Goal: Task Accomplishment & Management: Manage account settings

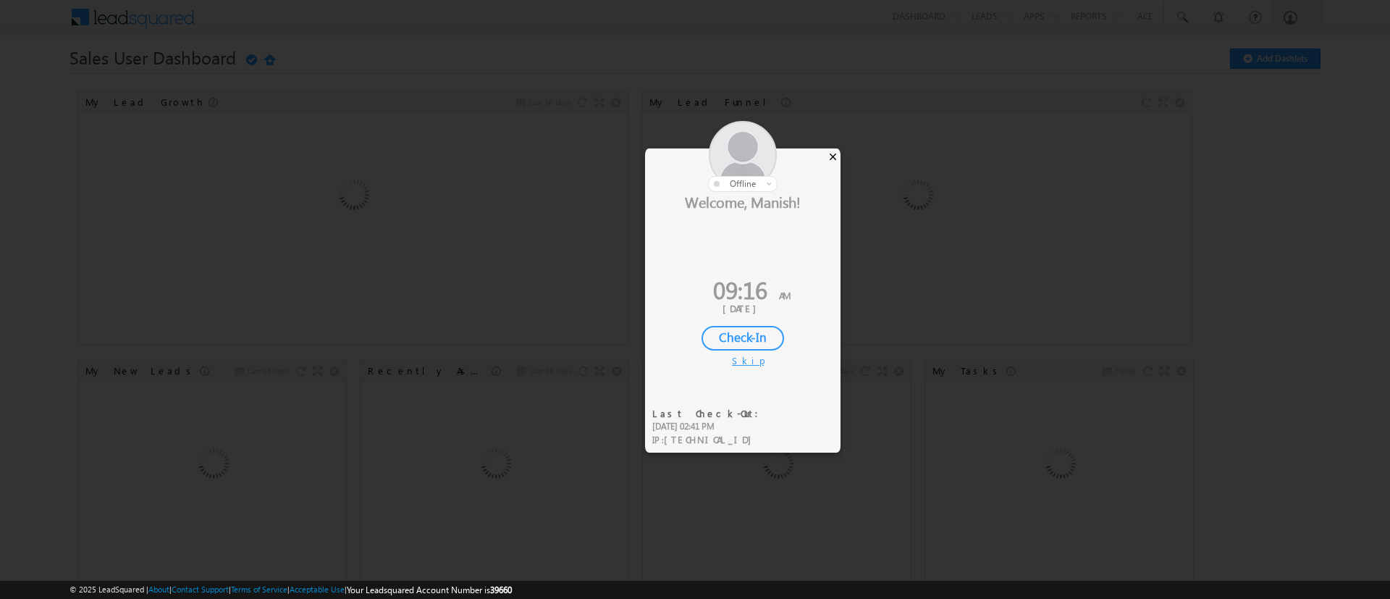
click at [834, 159] on div "×" at bounding box center [832, 156] width 15 height 16
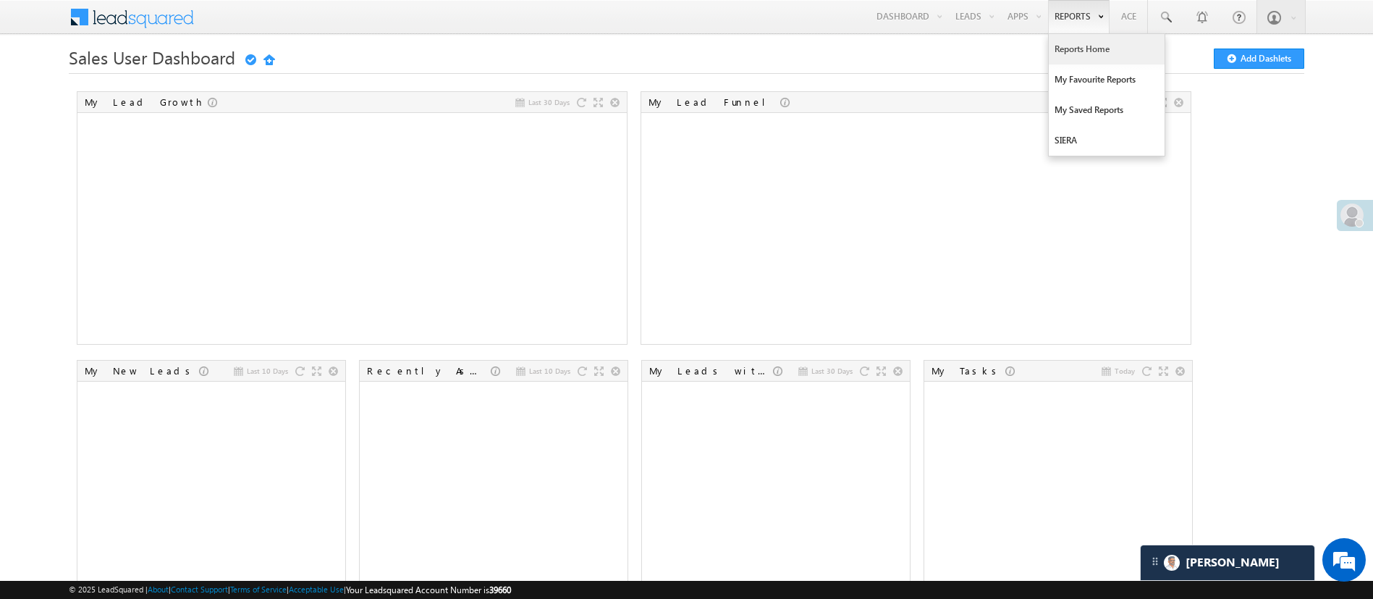
click at [1076, 52] on link "Reports Home" at bounding box center [1107, 49] width 116 height 30
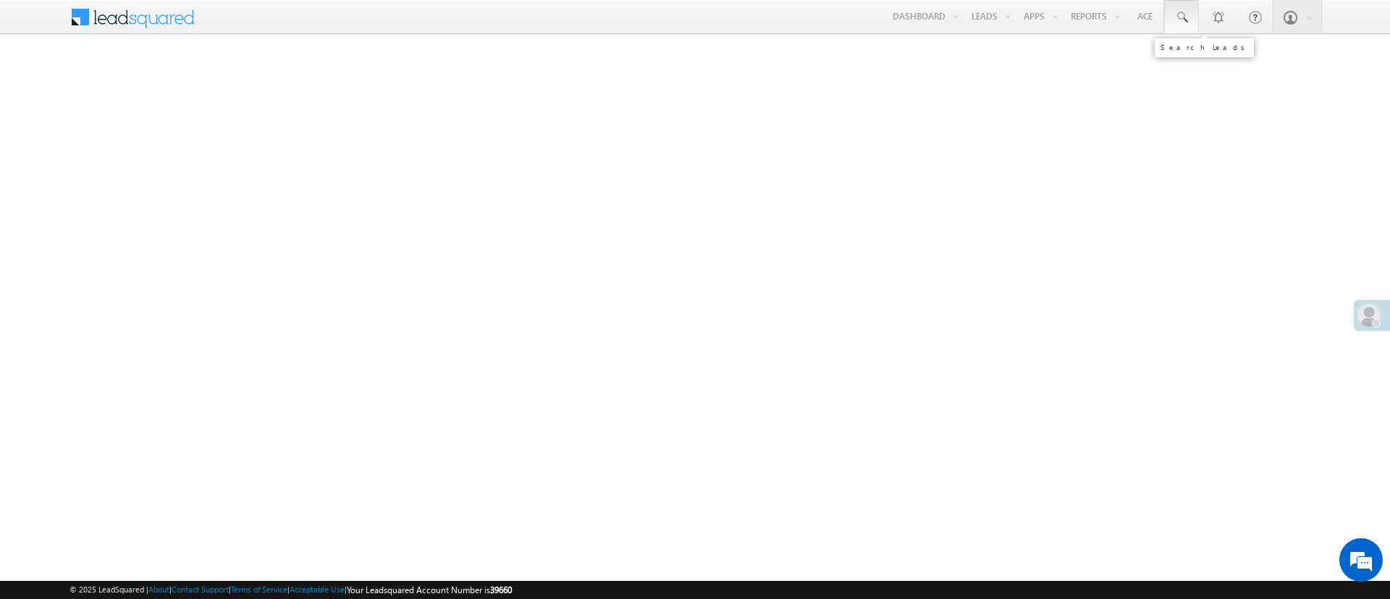
click at [1187, 22] on span at bounding box center [1181, 17] width 14 height 14
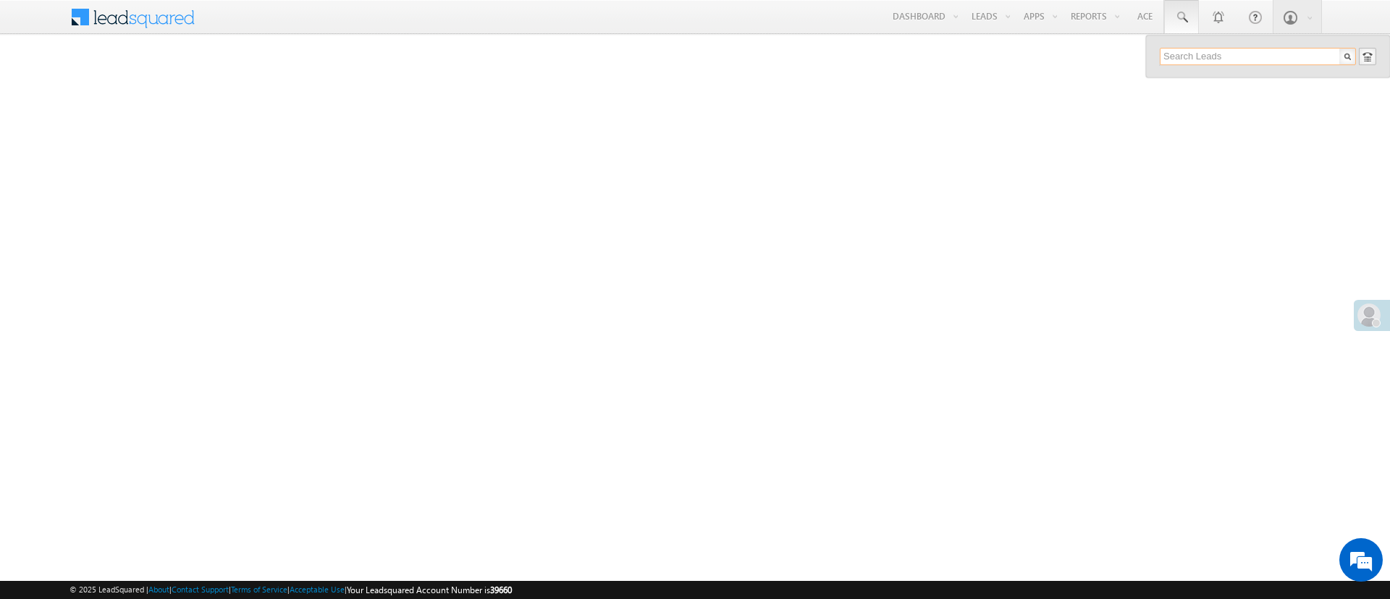
paste input "8868057538"
type input "8868057538"
click at [1215, 85] on div "+91-8868057538" at bounding box center [1264, 93] width 194 height 17
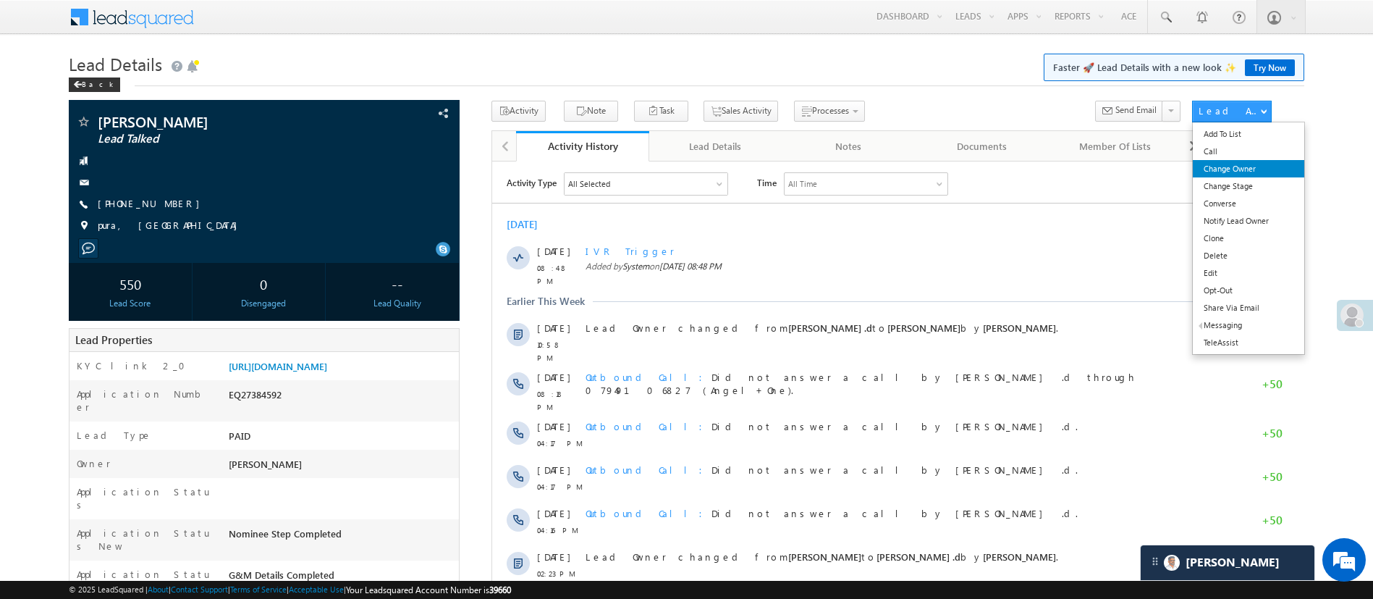
click at [1231, 172] on link "Change Owner" at bounding box center [1248, 168] width 111 height 17
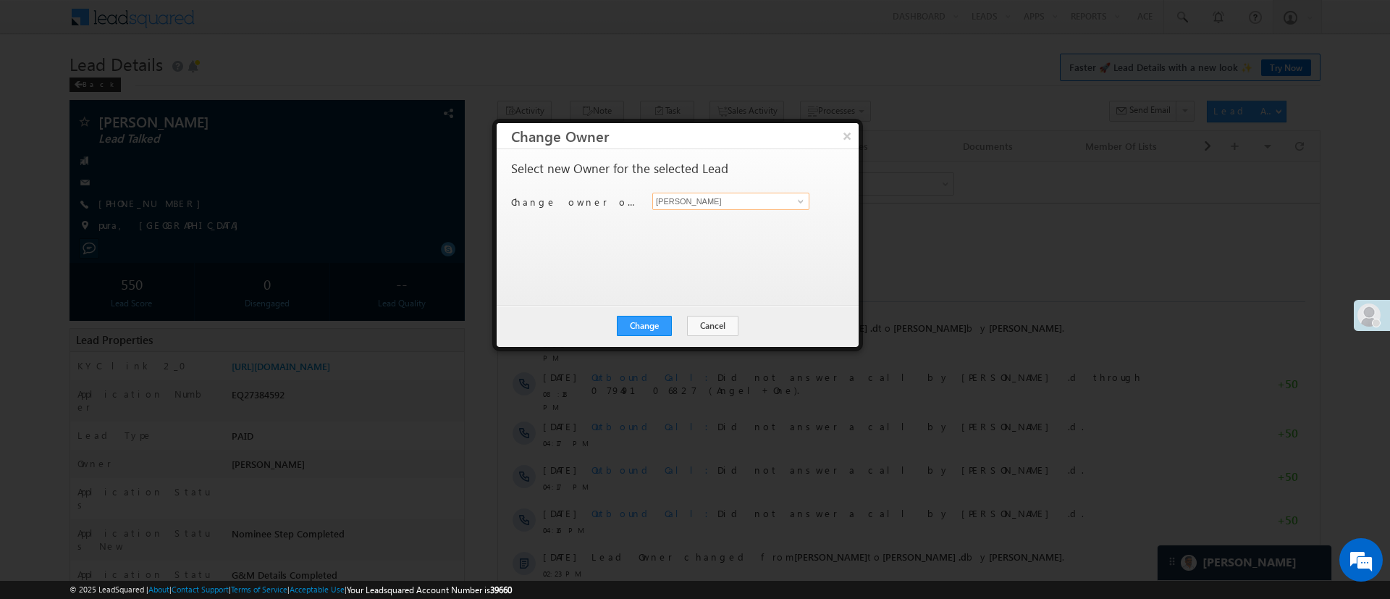
click at [759, 199] on input "[PERSON_NAME]" at bounding box center [730, 201] width 157 height 17
click at [729, 235] on link "Aakansha .d Aakansha.D@angelbroking.com" at bounding box center [730, 224] width 157 height 28
type input "Aakansha .d"
click at [659, 324] on button "Change" at bounding box center [644, 326] width 55 height 20
click at [688, 326] on button "Close" at bounding box center [680, 326] width 46 height 20
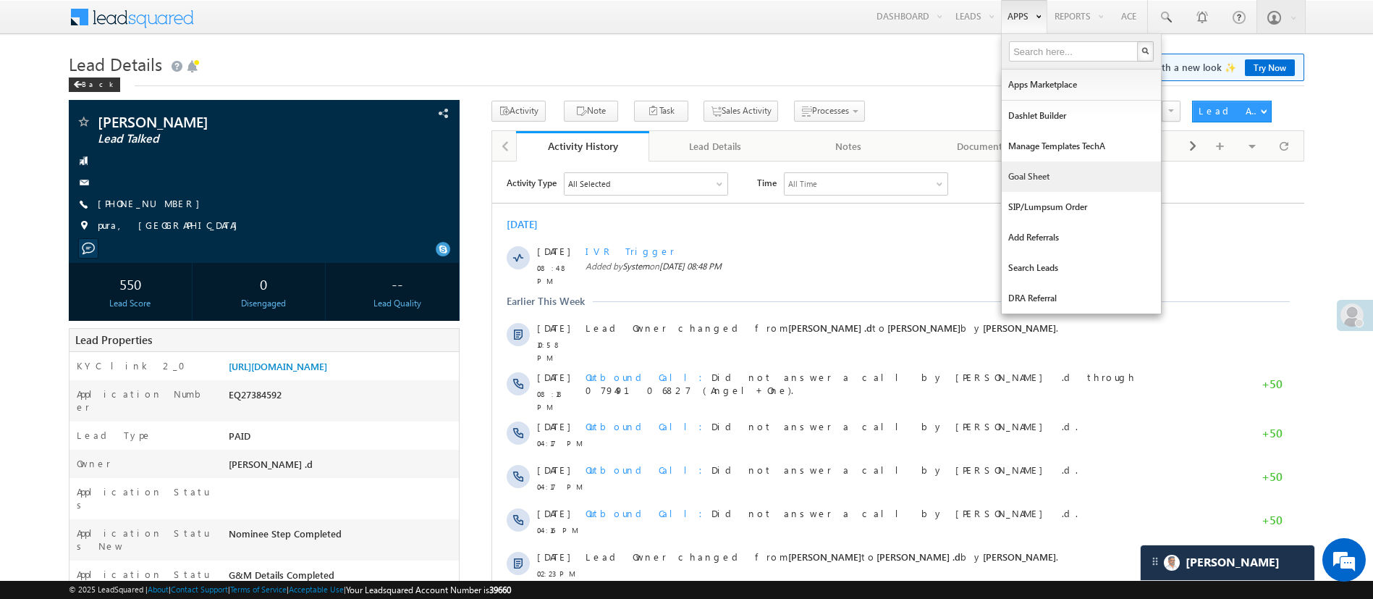
click at [1053, 176] on link "Goal Sheet" at bounding box center [1081, 176] width 159 height 30
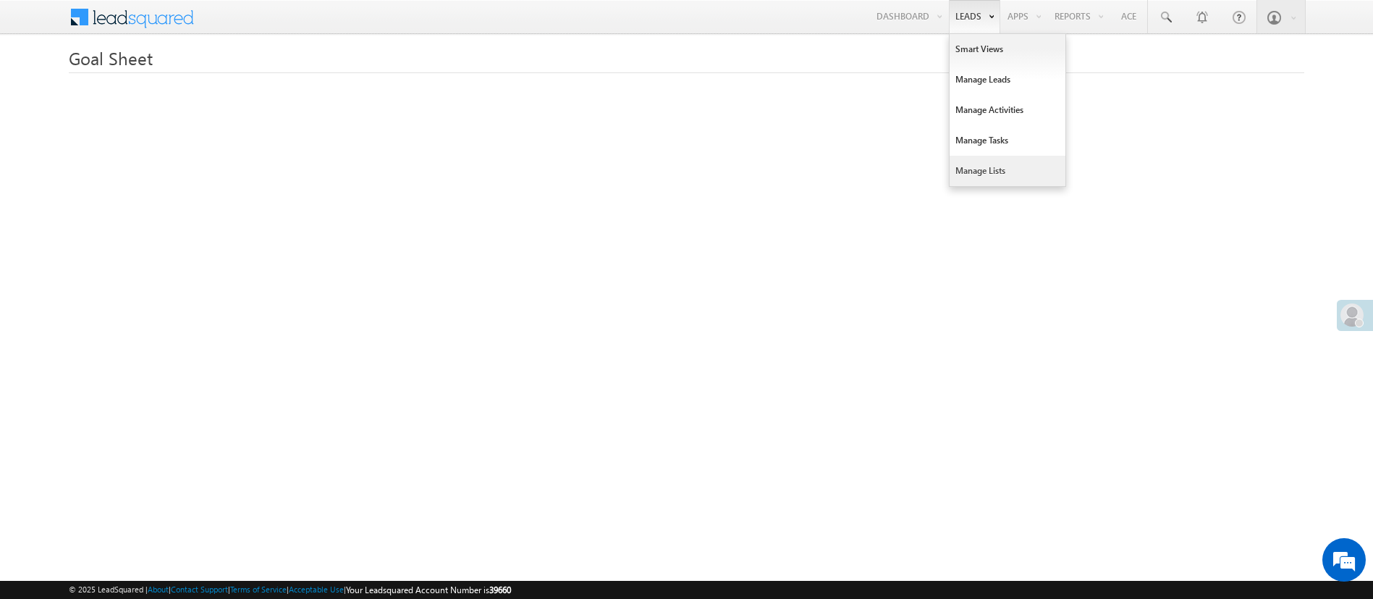
click at [990, 164] on link "Manage Lists" at bounding box center [1008, 171] width 116 height 30
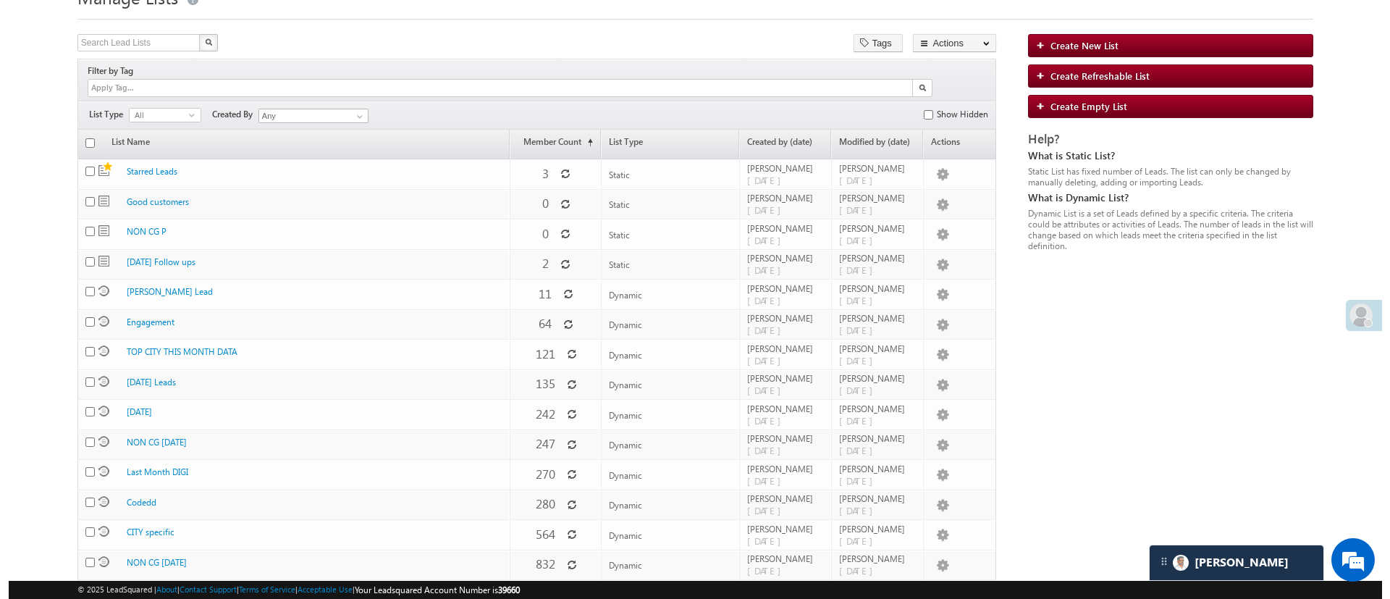
scroll to position [70, 0]
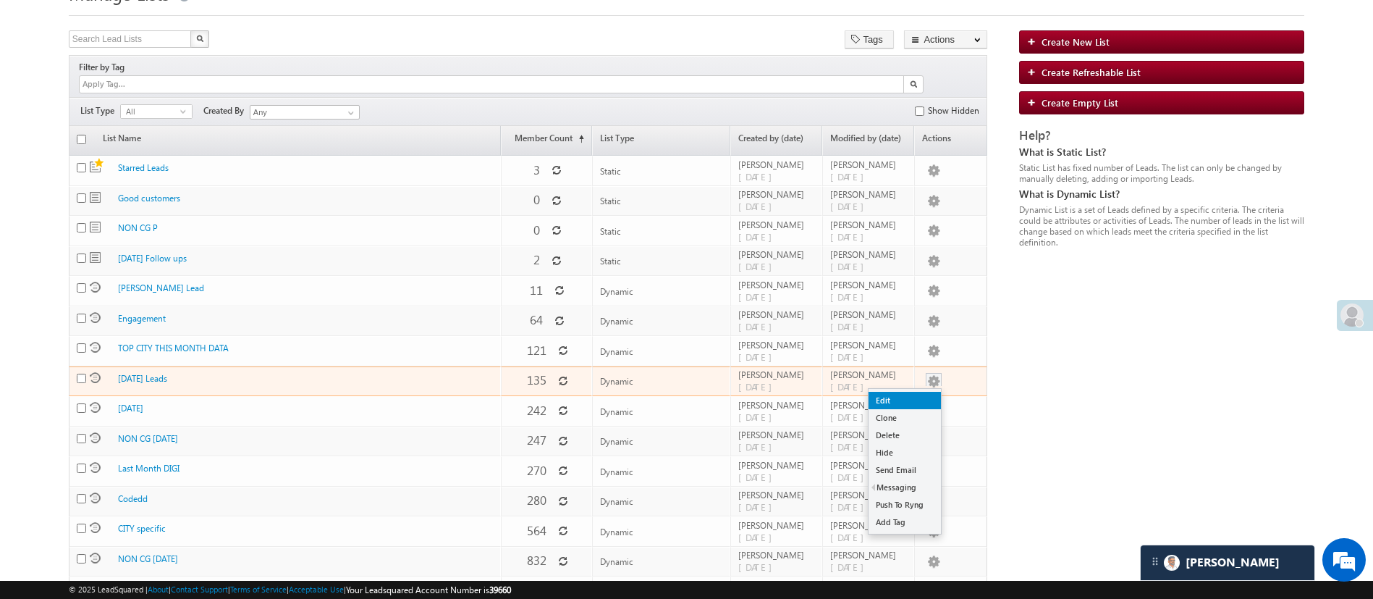
click at [922, 392] on link "Edit" at bounding box center [905, 400] width 72 height 17
checkbox input "true"
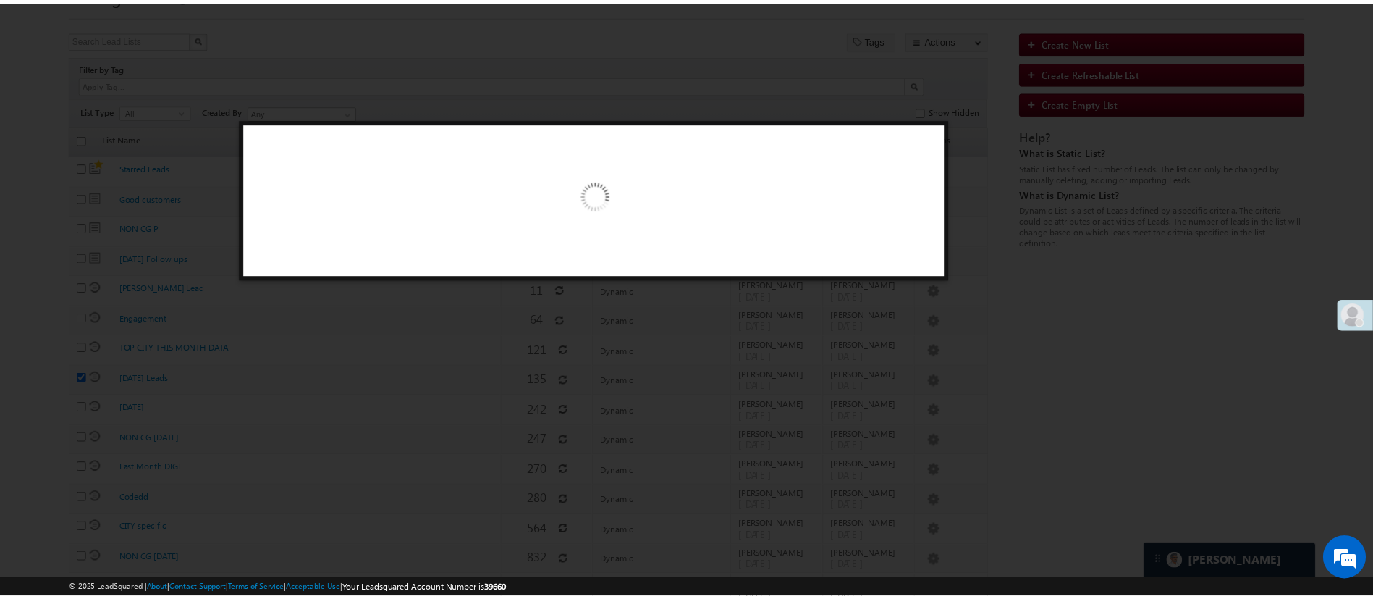
scroll to position [0, 0]
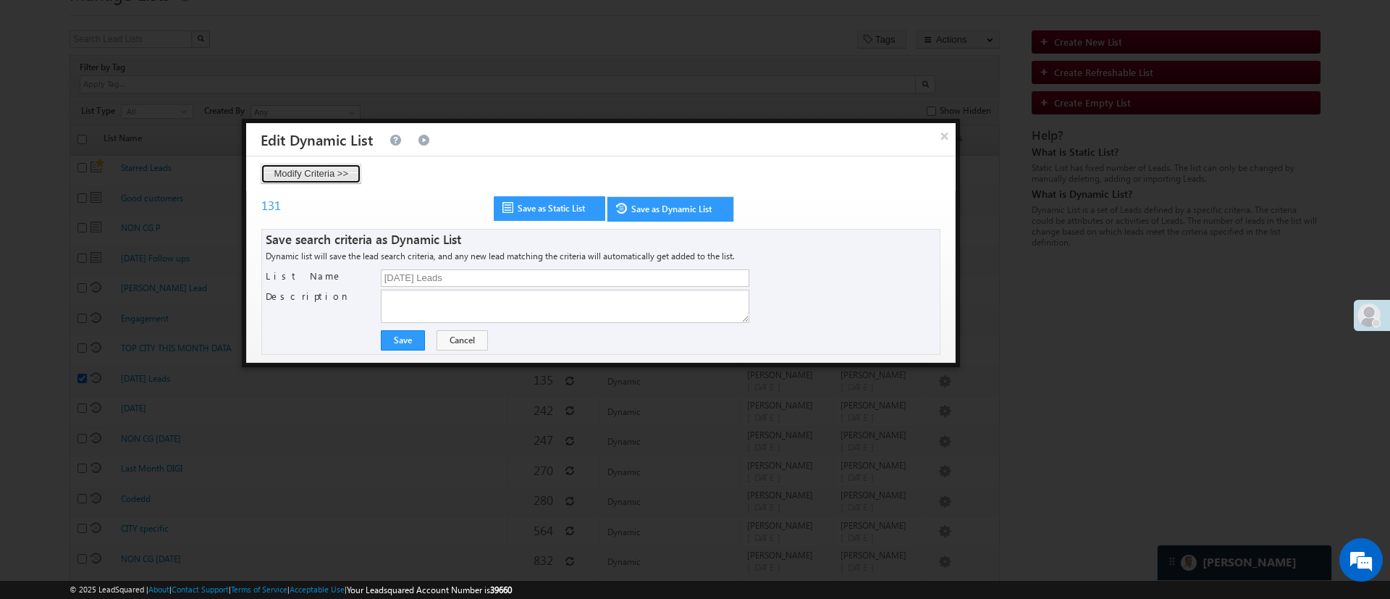
click at [342, 169] on button "Modify Criteria >>" at bounding box center [311, 174] width 101 height 20
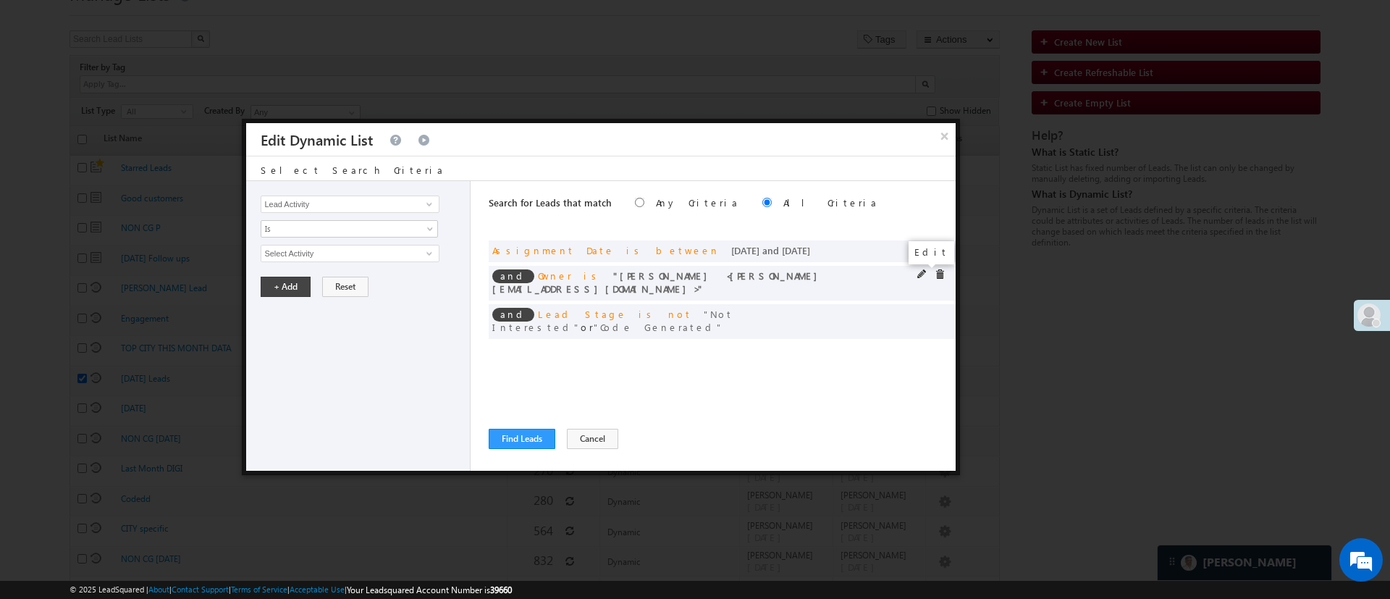
click at [921, 276] on span at bounding box center [922, 274] width 10 height 10
click at [324, 257] on span "[PERSON_NAME]" at bounding box center [343, 253] width 164 height 16
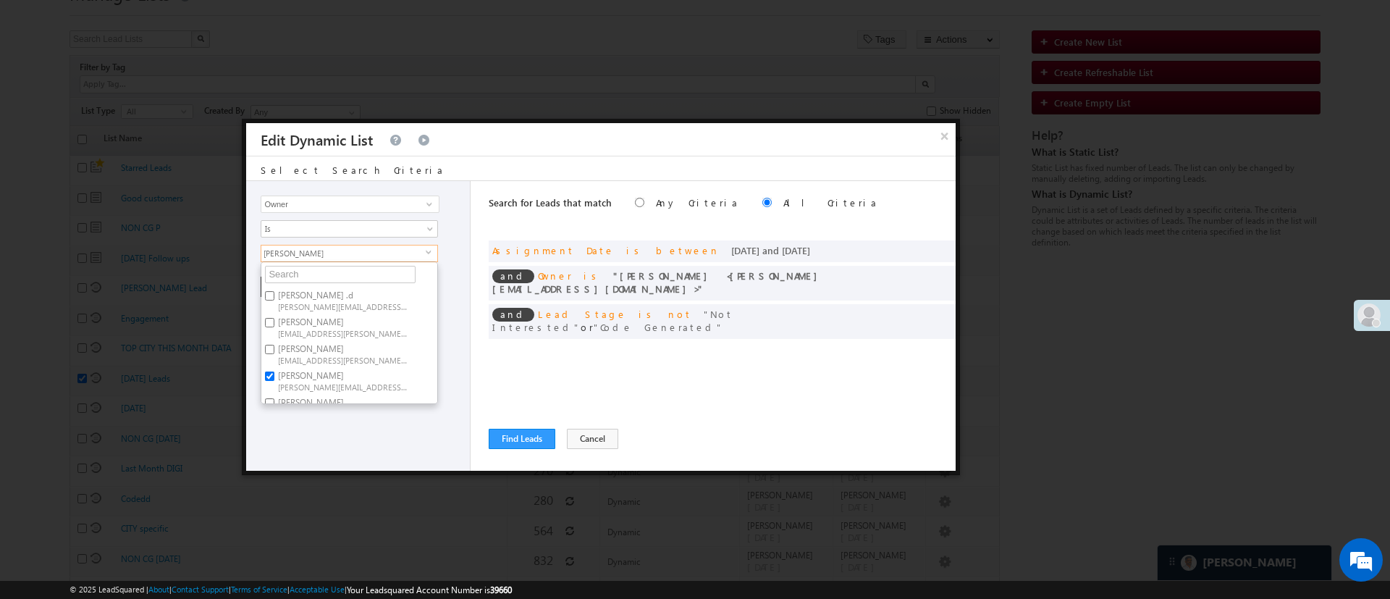
click at [331, 376] on label "Himanshu Sharma HIMANSHU.SHARMA@ANGELBROKING.COM" at bounding box center [341, 380] width 161 height 27
click at [274, 376] on input "Himanshu Sharma HIMANSHU.SHARMA@ANGELBROKING.COM" at bounding box center [269, 375] width 9 height 9
checkbox input "false"
click at [331, 355] on span "Hemant.Nandwana@angelbroking.com" at bounding box center [343, 359] width 130 height 11
click at [274, 354] on input "Hemant Nandwana Hemant.Nandwana@angelbroking.com" at bounding box center [269, 349] width 9 height 9
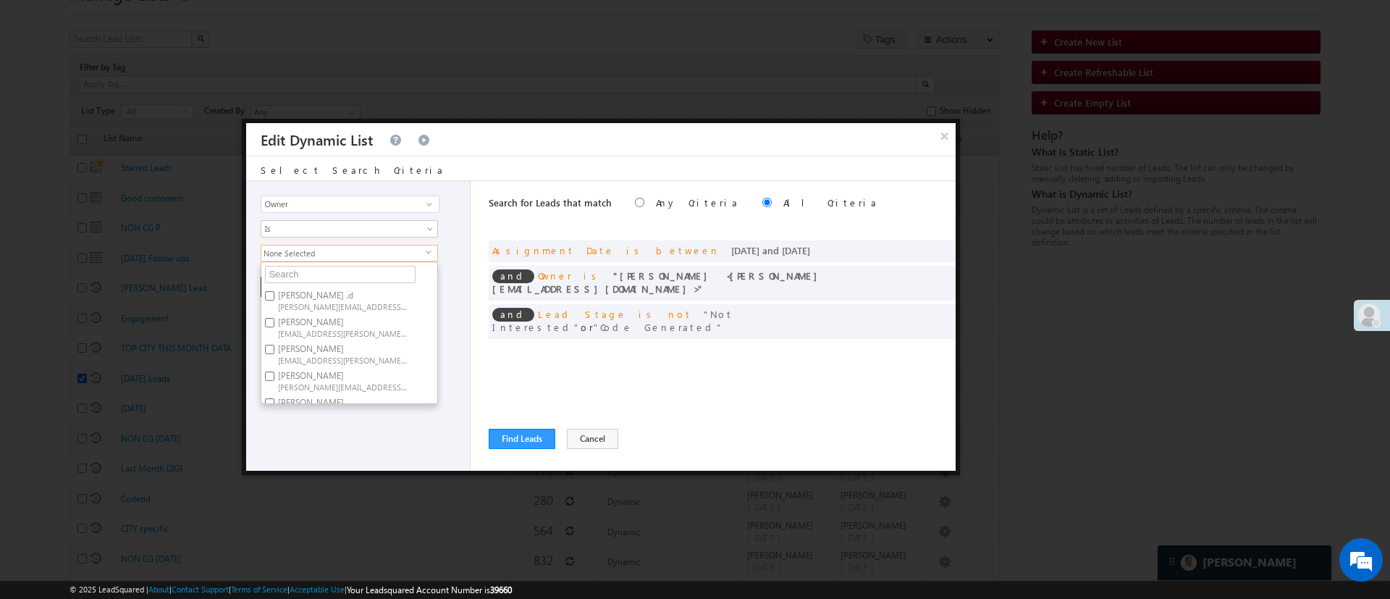
checkbox input "true"
click at [406, 441] on div "Lead Activity Task Sales Group Prospect Id WA Last Message Timestamp 4th Day Di…" at bounding box center [358, 326] width 224 height 290
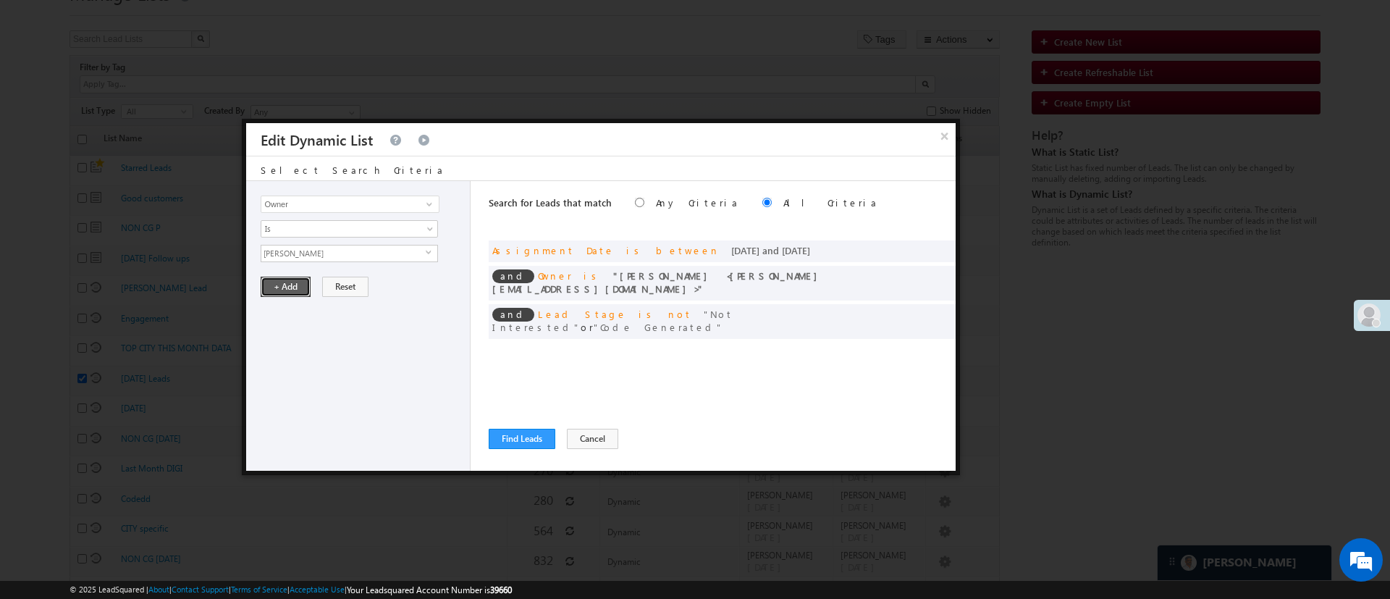
click at [287, 280] on button "+ Add" at bounding box center [286, 287] width 50 height 20
click at [529, 446] on button "Find Leads" at bounding box center [522, 439] width 67 height 20
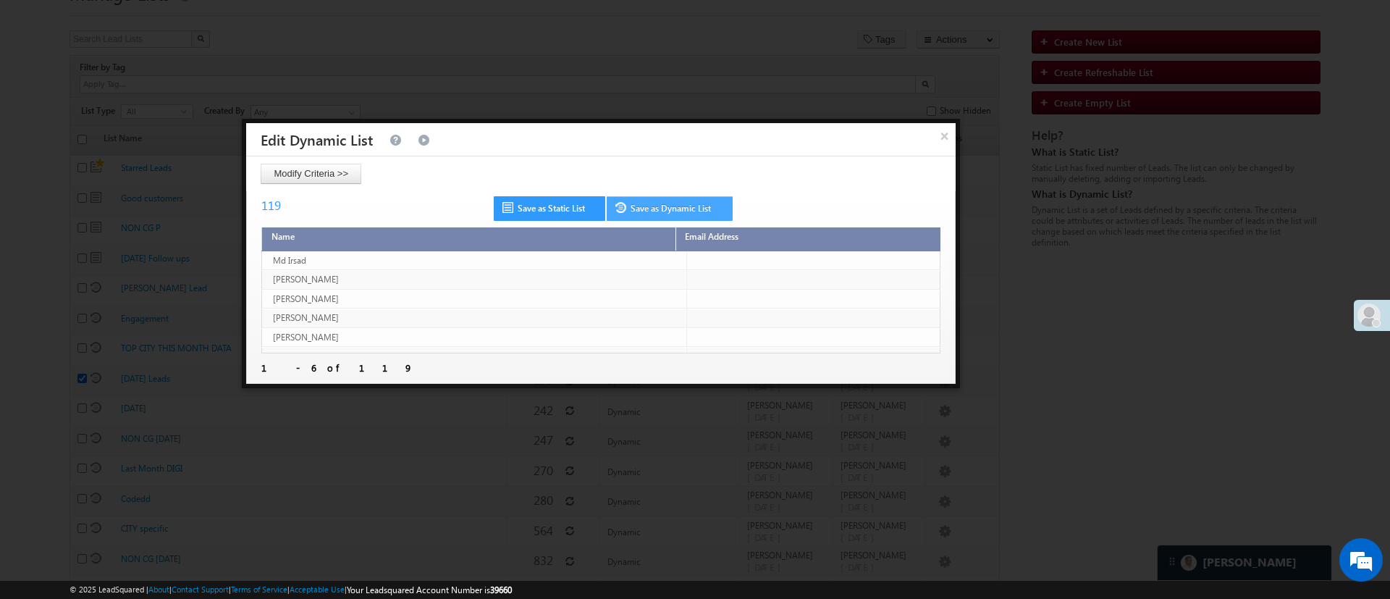
click at [695, 204] on link "Save as Dynamic List" at bounding box center [670, 208] width 126 height 25
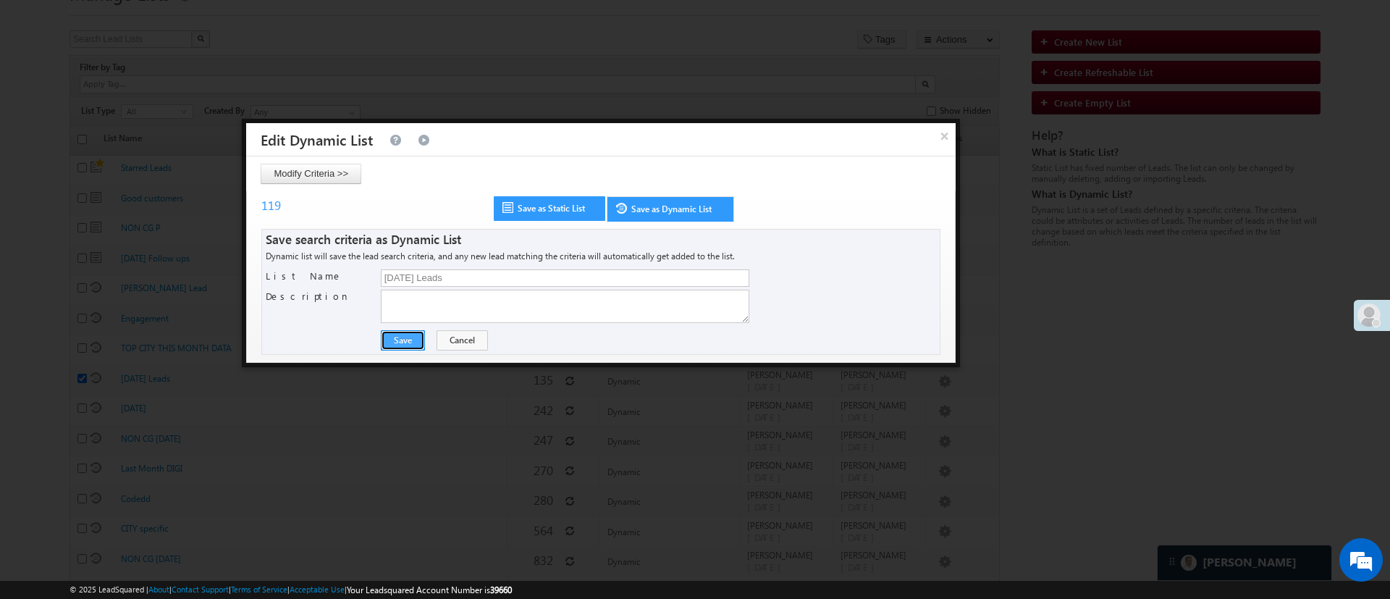
click at [403, 340] on button "Save" at bounding box center [403, 340] width 44 height 20
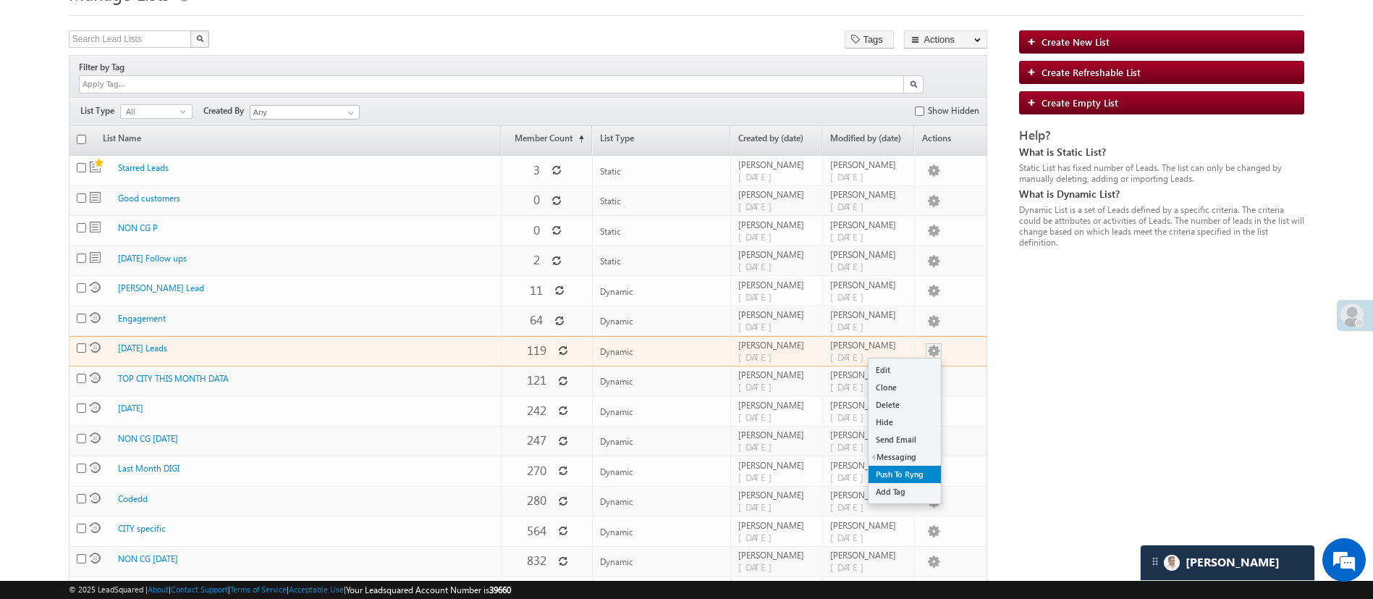
click at [903, 465] on link "Push To Ryng" at bounding box center [905, 473] width 72 height 17
click at [933, 344] on button "button" at bounding box center [934, 351] width 14 height 14
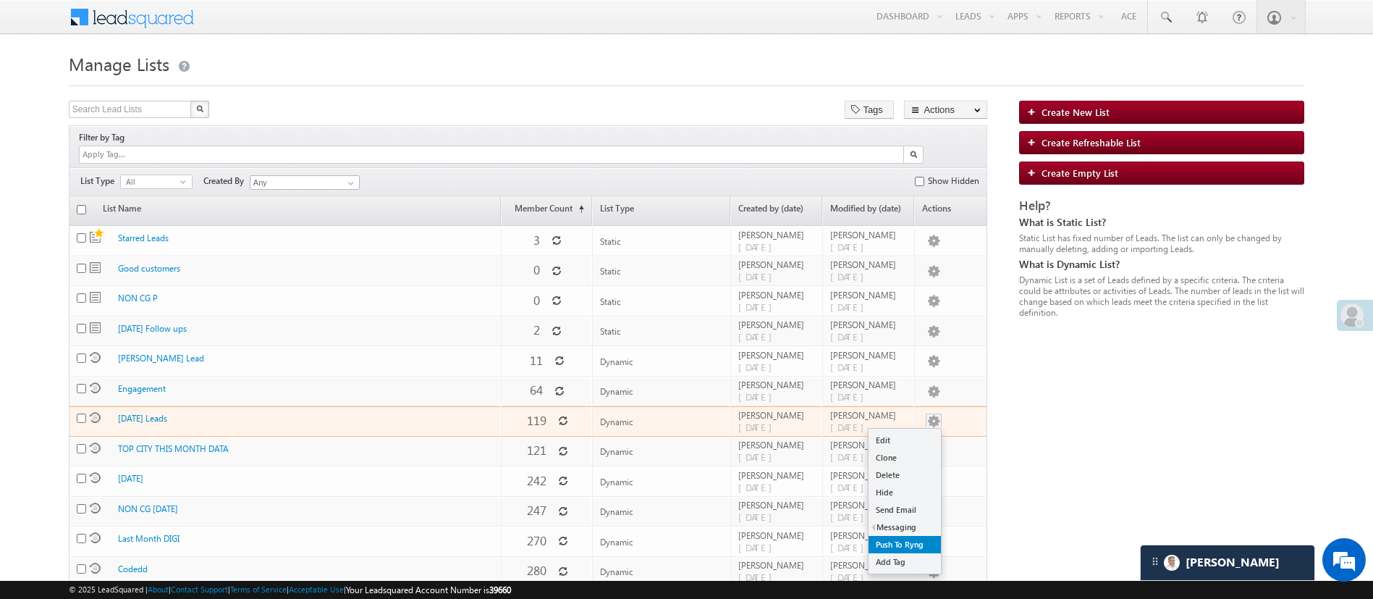
click at [897, 539] on link "Push To Ryng" at bounding box center [905, 544] width 72 height 17
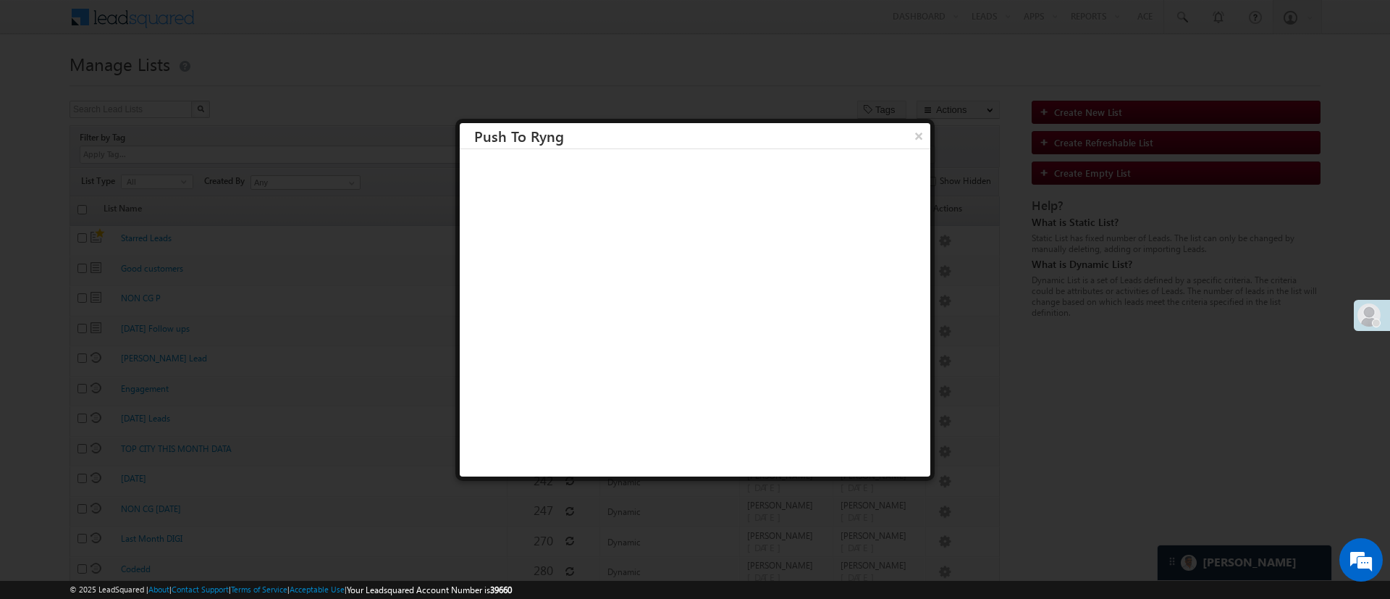
click at [881, 130] on h3 "Push To Ryng" at bounding box center [702, 135] width 456 height 25
click at [906, 129] on button "×" at bounding box center [918, 135] width 24 height 25
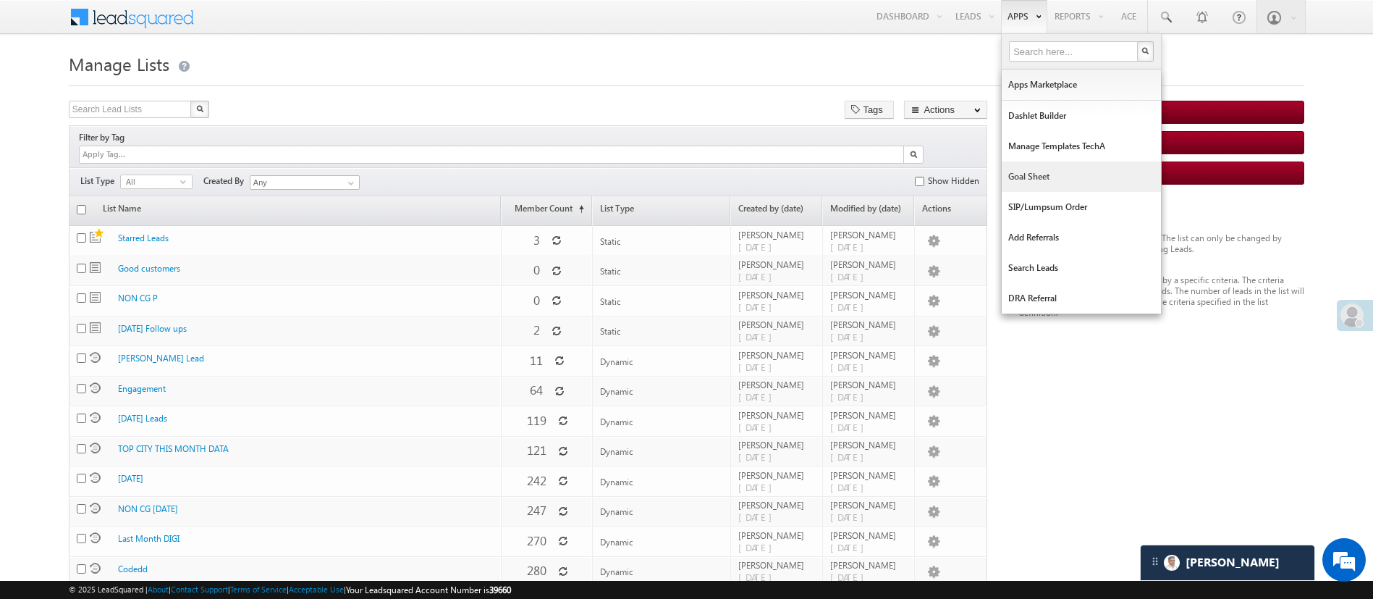
click at [1045, 169] on link "Goal Sheet" at bounding box center [1081, 176] width 159 height 30
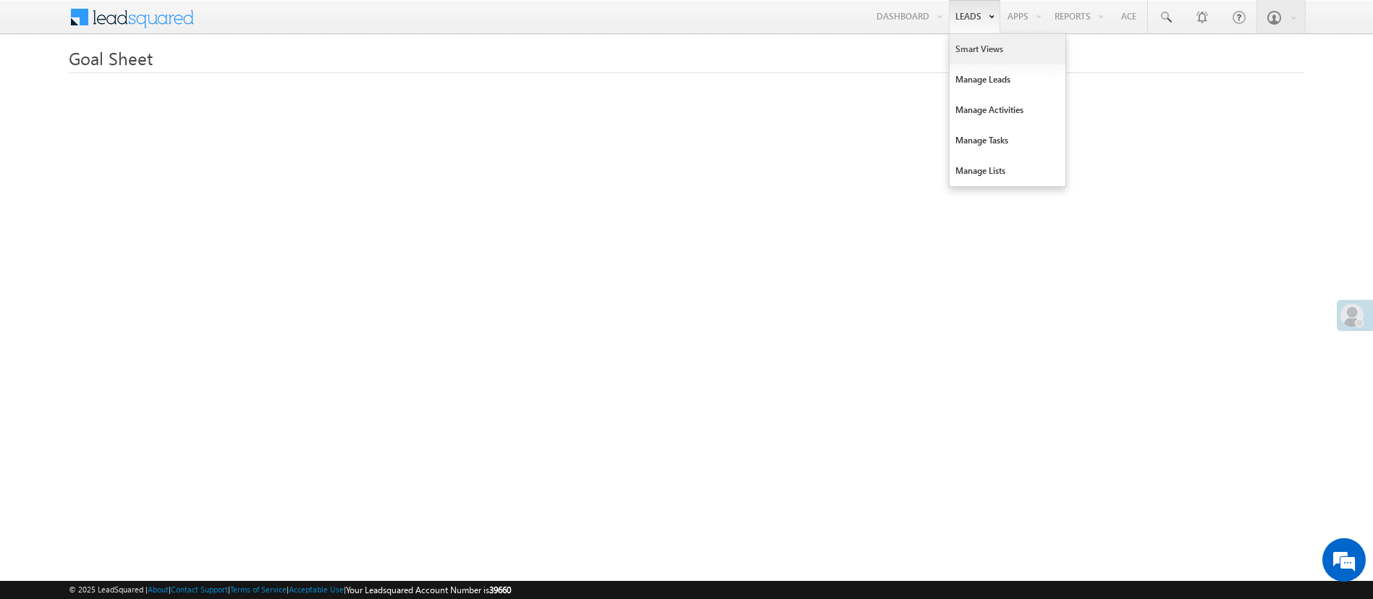
click at [977, 53] on link "Smart Views" at bounding box center [1008, 49] width 116 height 30
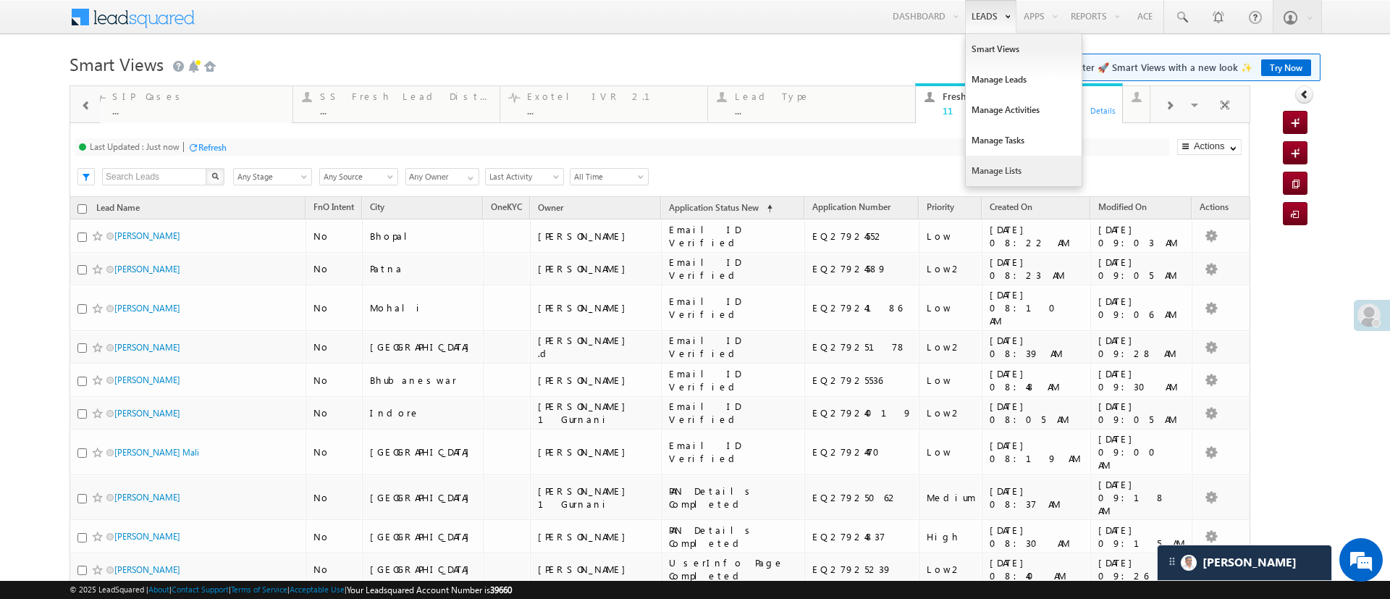
click at [1013, 169] on link "Manage Lists" at bounding box center [1024, 171] width 116 height 30
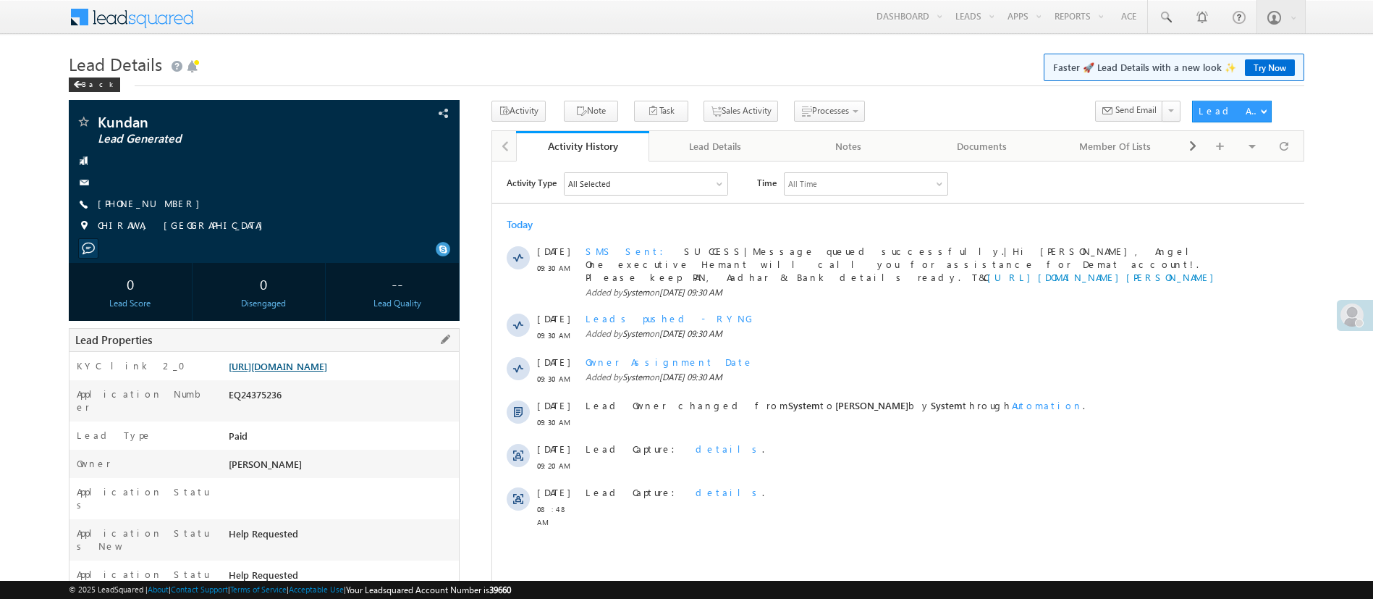
click at [327, 372] on link "[URL][DOMAIN_NAME]" at bounding box center [278, 366] width 98 height 12
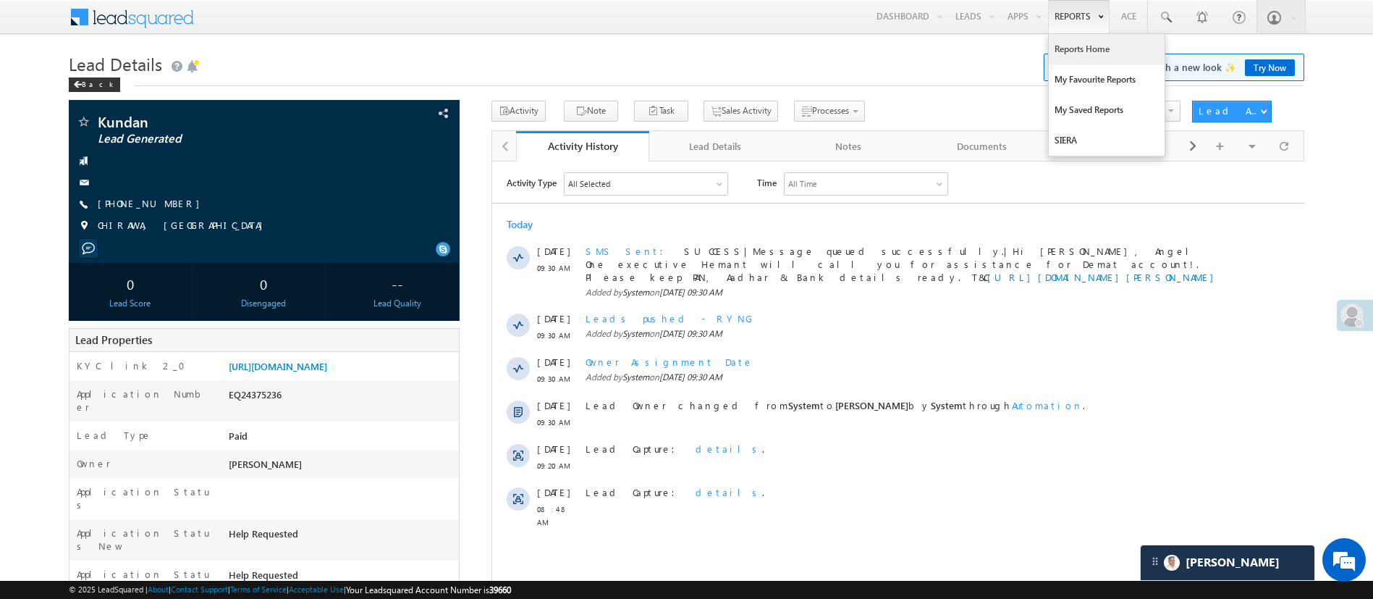
click at [1071, 41] on link "Reports Home" at bounding box center [1107, 49] width 116 height 30
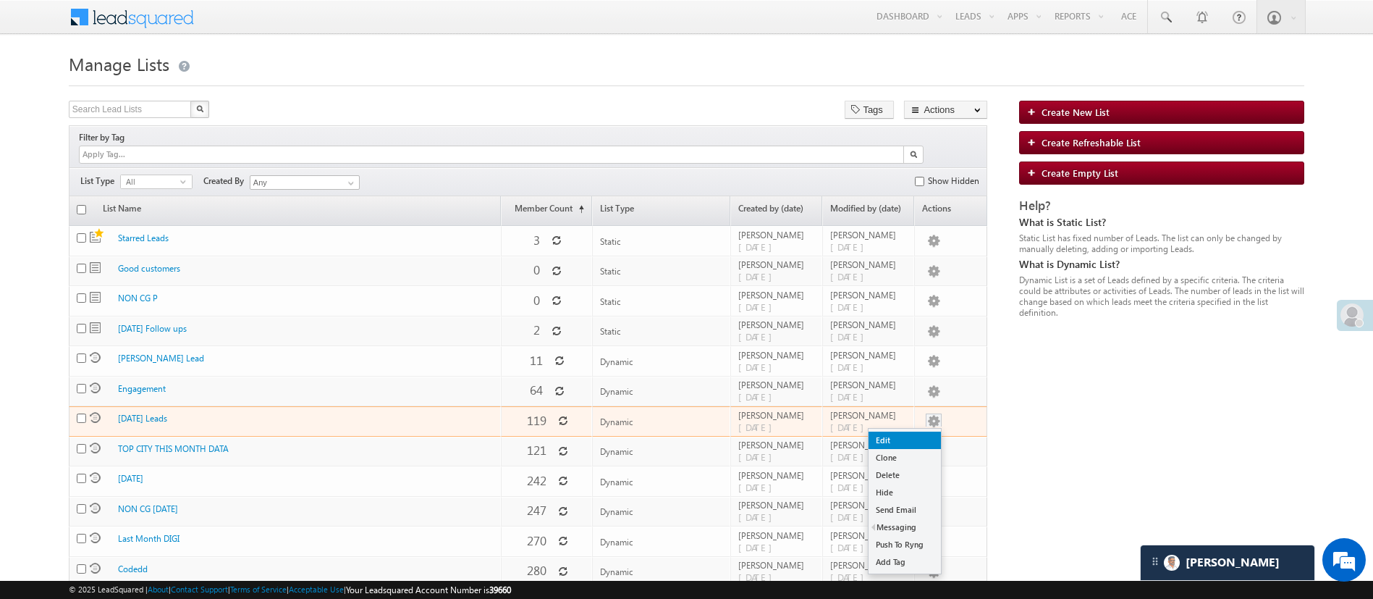
click at [924, 431] on link "Edit" at bounding box center [905, 439] width 72 height 17
checkbox input "true"
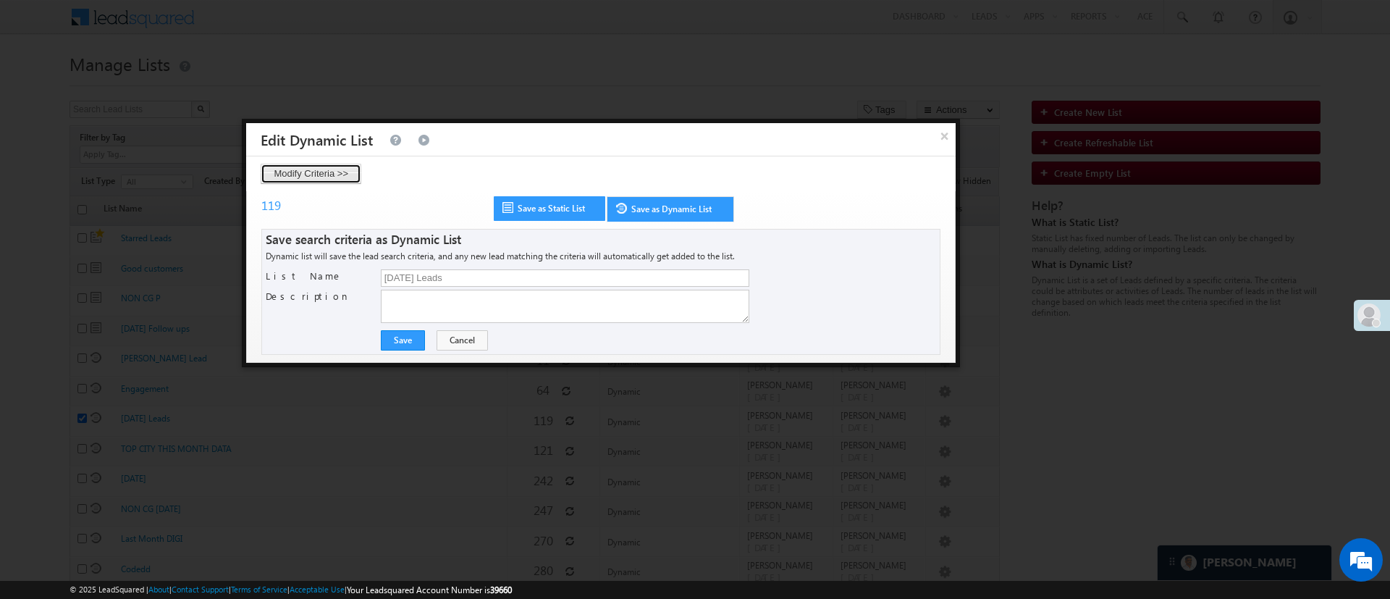
click at [330, 175] on button "Modify Criteria >>" at bounding box center [311, 174] width 101 height 20
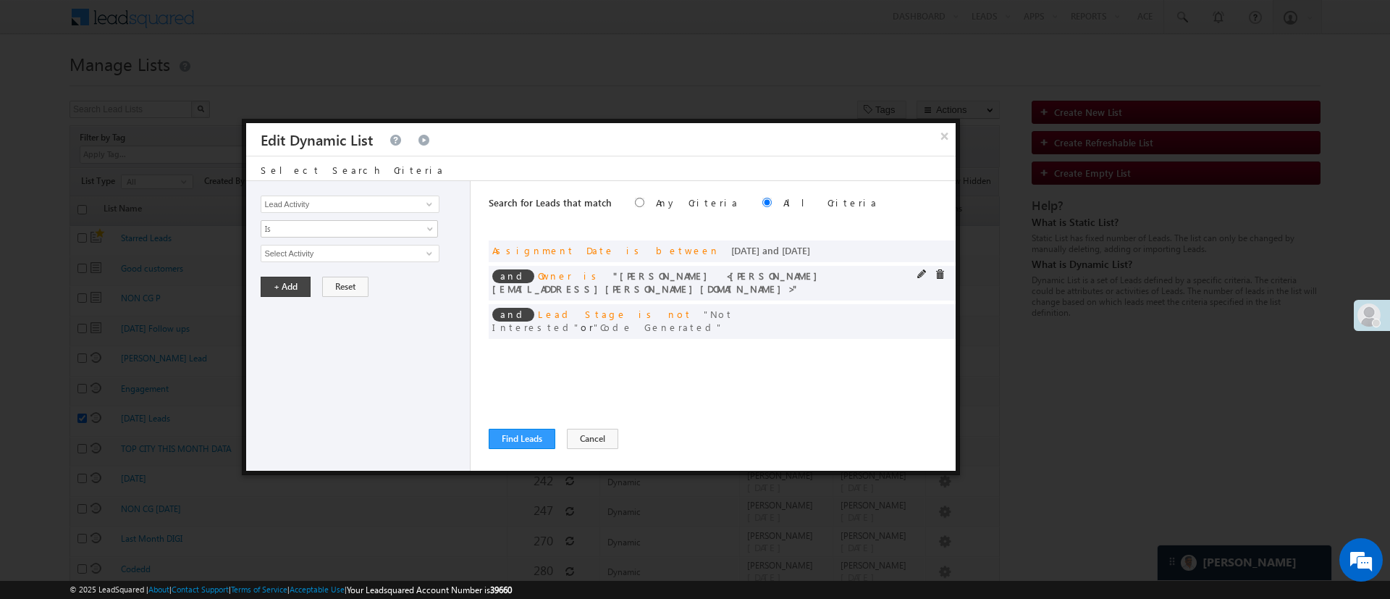
click at [916, 273] on div "and Owner is Hemant Nandwana <Hemant.Nandwana@angelbroking.com>" at bounding box center [722, 283] width 467 height 35
click at [919, 273] on span at bounding box center [922, 274] width 10 height 10
click at [395, 242] on div "Lead Activity Task Sales Group Prospect Id WA Last Message Timestamp 4th Day Di…" at bounding box center [358, 326] width 224 height 290
click at [387, 250] on span "Hemant Nandwana" at bounding box center [343, 253] width 164 height 16
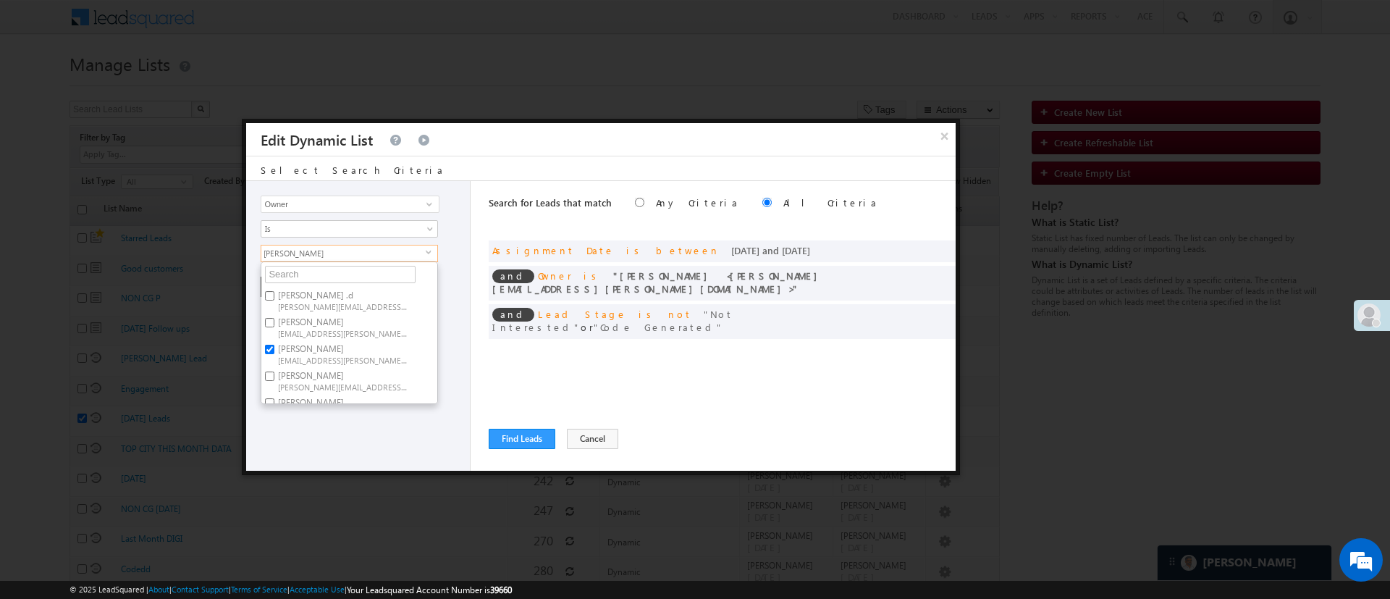
click at [312, 347] on label "Hemant Nandwana Hemant.Nandwana@angelbroking.com" at bounding box center [341, 353] width 161 height 27
click at [274, 347] on input "Hemant Nandwana Hemant.Nandwana@angelbroking.com" at bounding box center [269, 349] width 9 height 9
checkbox input "false"
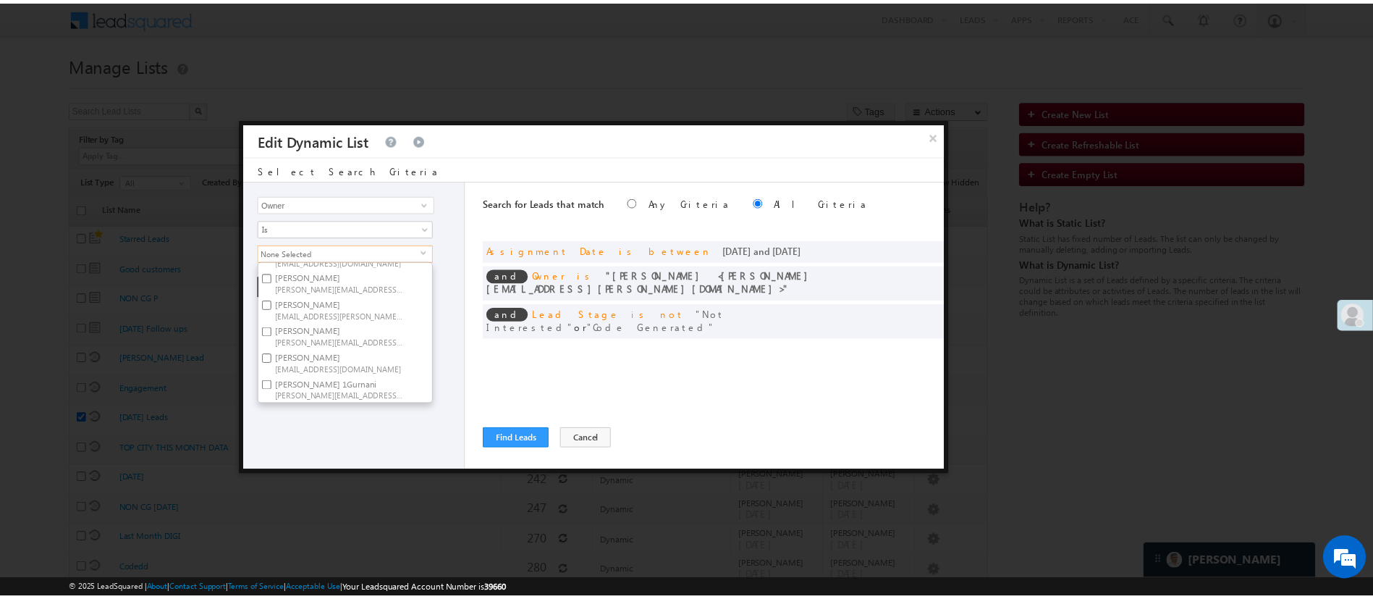
scroll to position [109, 0]
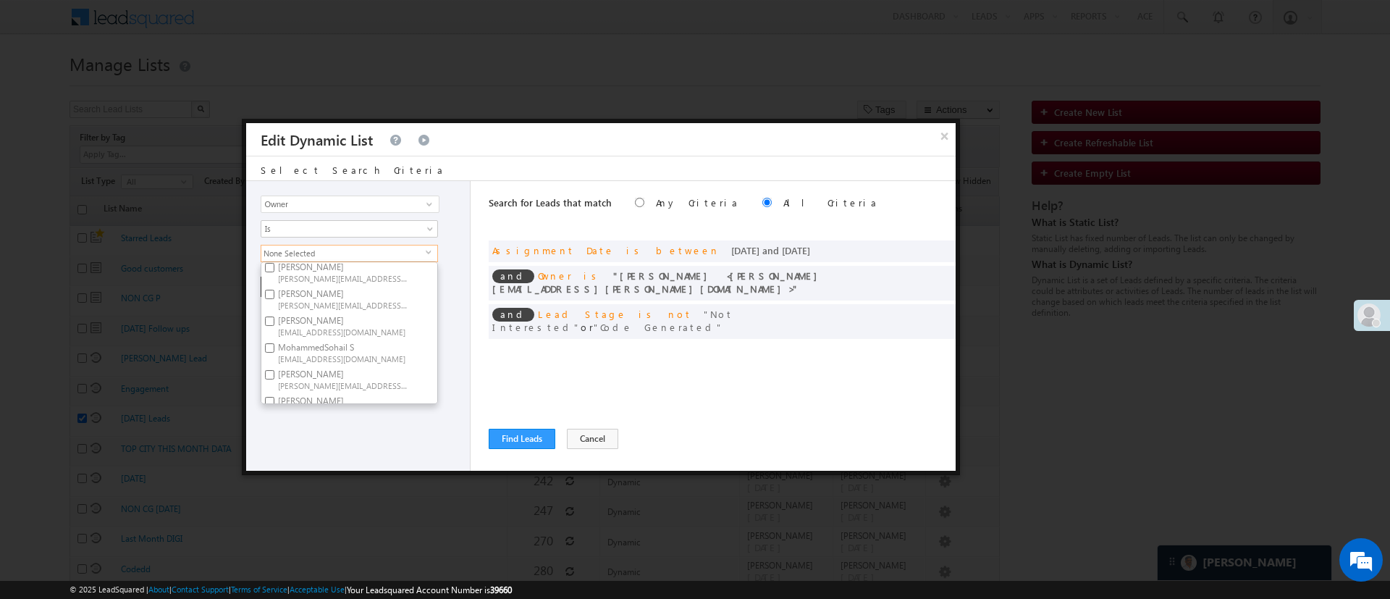
click at [358, 300] on span "[PERSON_NAME][EMAIL_ADDRESS][DOMAIN_NAME]" at bounding box center [343, 304] width 130 height 11
click at [274, 299] on input "[PERSON_NAME] [PERSON_NAME][EMAIL_ADDRESS][DOMAIN_NAME]" at bounding box center [269, 294] width 9 height 9
checkbox input "true"
click at [329, 421] on div "Lead Activity Task Sales Group Prospect Id WA Last Message Timestamp 4th Day Di…" at bounding box center [358, 326] width 224 height 290
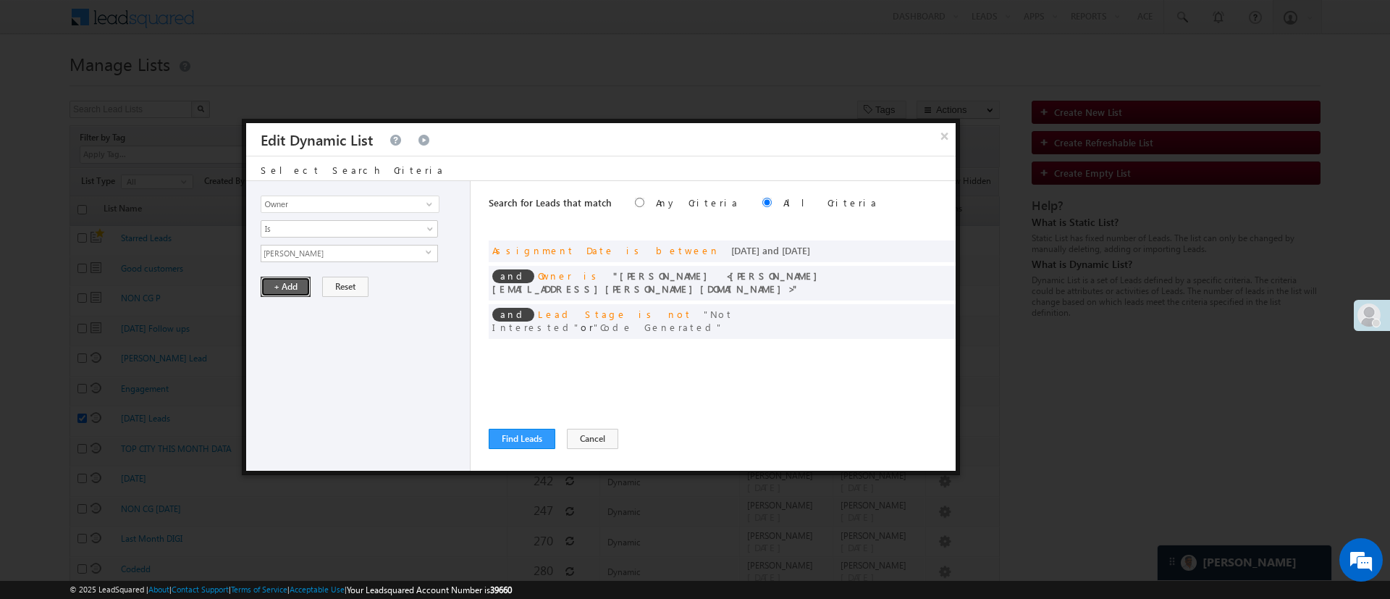
click at [289, 282] on button "+ Add" at bounding box center [286, 287] width 50 height 20
click at [544, 431] on button "Find Leads" at bounding box center [522, 439] width 67 height 20
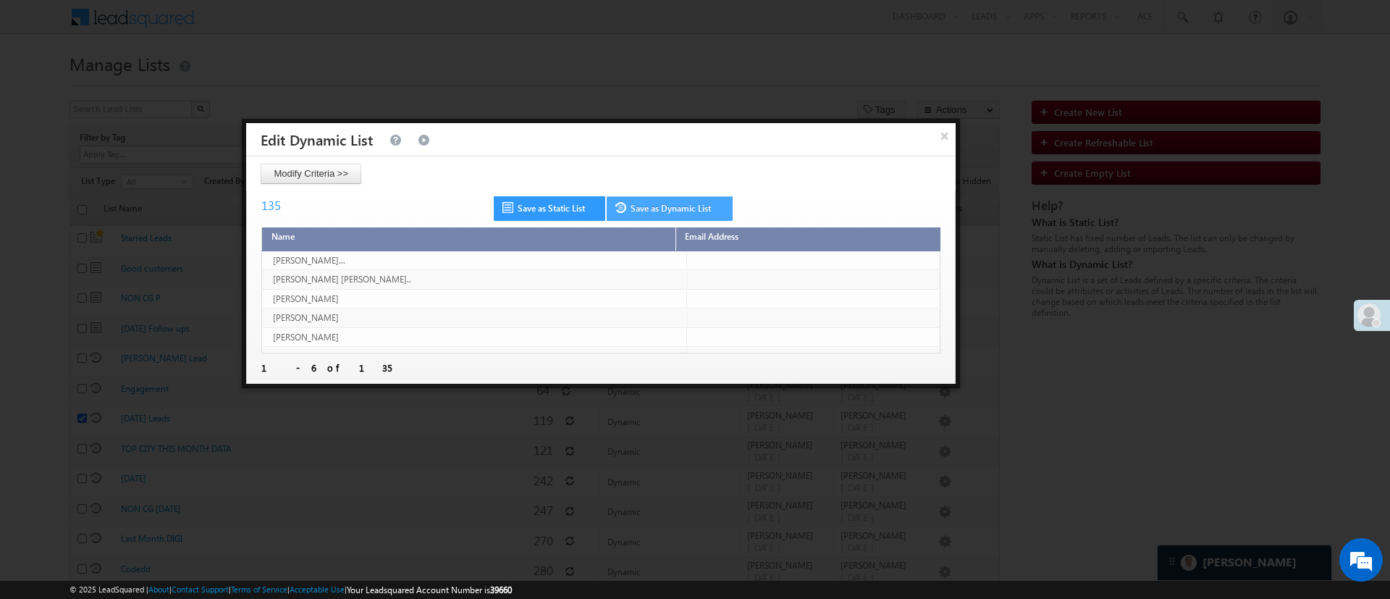
click at [629, 208] on span at bounding box center [622, 207] width 15 height 11
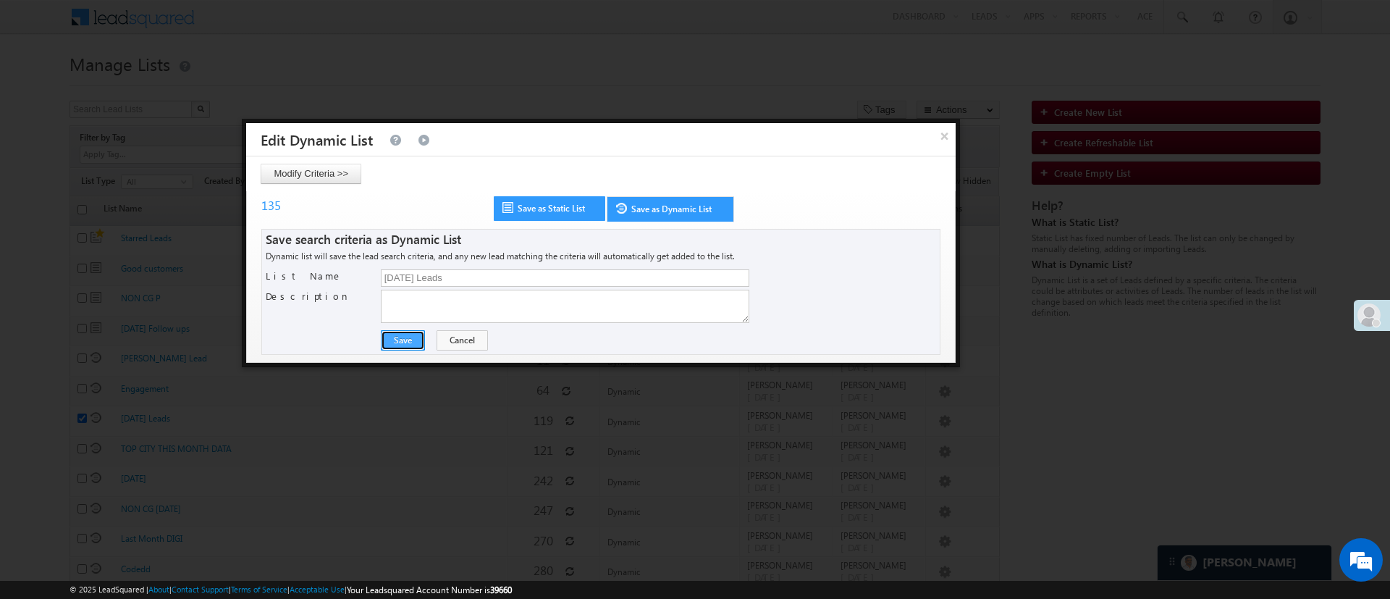
click at [409, 337] on button "Save" at bounding box center [403, 340] width 44 height 20
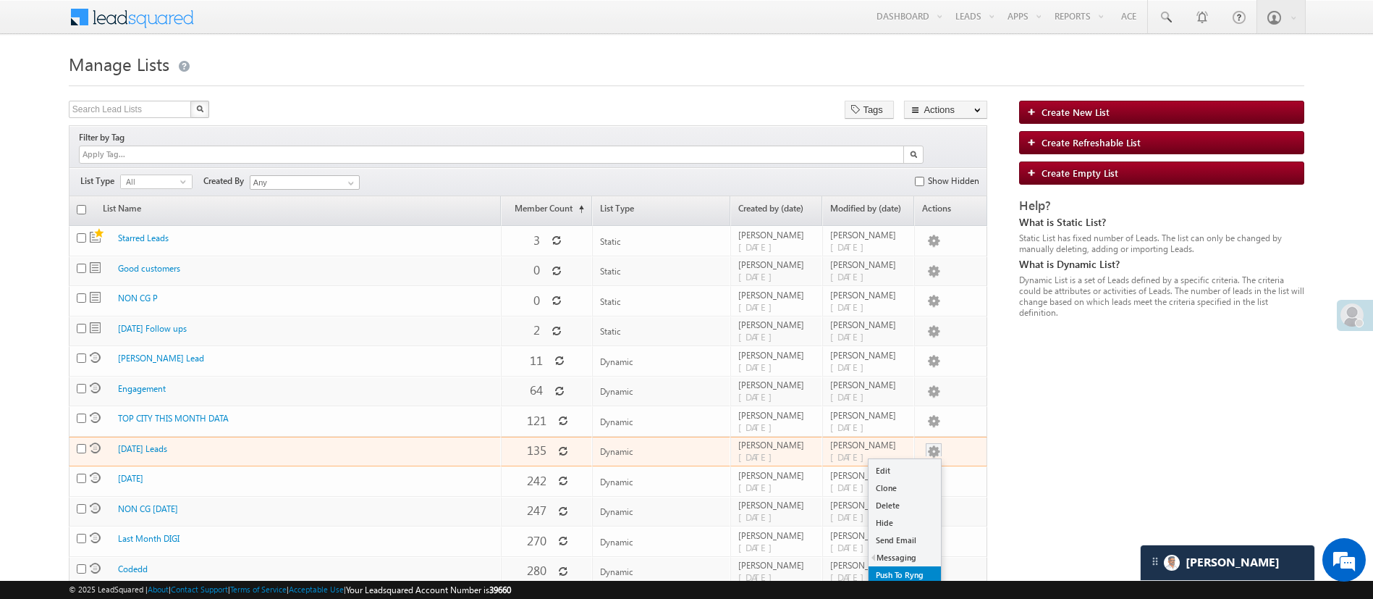
click at [911, 566] on link "Push To Ryng" at bounding box center [905, 574] width 72 height 17
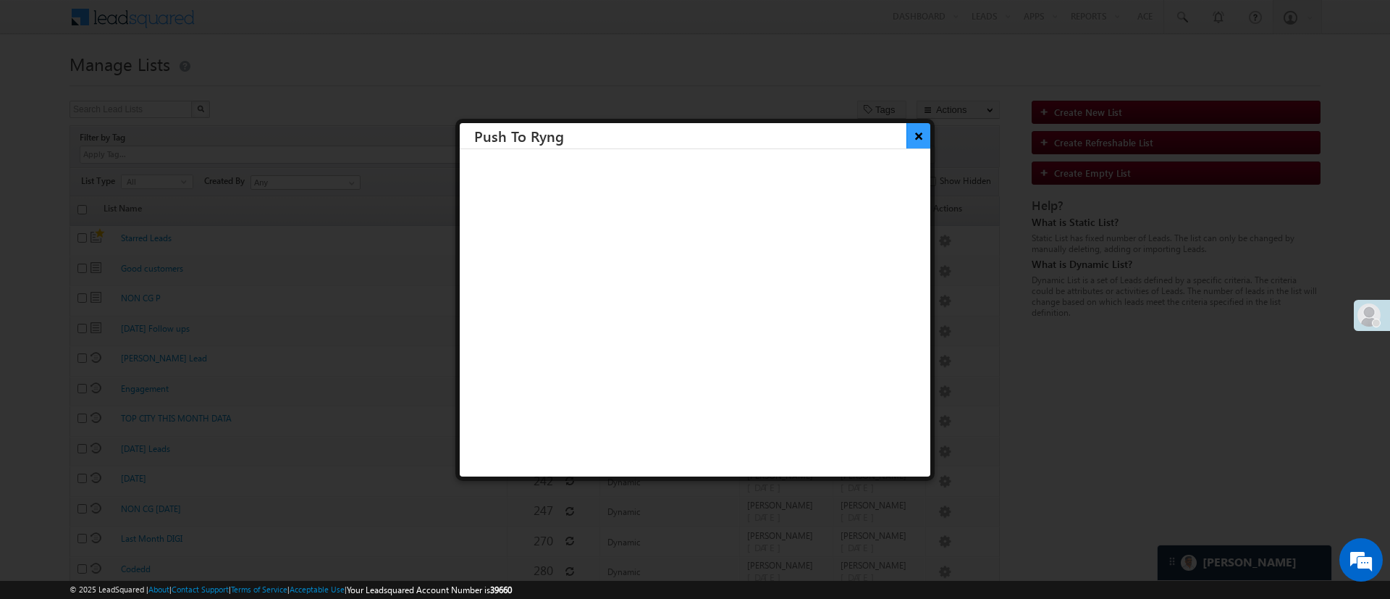
click at [906, 135] on button "×" at bounding box center [918, 135] width 24 height 25
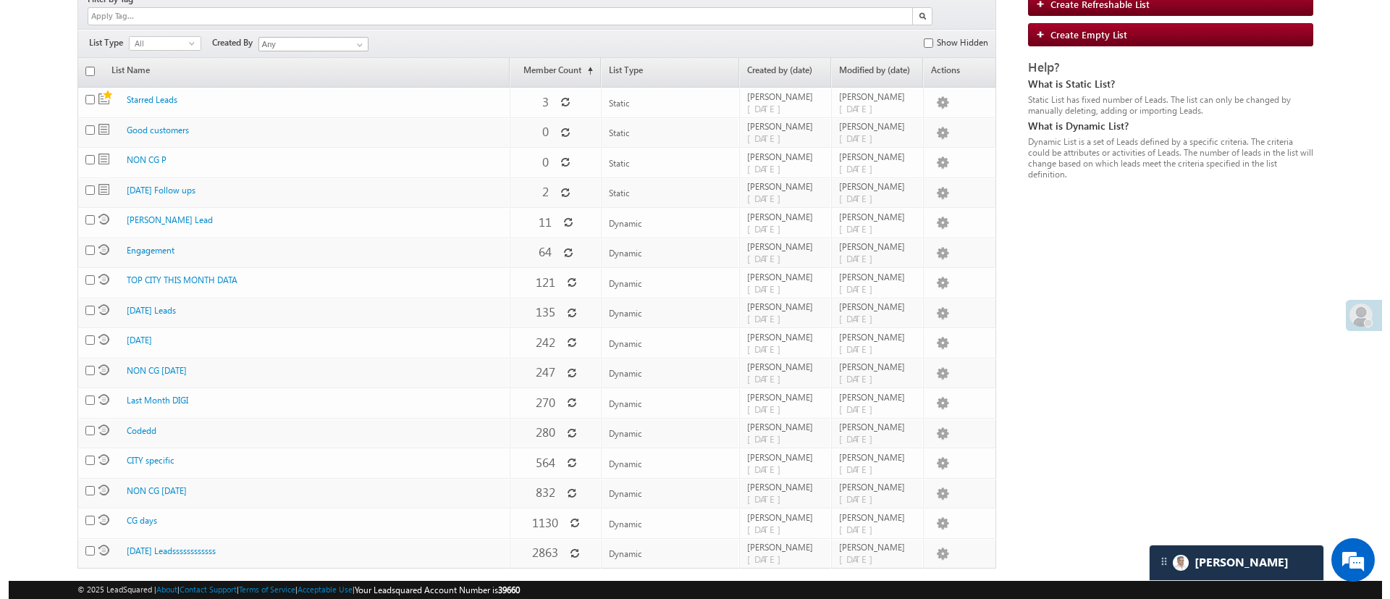
scroll to position [140, 0]
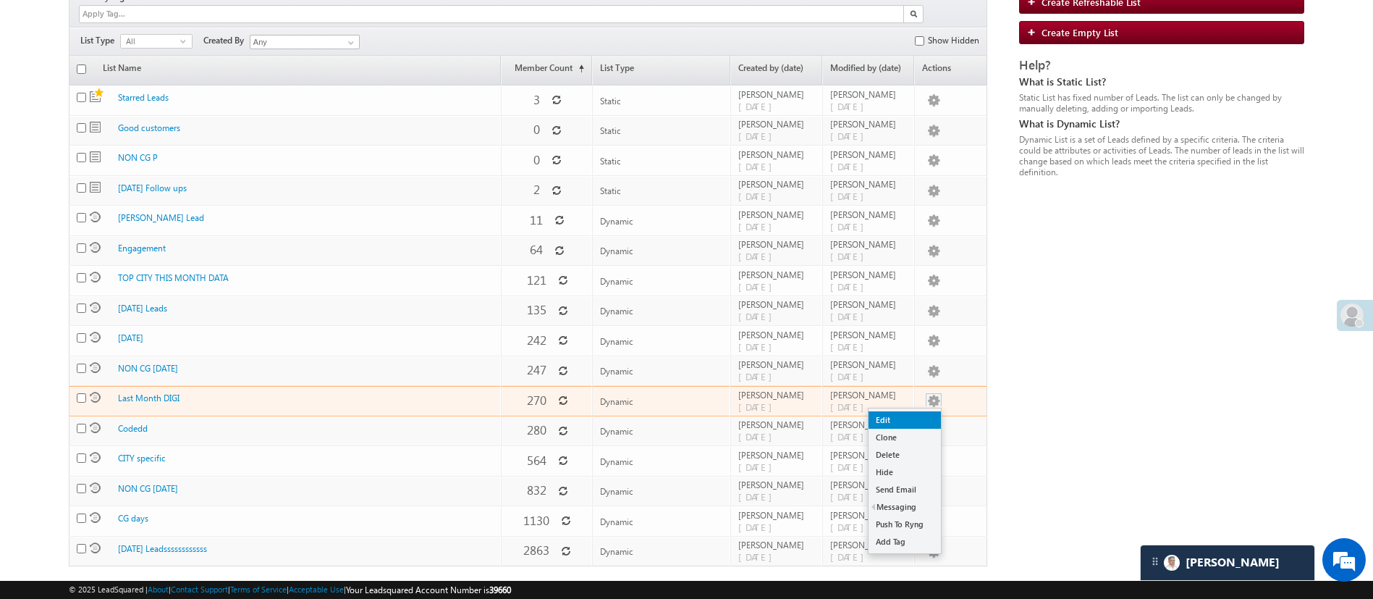
click at [919, 411] on link "Edit" at bounding box center [905, 419] width 72 height 17
checkbox input "true"
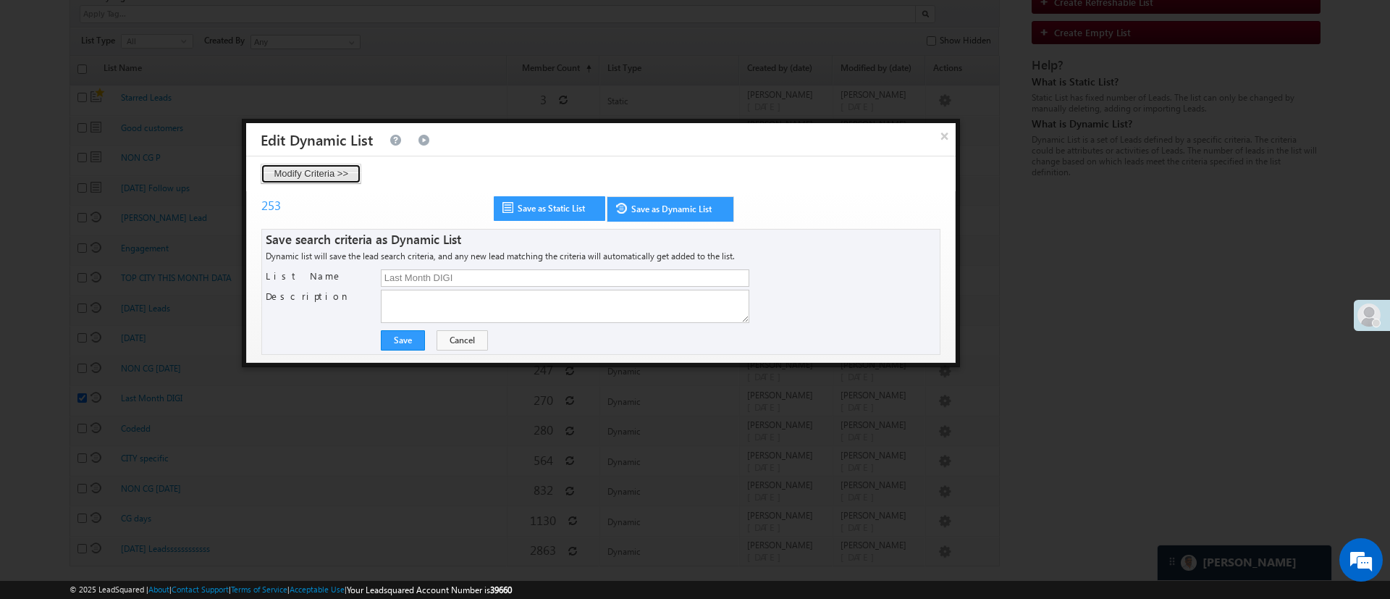
click at [341, 172] on button "Modify Criteria >>" at bounding box center [311, 174] width 101 height 20
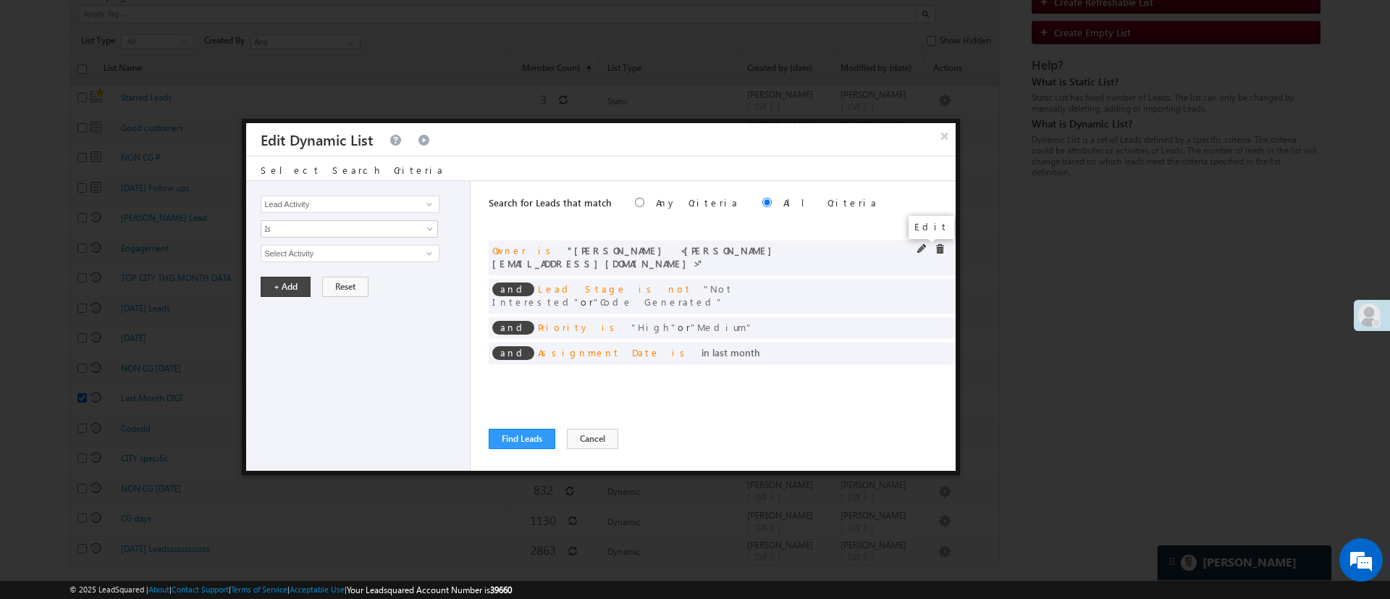
click at [919, 246] on span at bounding box center [922, 249] width 10 height 10
click at [400, 256] on span "[PERSON_NAME]" at bounding box center [343, 253] width 164 height 16
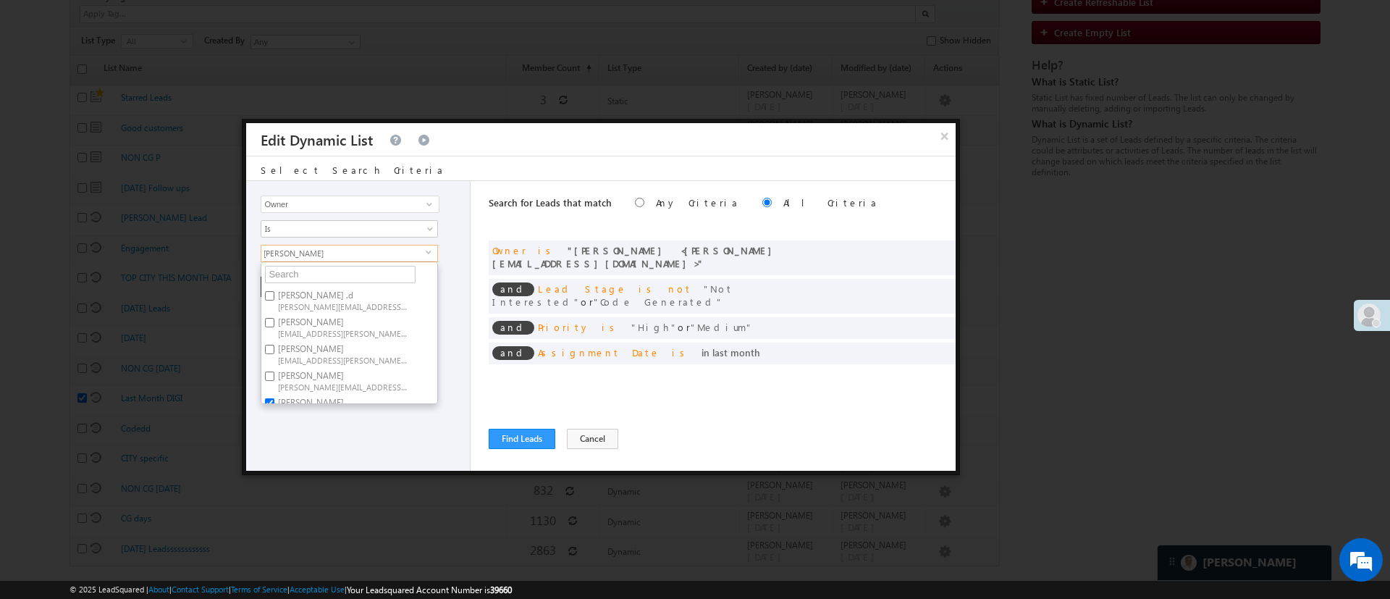
scroll to position [109, 0]
click at [375, 299] on span "[PERSON_NAME][EMAIL_ADDRESS][DOMAIN_NAME]" at bounding box center [343, 304] width 130 height 11
click at [274, 299] on input "Lavisha Gautam Lavisha.Gautam@angelbroking.com" at bounding box center [269, 294] width 9 height 9
checkbox input "false"
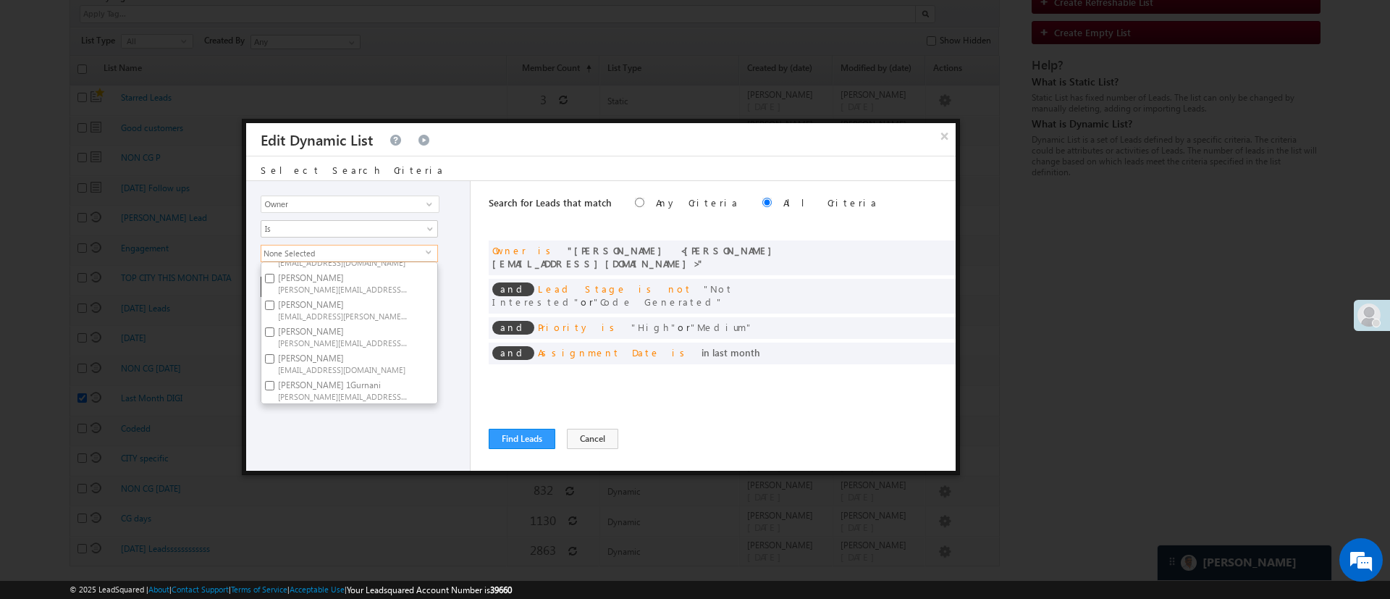
click at [355, 337] on span "NIRAJ.SURYAWANSHI@angelbroking.com" at bounding box center [343, 342] width 130 height 11
click at [274, 327] on input "NIRAj SURYAWANSHI NIRAJ.SURYAWANSHI@angelbroking.com" at bounding box center [269, 331] width 9 height 9
checkbox input "true"
click at [324, 437] on div "Lead Activity Task Sales Group Prospect Id WA Last Message Timestamp 4th Day Di…" at bounding box center [358, 326] width 224 height 290
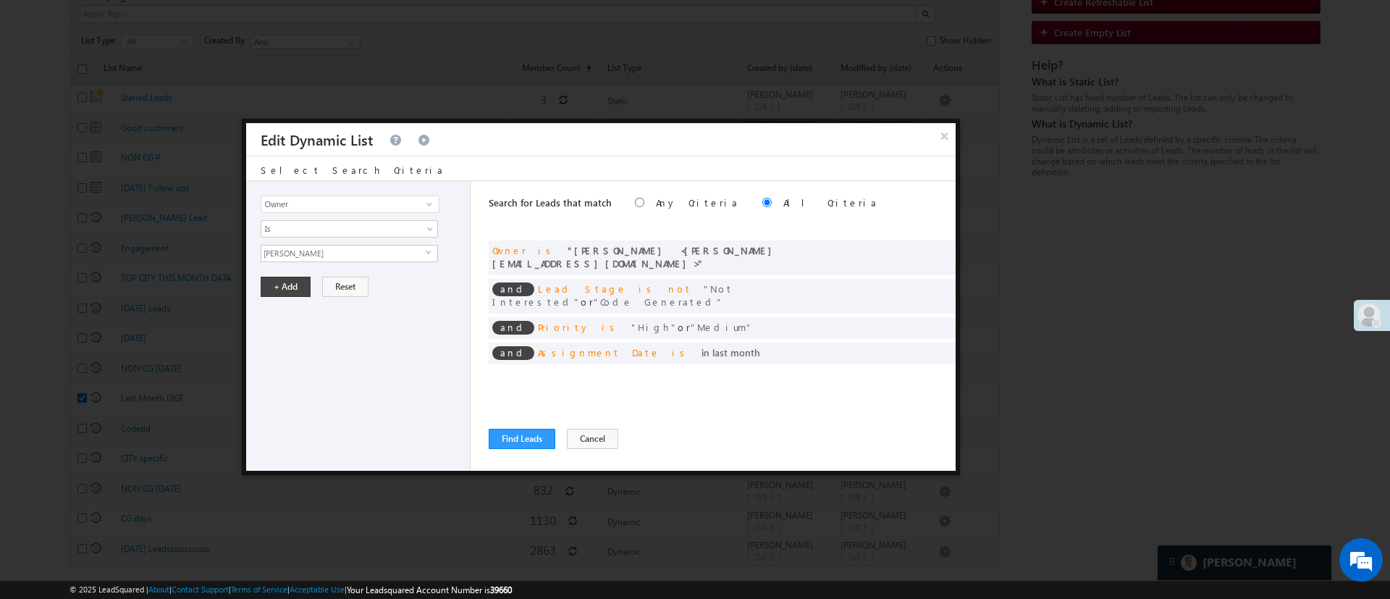
click at [280, 298] on div "Lead Activity Task Sales Group Prospect Id WA Last Message Timestamp 4th Day Di…" at bounding box center [358, 326] width 224 height 290
click at [284, 282] on button "+ Add" at bounding box center [286, 287] width 50 height 20
click at [920, 346] on span at bounding box center [922, 351] width 10 height 10
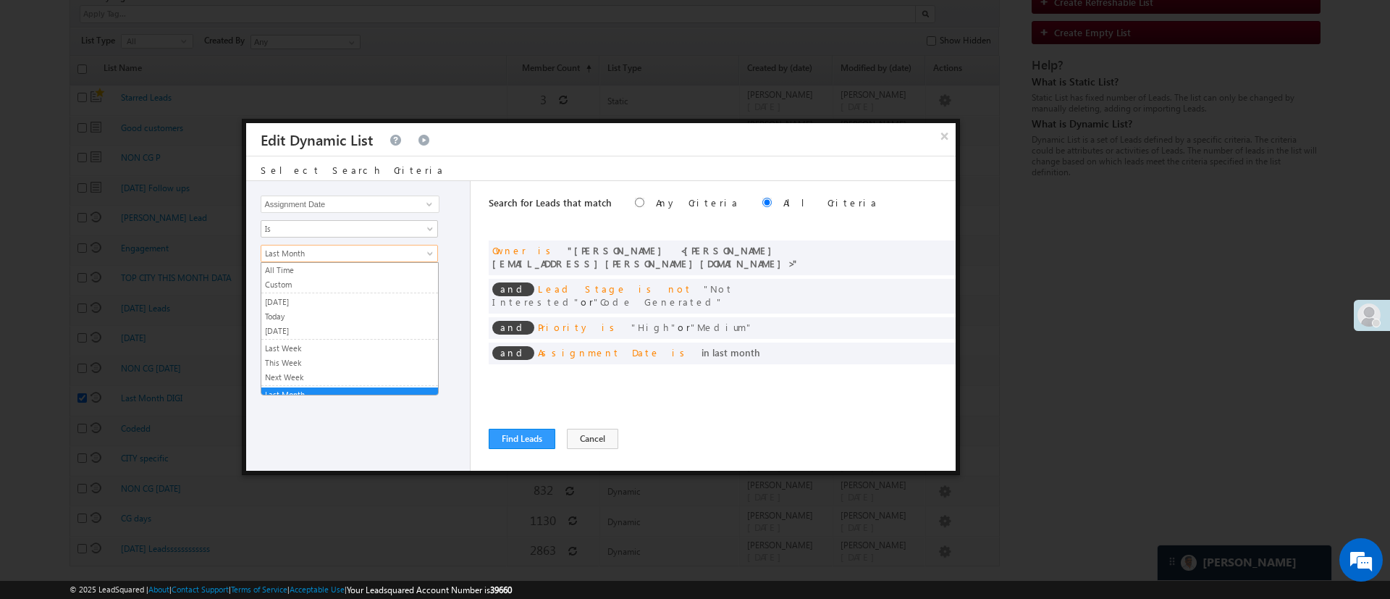
scroll to position [7, 0]
click at [395, 258] on span "Last Month" at bounding box center [339, 253] width 157 height 13
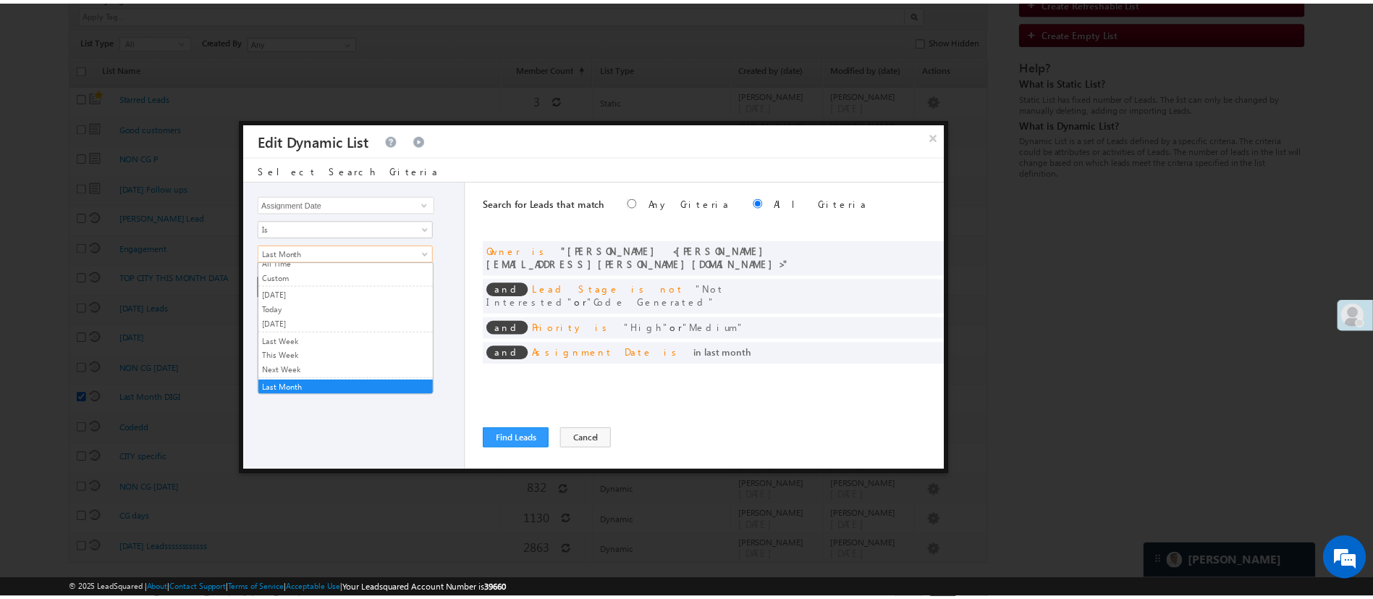
scroll to position [0, 0]
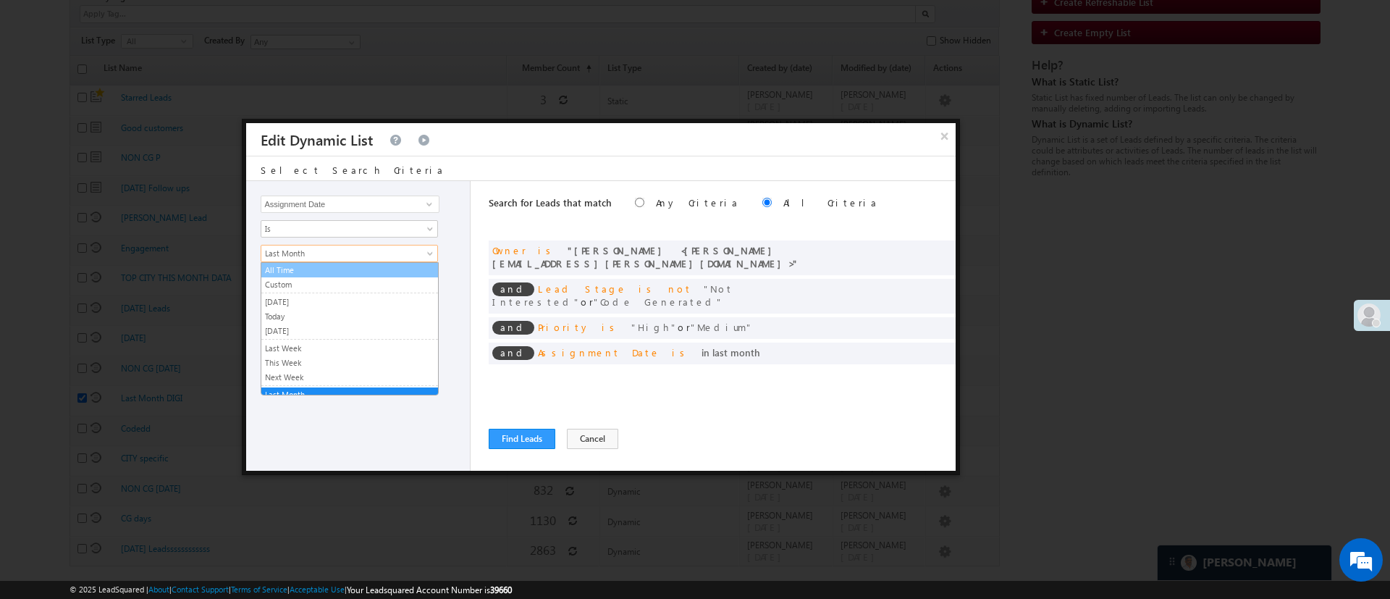
click at [379, 270] on link "All Time" at bounding box center [349, 269] width 177 height 13
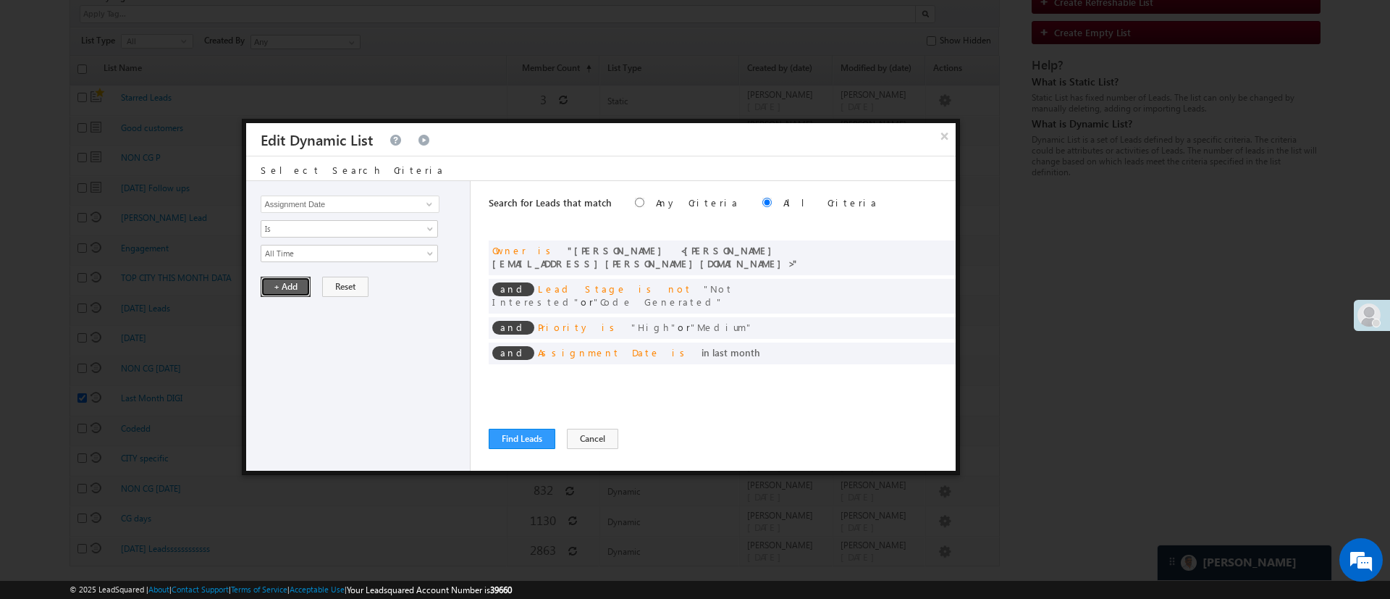
click at [288, 282] on button "+ Add" at bounding box center [286, 287] width 50 height 20
click at [523, 435] on button "Find Leads" at bounding box center [522, 439] width 67 height 20
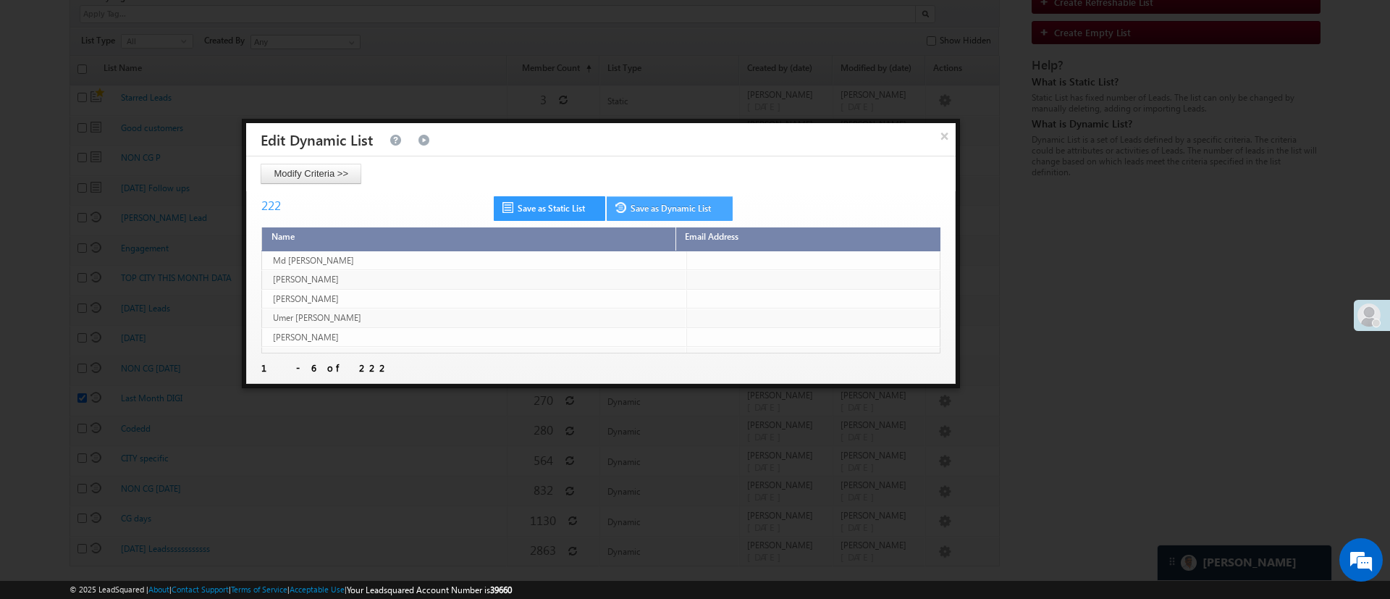
click at [679, 212] on link "Save as Dynamic List" at bounding box center [670, 208] width 126 height 25
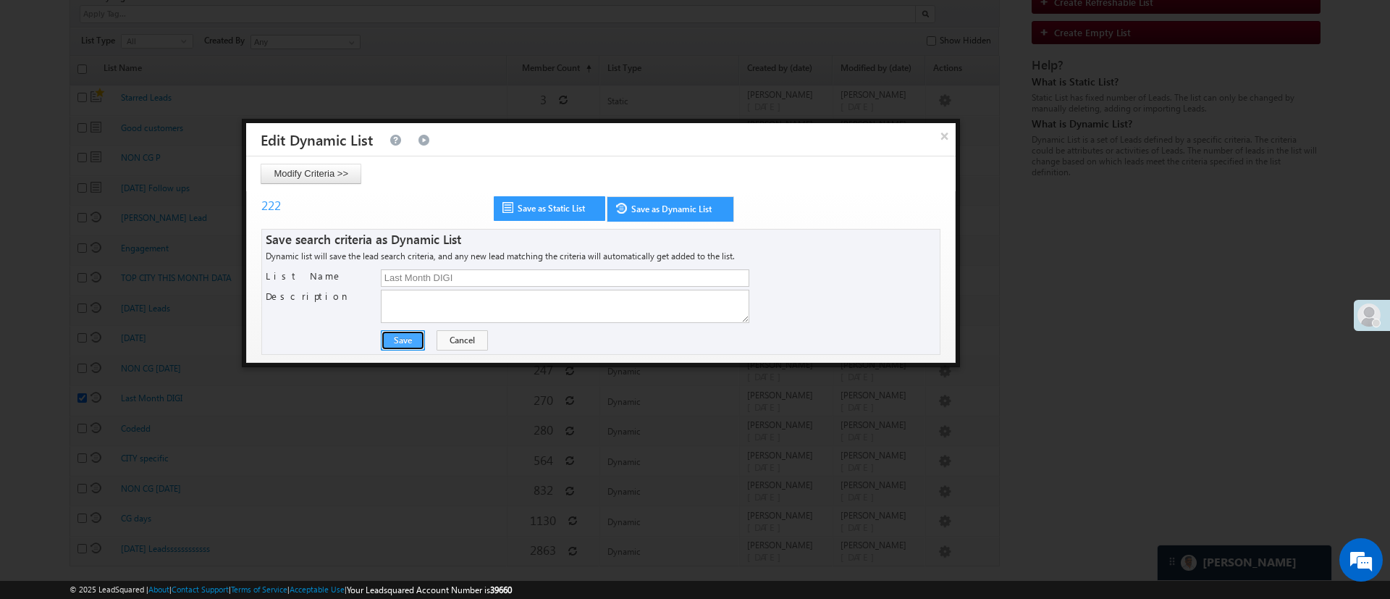
click at [407, 340] on button "Save" at bounding box center [403, 340] width 44 height 20
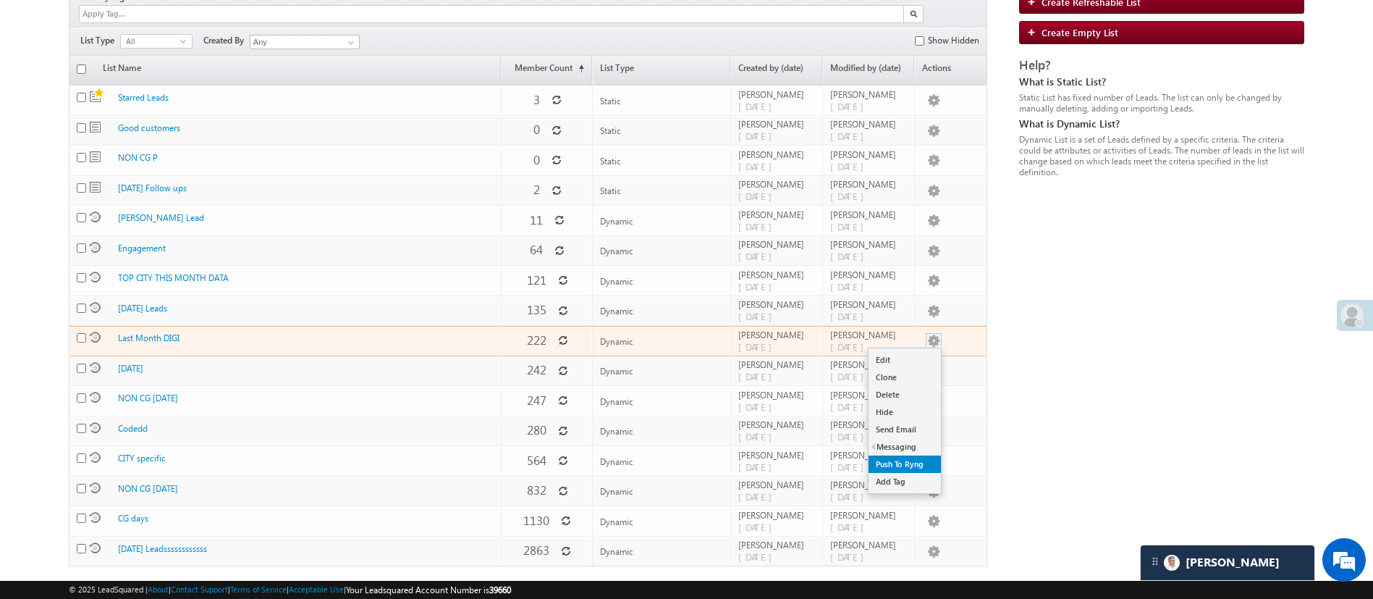
click at [899, 455] on link "Push To Ryng" at bounding box center [905, 463] width 72 height 17
click at [937, 334] on button "button" at bounding box center [934, 341] width 14 height 14
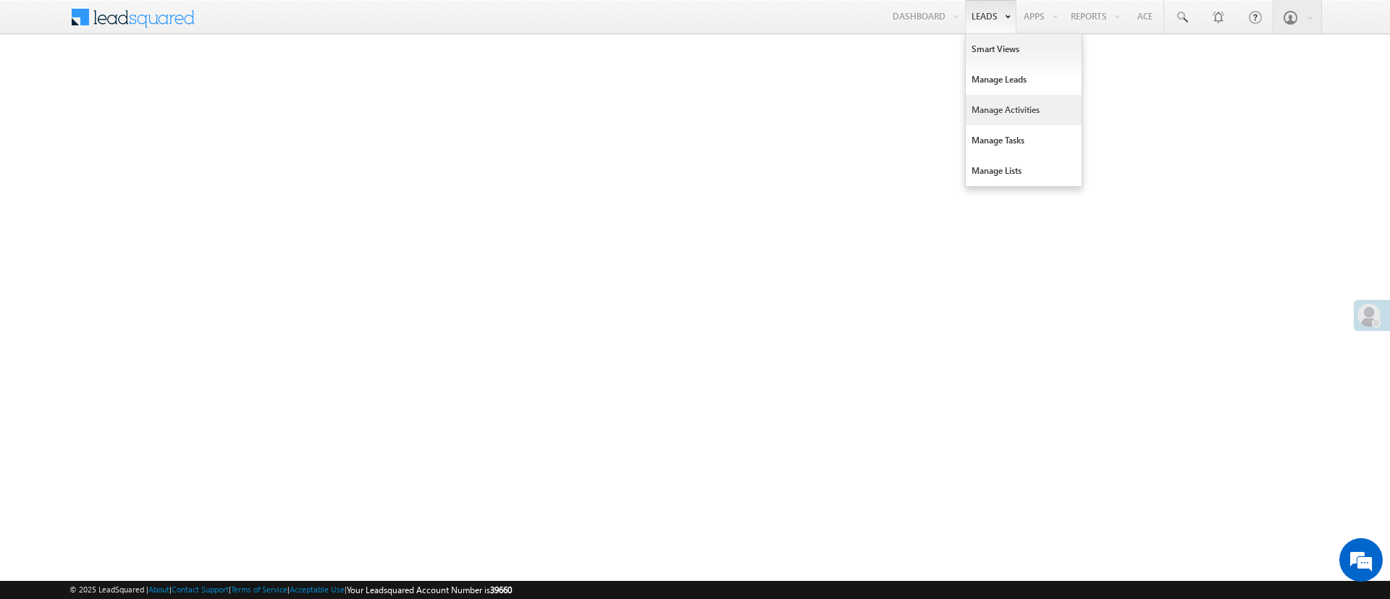
click at [992, 107] on link "Manage Activities" at bounding box center [1024, 110] width 116 height 30
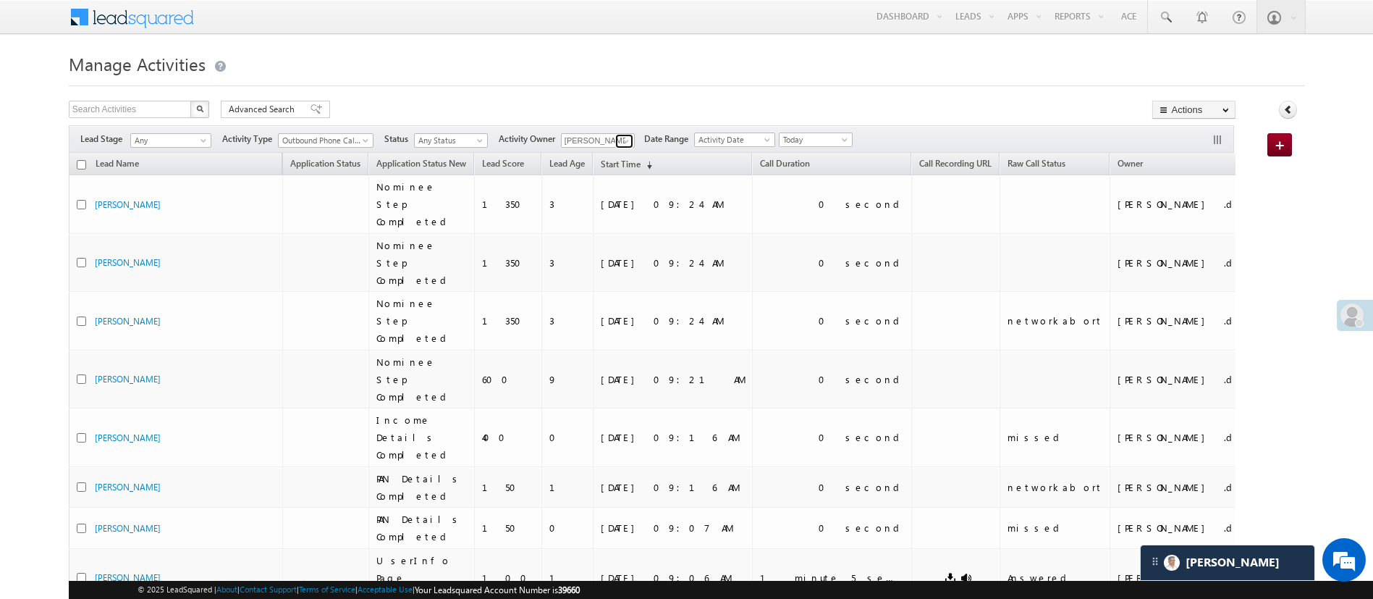
click at [620, 137] on link at bounding box center [624, 141] width 18 height 14
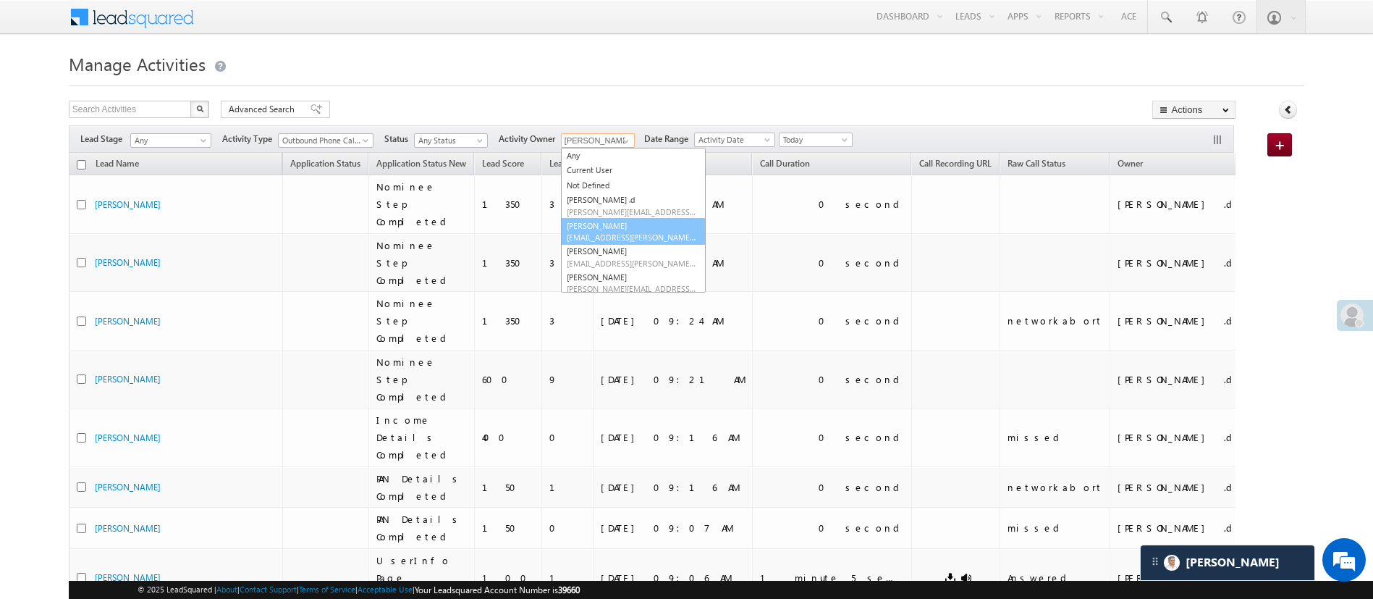
click at [619, 219] on link "[PERSON_NAME] [PERSON_NAME][EMAIL_ADDRESS][DOMAIN_NAME]" at bounding box center [633, 232] width 145 height 28
type input "[PERSON_NAME]"
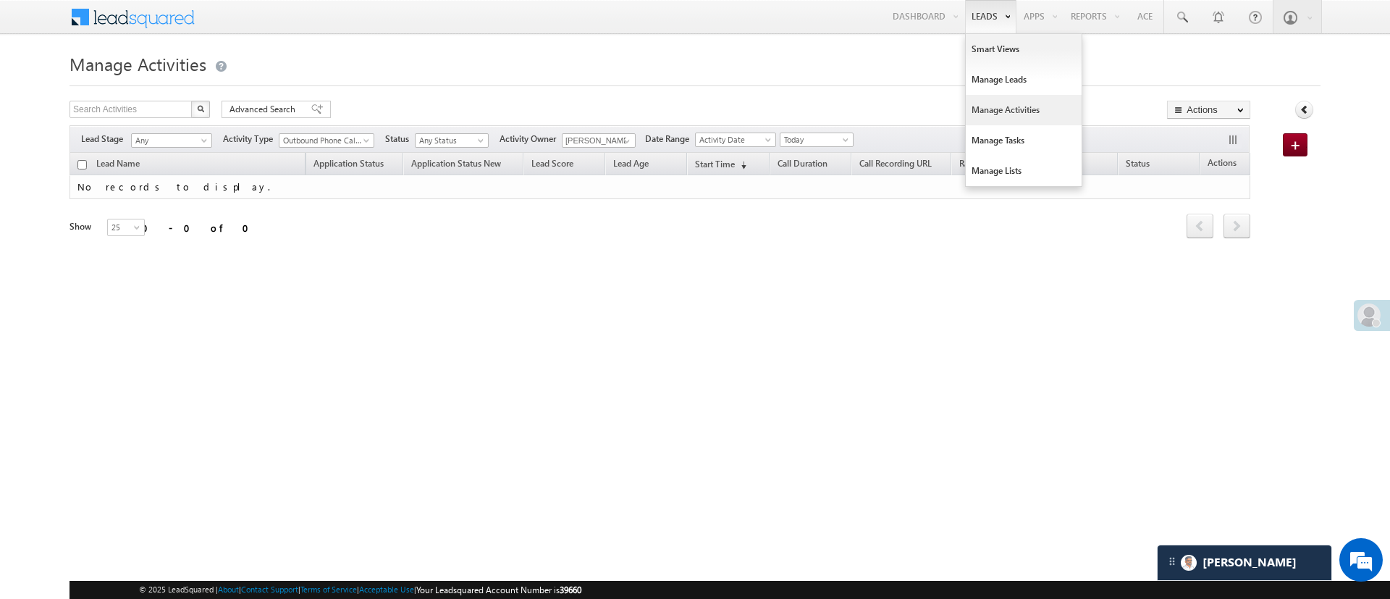
click at [1008, 116] on link "Manage Activities" at bounding box center [1024, 110] width 116 height 30
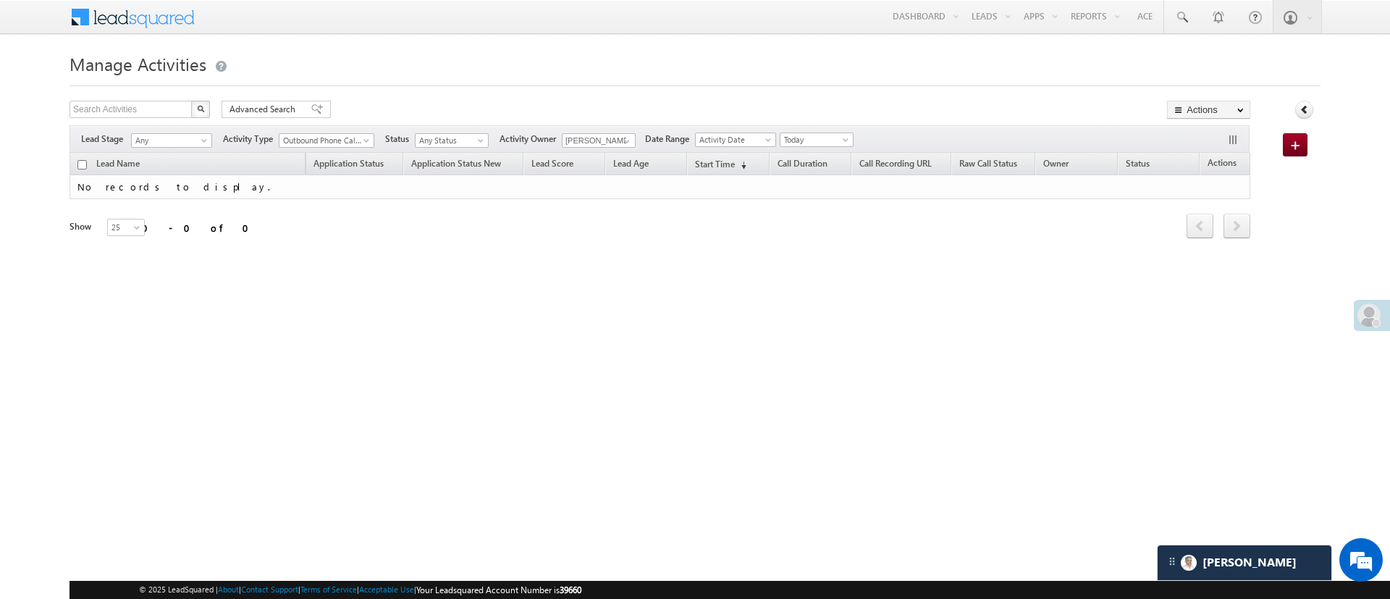
click at [835, 133] on span "Today" at bounding box center [814, 139] width 69 height 13
click at [812, 186] on link "Yesterday" at bounding box center [821, 186] width 73 height 13
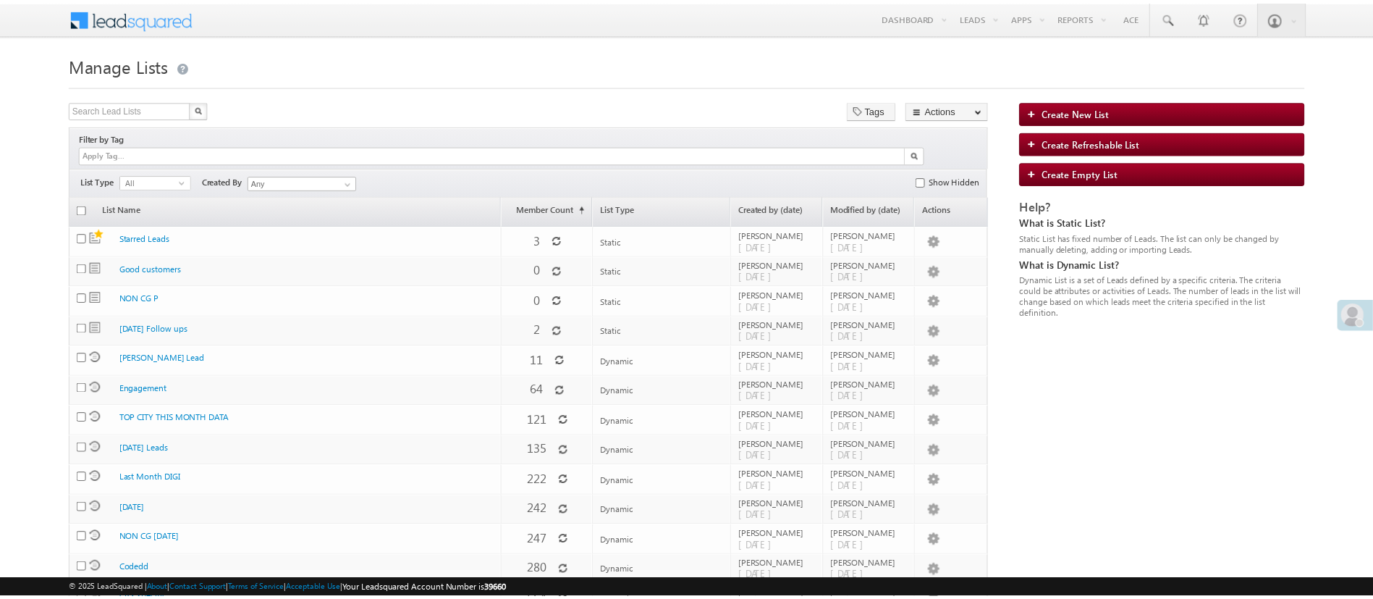
scroll to position [138, 0]
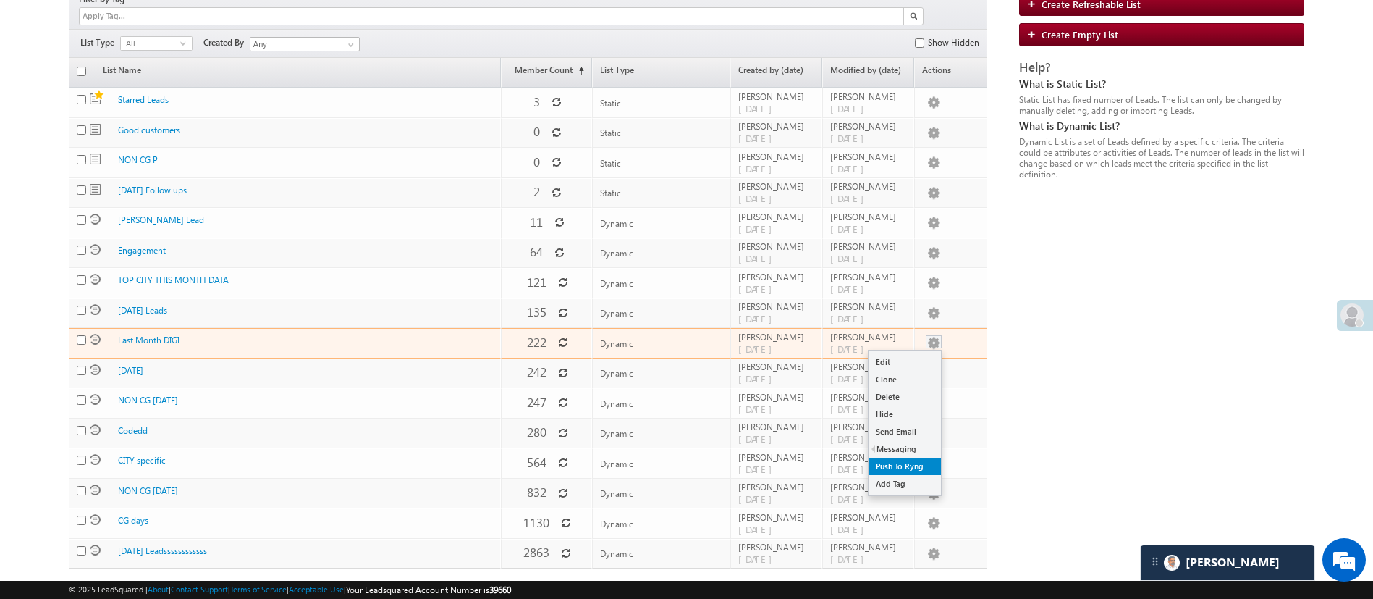
click at [895, 457] on link "Push To Ryng" at bounding box center [905, 465] width 72 height 17
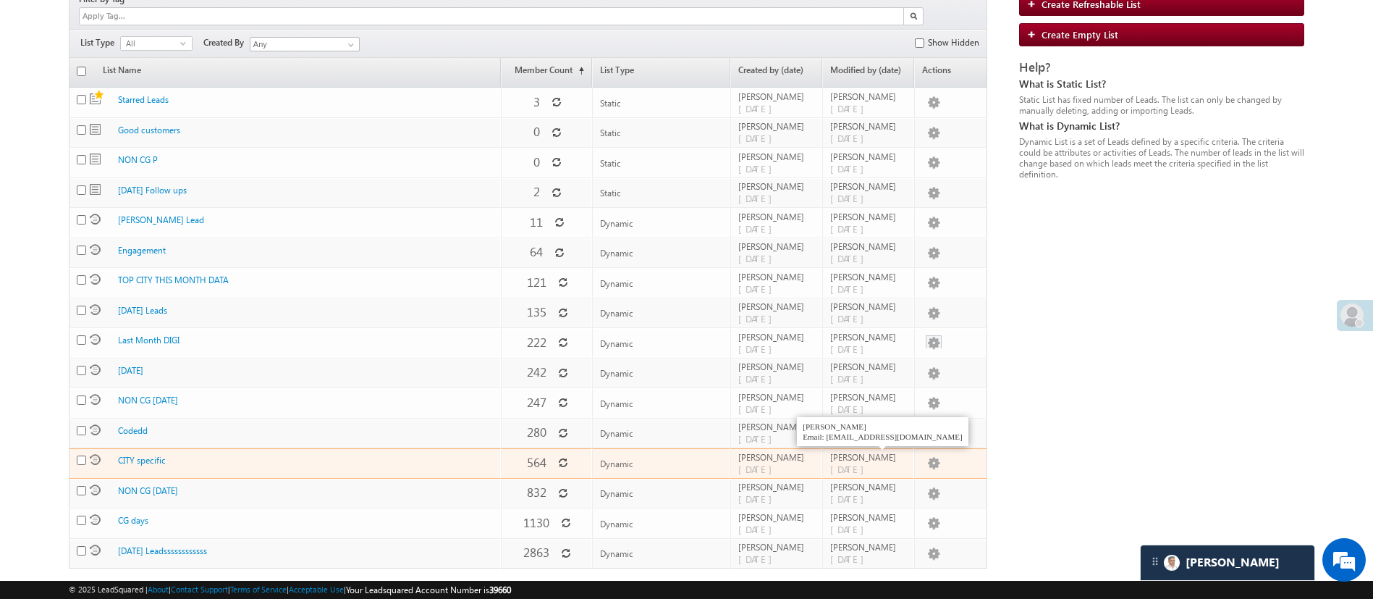
scroll to position [0, 0]
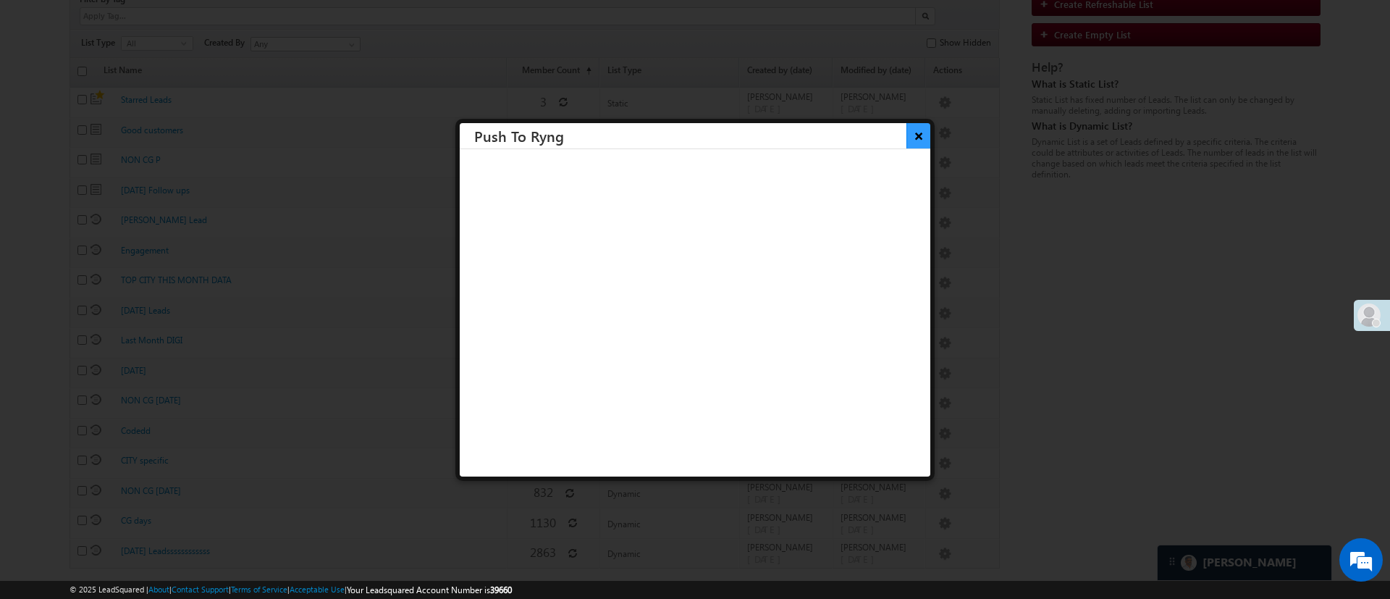
click at [906, 141] on button "×" at bounding box center [918, 135] width 24 height 25
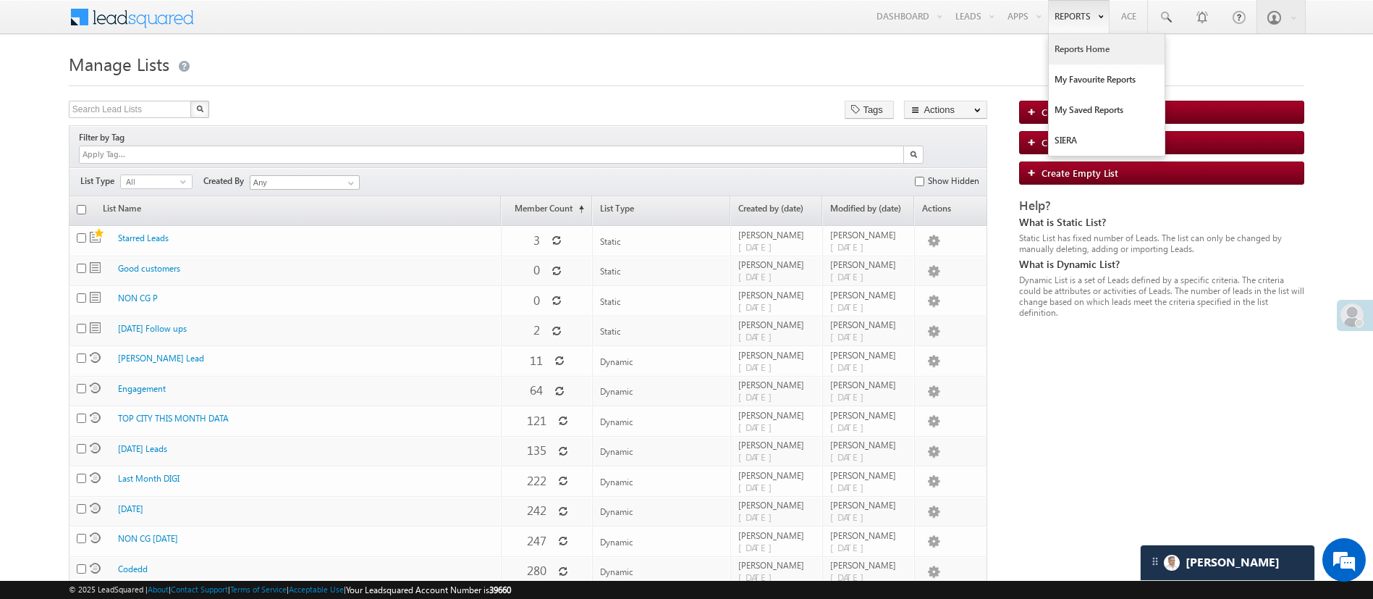
click at [1066, 54] on link "Reports Home" at bounding box center [1107, 49] width 116 height 30
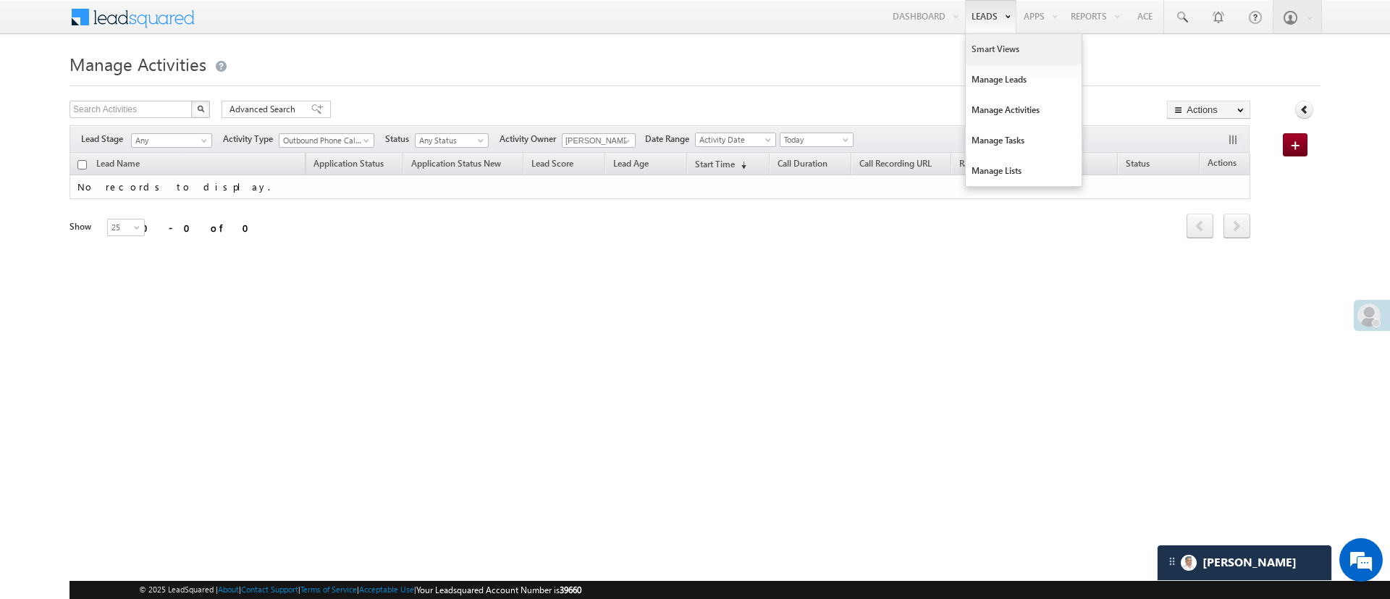
click at [984, 59] on link "Smart Views" at bounding box center [1024, 49] width 116 height 30
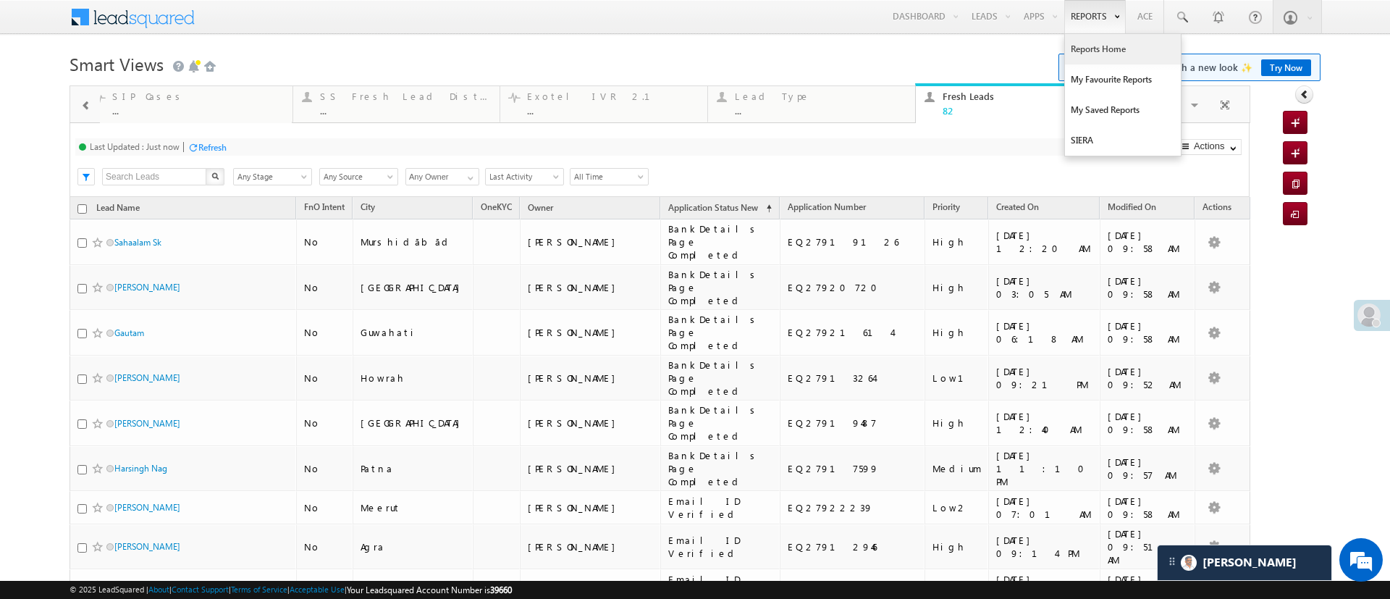
click at [1081, 43] on link "Reports Home" at bounding box center [1123, 49] width 116 height 30
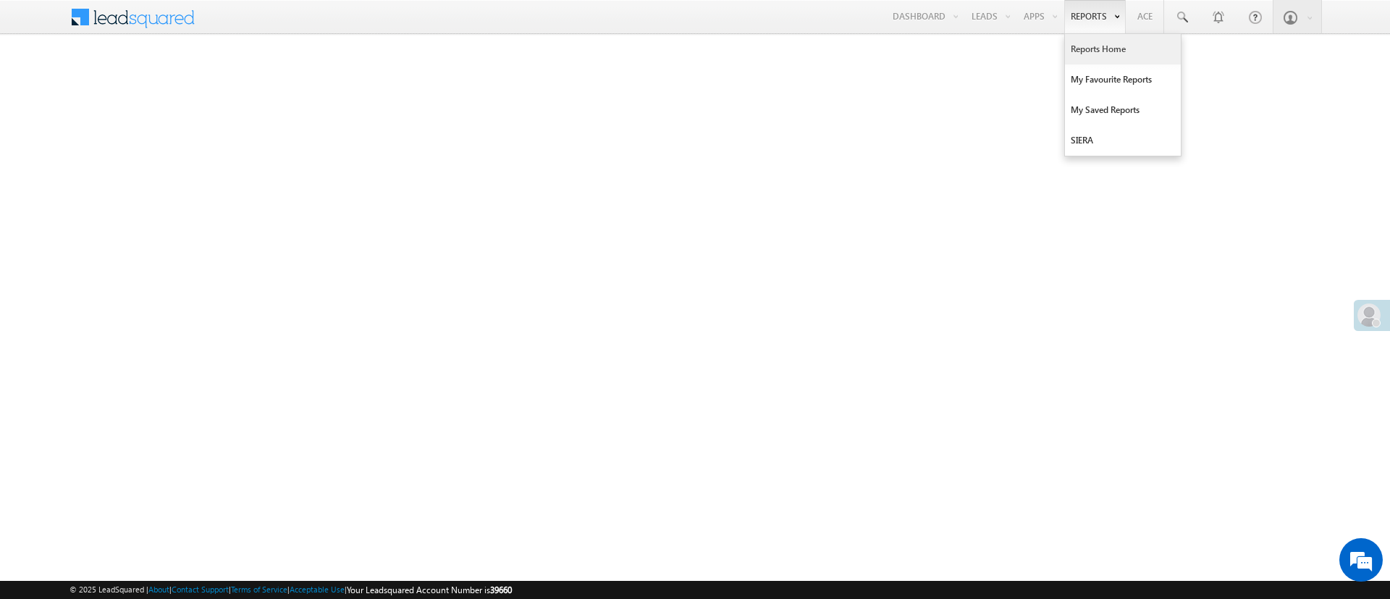
click at [1105, 36] on link "Reports Home" at bounding box center [1123, 49] width 116 height 30
click at [1172, 24] on link at bounding box center [1181, 16] width 35 height 33
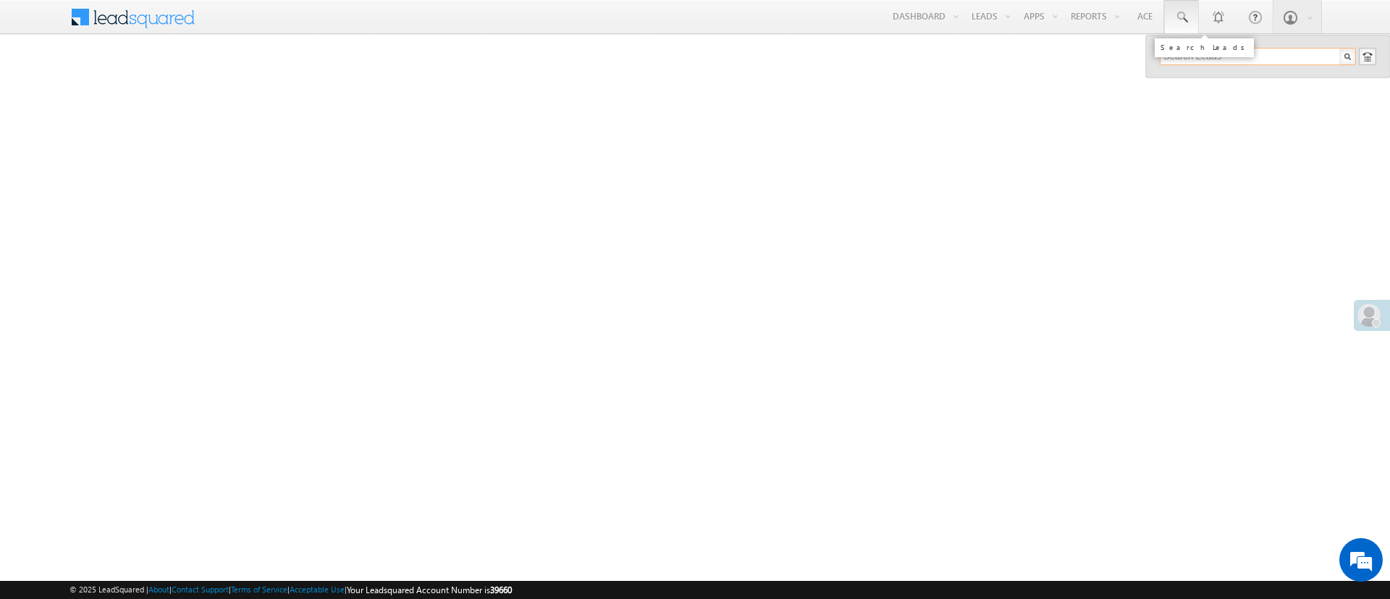
paste input "EQ27925533"
type input "EQ27925533"
click at [1226, 93] on div "+91-7986232301" at bounding box center [1264, 93] width 194 height 17
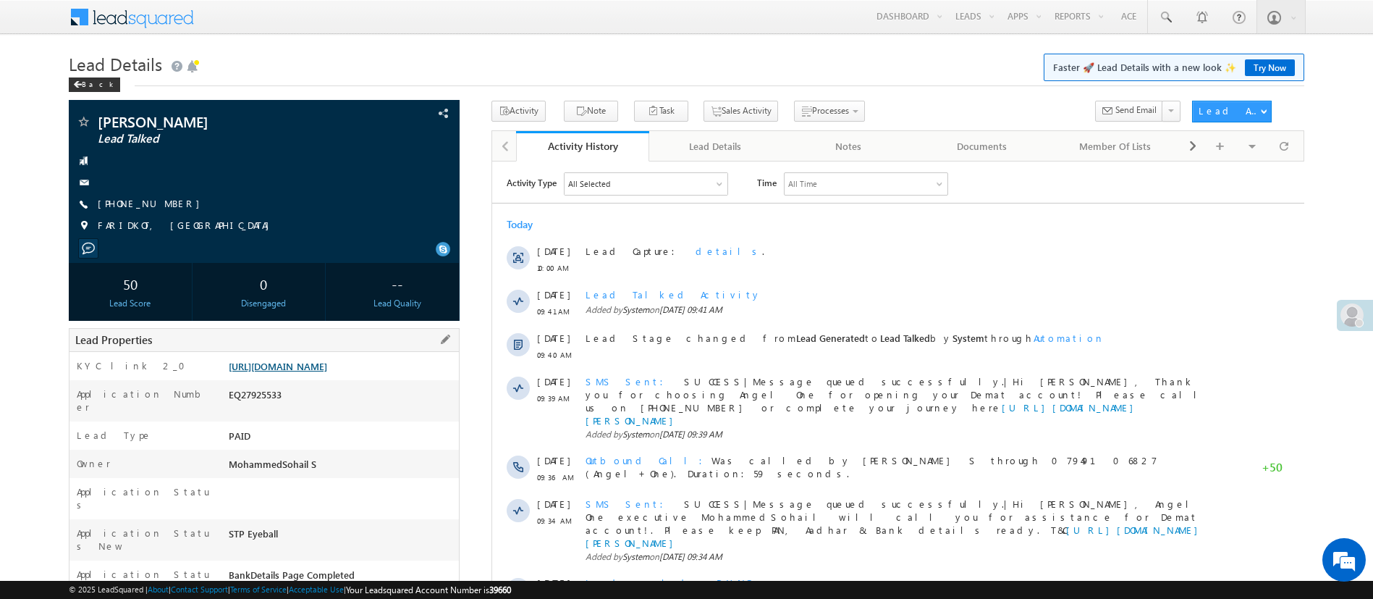
click at [327, 372] on link "[URL][DOMAIN_NAME]" at bounding box center [278, 366] width 98 height 12
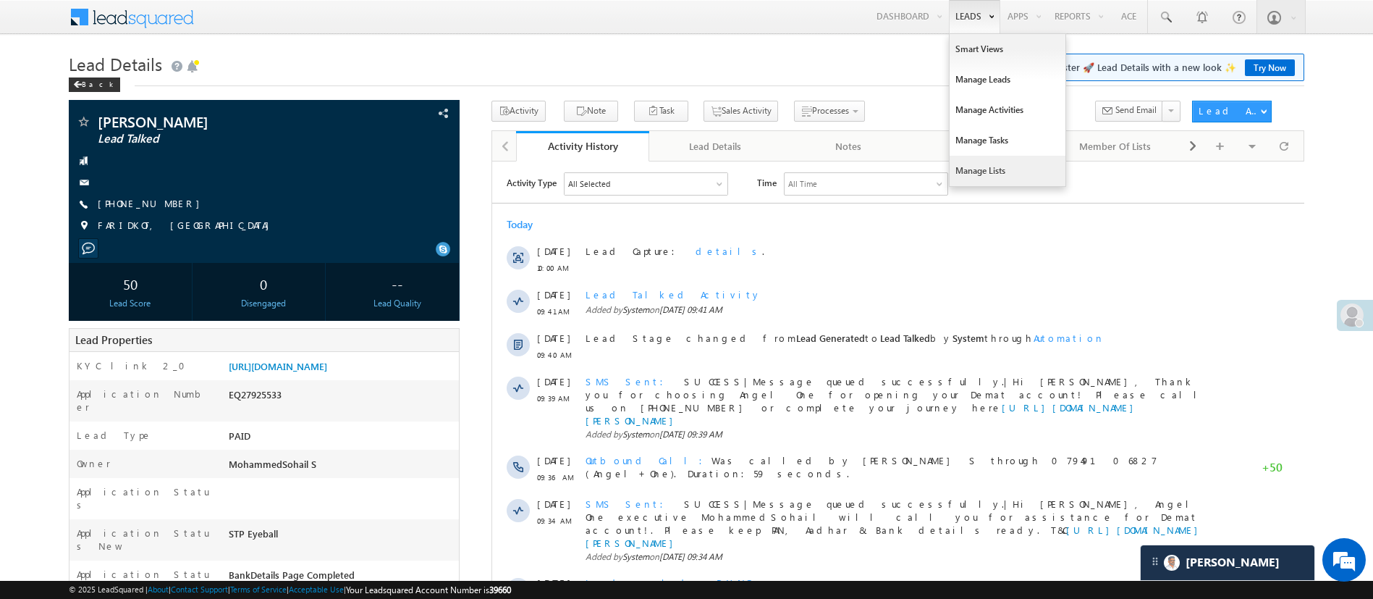
click at [992, 174] on link "Manage Lists" at bounding box center [1008, 171] width 116 height 30
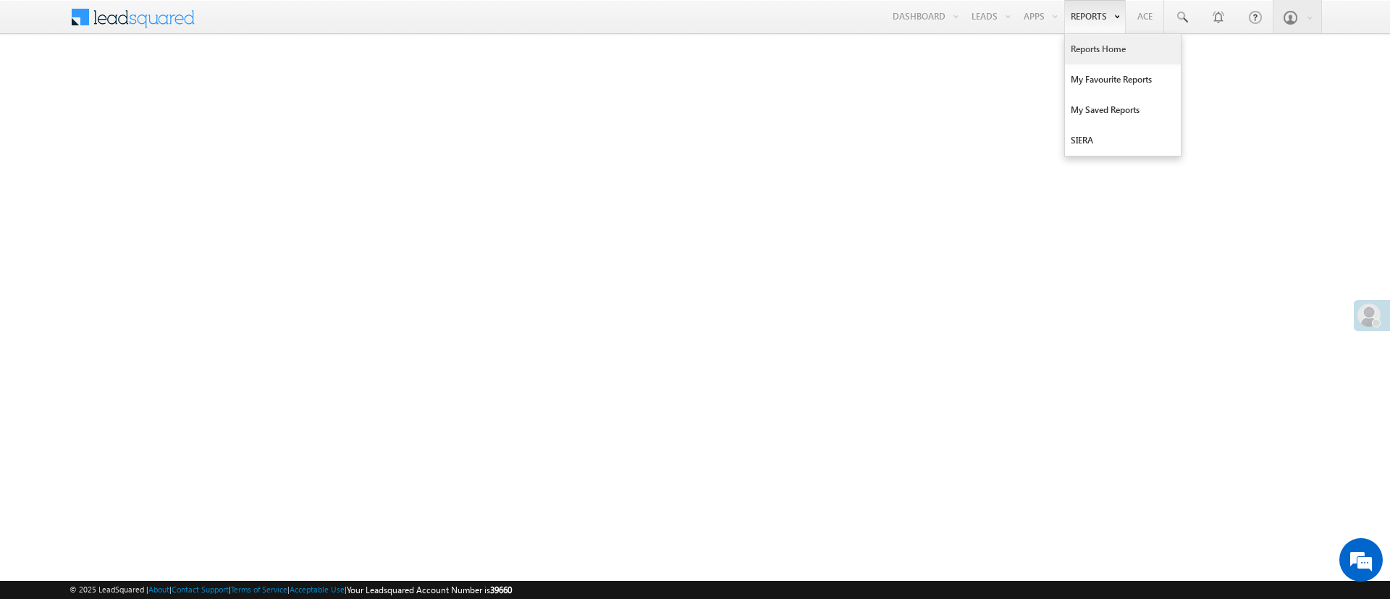
click at [1101, 47] on link "Reports Home" at bounding box center [1123, 49] width 116 height 30
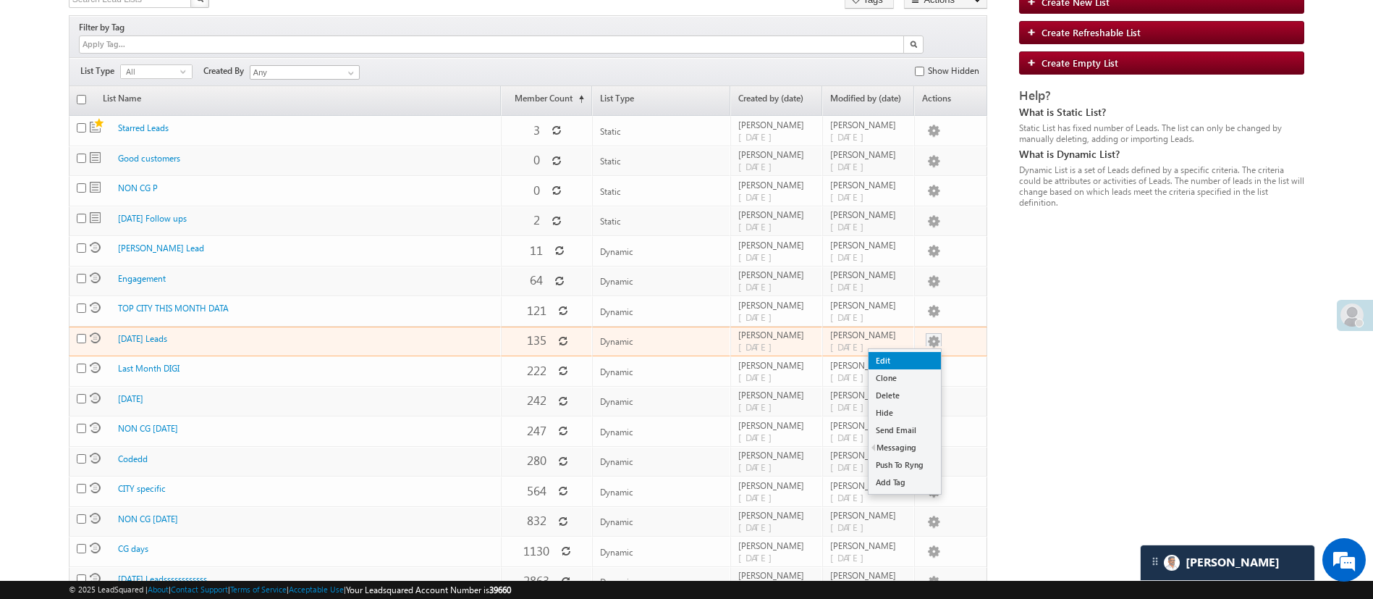
click at [929, 352] on link "Edit" at bounding box center [905, 360] width 72 height 17
checkbox input "true"
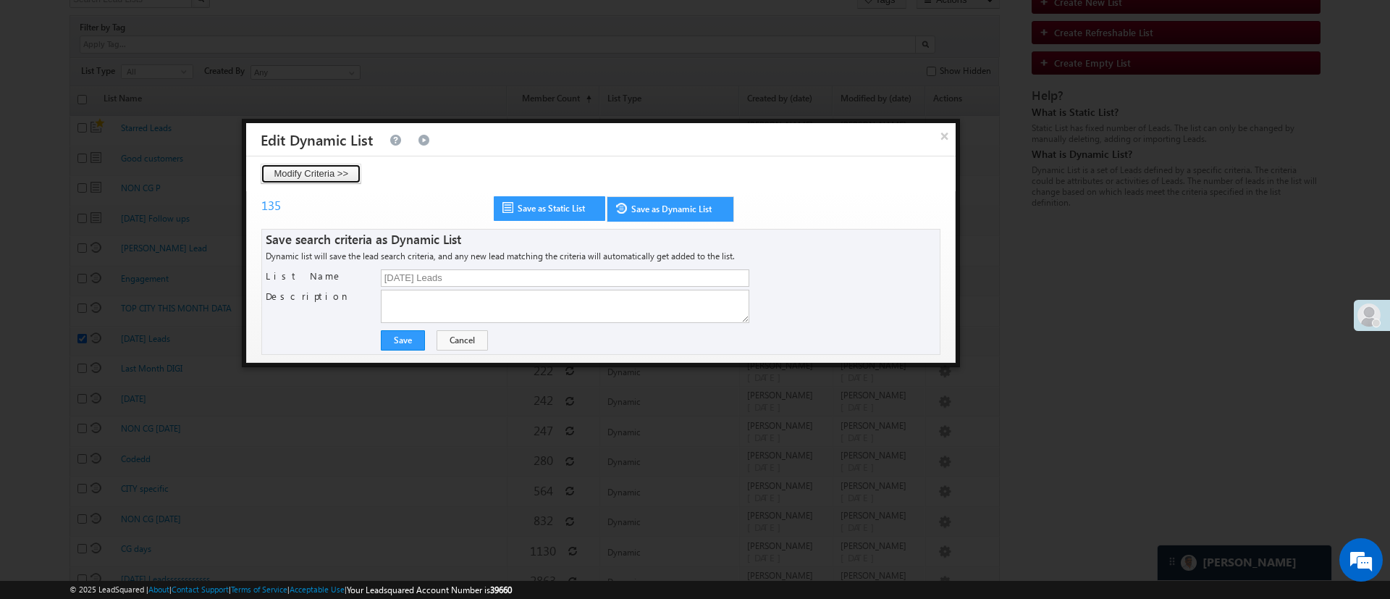
click at [349, 172] on button "Modify Criteria >>" at bounding box center [311, 174] width 101 height 20
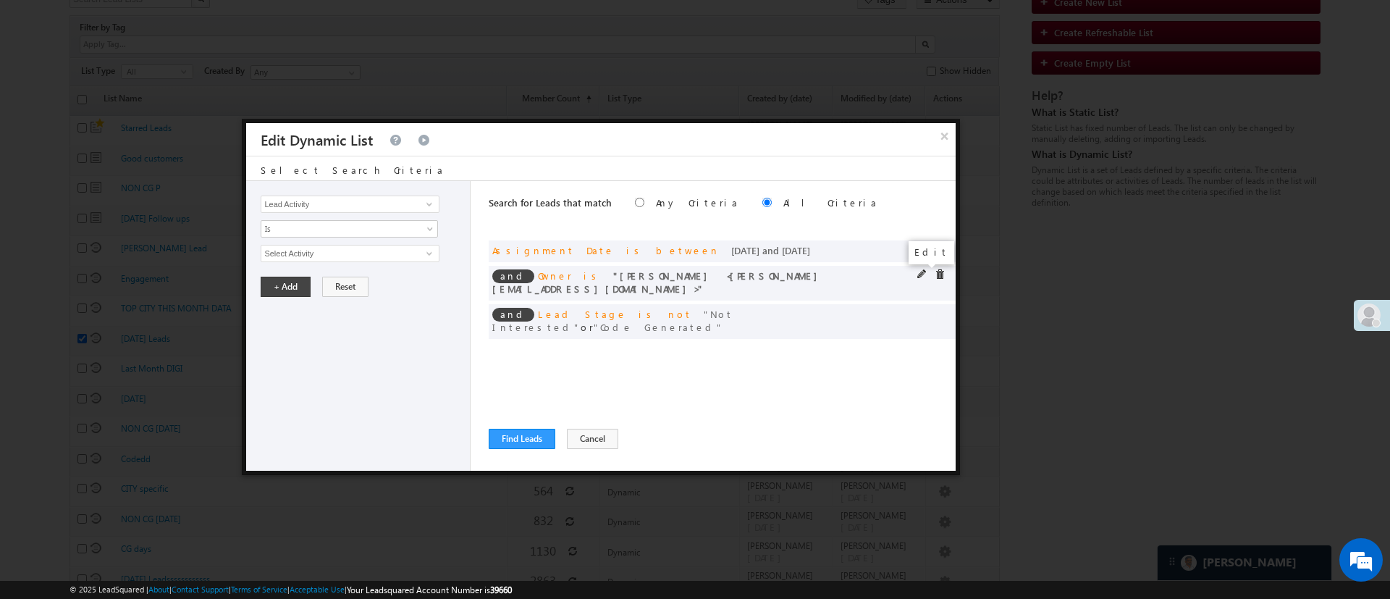
click at [923, 272] on span at bounding box center [922, 274] width 10 height 10
click at [386, 257] on span "[PERSON_NAME]" at bounding box center [343, 253] width 164 height 16
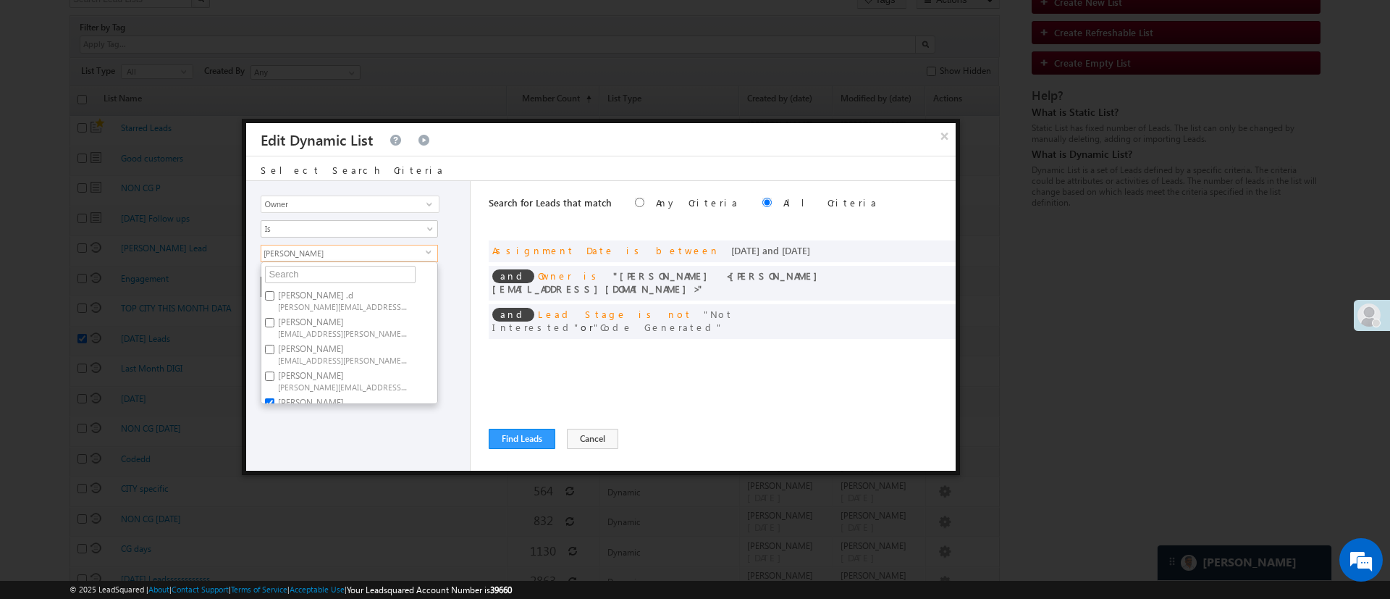
scroll to position [109, 0]
click at [381, 300] on span "[PERSON_NAME][EMAIL_ADDRESS][DOMAIN_NAME]" at bounding box center [343, 304] width 130 height 11
click at [274, 299] on input "[PERSON_NAME] [PERSON_NAME][EMAIL_ADDRESS][DOMAIN_NAME]" at bounding box center [269, 294] width 9 height 9
checkbox input "false"
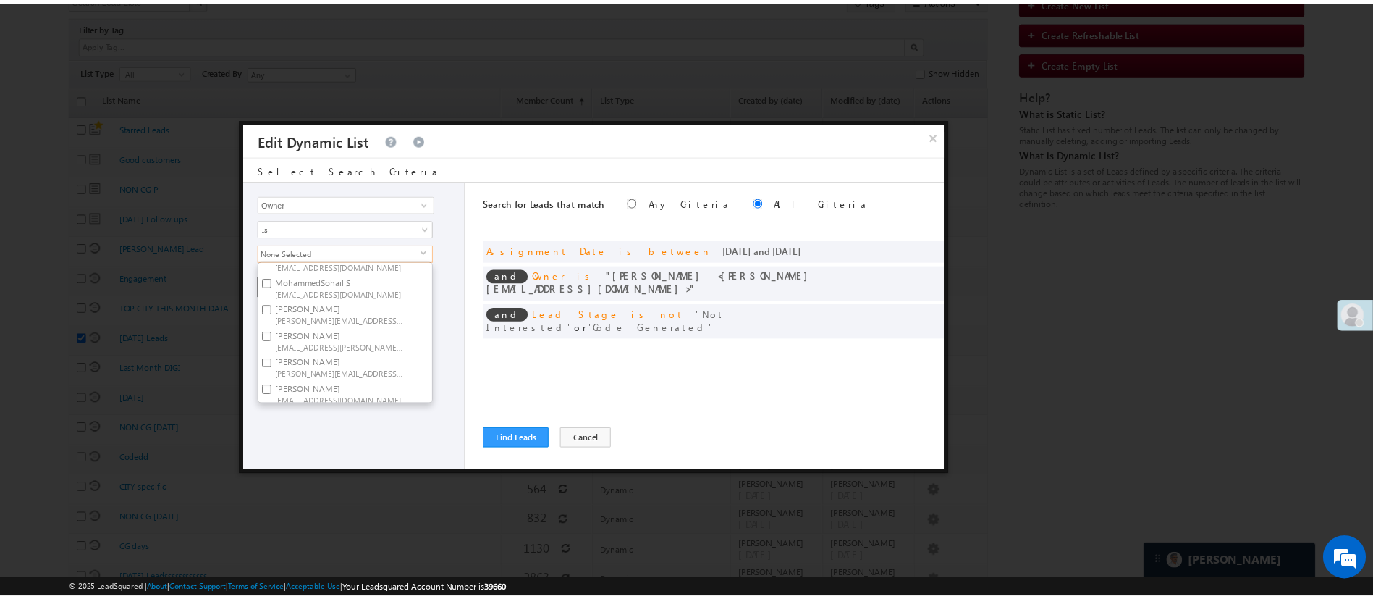
scroll to position [222, 0]
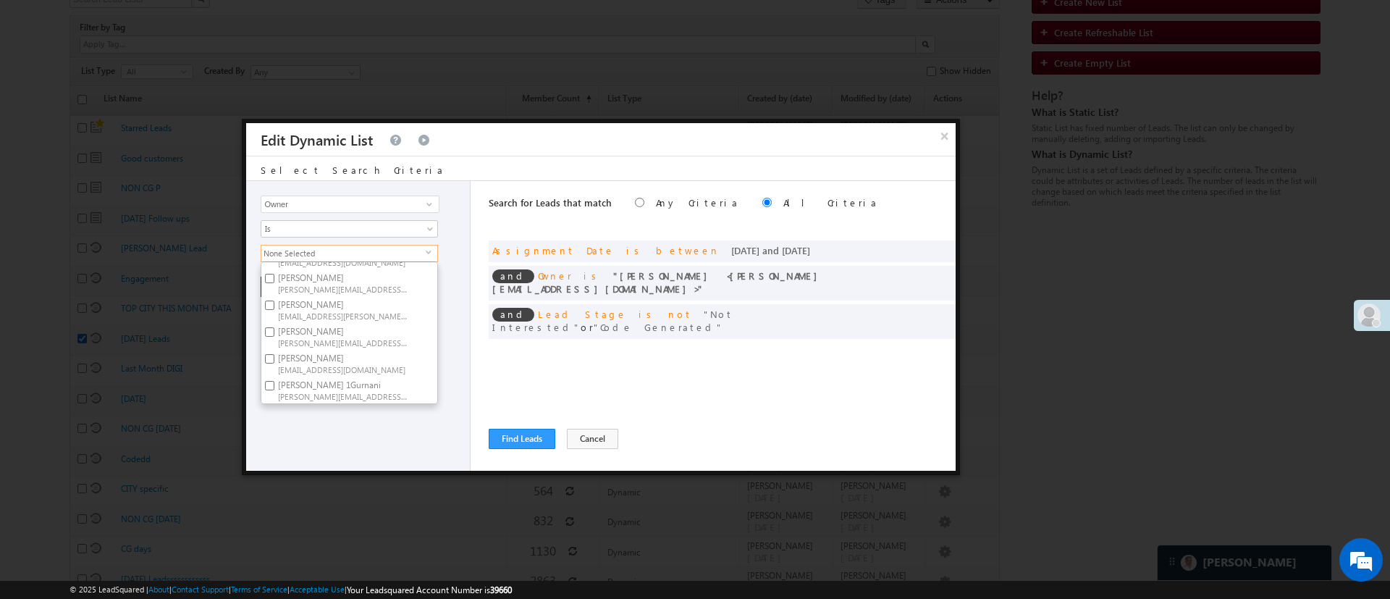
click at [379, 390] on span "[PERSON_NAME][EMAIL_ADDRESS][DOMAIN_NAME]" at bounding box center [343, 395] width 130 height 11
click at [274, 381] on input "[PERSON_NAME] 1Gurnani [PERSON_NAME][EMAIL_ADDRESS][DOMAIN_NAME]" at bounding box center [269, 385] width 9 height 9
checkbox input "true"
click at [355, 429] on div "Lead Activity Task Sales Group Prospect Id WA Last Message Timestamp 4th Day Di…" at bounding box center [358, 326] width 224 height 290
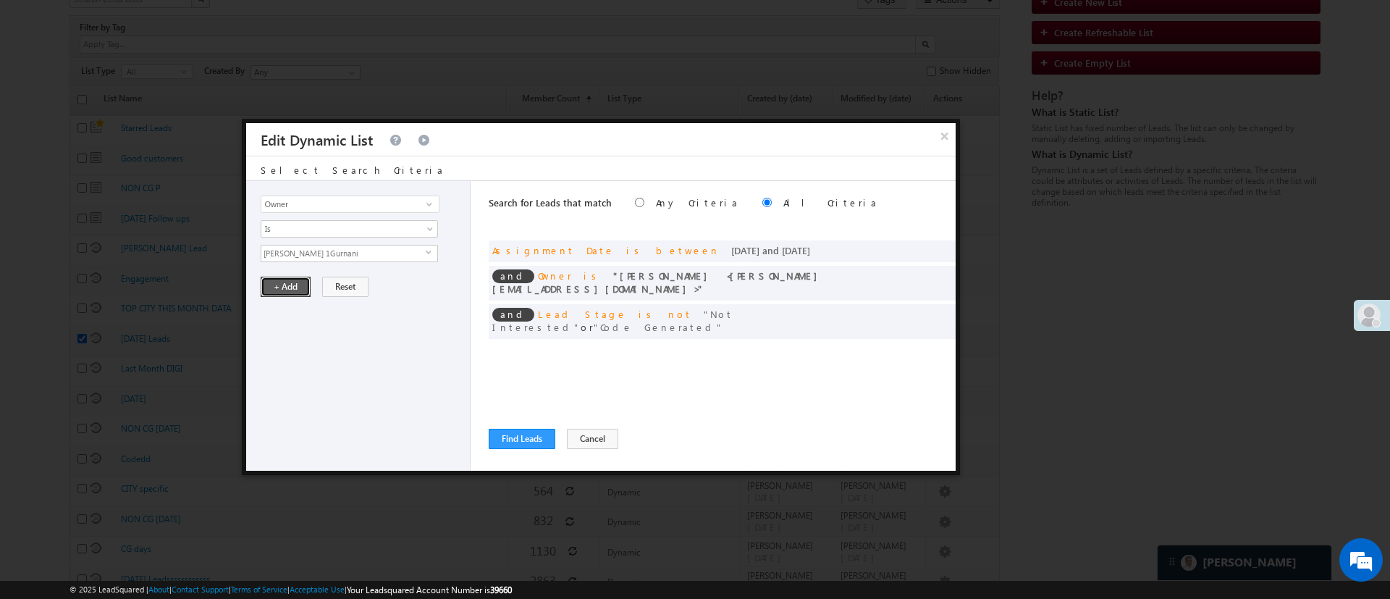
click at [287, 284] on button "+ Add" at bounding box center [286, 287] width 50 height 20
click at [920, 249] on span at bounding box center [922, 249] width 10 height 10
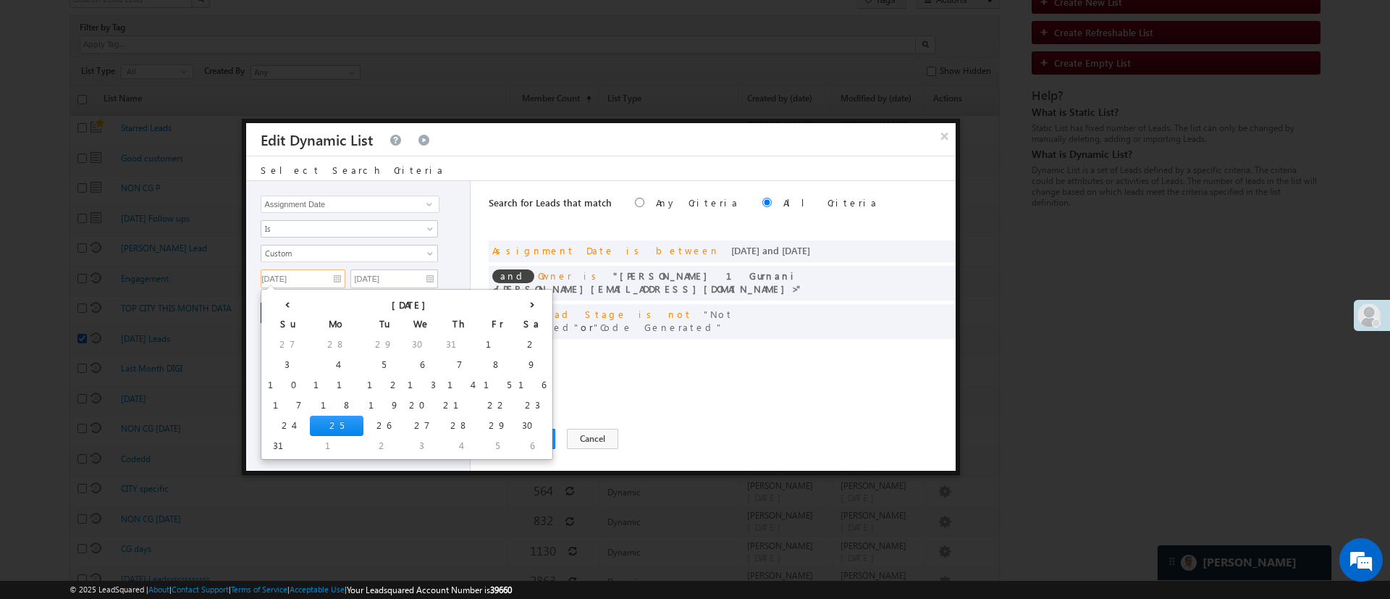
click at [319, 276] on input "08/25/25" at bounding box center [303, 278] width 85 height 19
click at [363, 426] on td "26" at bounding box center [383, 426] width 41 height 20
type input "08/26/25"
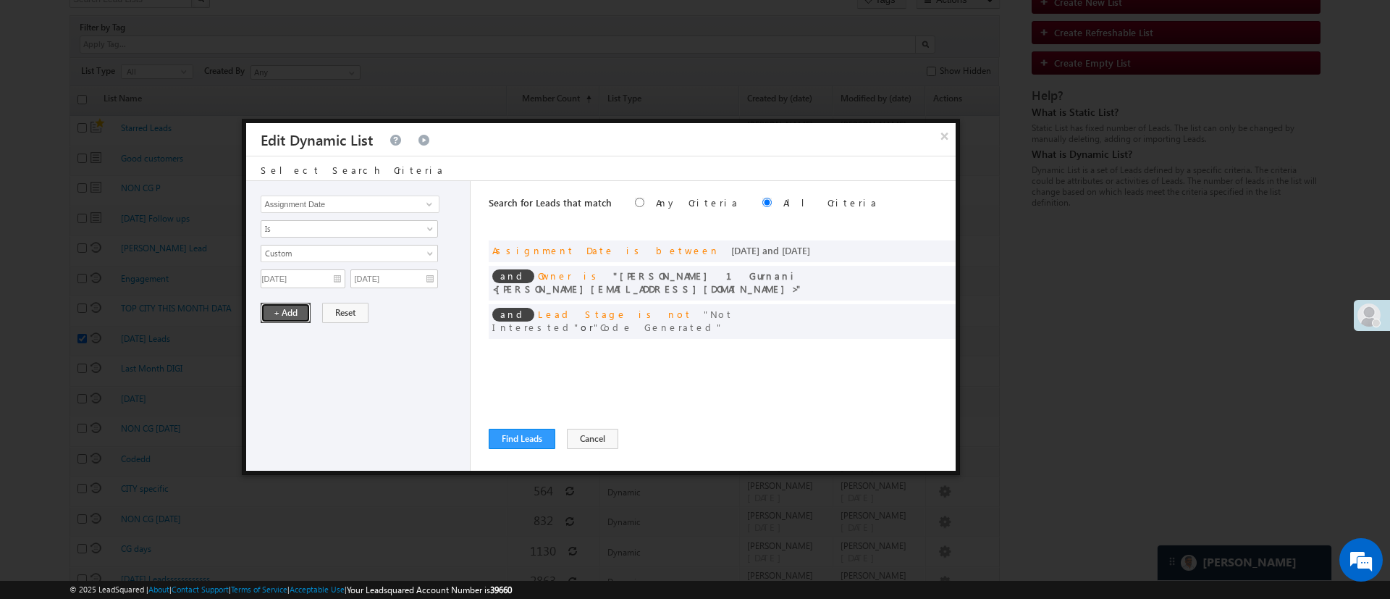
click at [281, 314] on button "+ Add" at bounding box center [286, 313] width 50 height 20
click at [505, 433] on button "Find Leads" at bounding box center [522, 439] width 67 height 20
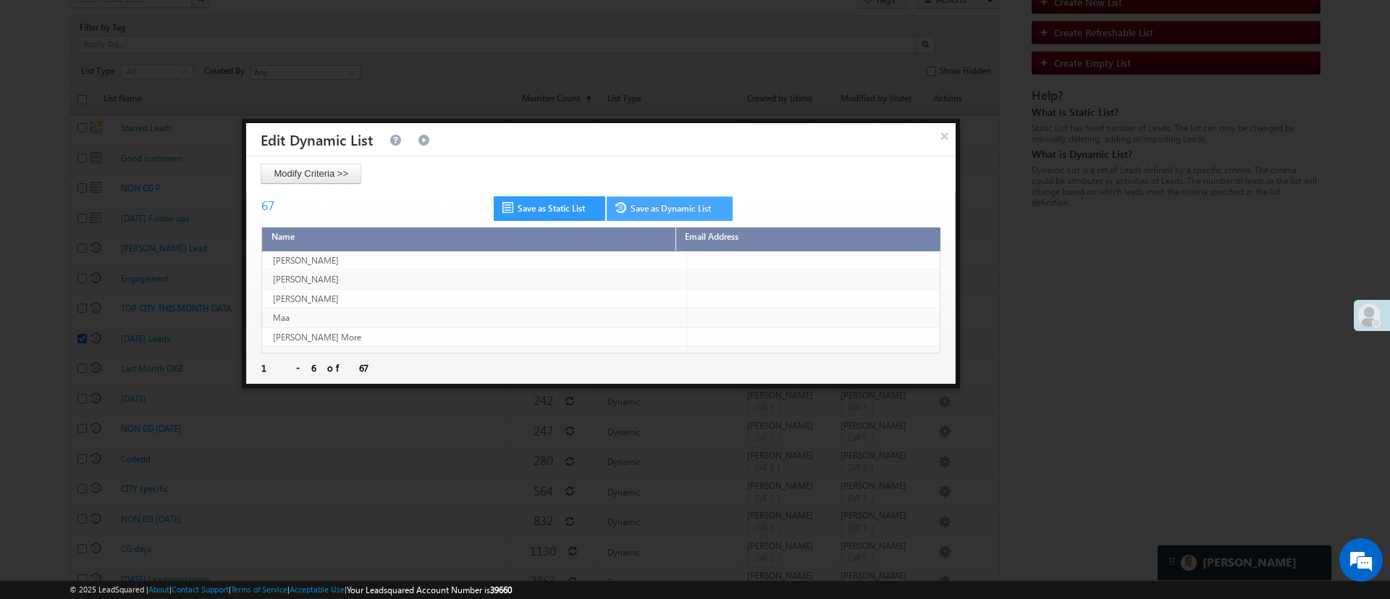
click at [693, 214] on link "Save as Dynamic List" at bounding box center [670, 208] width 126 height 25
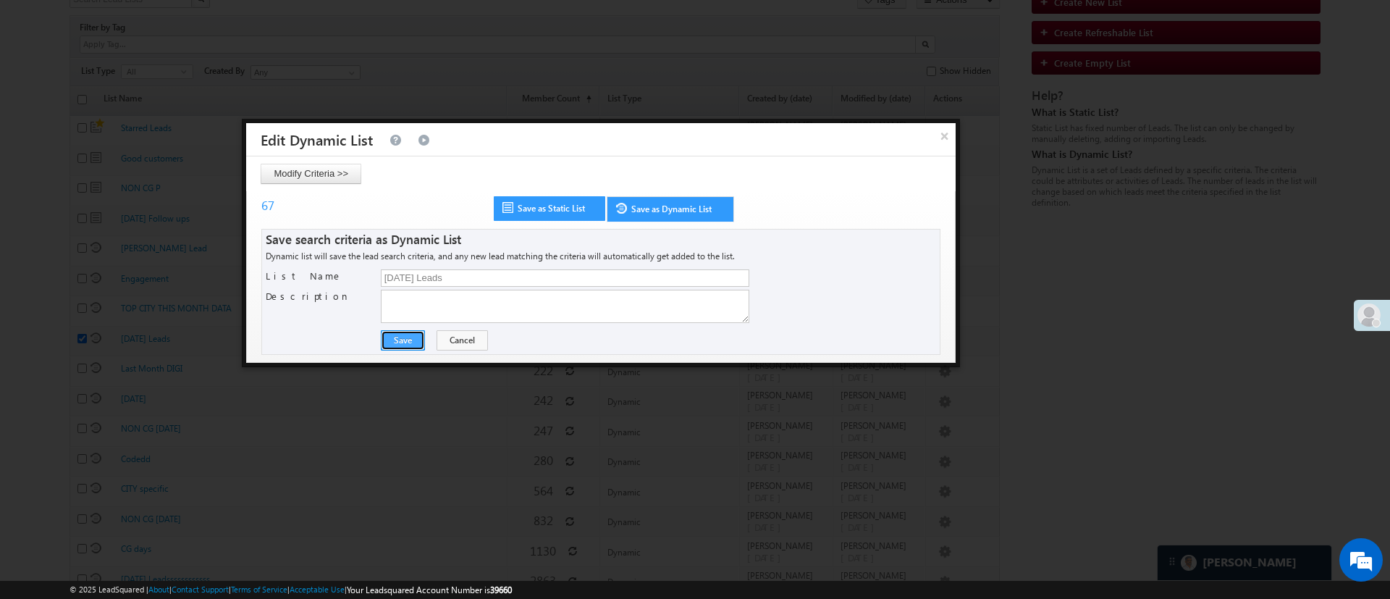
click at [405, 334] on button "Save" at bounding box center [403, 340] width 44 height 20
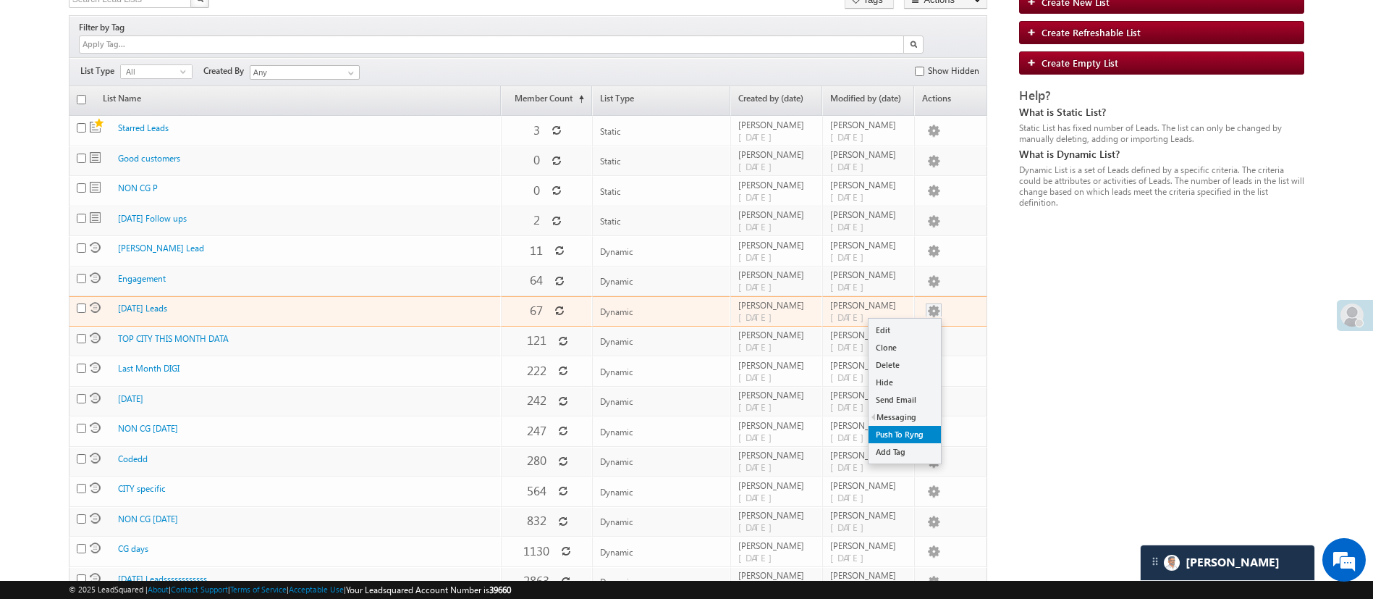
click at [907, 426] on link "Push To Ryng" at bounding box center [905, 434] width 72 height 17
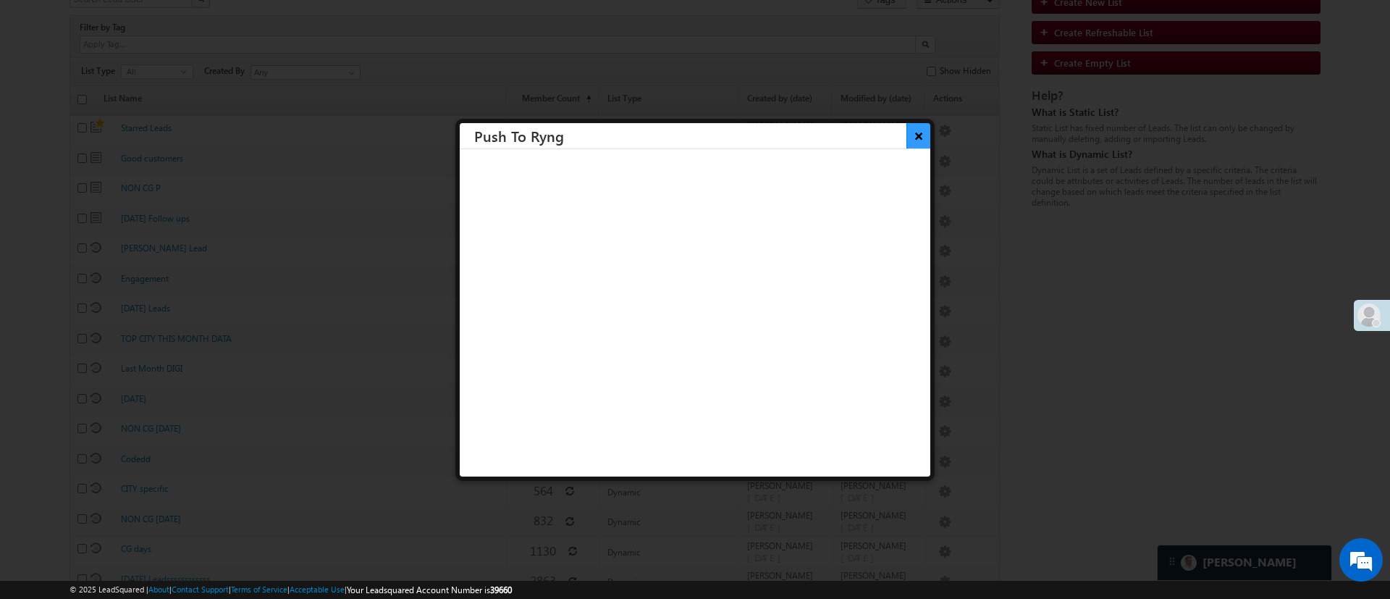
click at [906, 135] on button "×" at bounding box center [918, 135] width 24 height 25
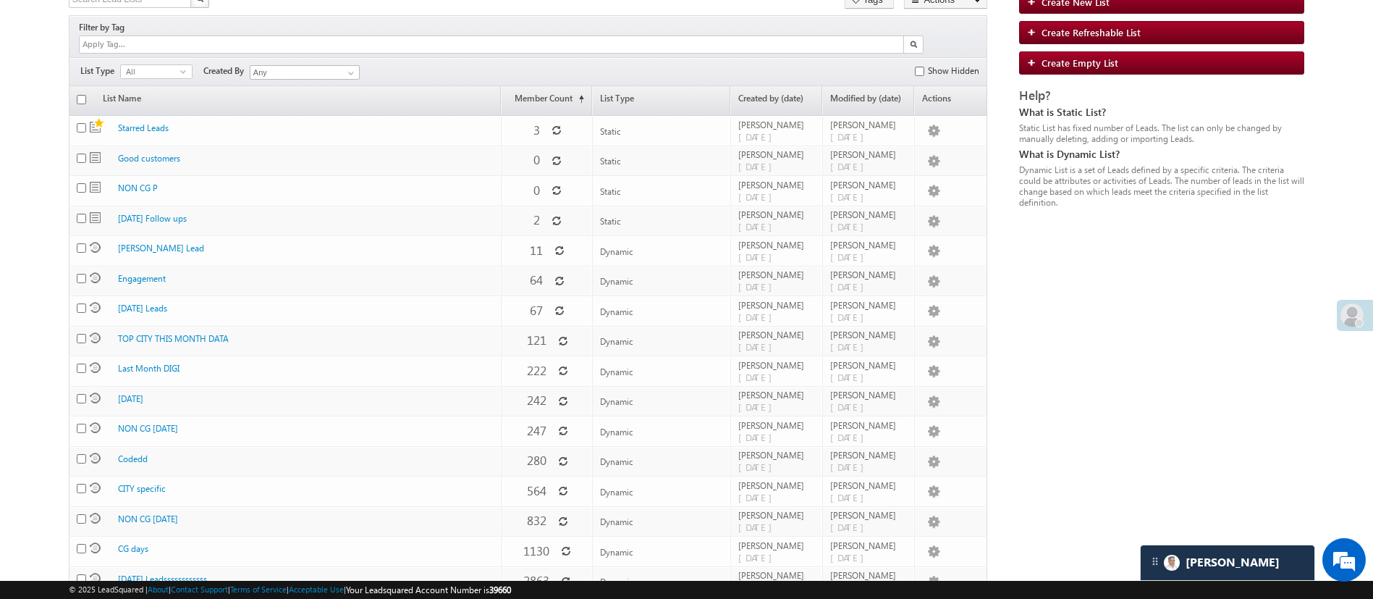
scroll to position [0, 0]
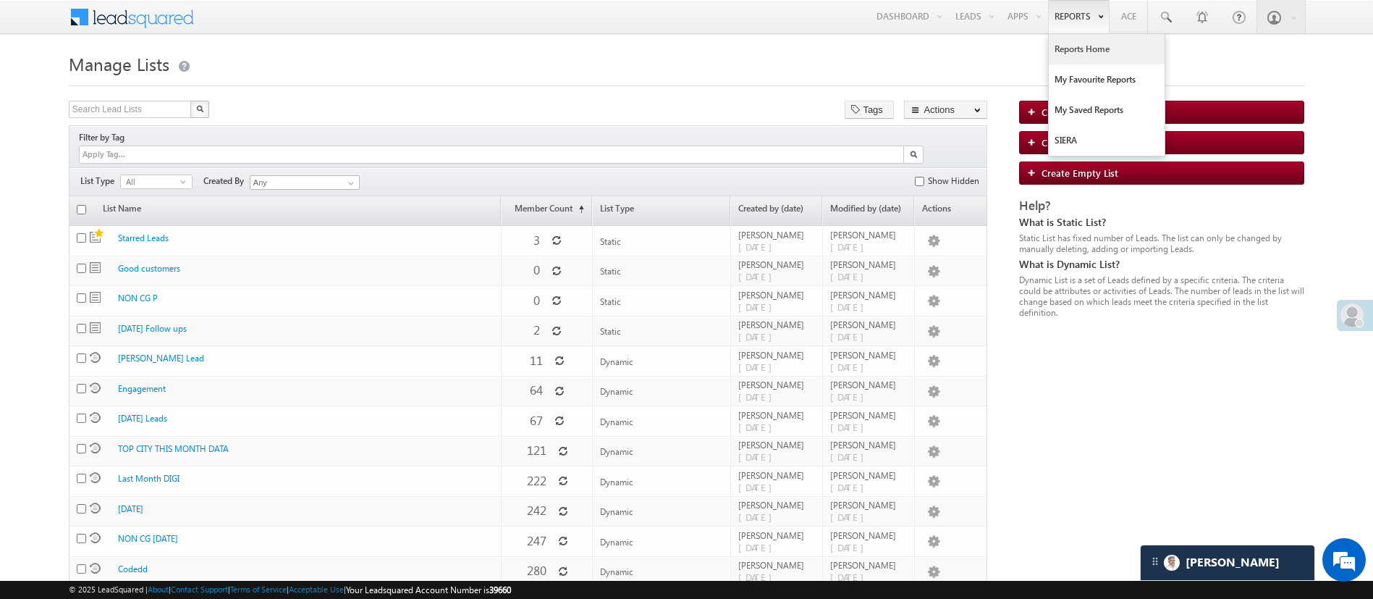
click at [1097, 40] on link "Reports Home" at bounding box center [1107, 49] width 116 height 30
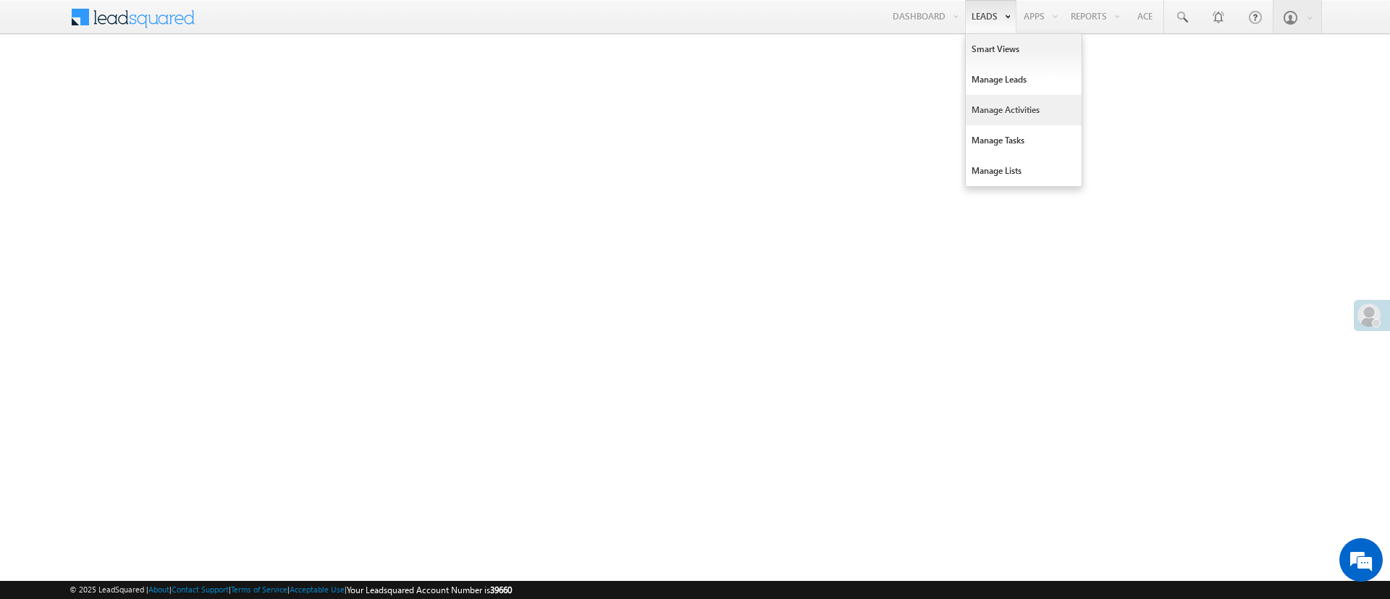
click at [1019, 101] on link "Manage Activities" at bounding box center [1024, 110] width 116 height 30
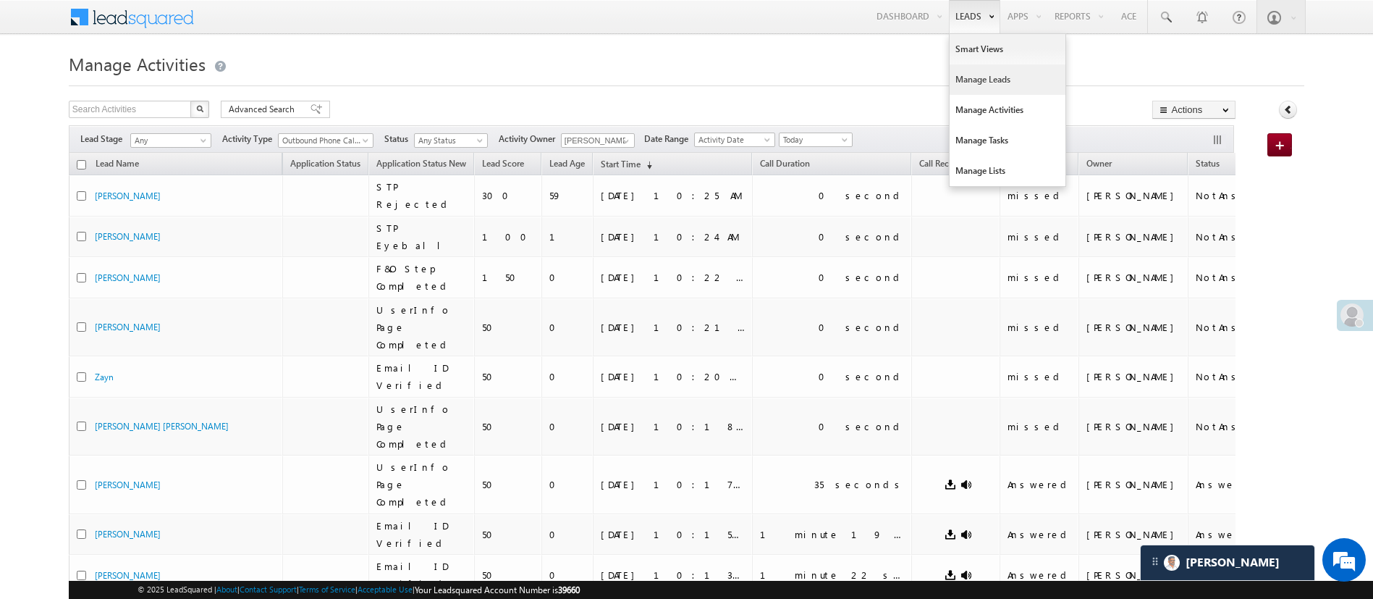
click at [987, 85] on link "Manage Leads" at bounding box center [1008, 79] width 116 height 30
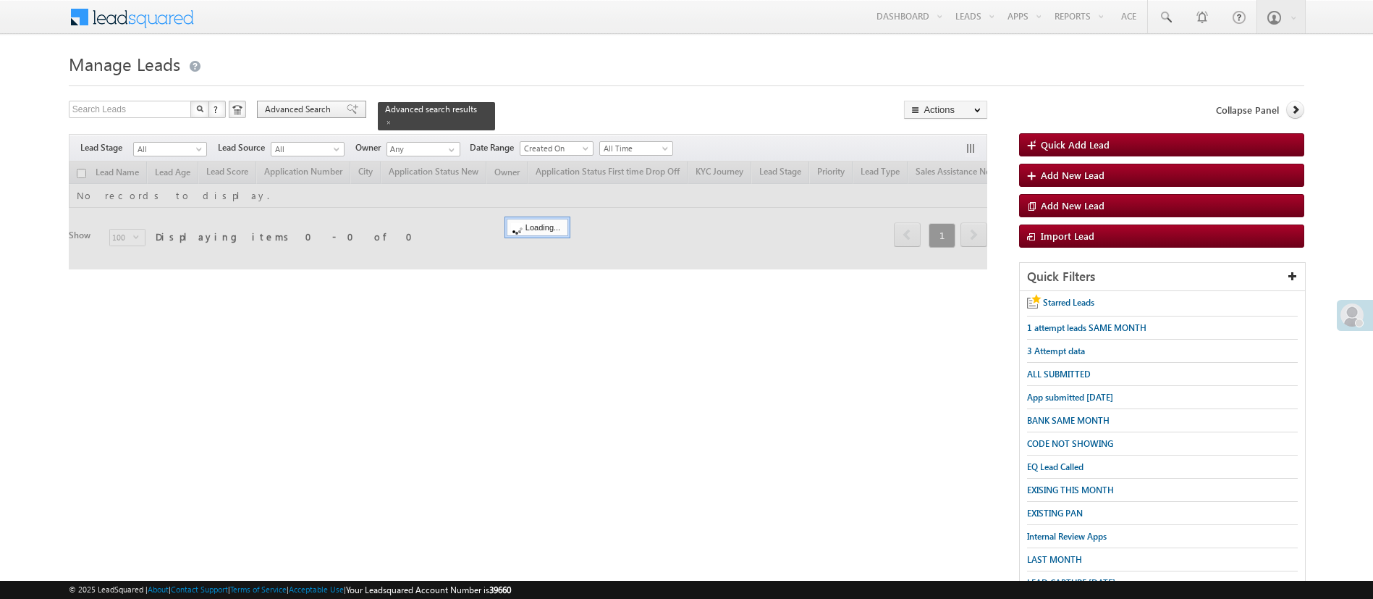
click at [309, 108] on span "Advanced Search" at bounding box center [300, 109] width 70 height 13
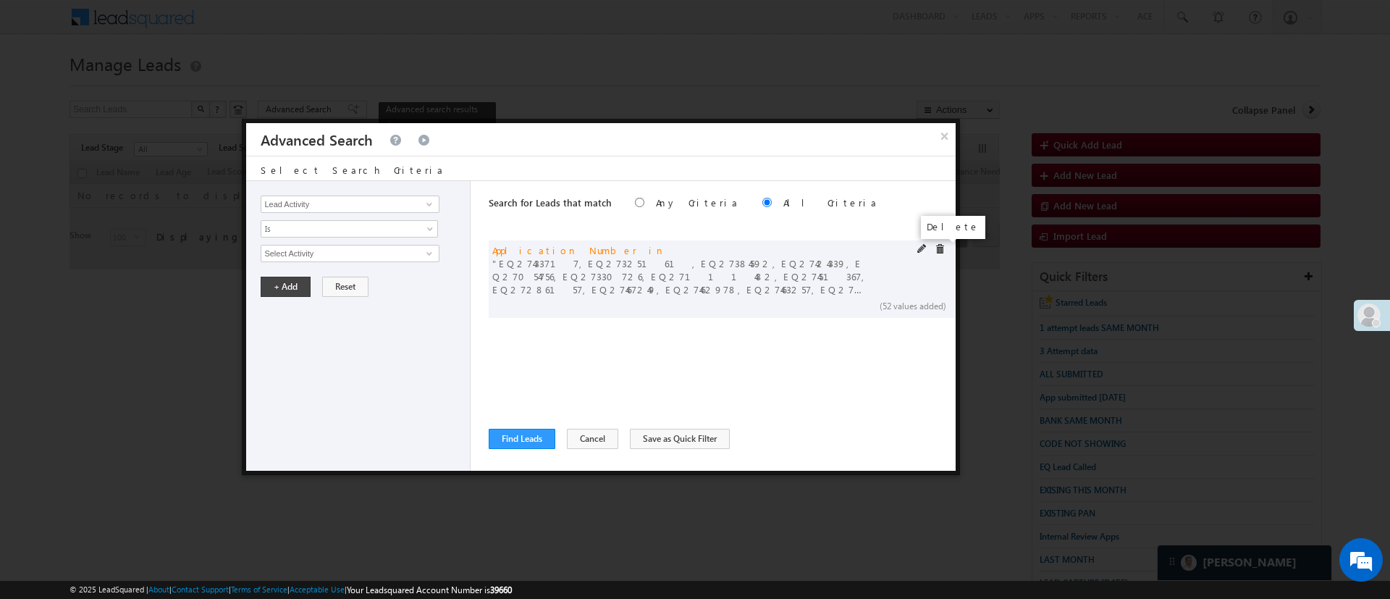
click at [940, 247] on span at bounding box center [940, 249] width 10 height 10
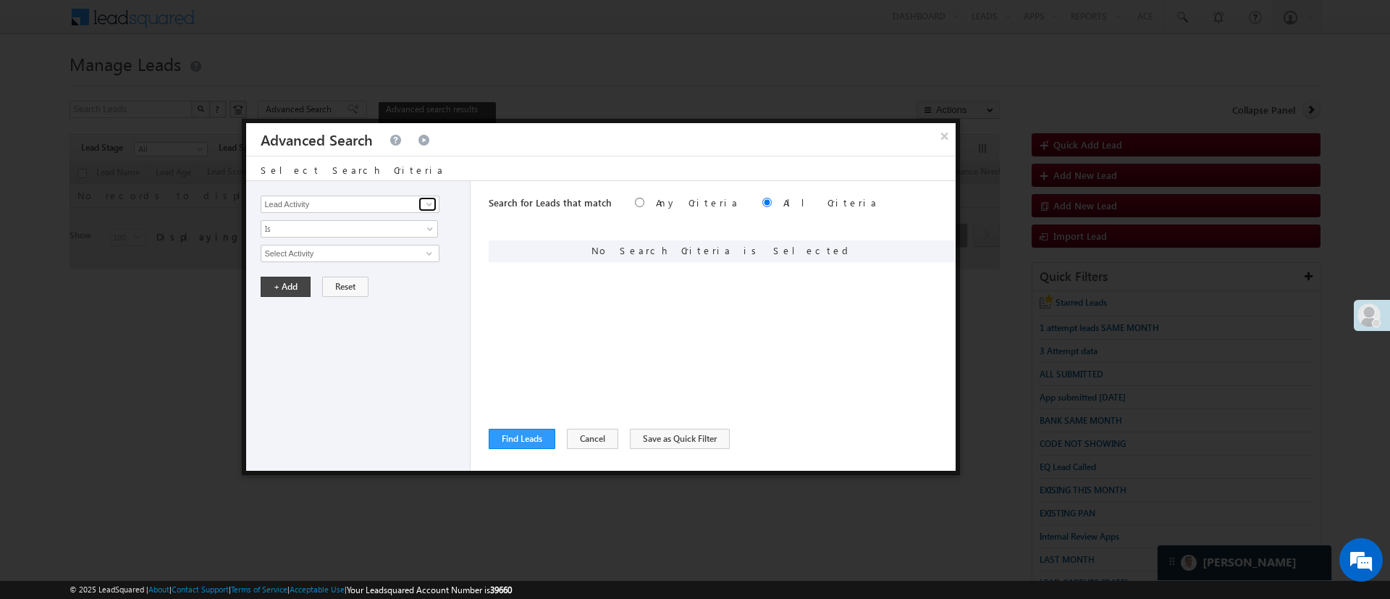
click at [433, 202] on span at bounding box center [429, 204] width 12 height 12
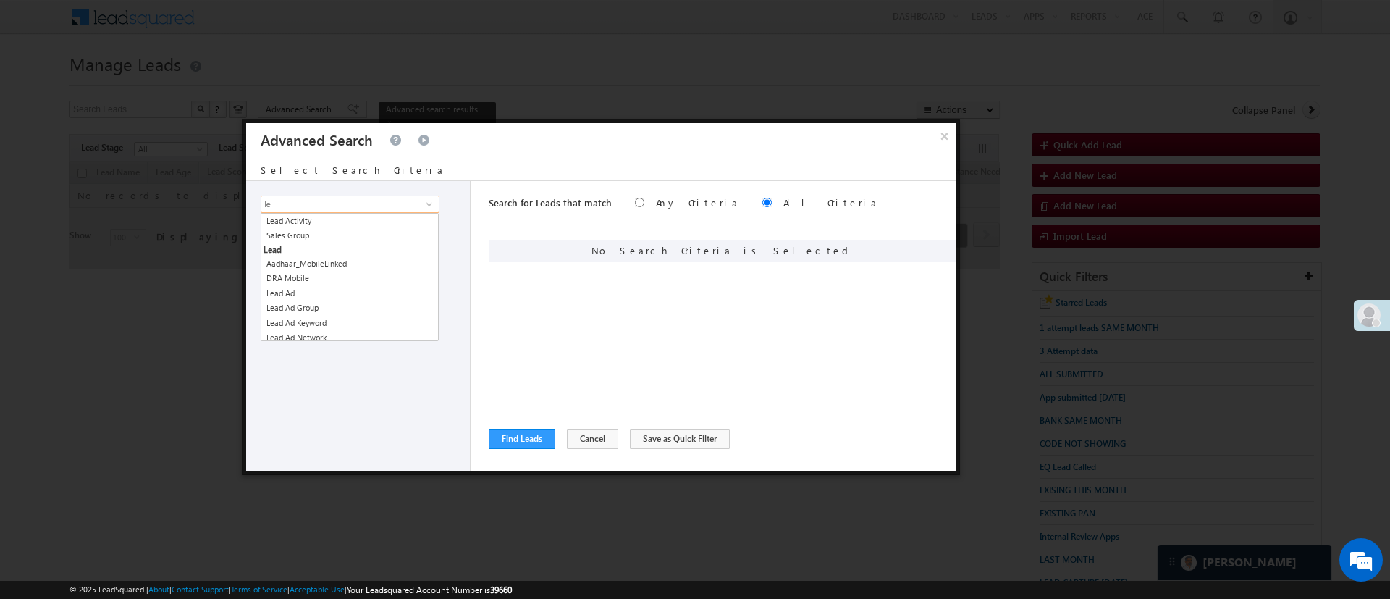
type input "l"
click at [311, 321] on link "Owner" at bounding box center [350, 323] width 178 height 17
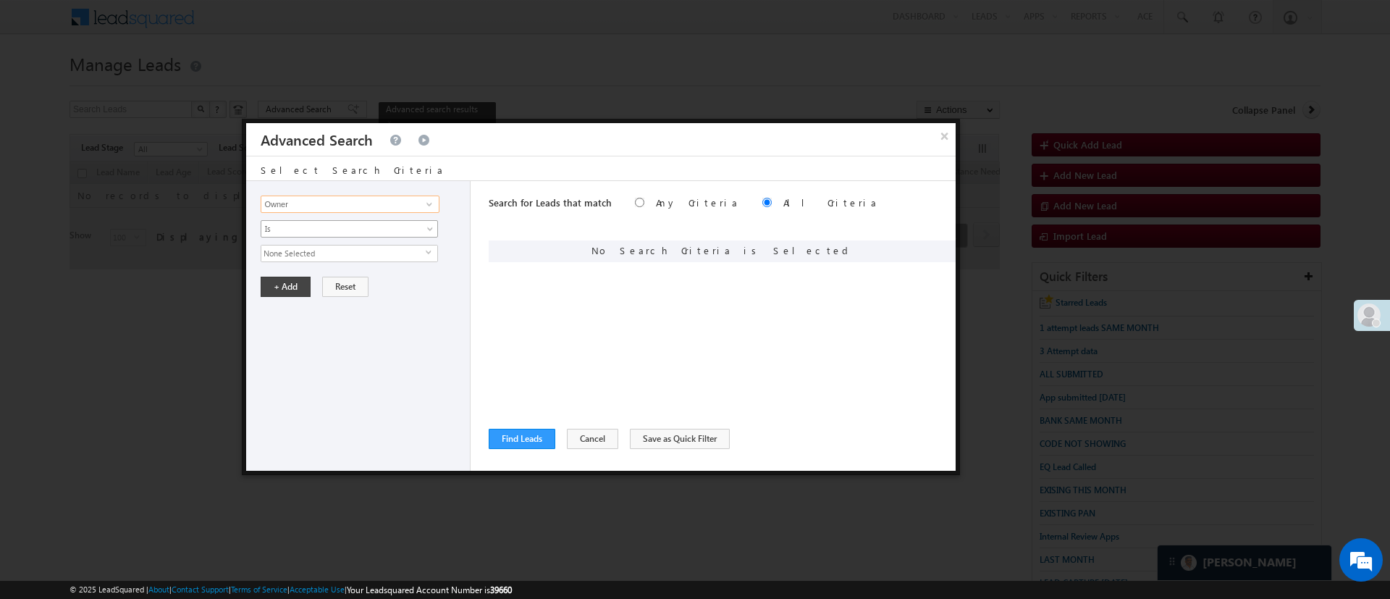
type input "Owner"
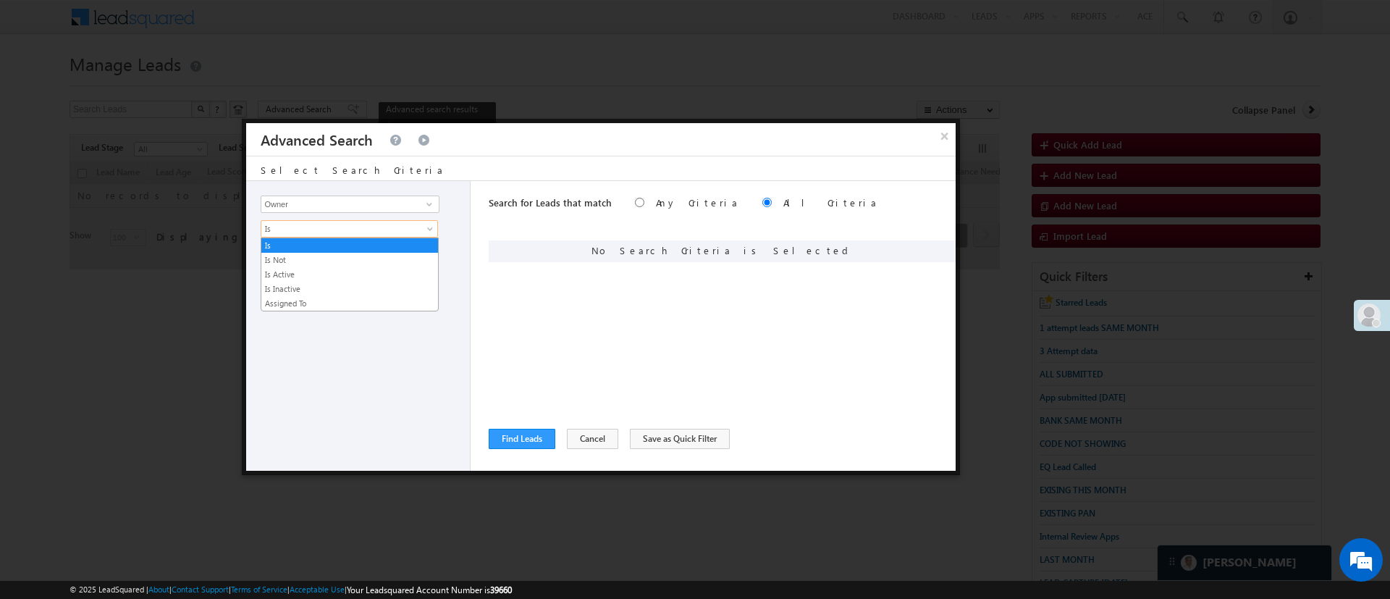
click at [332, 233] on span "Is" at bounding box center [339, 228] width 157 height 13
click at [323, 297] on link "Assigned To" at bounding box center [349, 303] width 177 height 13
click at [335, 255] on span "None Selected" at bounding box center [343, 253] width 164 height 16
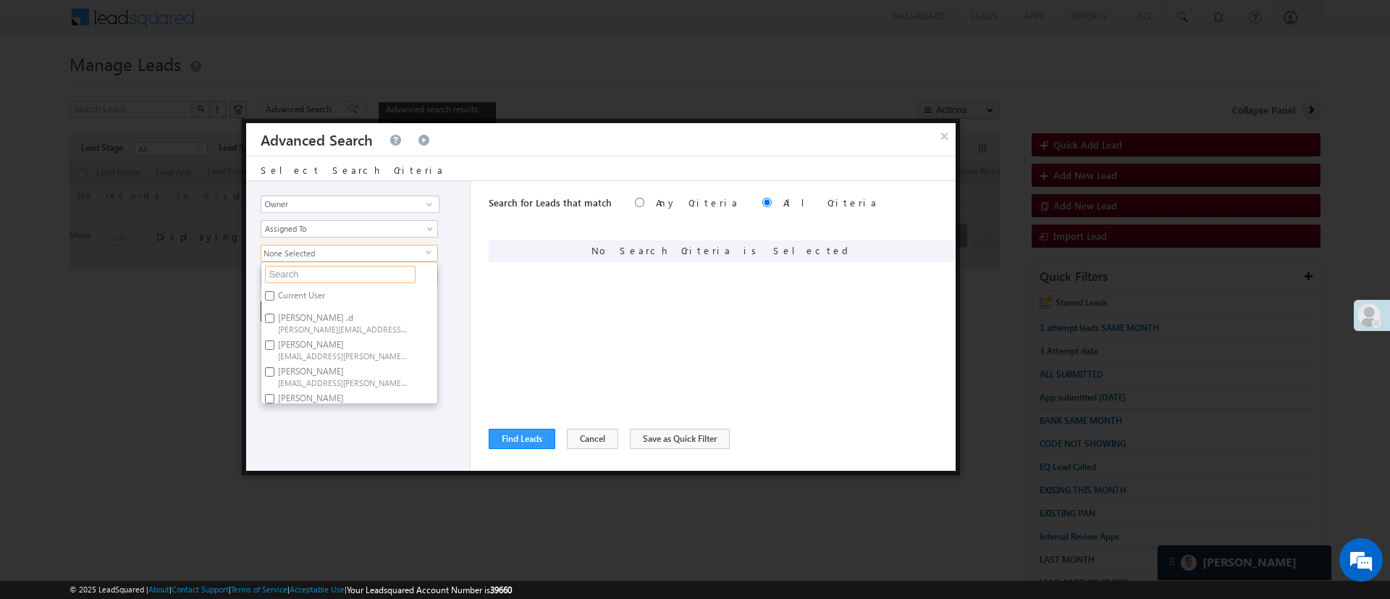
click at [335, 273] on input "text" at bounding box center [340, 274] width 151 height 17
type input "man"
click at [330, 355] on span "[EMAIL_ADDRESS][DOMAIN_NAME]" at bounding box center [343, 359] width 130 height 11
click at [274, 354] on input "Manish Panchal Manish.1Panchal@angelbroking.com" at bounding box center [269, 349] width 9 height 9
checkbox input "true"
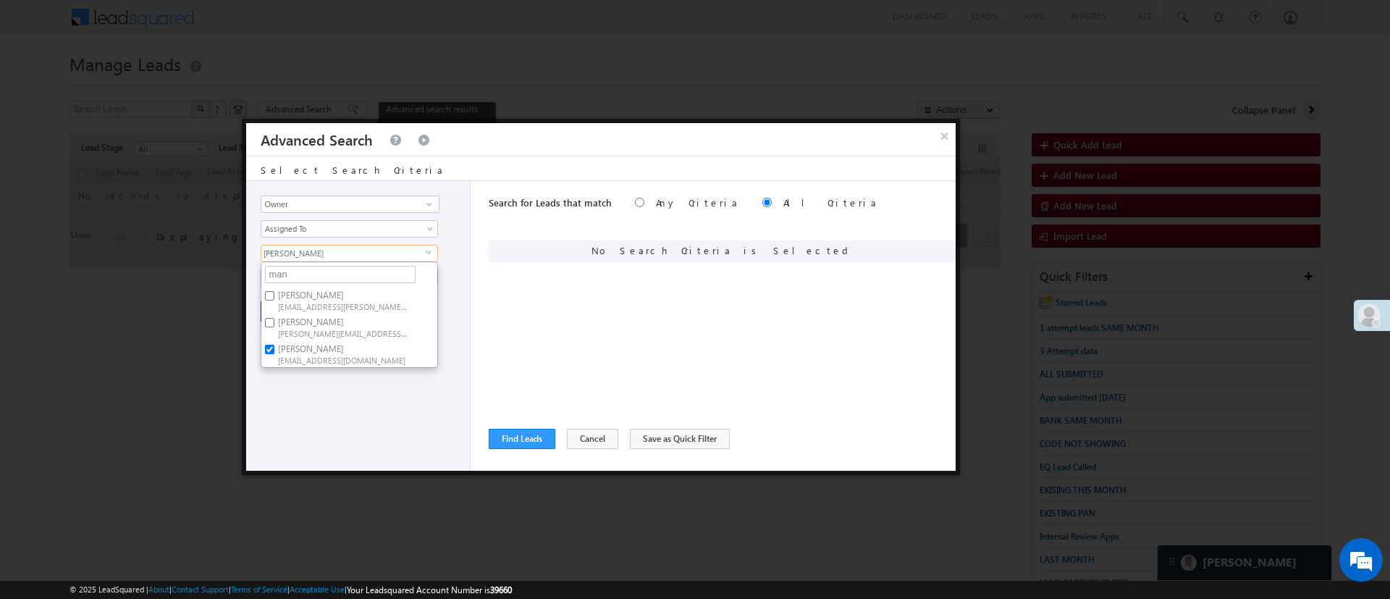
click at [344, 397] on div "Lead Activity Task Sales Group Prospect Id WA Last Message Timestamp 4th Day Di…" at bounding box center [358, 326] width 224 height 290
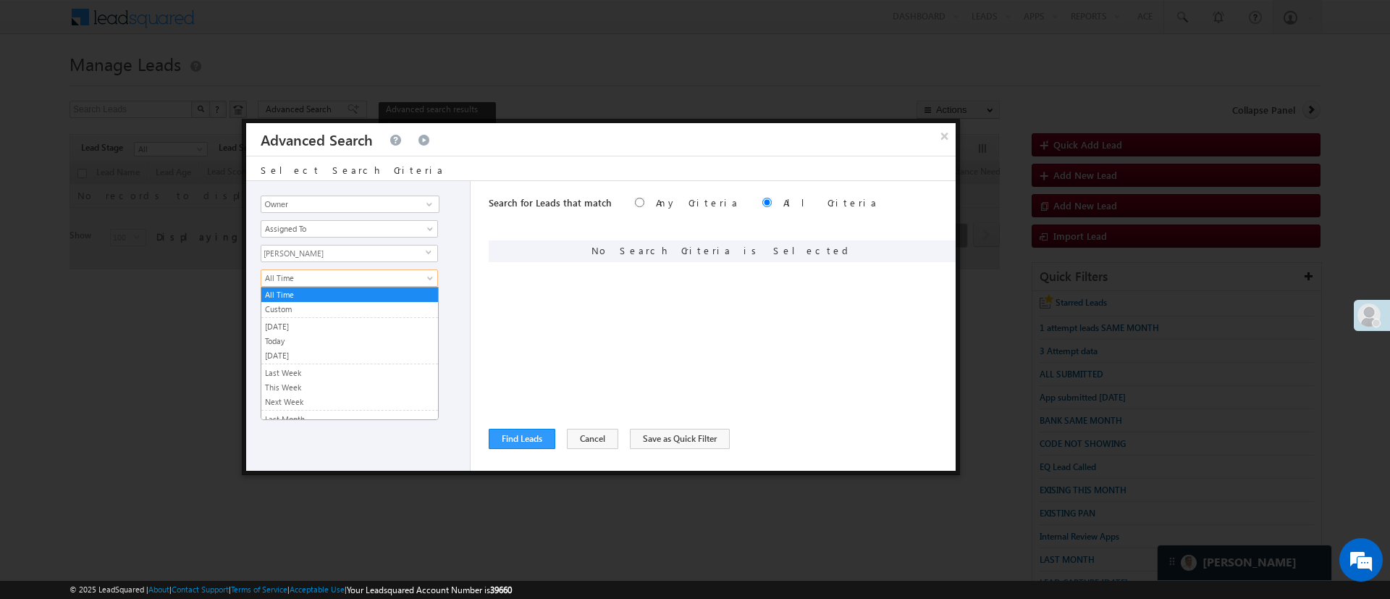
click at [346, 278] on span "All Time" at bounding box center [339, 277] width 157 height 13
click at [317, 336] on link "Today" at bounding box center [349, 340] width 177 height 13
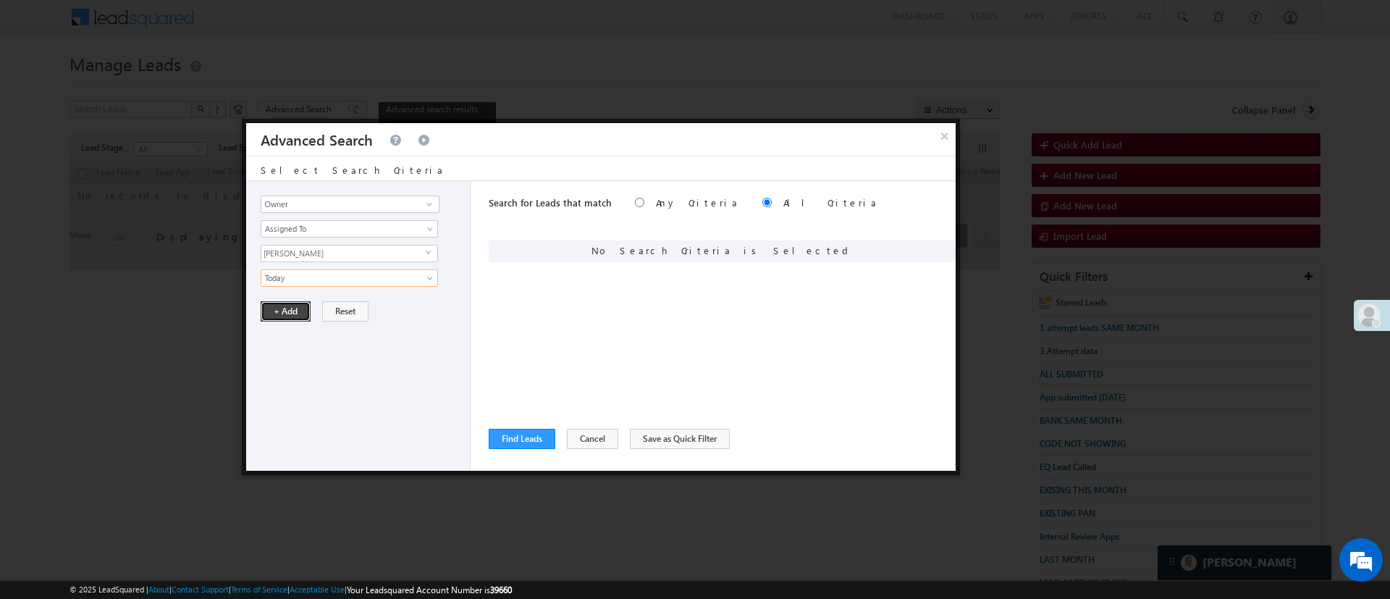
click at [293, 311] on button "+ Add" at bounding box center [286, 311] width 50 height 20
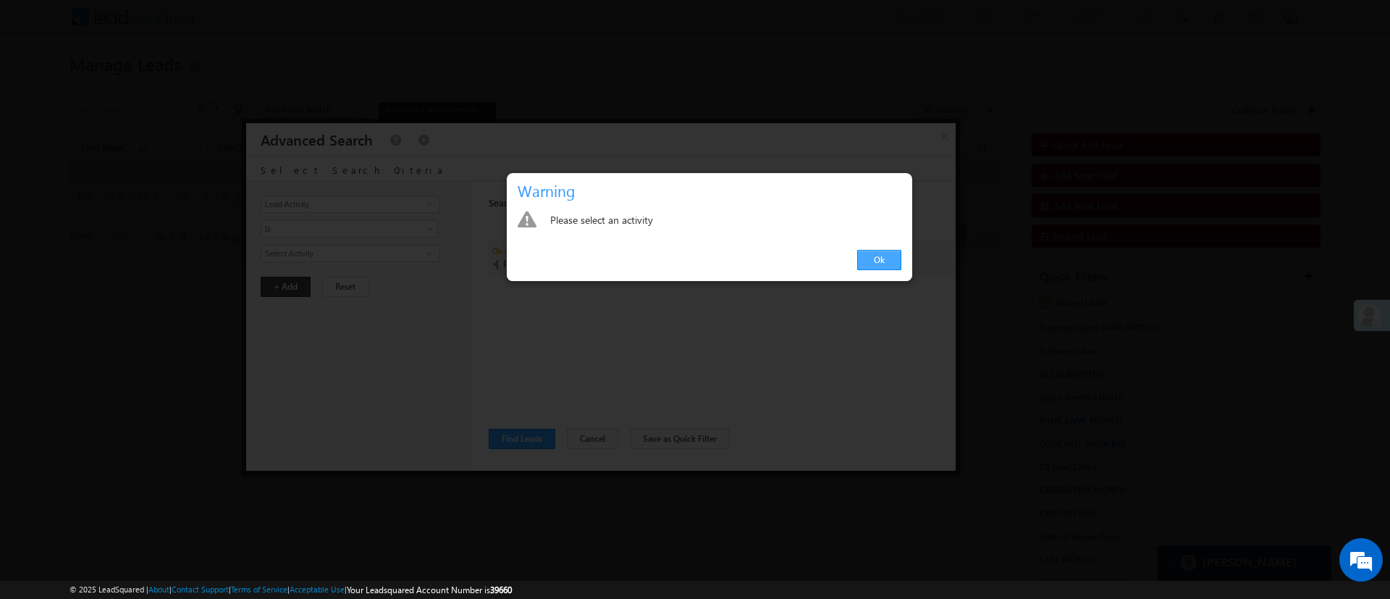
click at [885, 253] on link "Ok" at bounding box center [879, 260] width 44 height 20
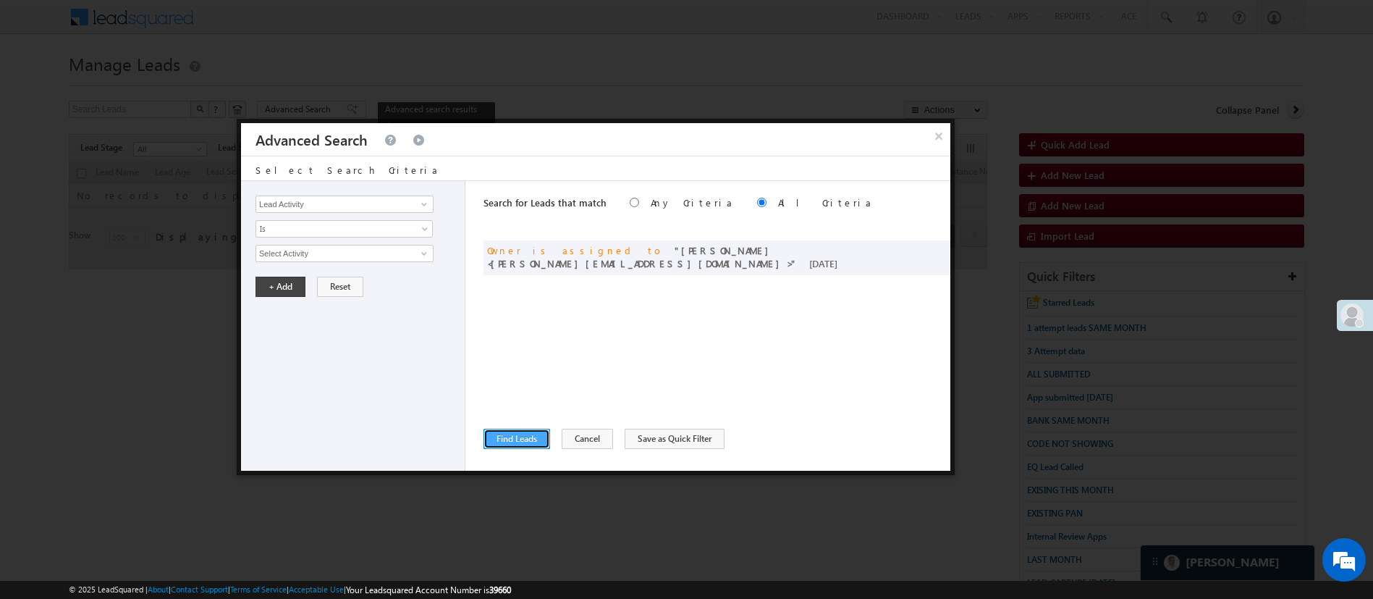
click at [523, 436] on button "Find Leads" at bounding box center [517, 439] width 67 height 20
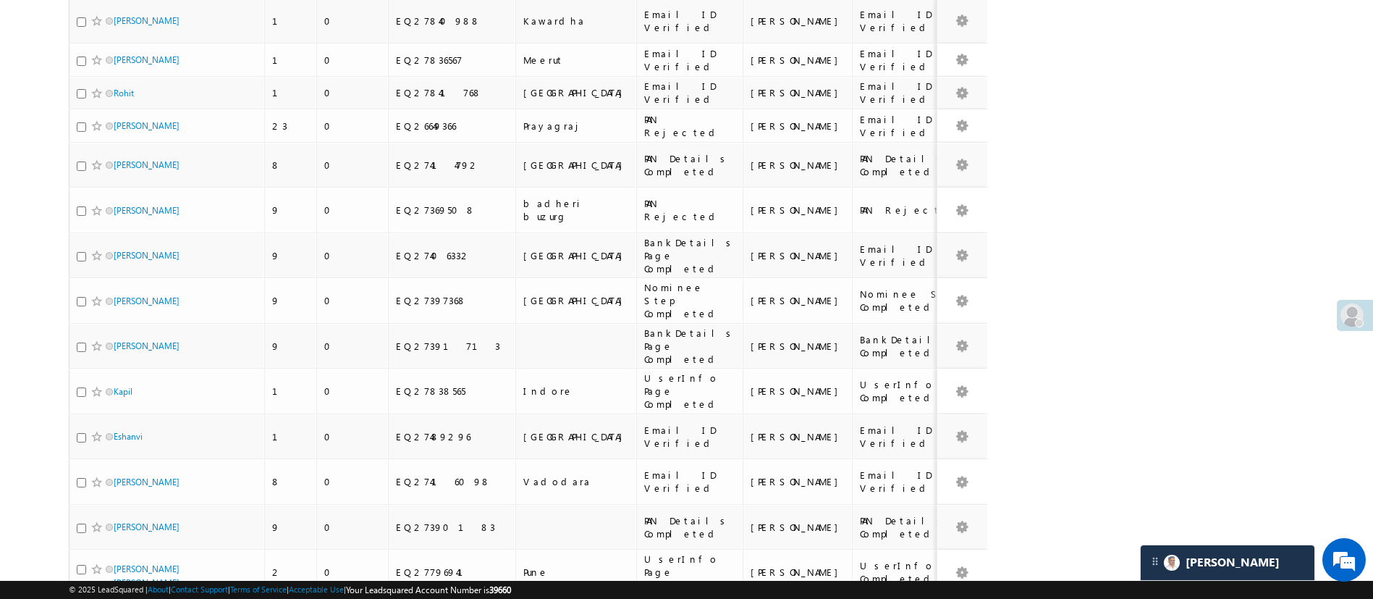
scroll to position [1831, 0]
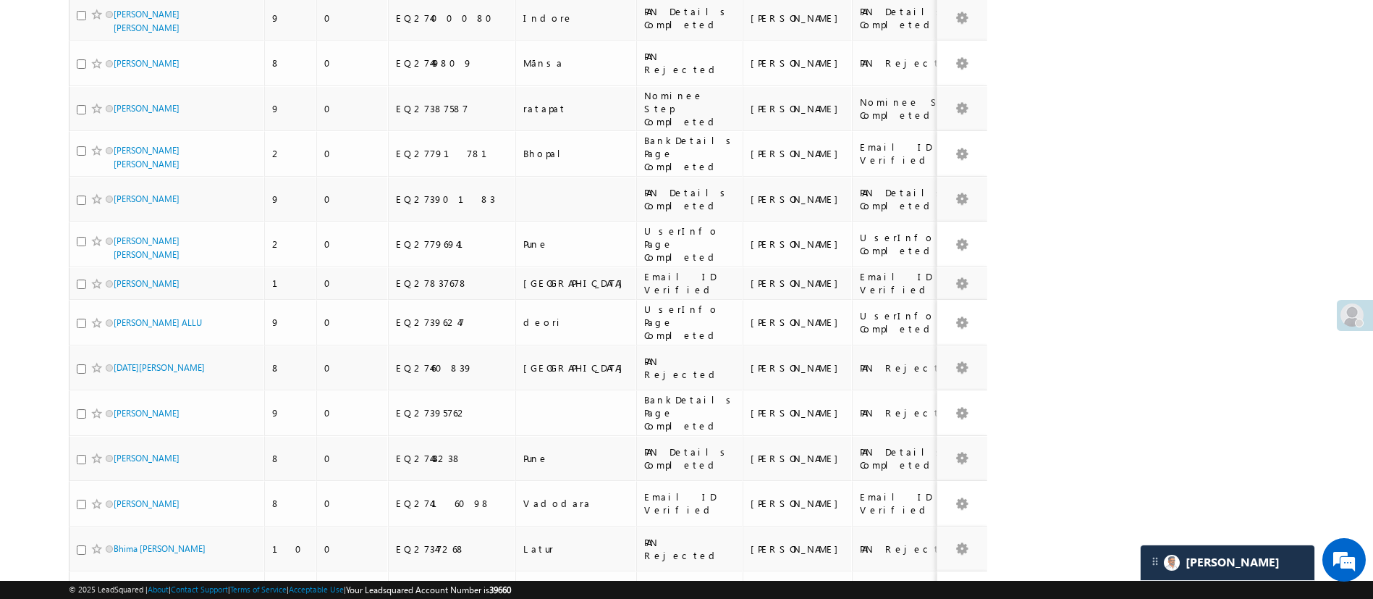
checkbox input "true"
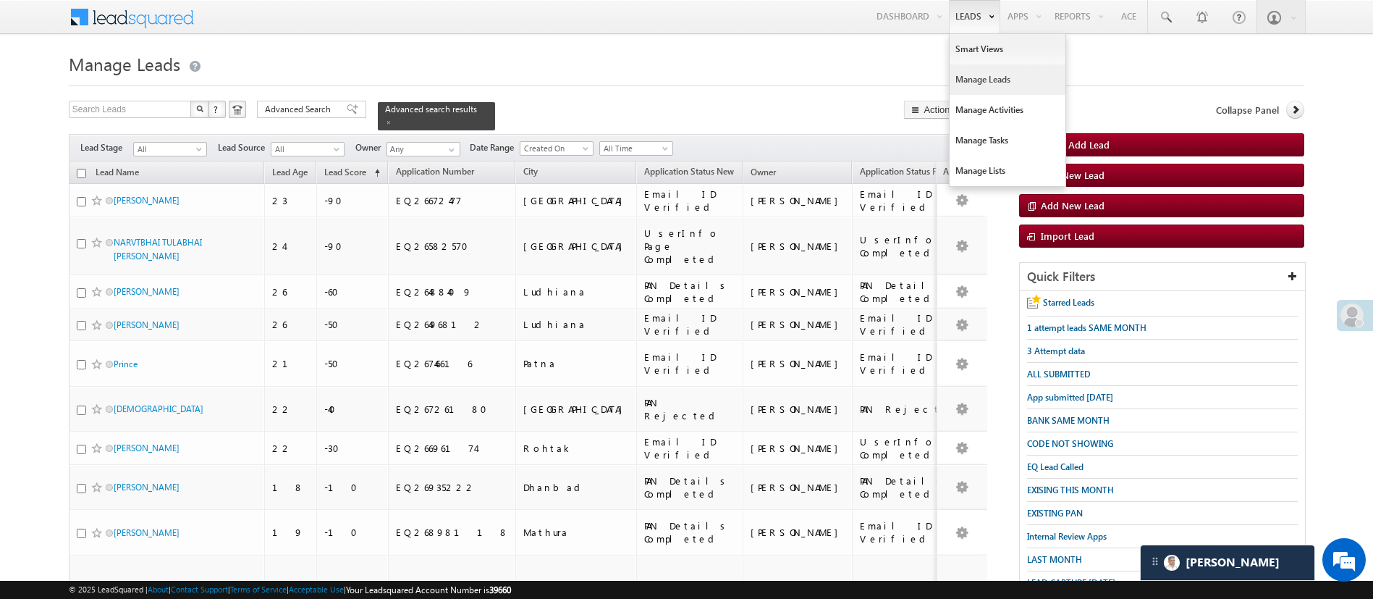
click at [995, 80] on link "Manage Leads" at bounding box center [1008, 79] width 116 height 30
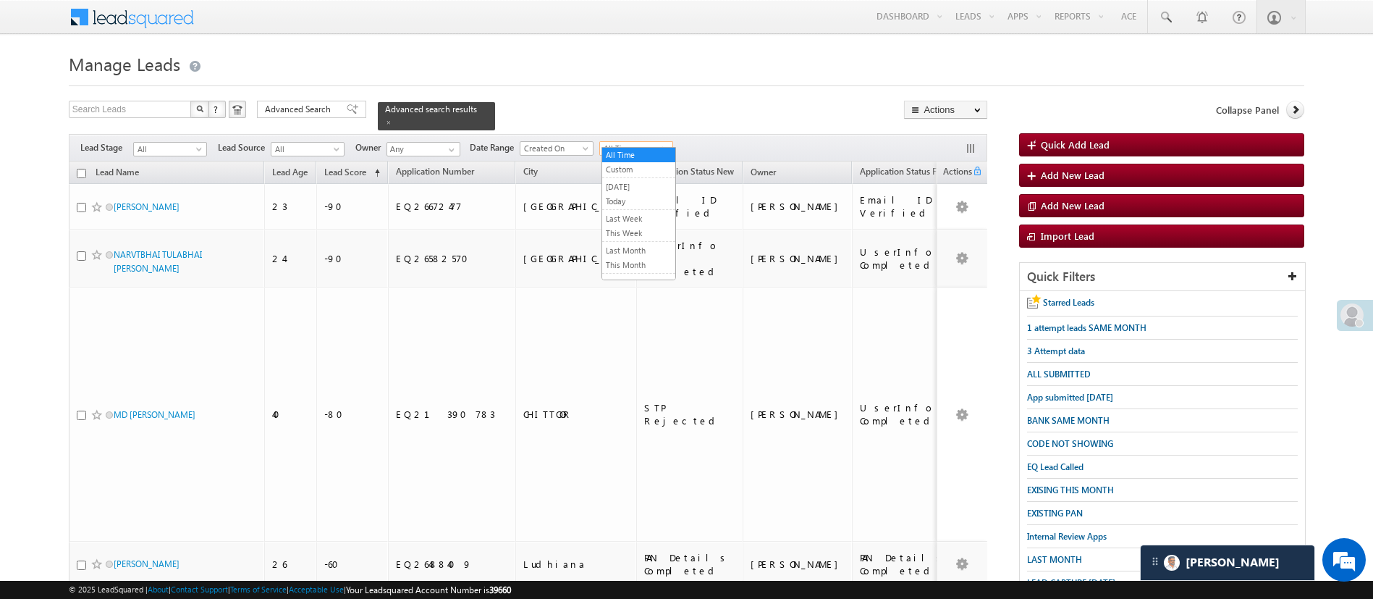
click at [642, 142] on span "All Time" at bounding box center [634, 148] width 69 height 13
click at [637, 265] on link "This Month" at bounding box center [638, 264] width 73 height 13
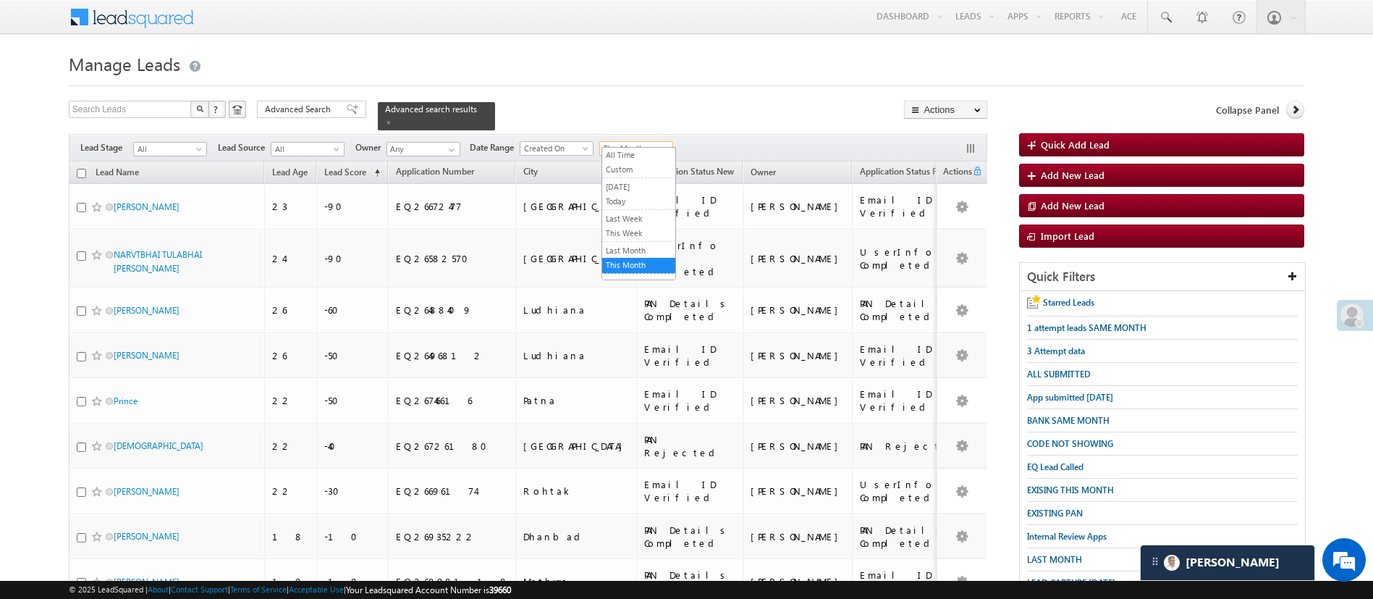
click at [638, 142] on span "This Month" at bounding box center [634, 148] width 69 height 13
click at [641, 244] on link "Last Month" at bounding box center [638, 250] width 73 height 13
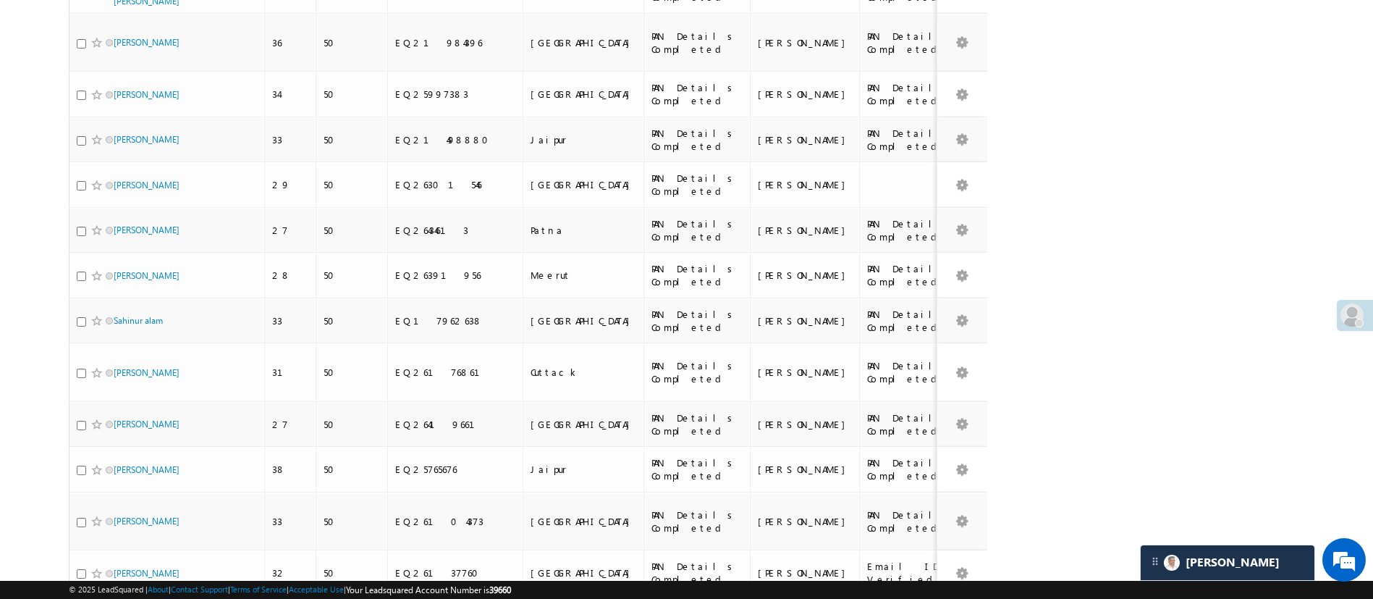
scroll to position [3601, 0]
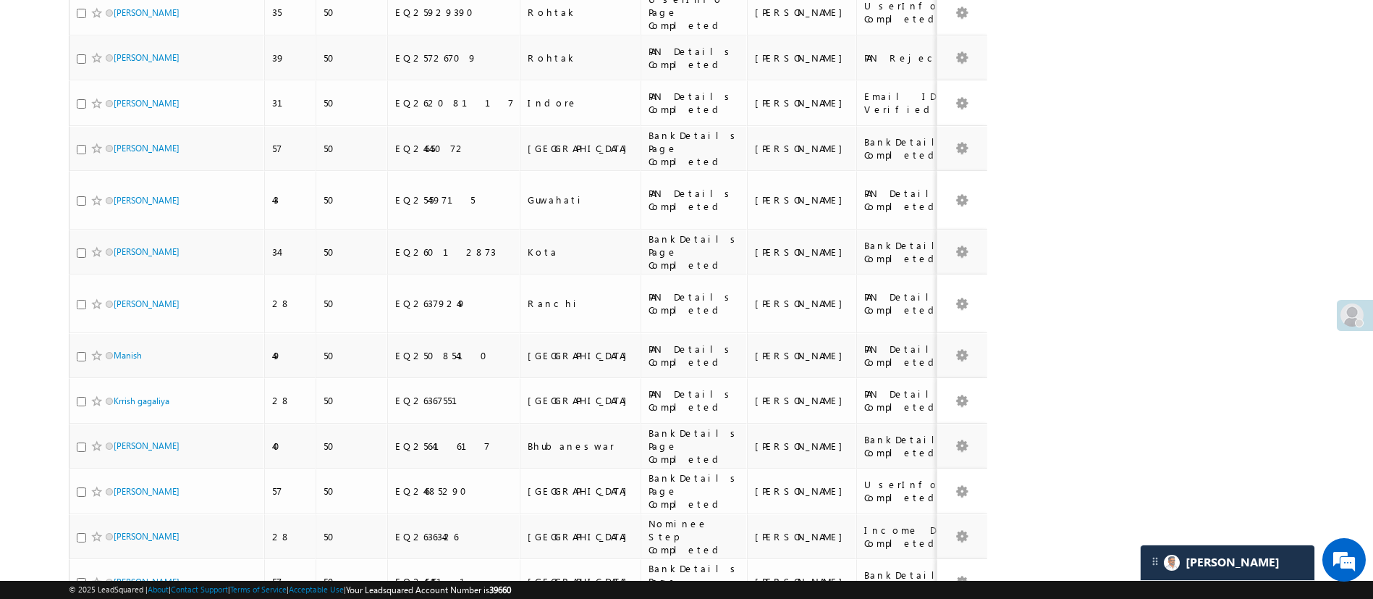
scroll to position [0, 0]
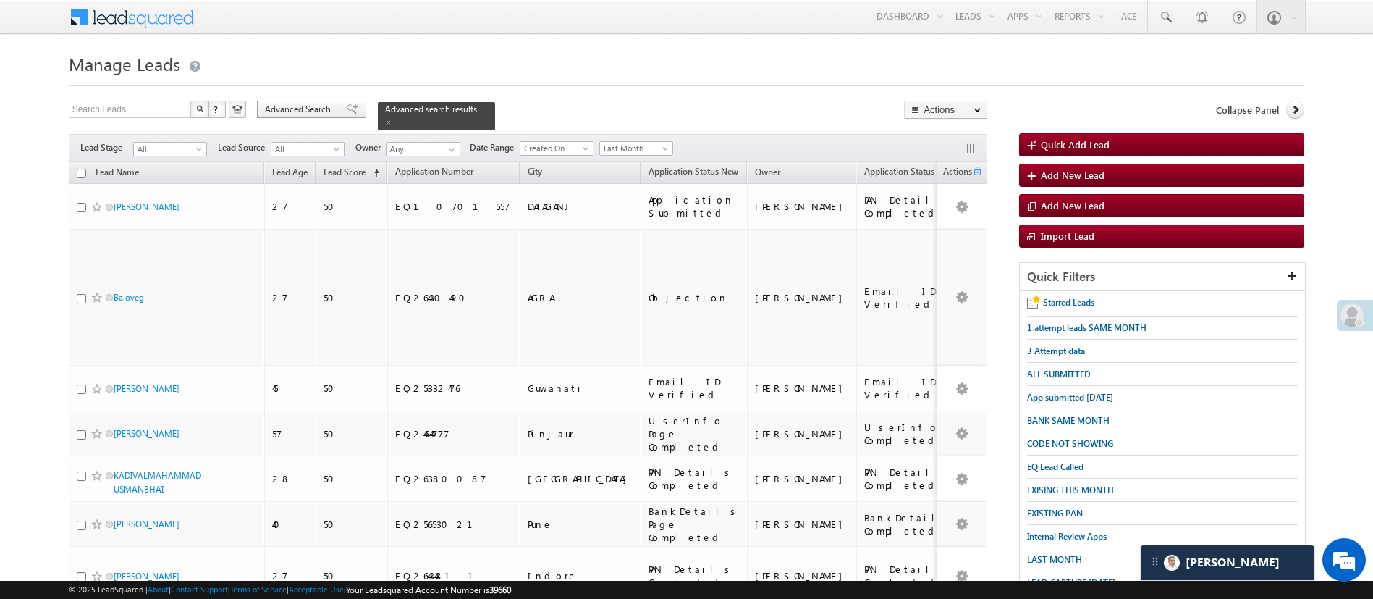
click at [291, 110] on span "Advanced Search" at bounding box center [300, 109] width 70 height 13
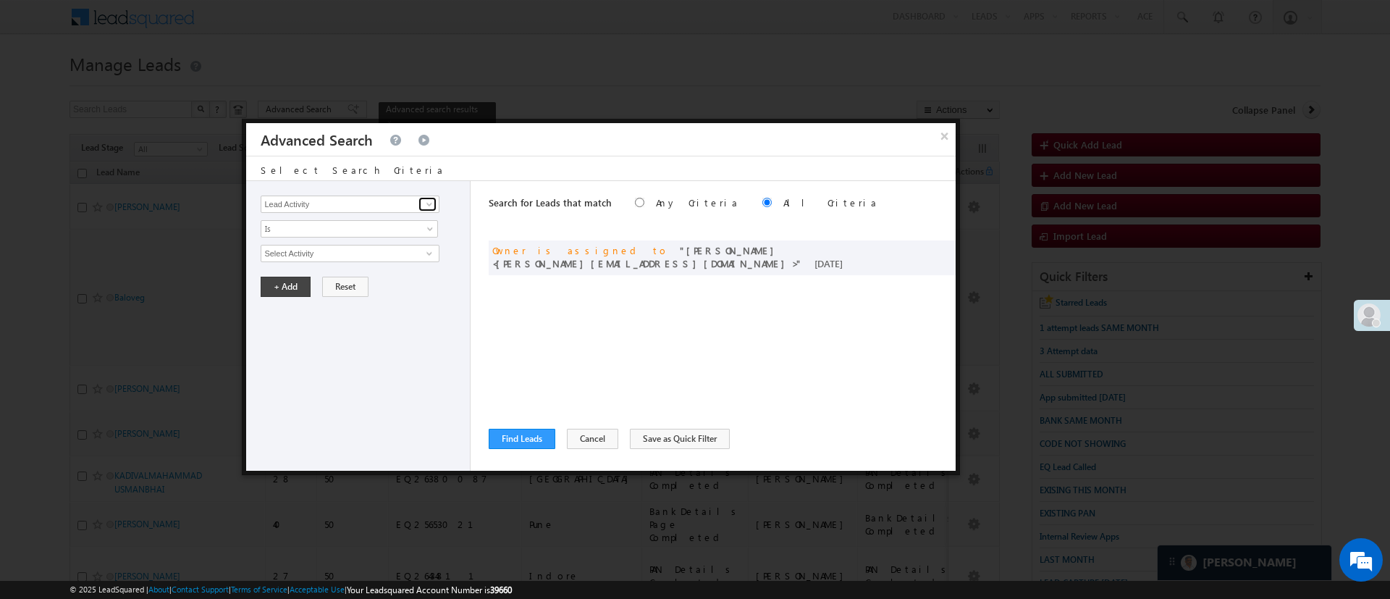
click at [423, 199] on span at bounding box center [429, 204] width 12 height 12
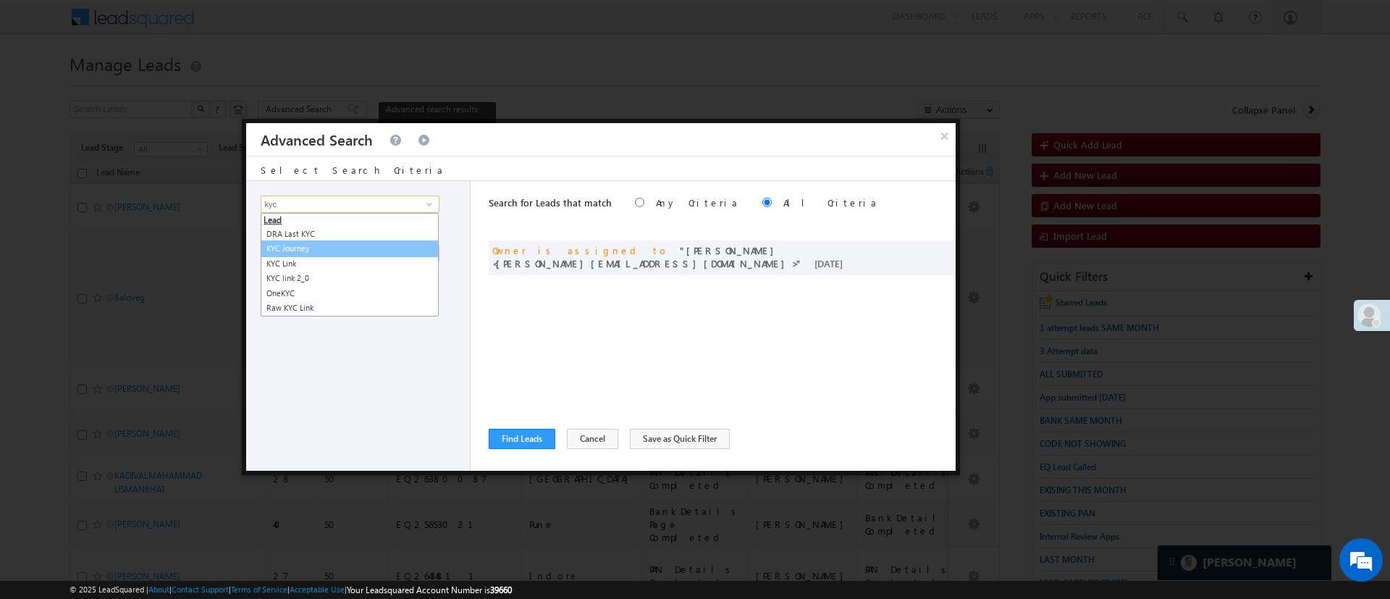
click at [356, 253] on link "KYC Journey" at bounding box center [350, 248] width 178 height 17
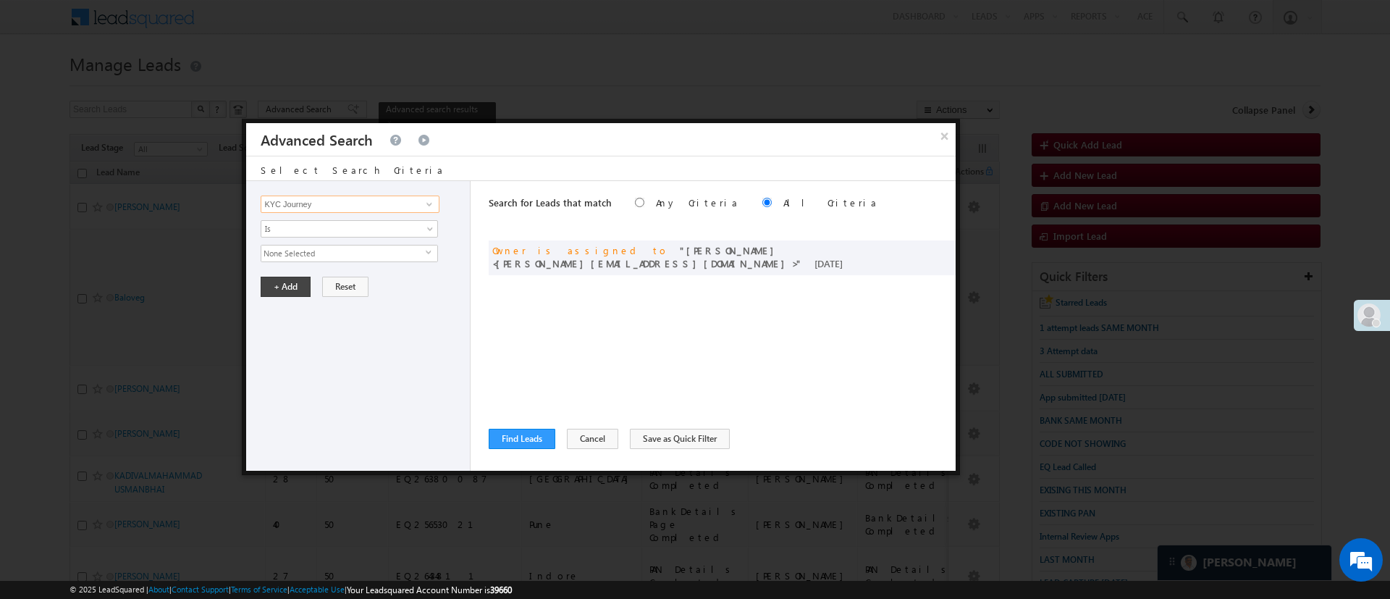
type input "KYC Journey"
click at [352, 253] on span "None Selected" at bounding box center [343, 253] width 164 height 16
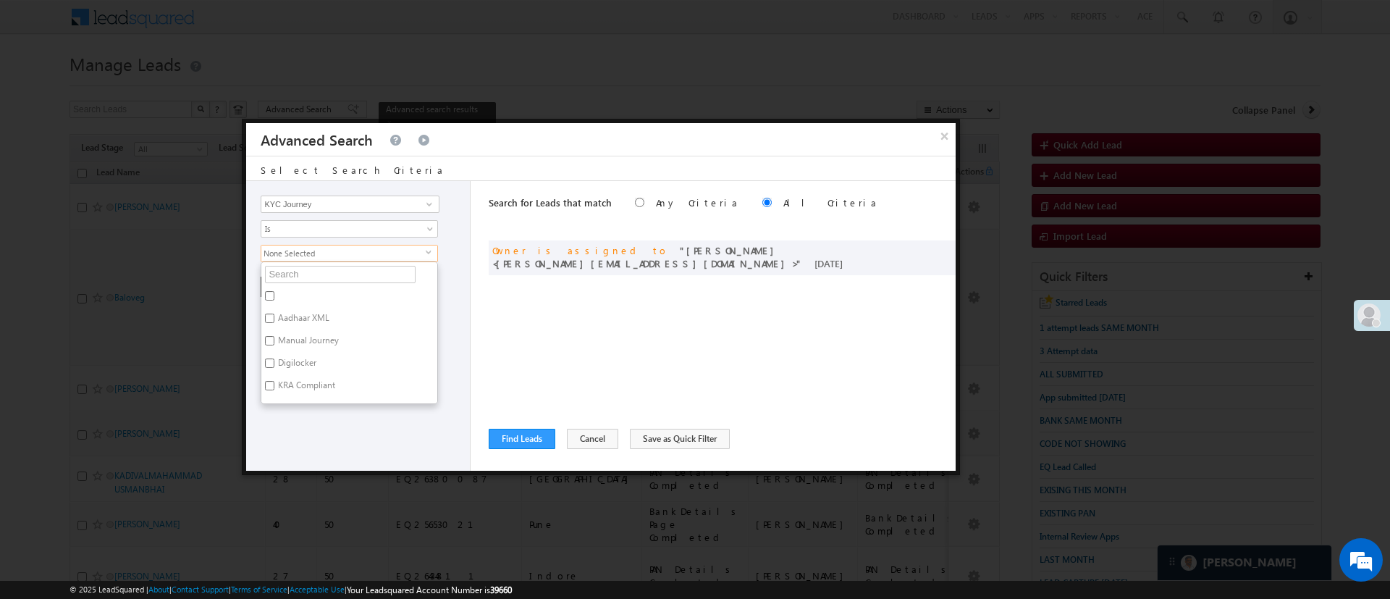
click at [306, 360] on label "Digilocker" at bounding box center [295, 365] width 69 height 22
click at [274, 360] on input "Digilocker" at bounding box center [269, 362] width 9 height 9
checkbox input "true"
click at [359, 444] on div "Lead Activity Task Sales Group Prospect Id WA Last Message Timestamp 4th Day Di…" at bounding box center [358, 326] width 224 height 290
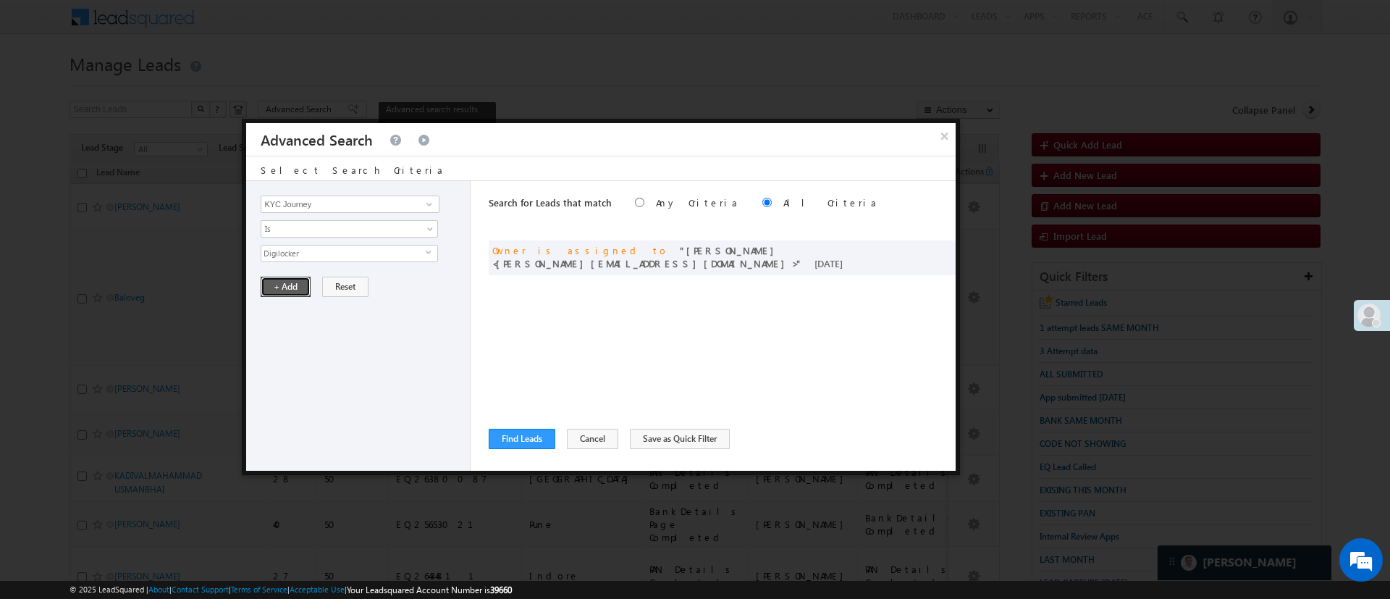
click at [292, 277] on button "+ Add" at bounding box center [286, 287] width 50 height 20
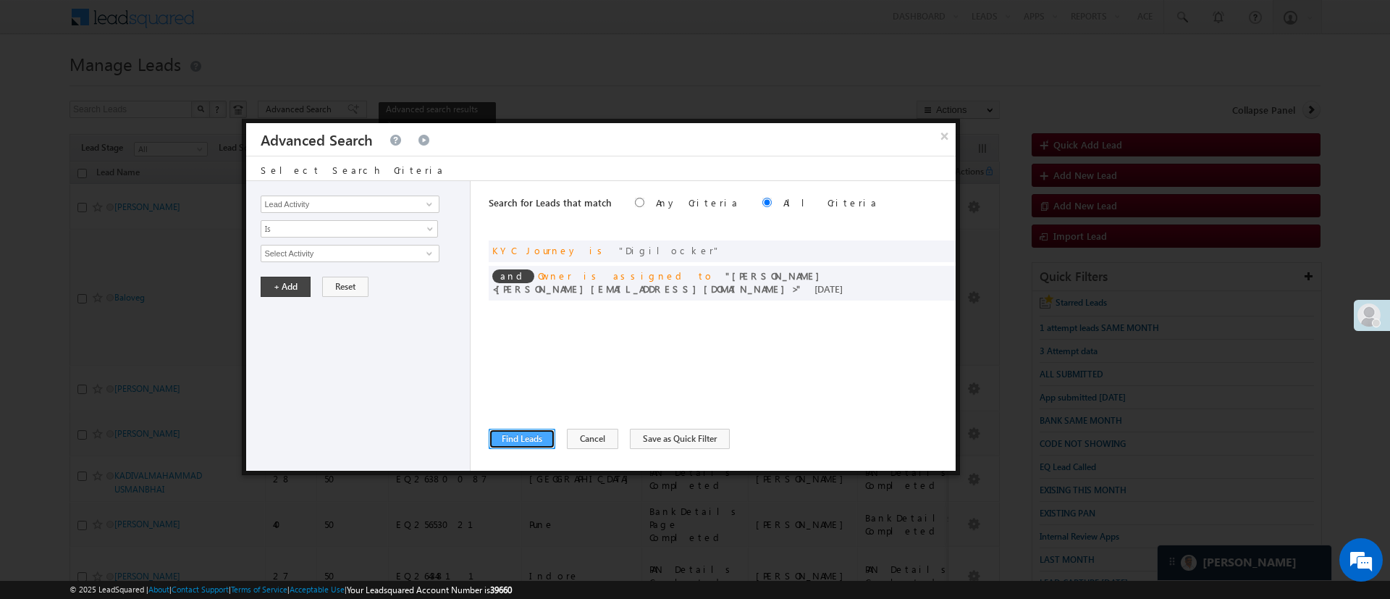
click at [529, 444] on button "Find Leads" at bounding box center [522, 439] width 67 height 20
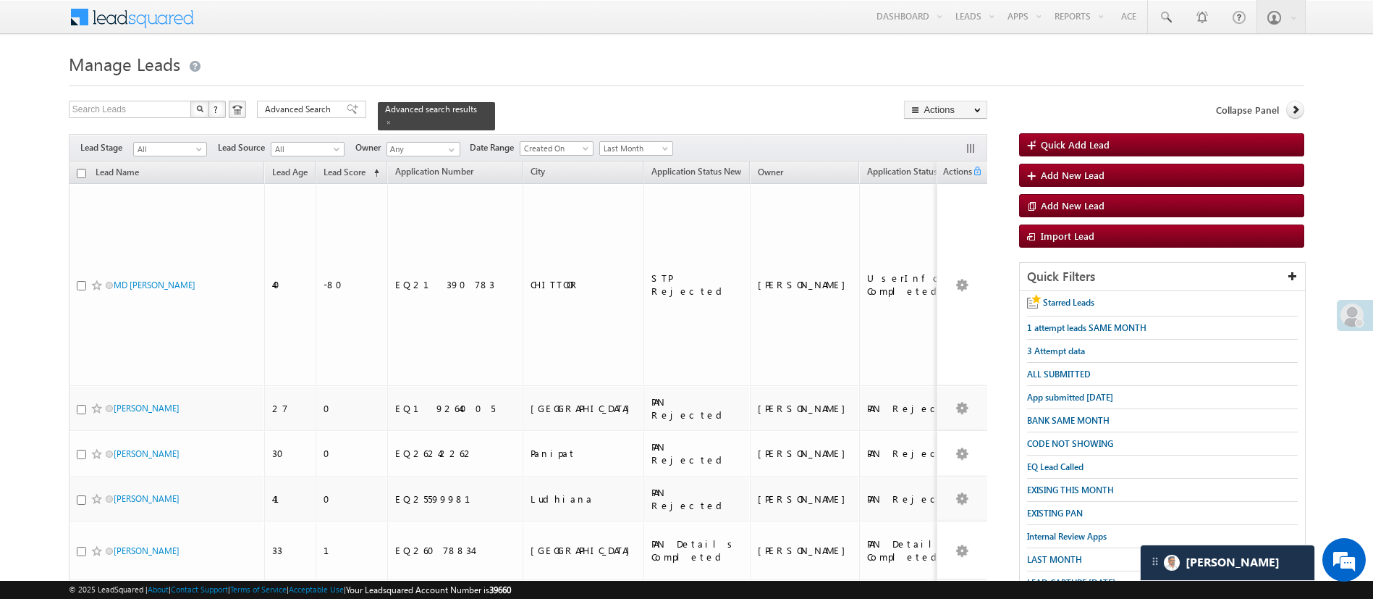
click at [285, 121] on div "Search Leads X ? 200 results found Advanced Search Advanced Search Advanced sea…" at bounding box center [528, 116] width 919 height 30
click at [292, 113] on span "Advanced Search" at bounding box center [300, 109] width 70 height 13
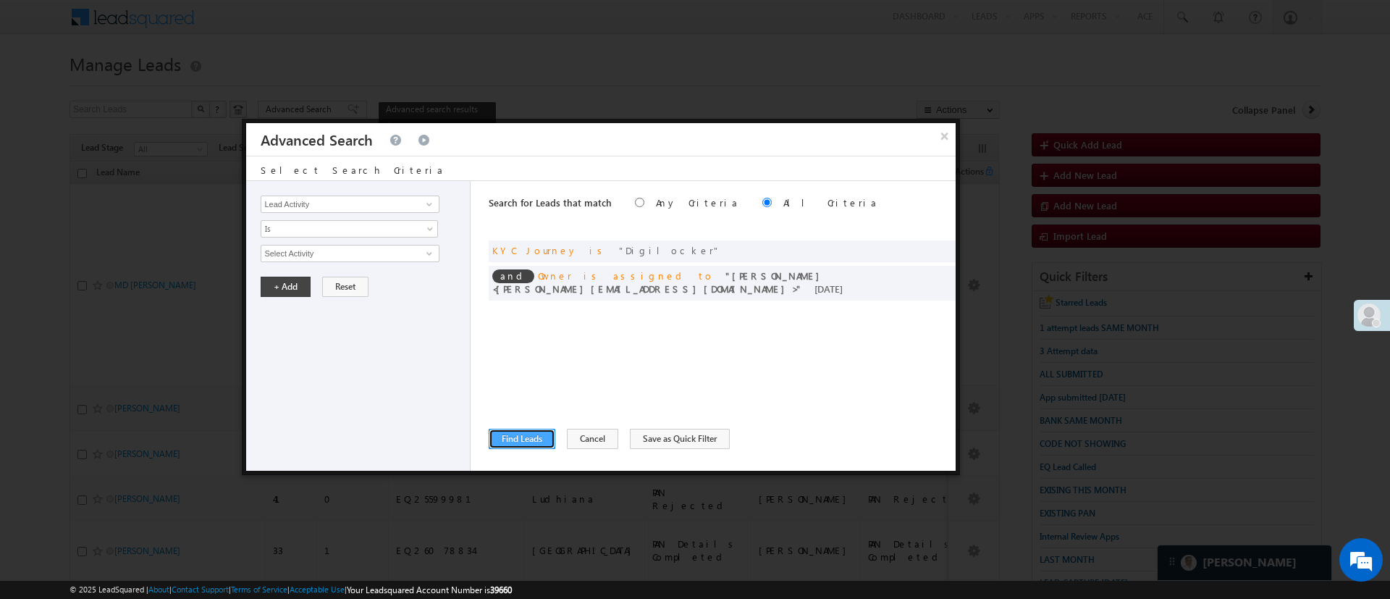
click at [513, 436] on button "Find Leads" at bounding box center [522, 439] width 67 height 20
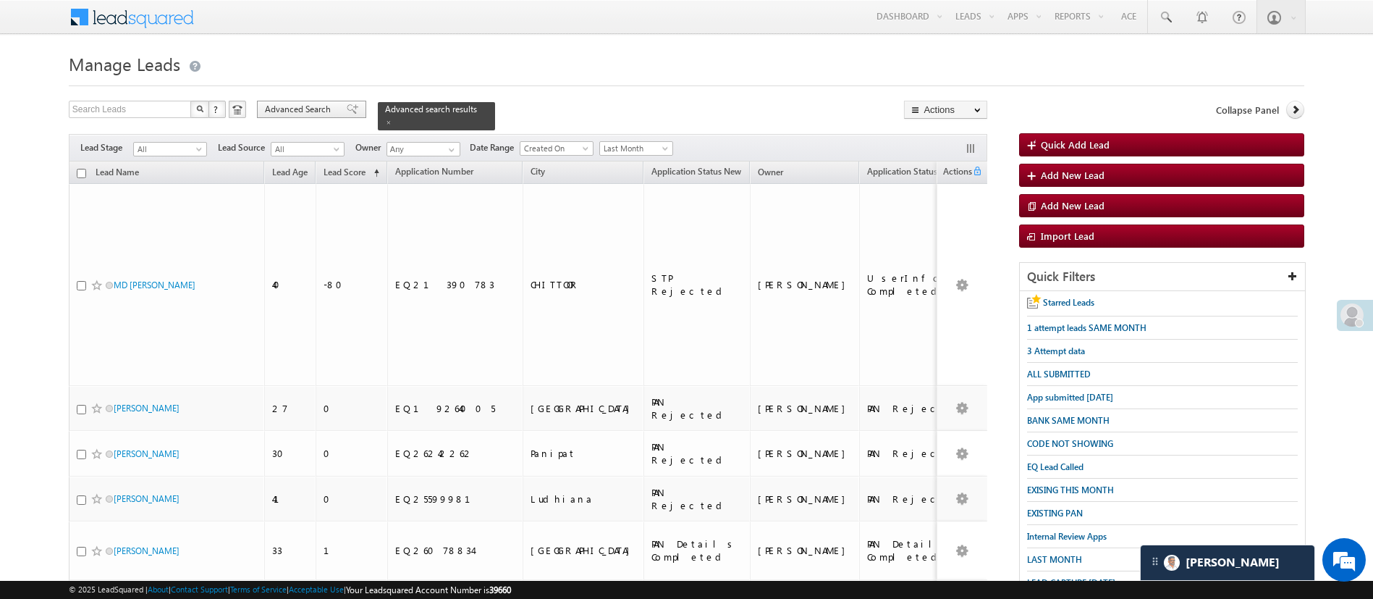
click at [322, 114] on span "Advanced Search" at bounding box center [300, 109] width 70 height 13
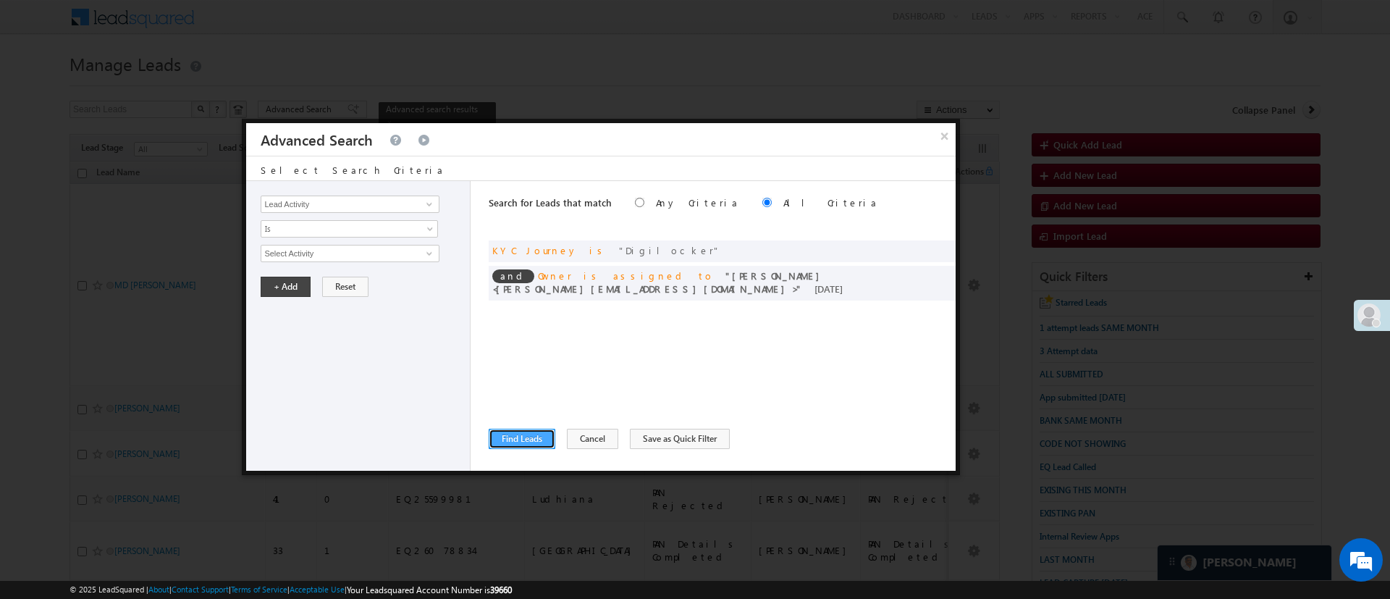
click at [534, 431] on button "Find Leads" at bounding box center [522, 439] width 67 height 20
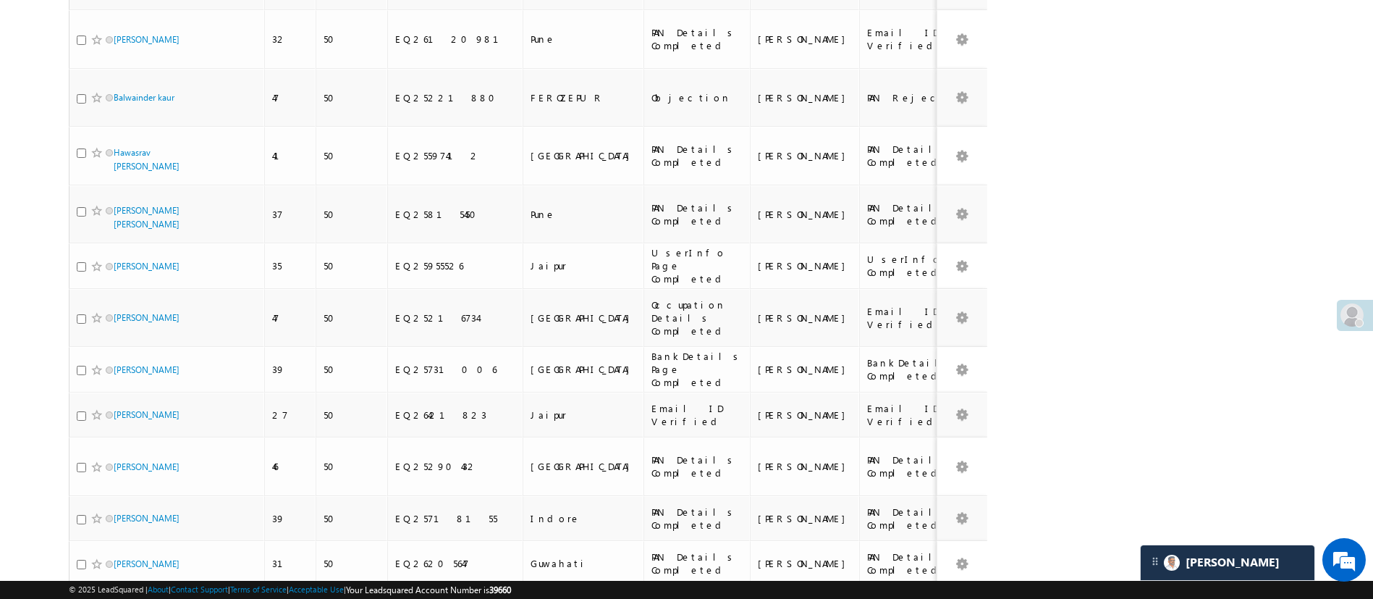
scroll to position [3538, 0]
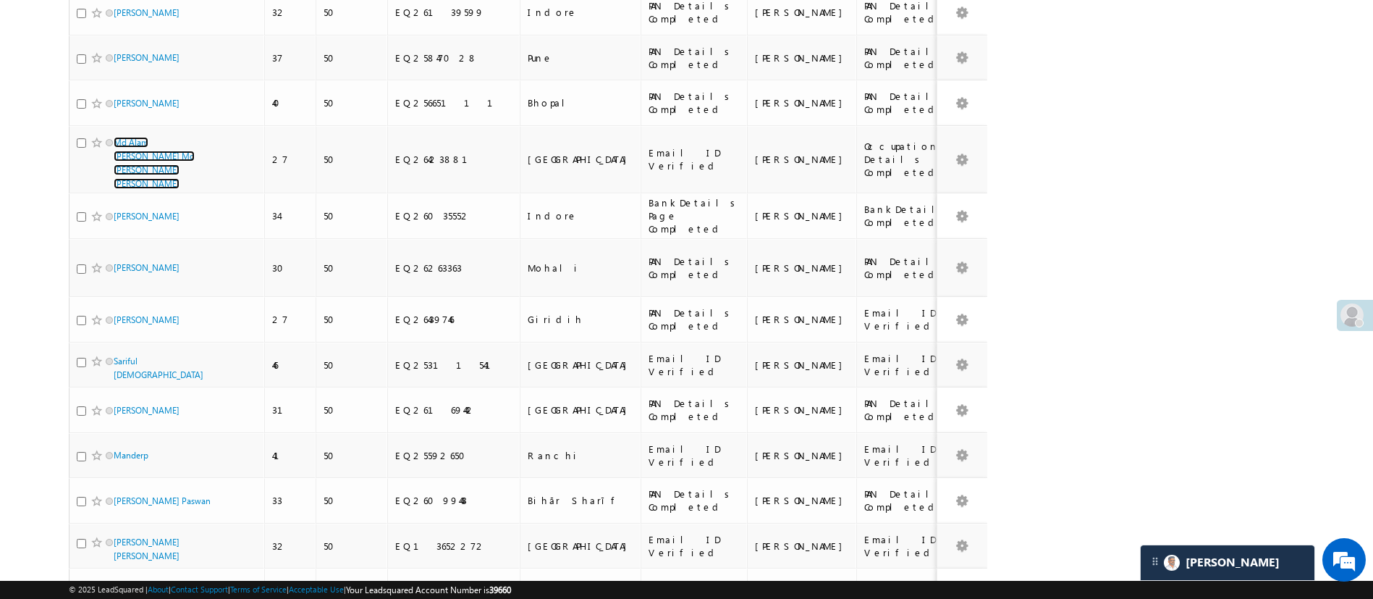
scroll to position [3255, 0]
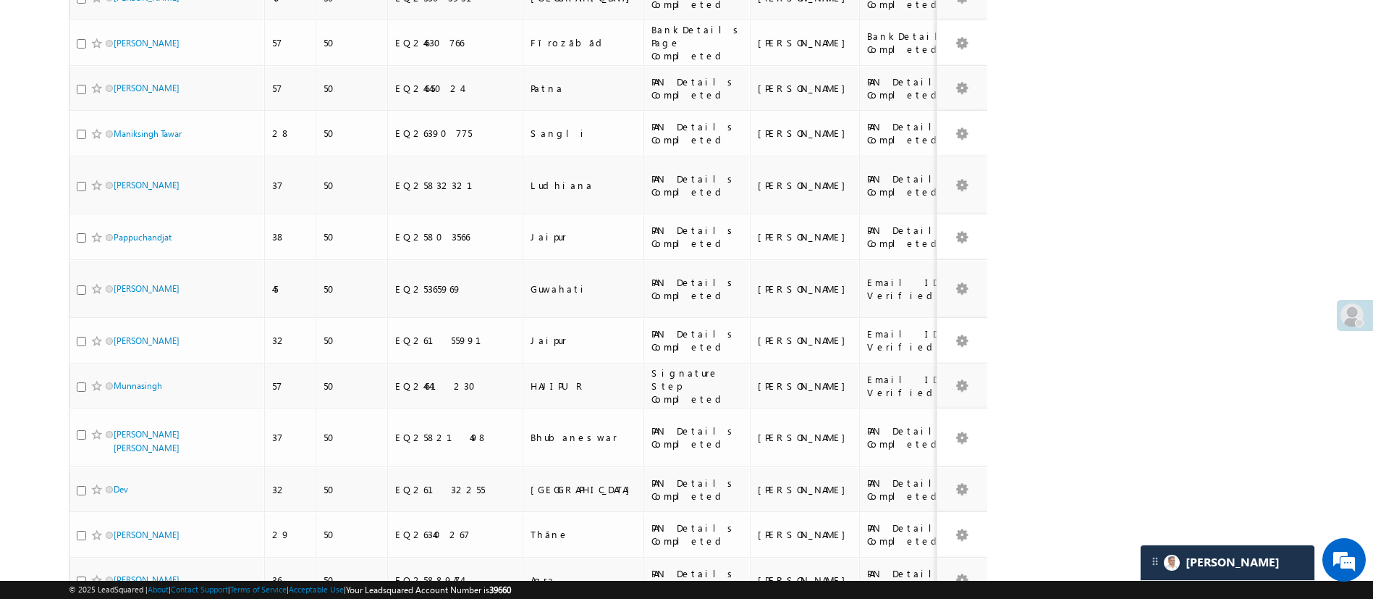
scroll to position [3601, 0]
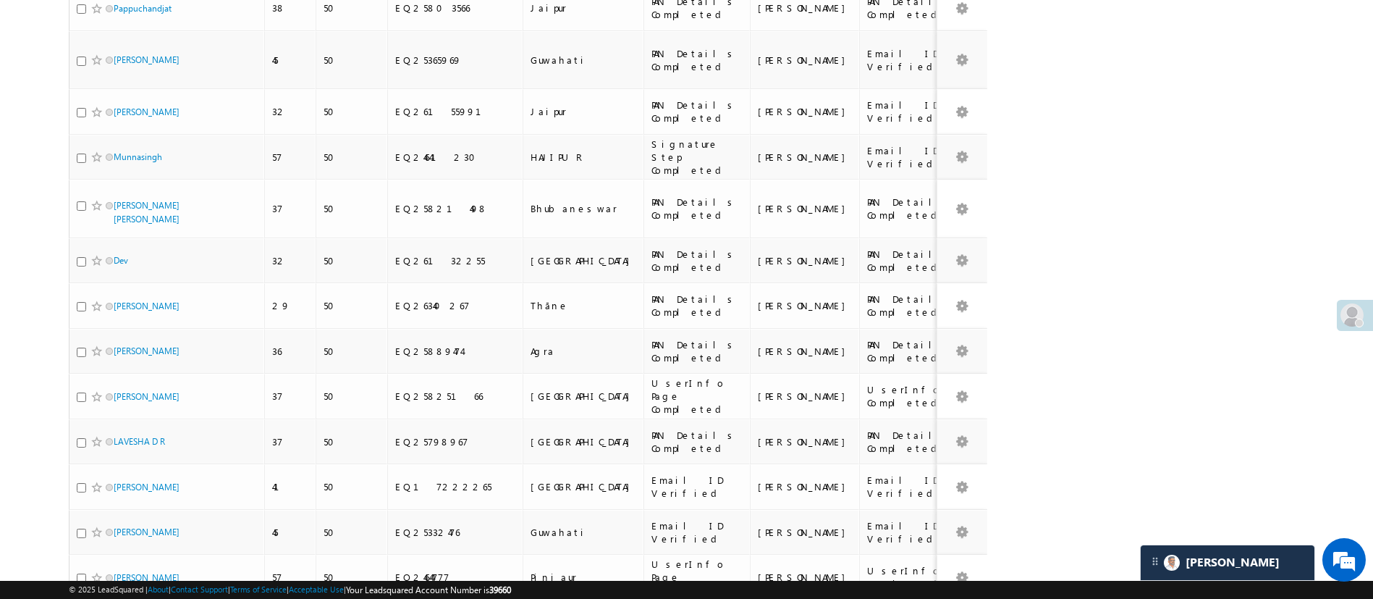
click at [130, 541] on li "50" at bounding box center [118, 541] width 35 height 14
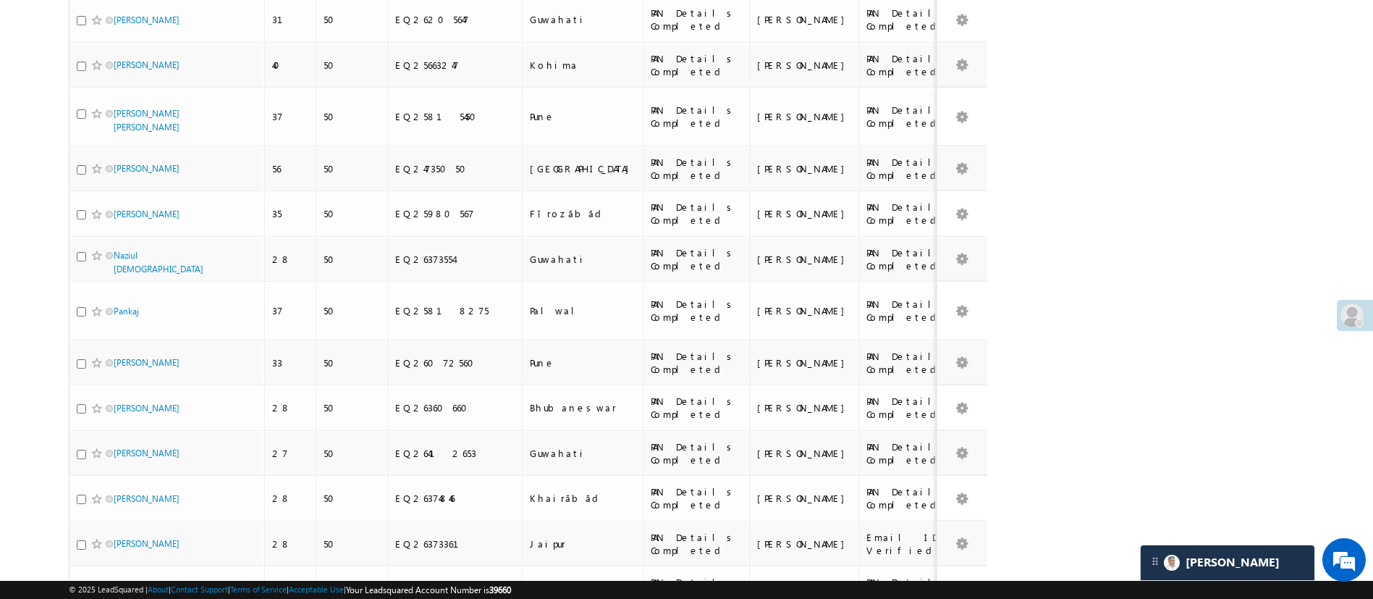
scroll to position [0, 0]
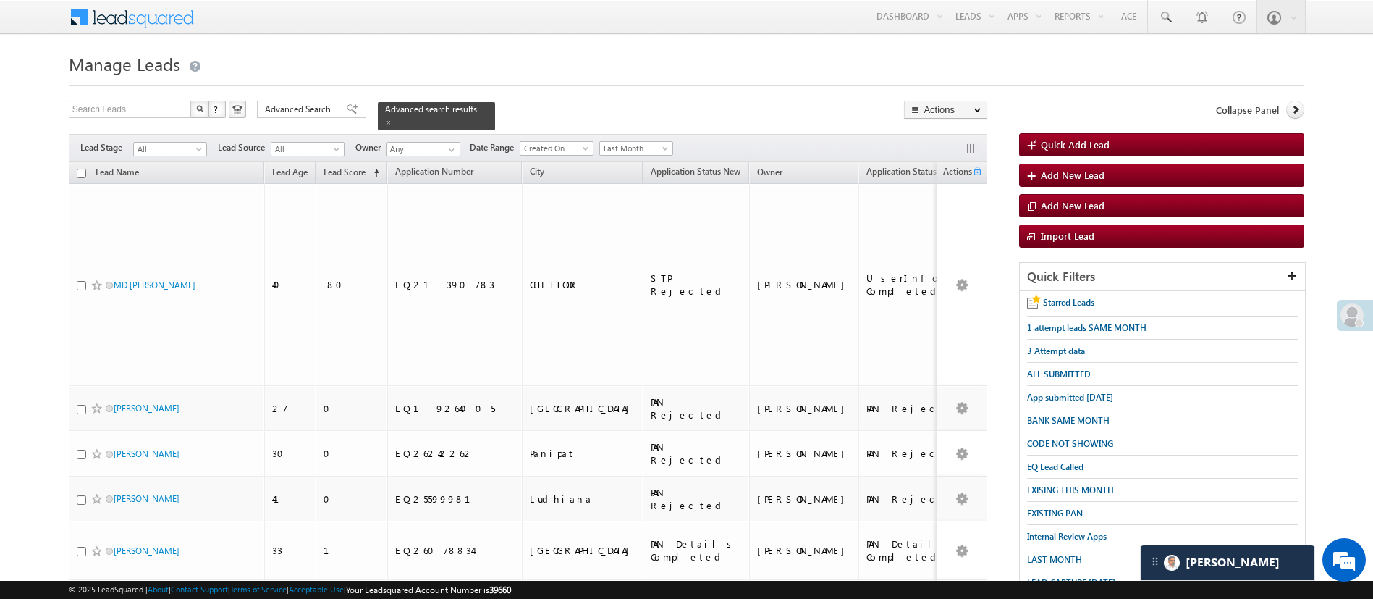
click at [79, 169] on input "checkbox" at bounding box center [81, 173] width 9 height 9
checkbox input "true"
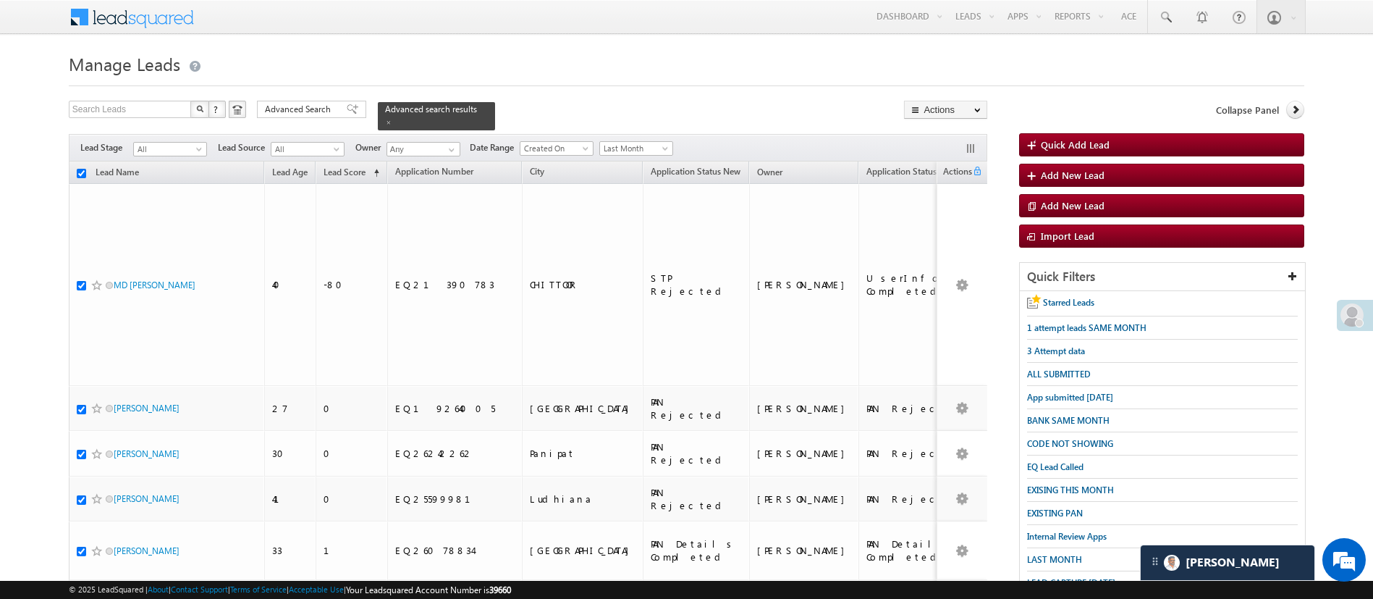
checkbox input "true"
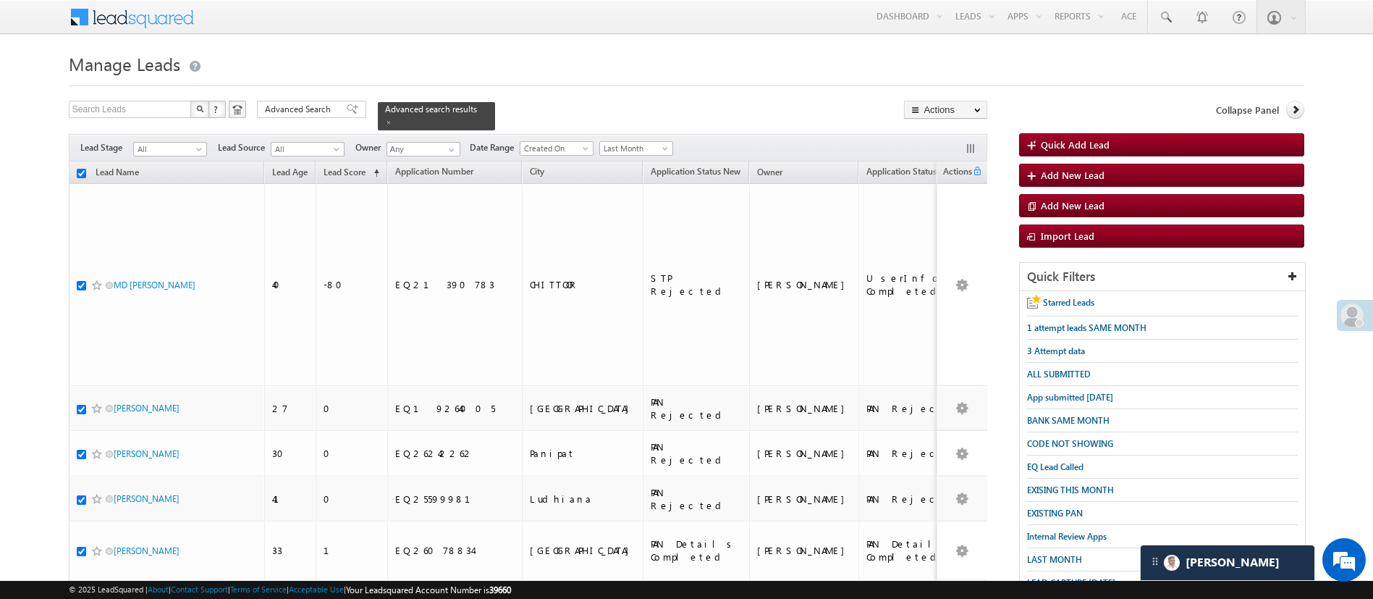
checkbox input "true"
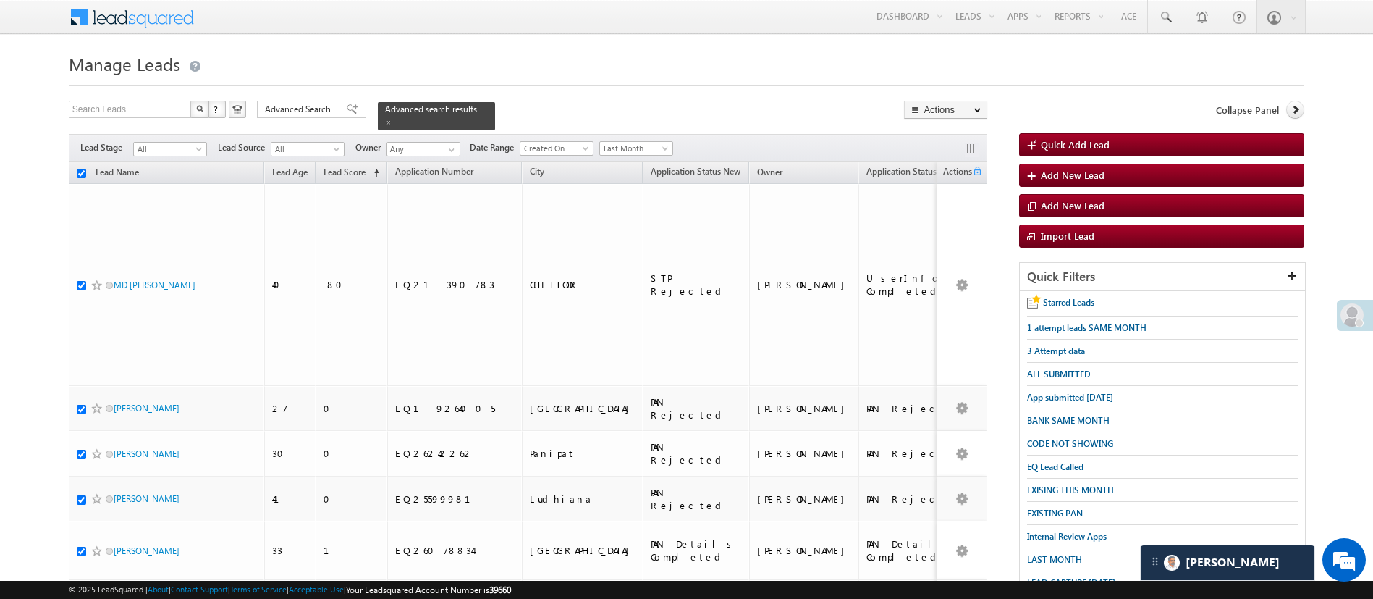
checkbox input "true"
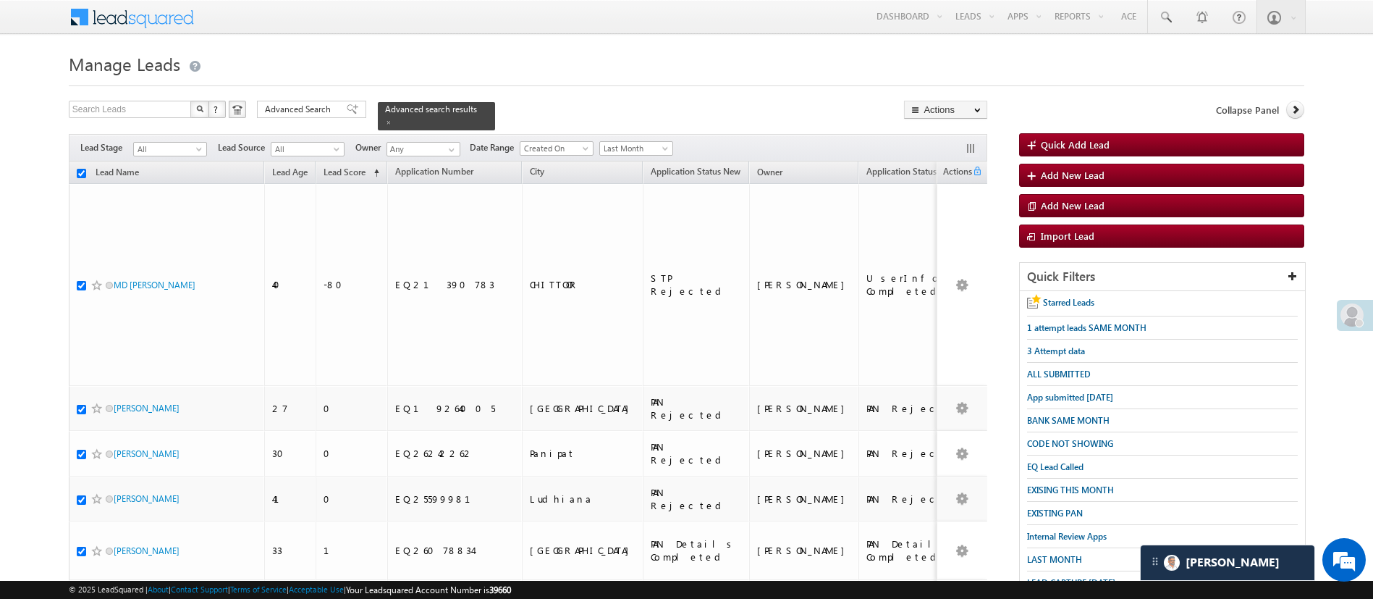
checkbox input "true"
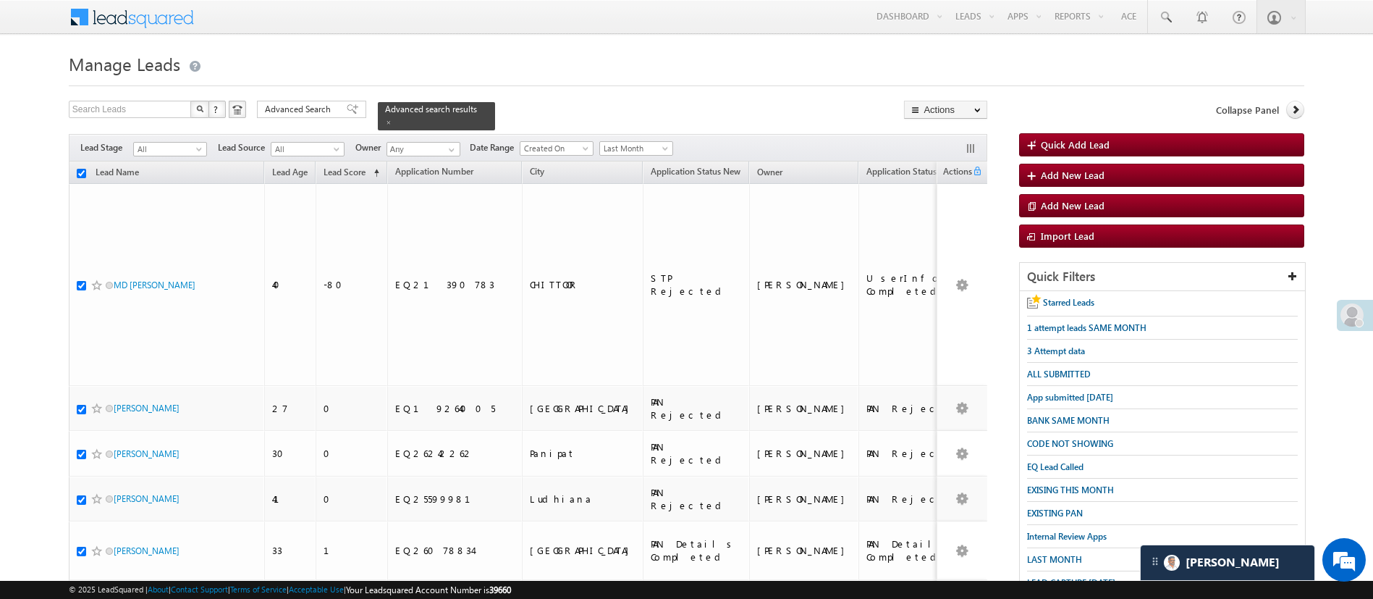
checkbox input "true"
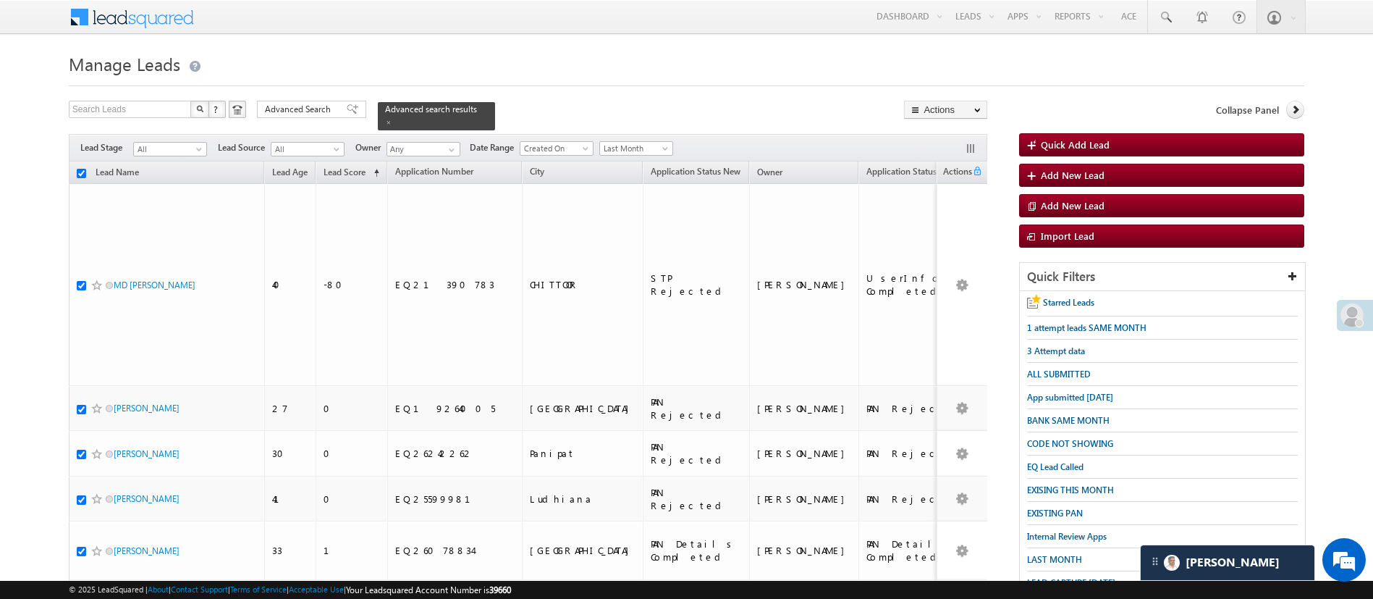
checkbox input "true"
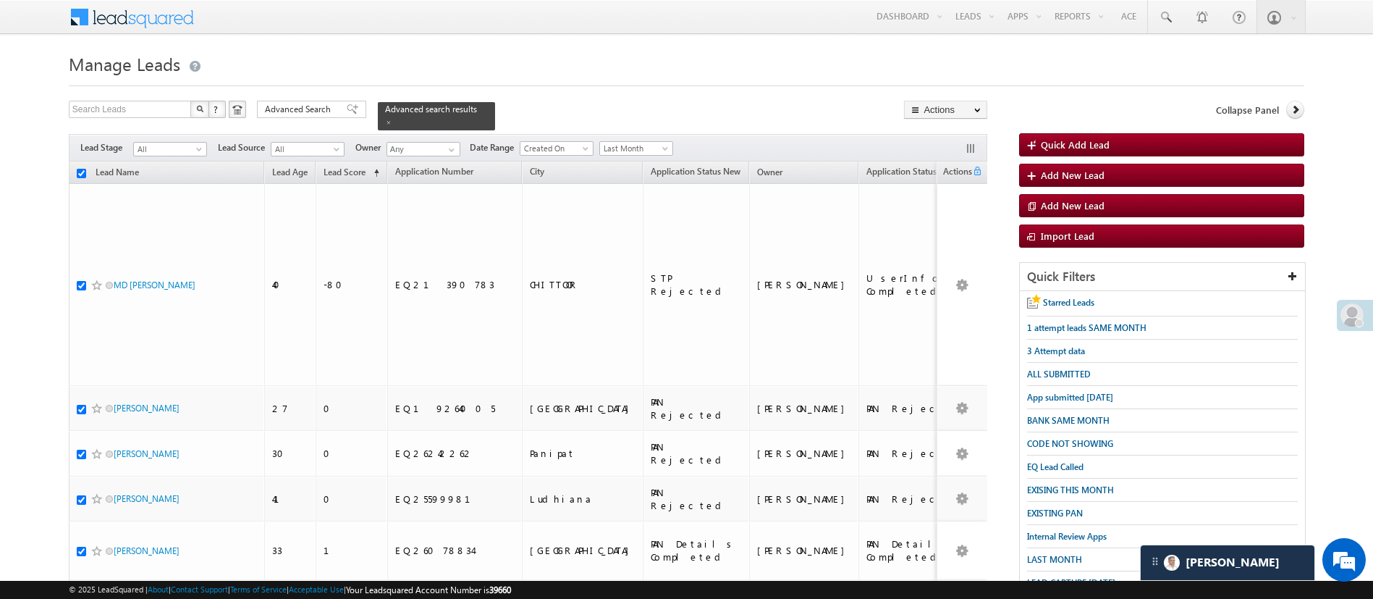
checkbox input "true"
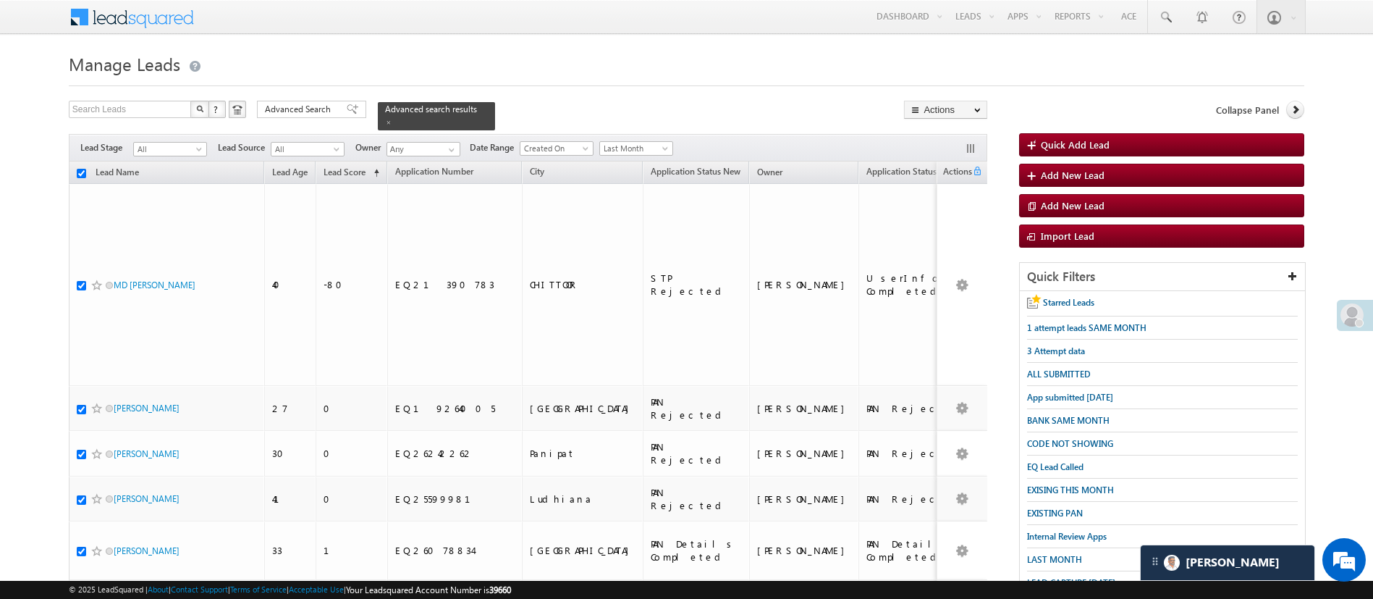
checkbox input "true"
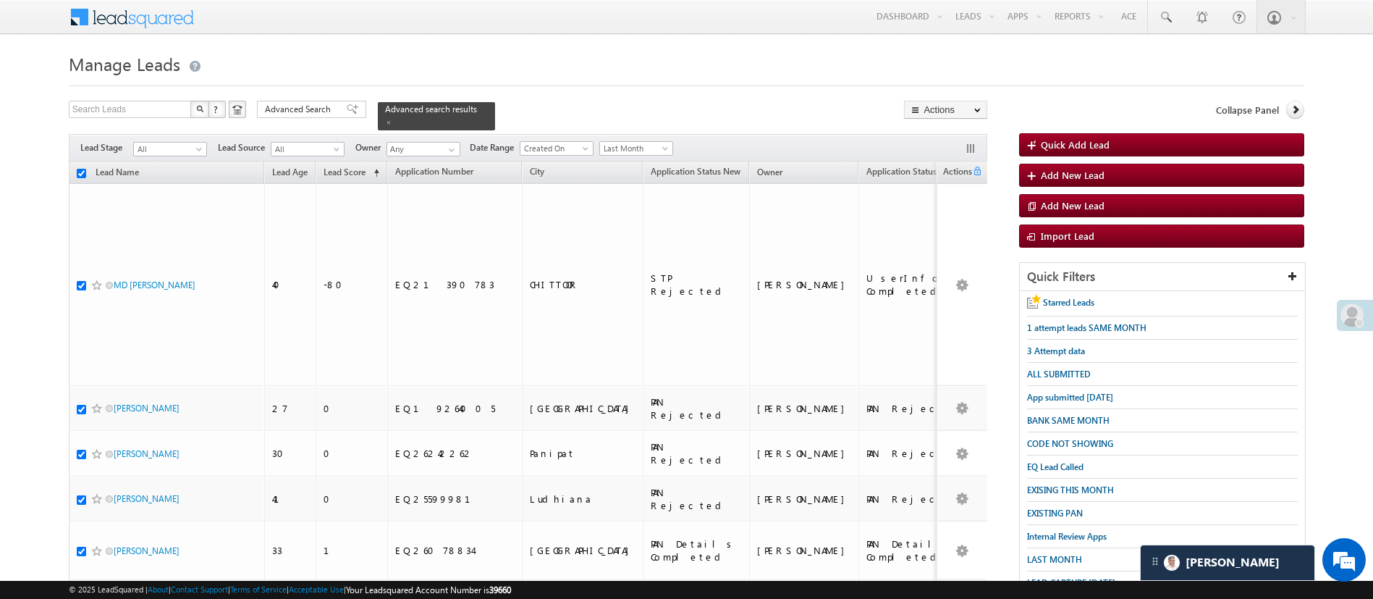
checkbox input "true"
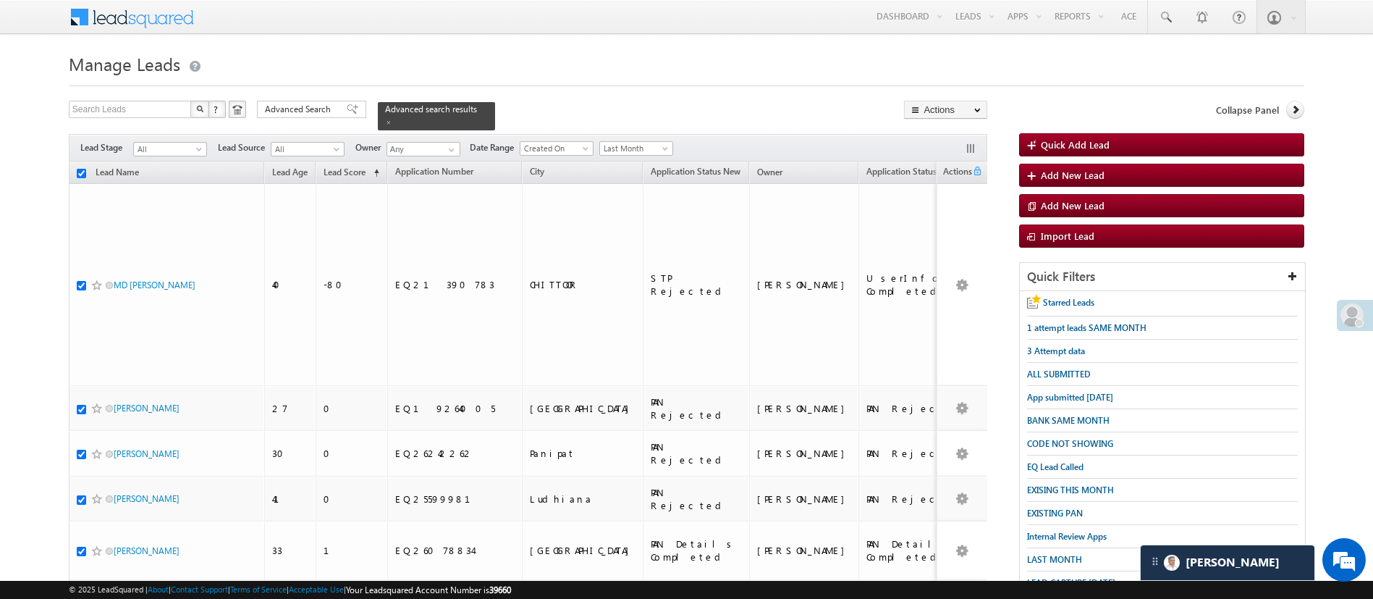
checkbox input "true"
click at [956, 211] on link "Change Owner" at bounding box center [946, 216] width 82 height 17
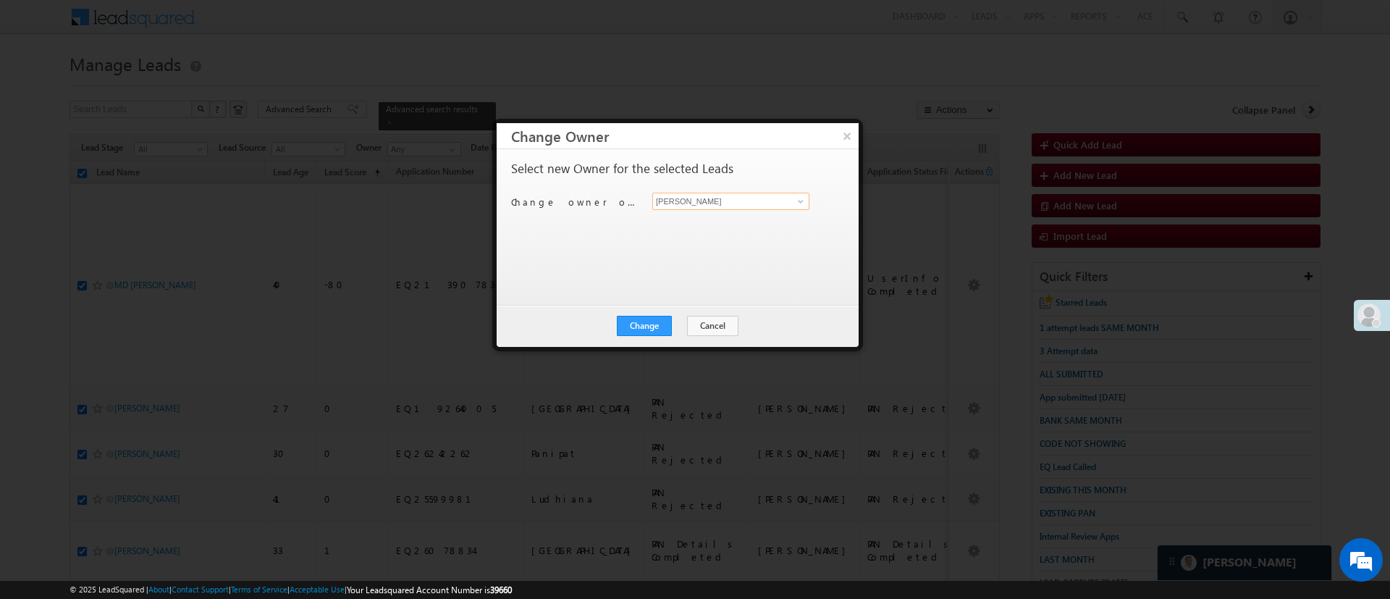
click at [767, 193] on input "[PERSON_NAME]" at bounding box center [730, 201] width 157 height 17
click at [798, 201] on span at bounding box center [801, 201] width 12 height 12
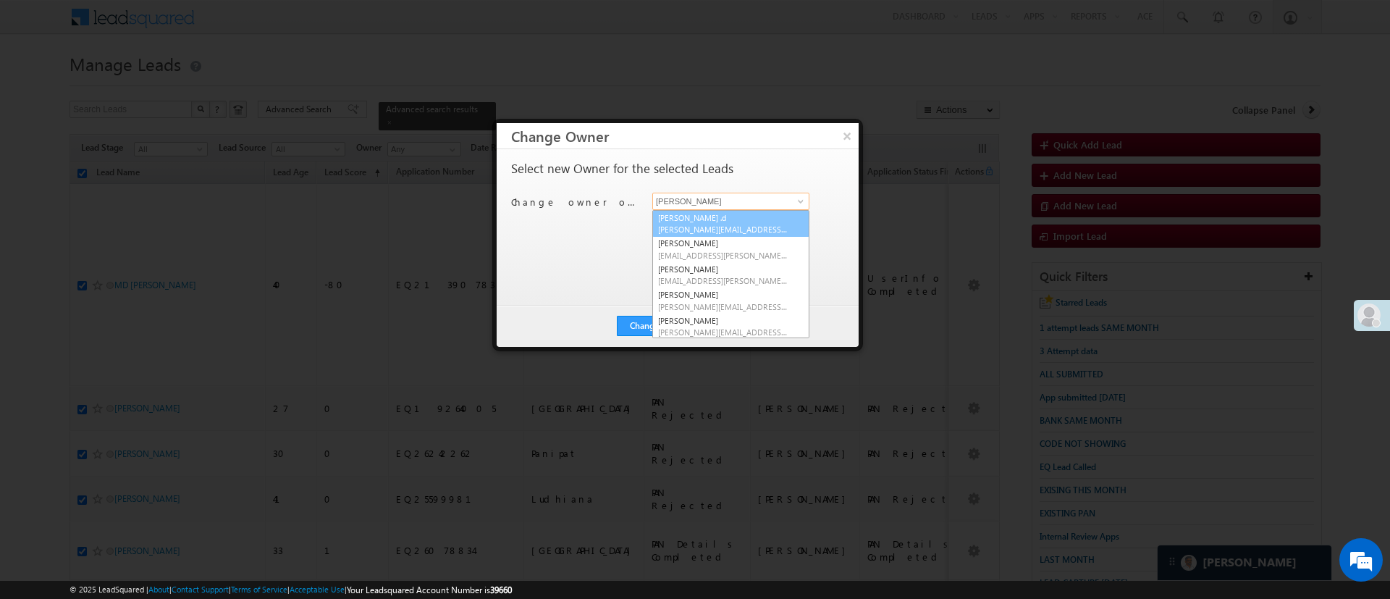
click at [751, 224] on span "Aakansha.D@angelbroking.com" at bounding box center [723, 229] width 130 height 11
type input "Aakansha .d"
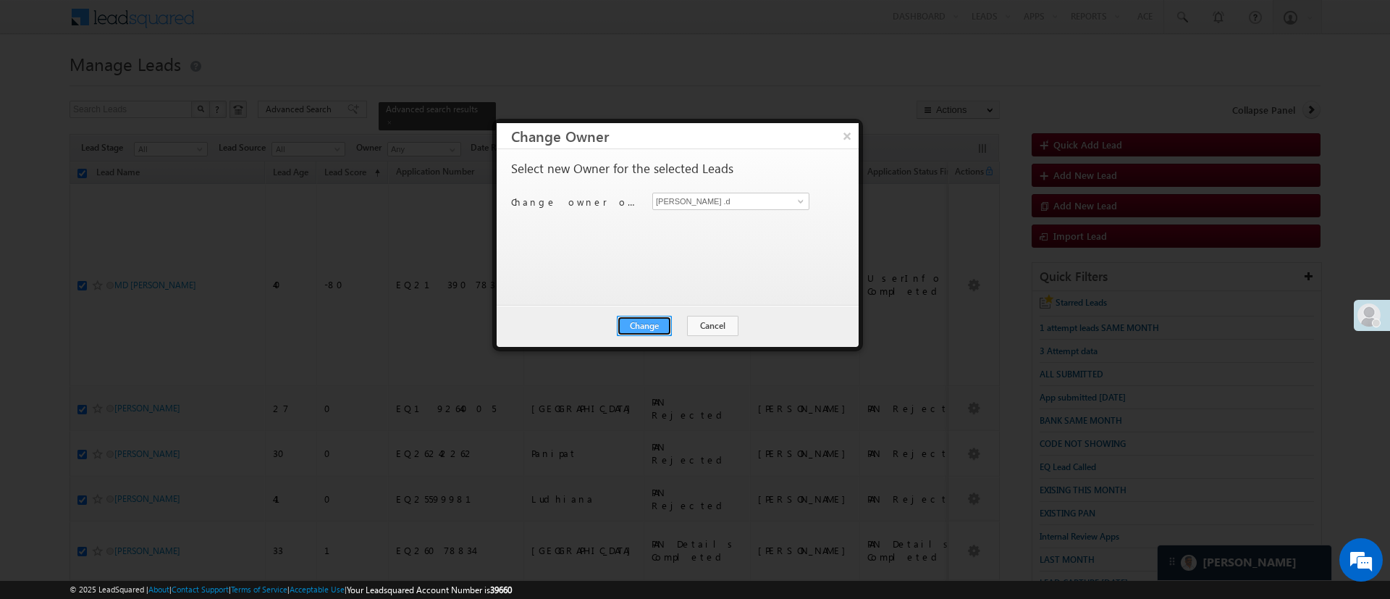
click at [640, 325] on button "Change" at bounding box center [644, 326] width 55 height 20
click at [674, 326] on button "Close" at bounding box center [680, 326] width 46 height 20
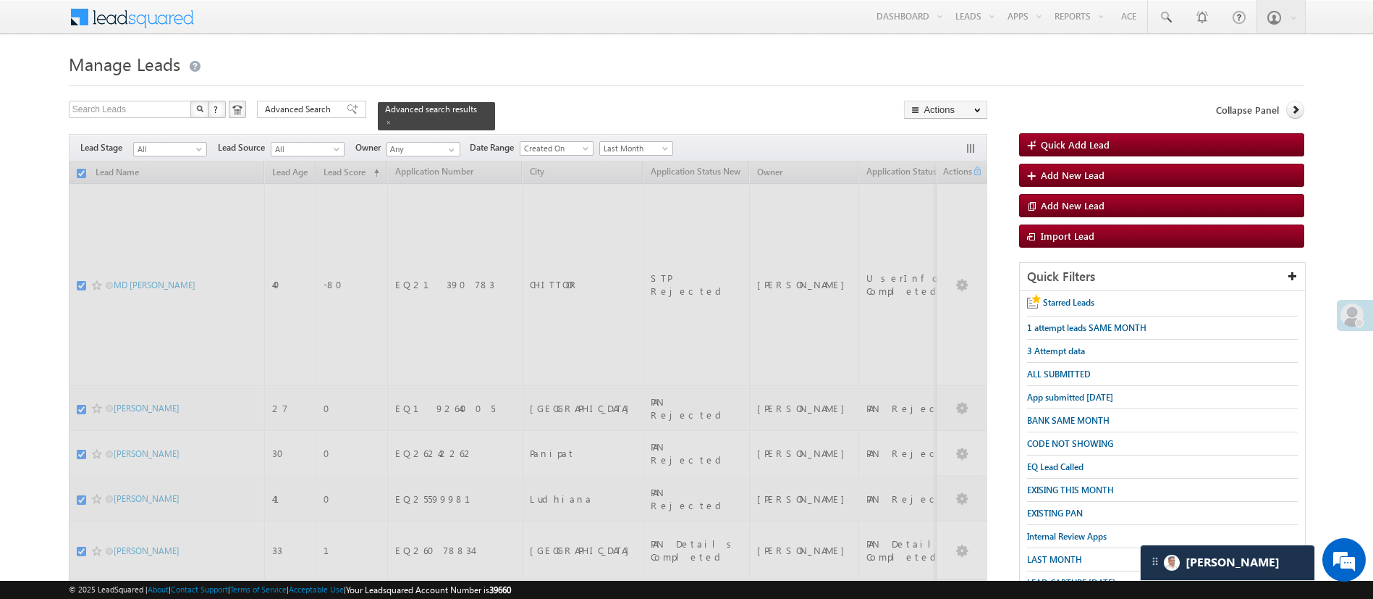
checkbox input "false"
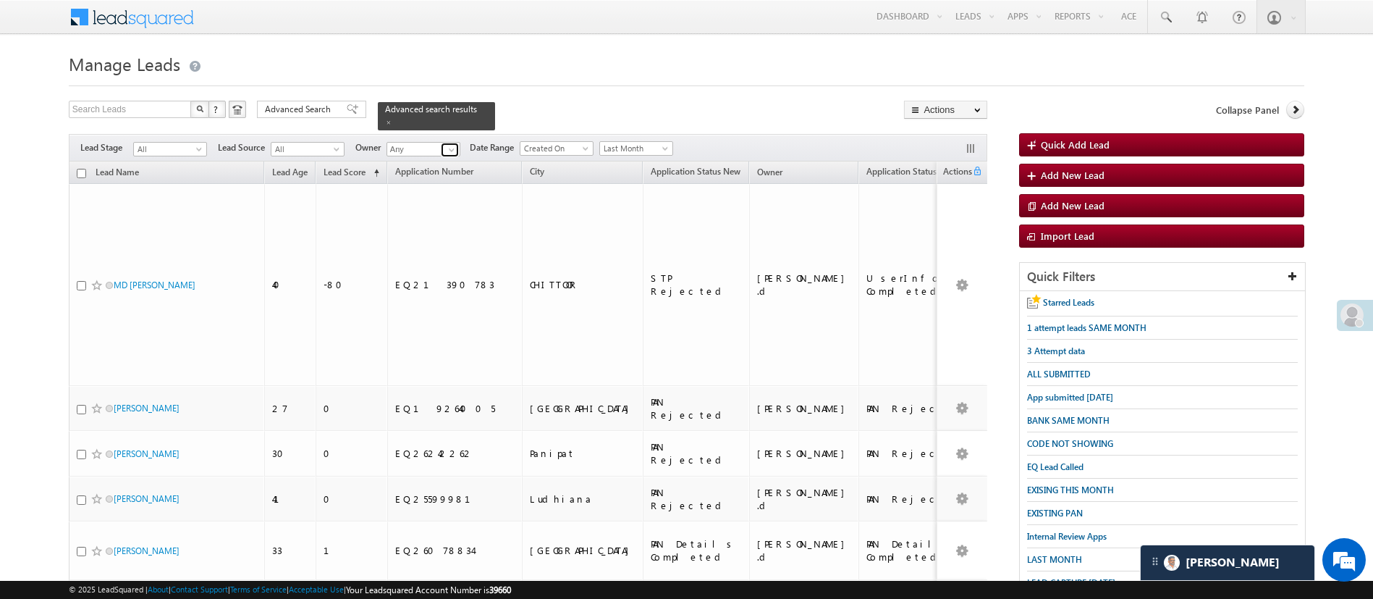
click at [450, 144] on span at bounding box center [452, 150] width 12 height 12
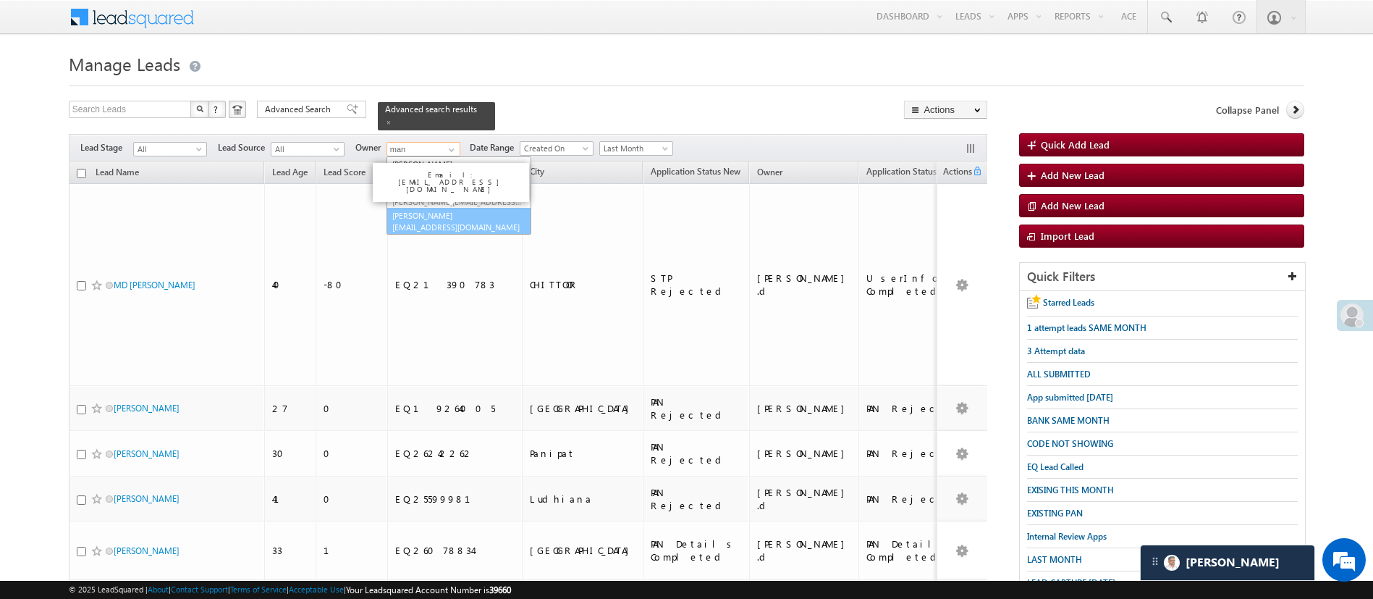
click at [473, 208] on link "Manish Panchal Manish.1Panchal@angelbroking.com" at bounding box center [459, 222] width 145 height 28
type input "[PERSON_NAME]"
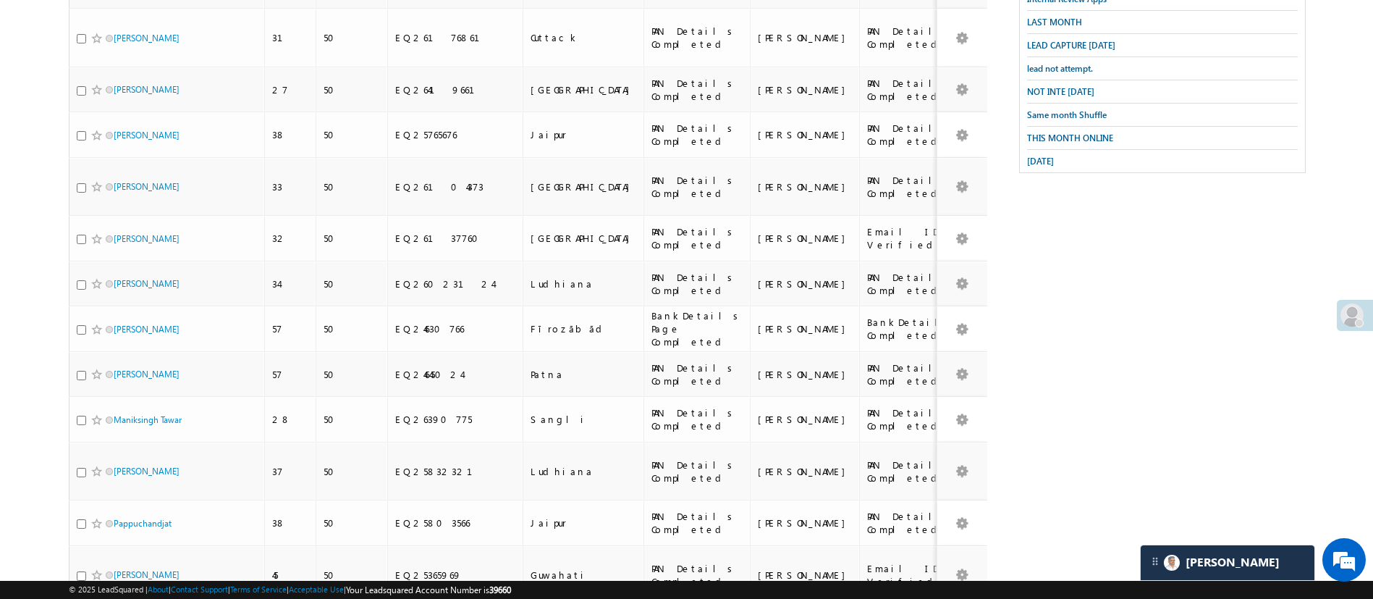
scroll to position [14, 0]
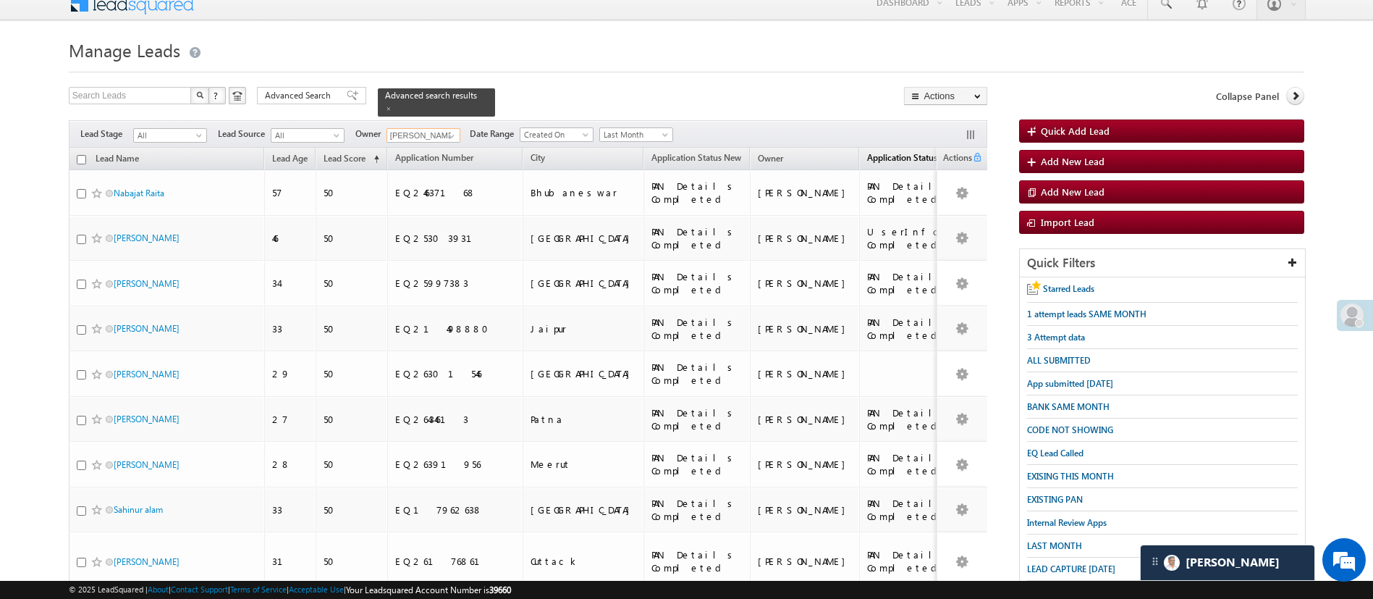
click at [867, 152] on span "Application Status First time Drop Off" at bounding box center [939, 157] width 144 height 11
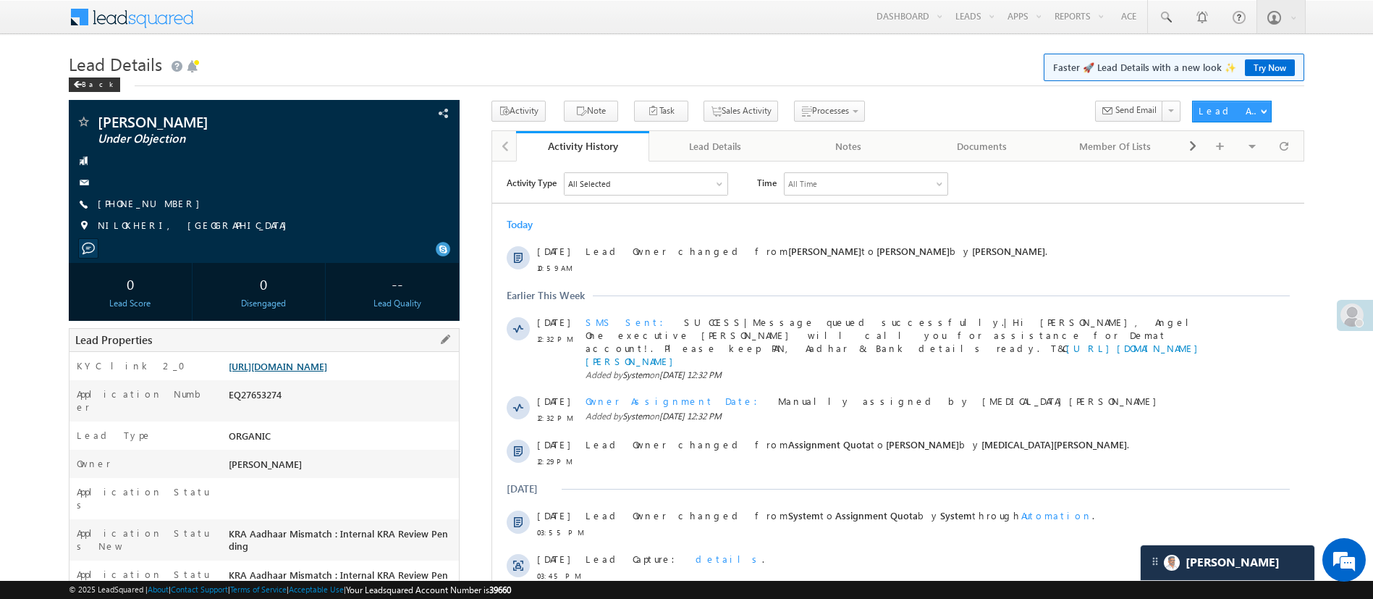
click at [327, 365] on link "[URL][DOMAIN_NAME]" at bounding box center [278, 366] width 98 height 12
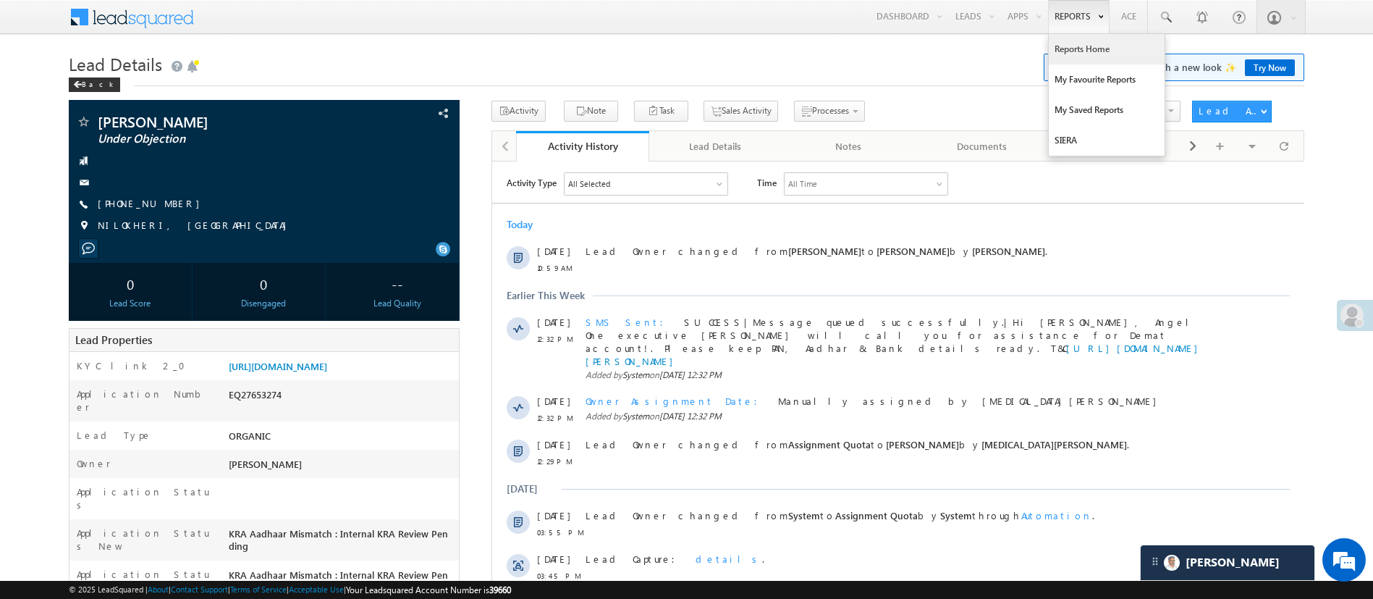
click at [1083, 50] on link "Reports Home" at bounding box center [1107, 49] width 116 height 30
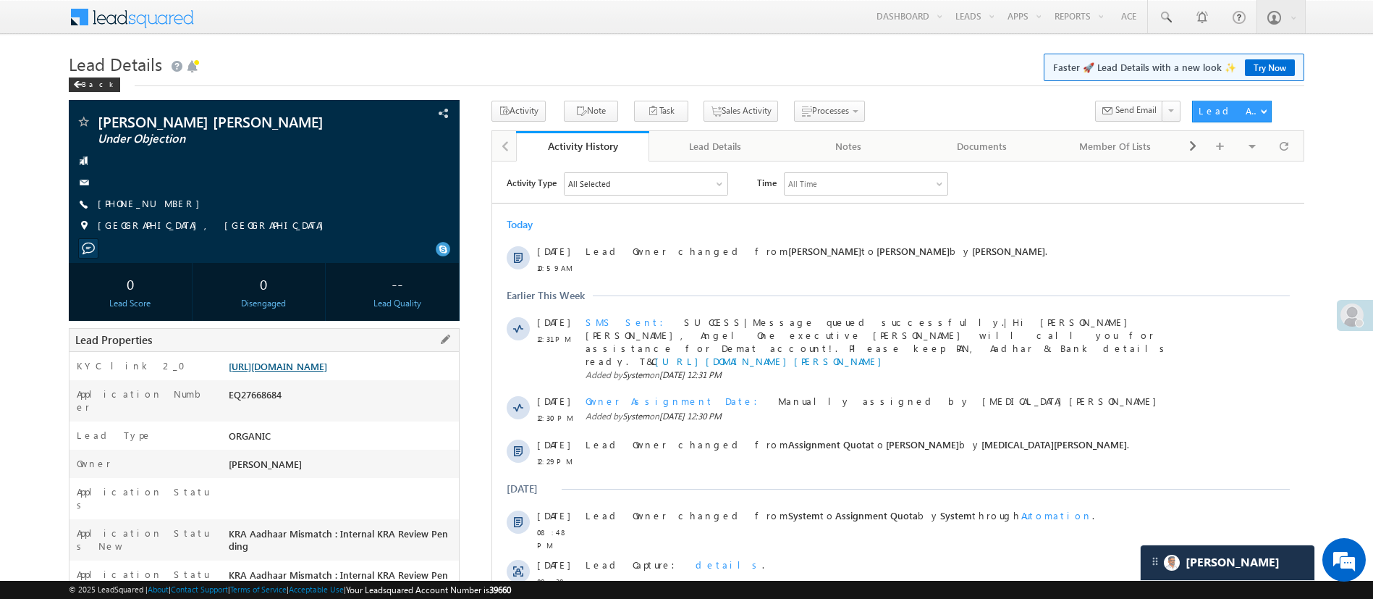
click at [327, 368] on link "[URL][DOMAIN_NAME]" at bounding box center [278, 366] width 98 height 12
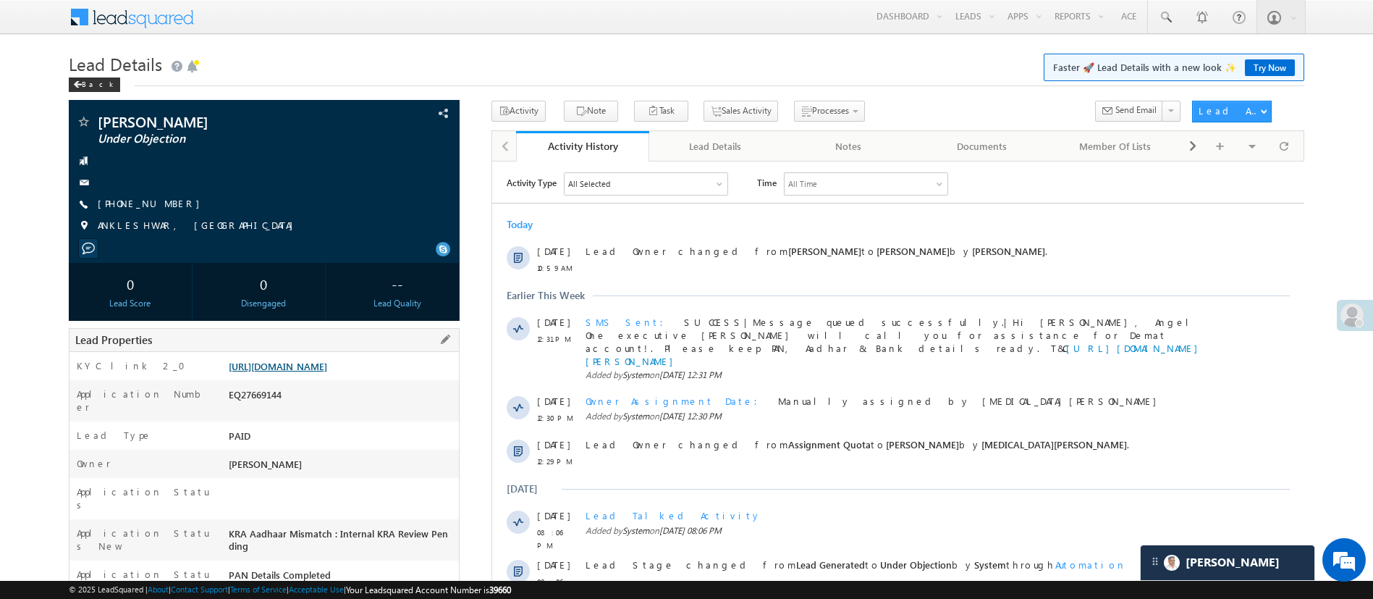
click at [327, 371] on link "https://angelbroking1-pk3em7sa.customui-test.leadsquared.com?leadId=86cde76c-d9…" at bounding box center [278, 366] width 98 height 12
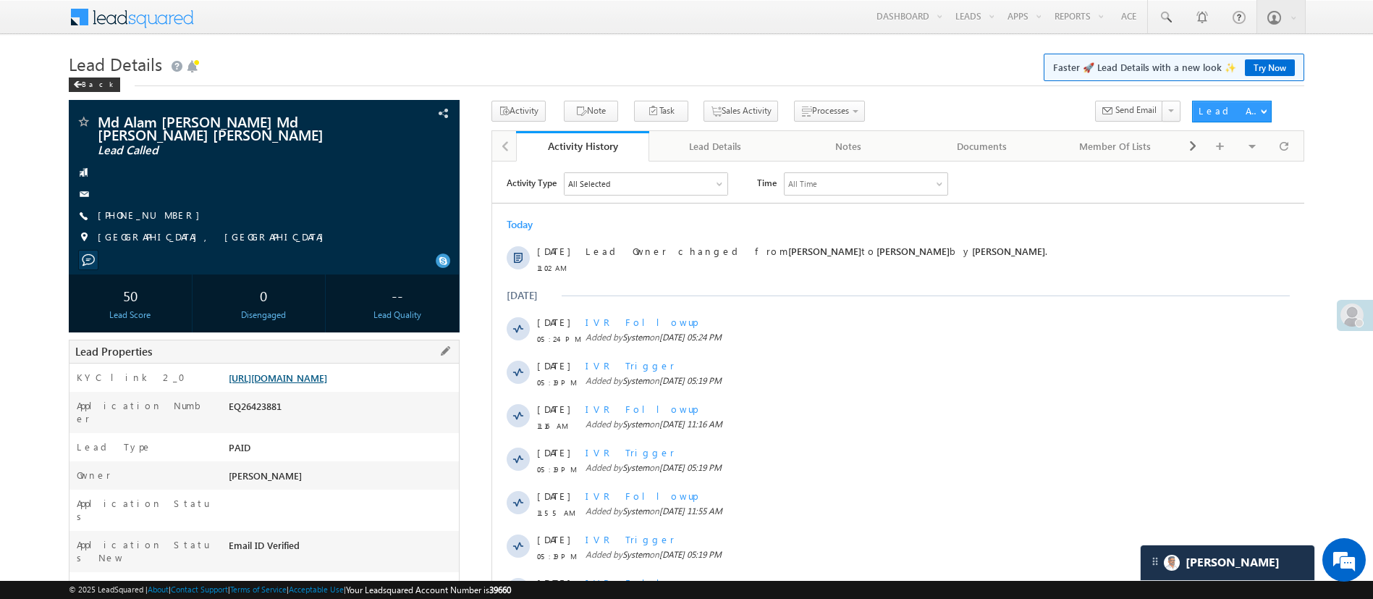
click at [327, 374] on link "[URL][DOMAIN_NAME]" at bounding box center [278, 377] width 98 height 12
click at [269, 419] on div "EQ26423881" at bounding box center [342, 409] width 234 height 20
copy div "EQ26423881"
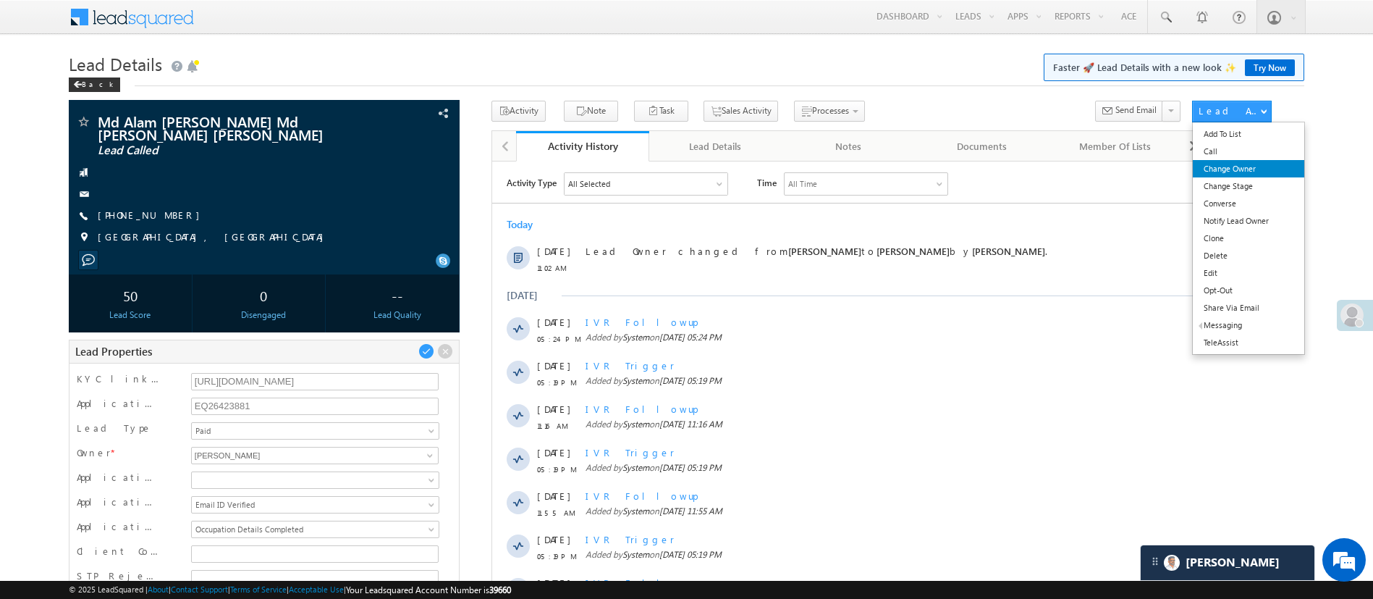
click at [1220, 167] on link "Change Owner" at bounding box center [1248, 168] width 111 height 17
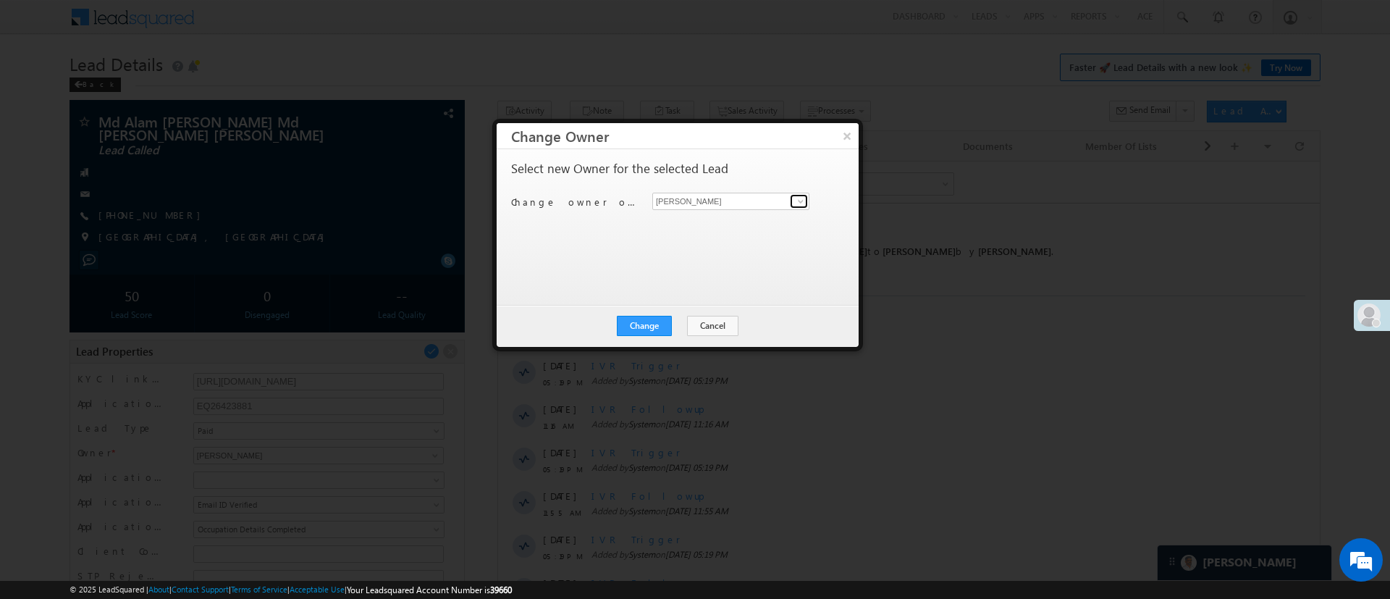
click at [793, 196] on link at bounding box center [799, 201] width 18 height 14
click at [760, 240] on link "Ujjwal 1Gurnani Ujjwal.1Gurnani@angelbroking.com" at bounding box center [730, 249] width 157 height 28
type input "[PERSON_NAME] 1Gurnani"
click at [651, 319] on button "Change" at bounding box center [644, 326] width 55 height 20
click at [667, 319] on button "Close" at bounding box center [680, 326] width 46 height 20
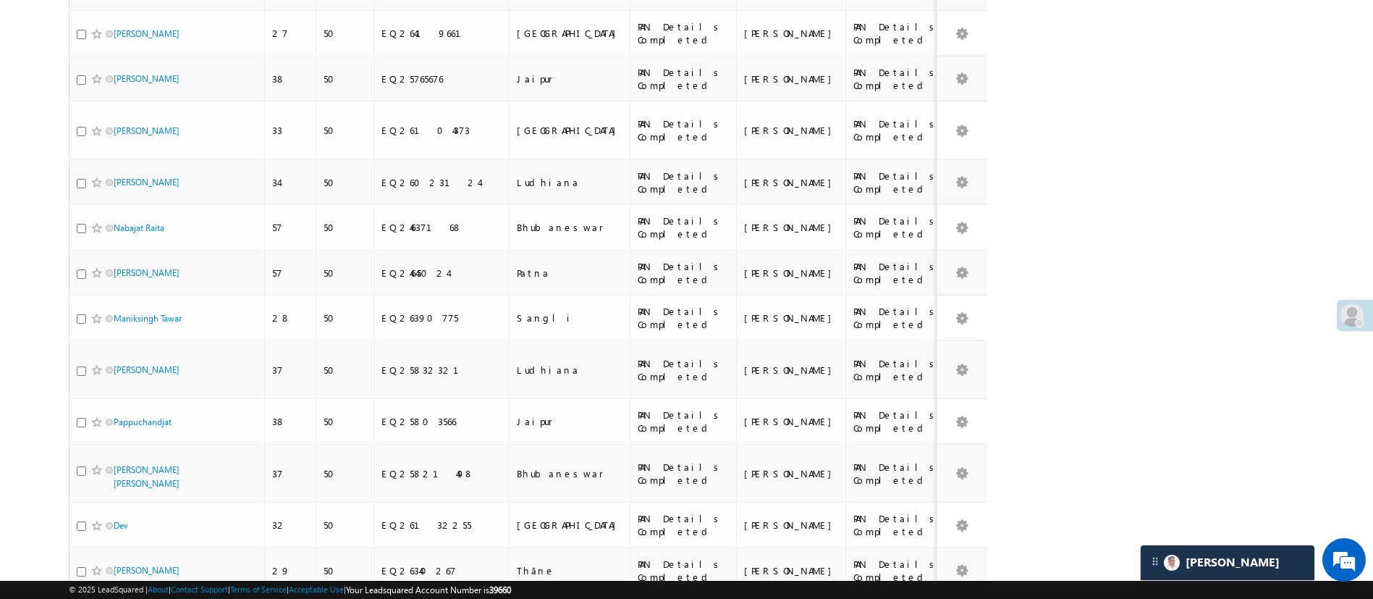
scroll to position [1596, 0]
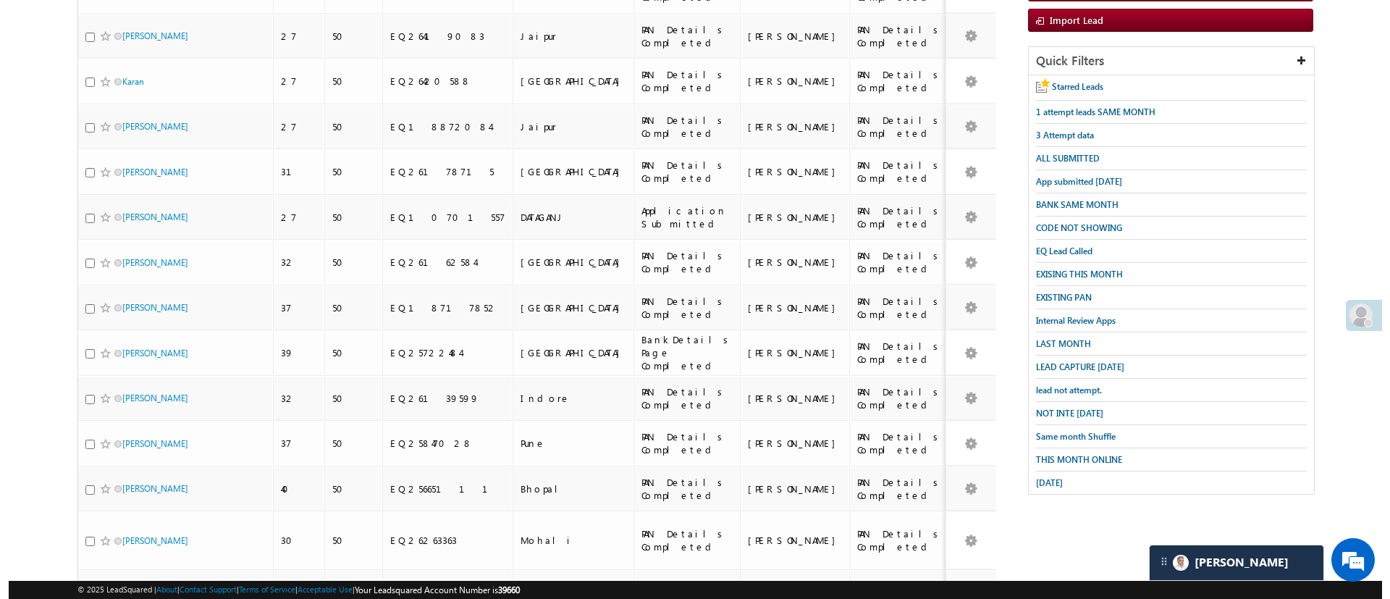
scroll to position [69, 0]
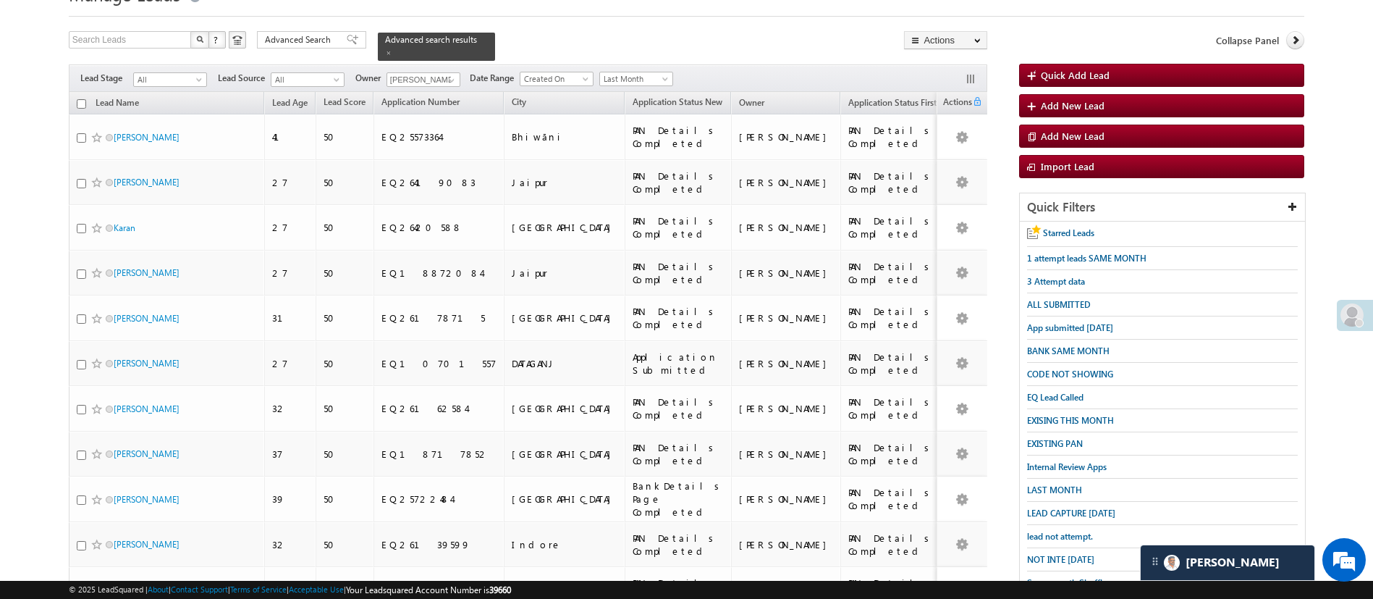
click at [74, 94] on th "Lead Name" at bounding box center [166, 103] width 195 height 22
click at [75, 95] on th "Lead Name" at bounding box center [166, 103] width 195 height 22
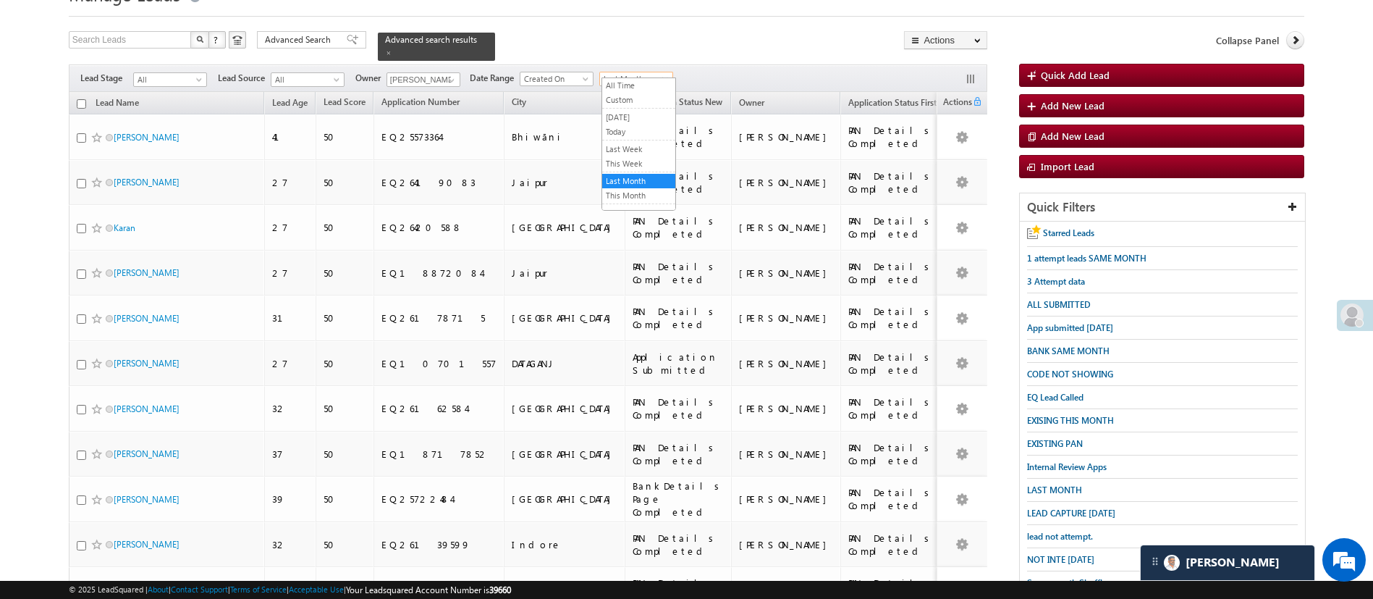
click at [641, 72] on span "Last Month" at bounding box center [634, 78] width 69 height 13
click at [634, 191] on link "This Month" at bounding box center [638, 195] width 73 height 13
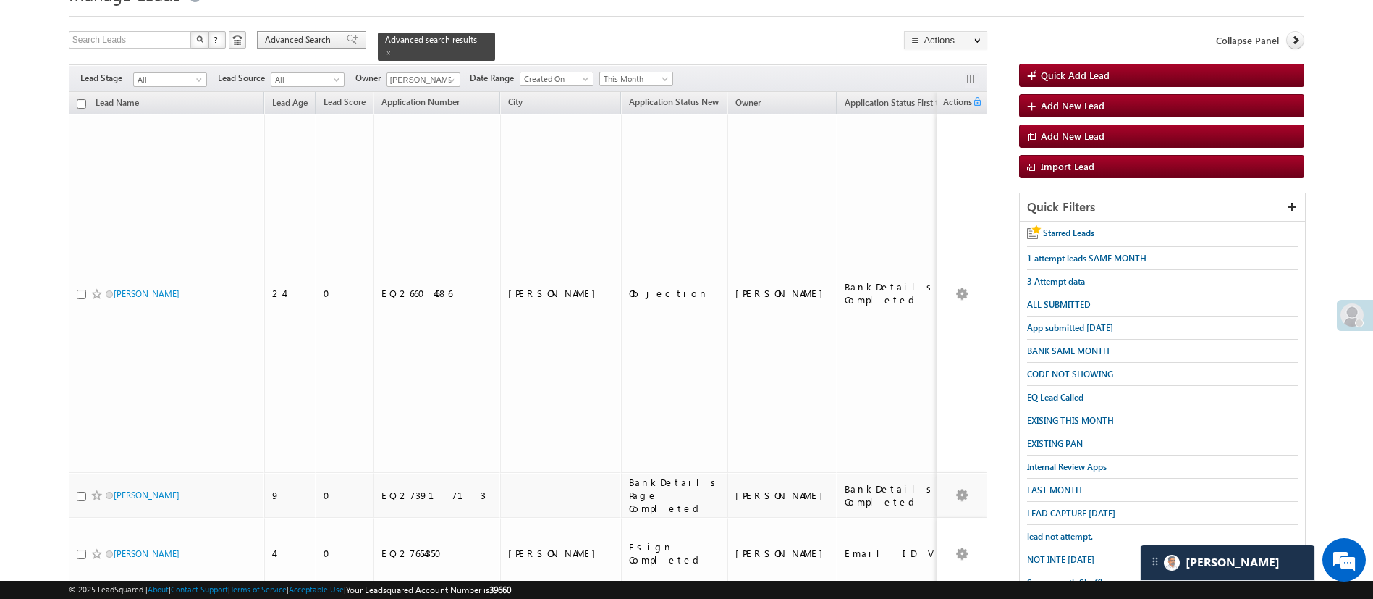
click at [315, 43] on span "Advanced Search" at bounding box center [300, 39] width 70 height 13
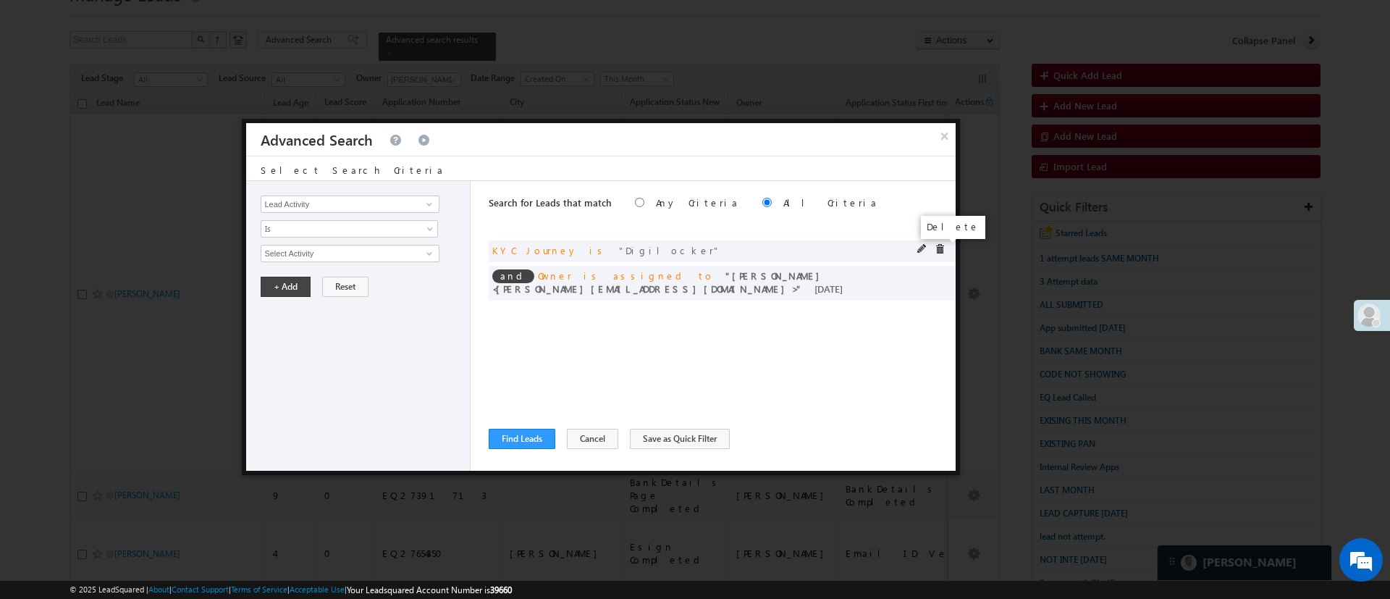
click at [937, 245] on span at bounding box center [940, 249] width 10 height 10
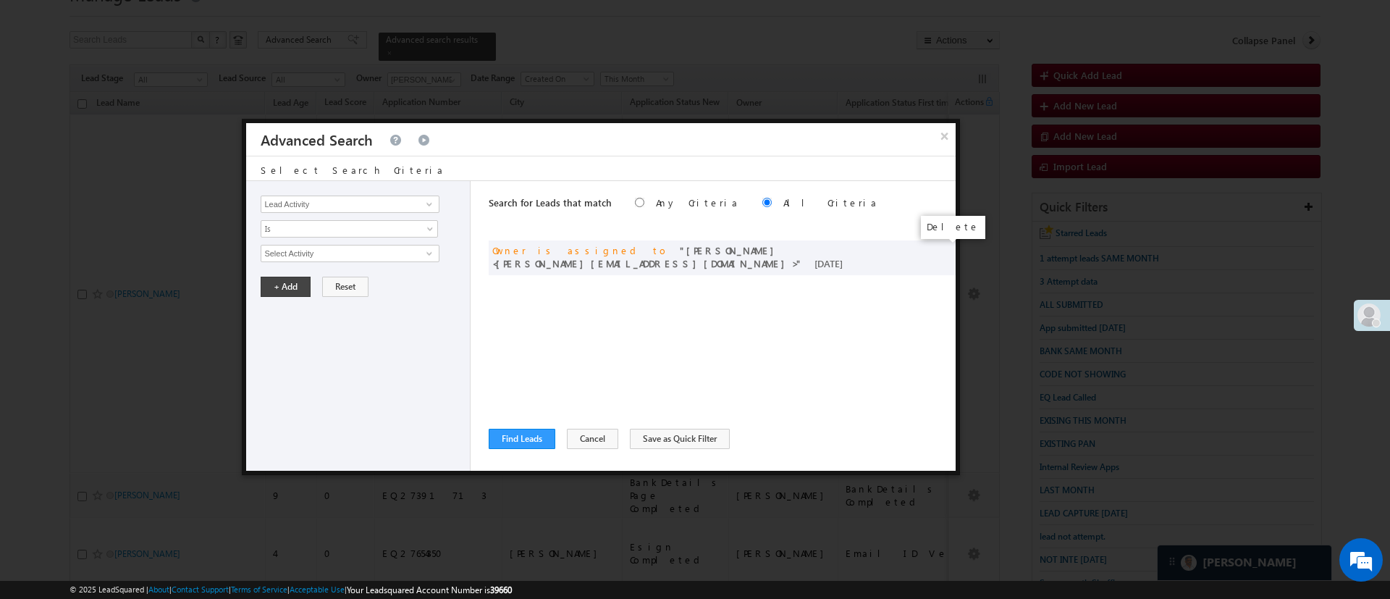
click at [0, 0] on span at bounding box center [0, 0] width 0 height 0
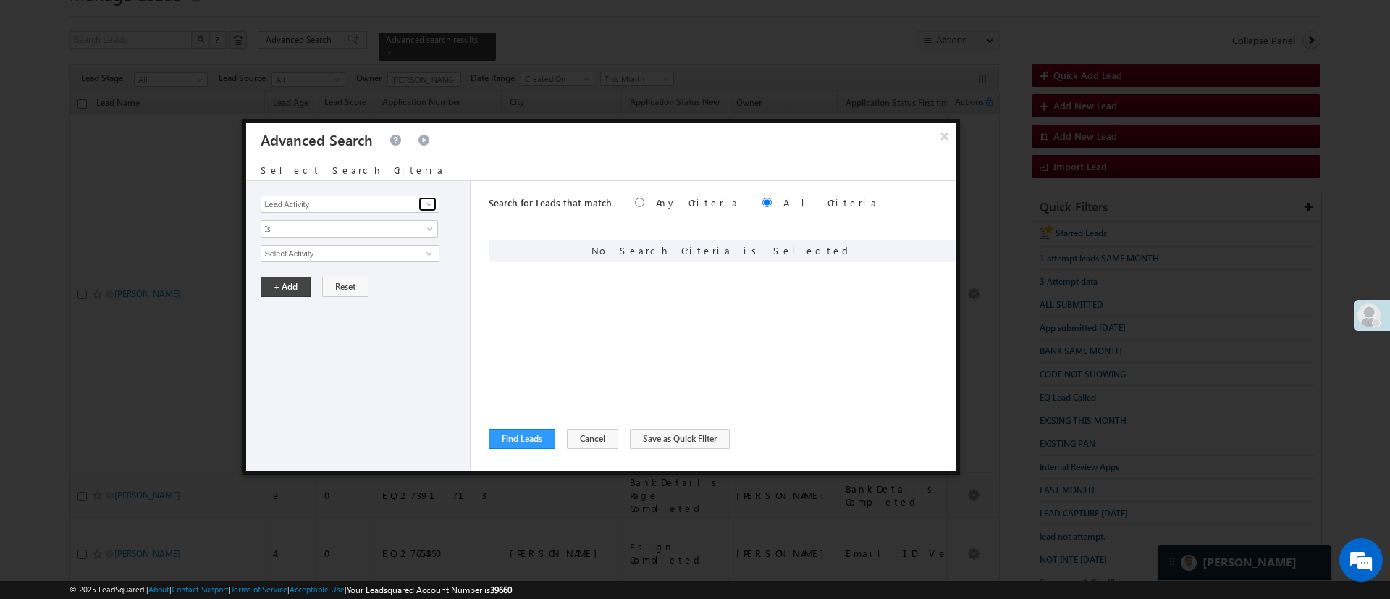
click at [431, 205] on span at bounding box center [429, 204] width 12 height 12
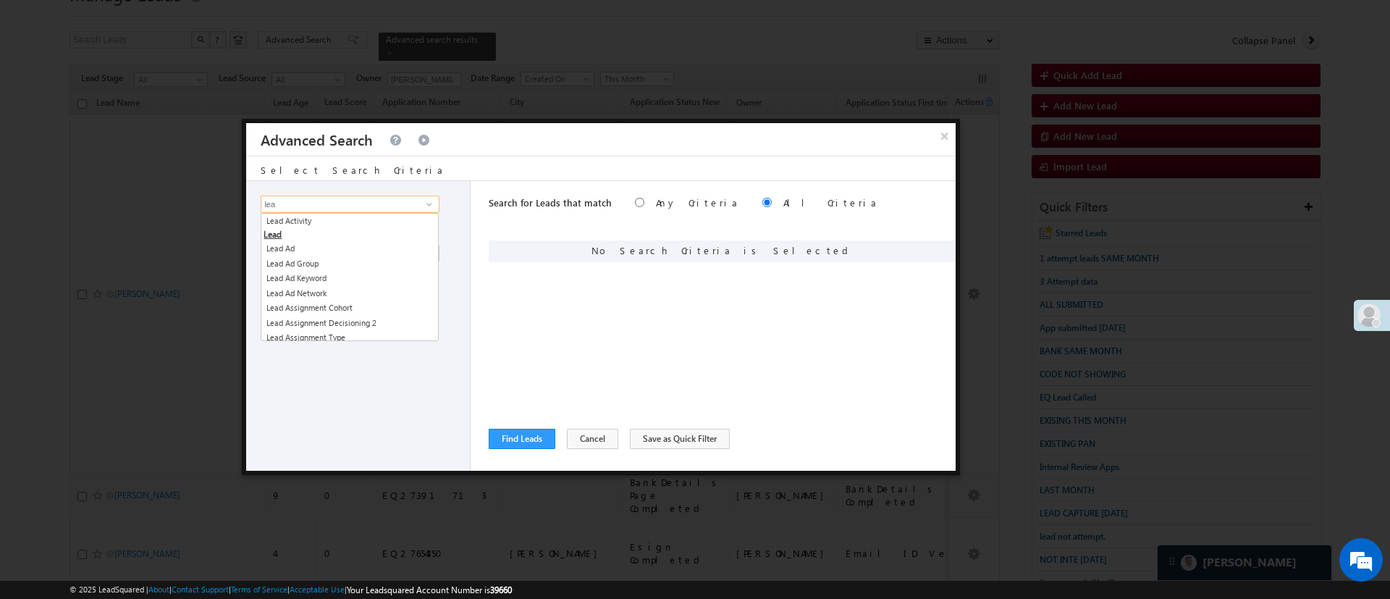
type input "Lead Activity"
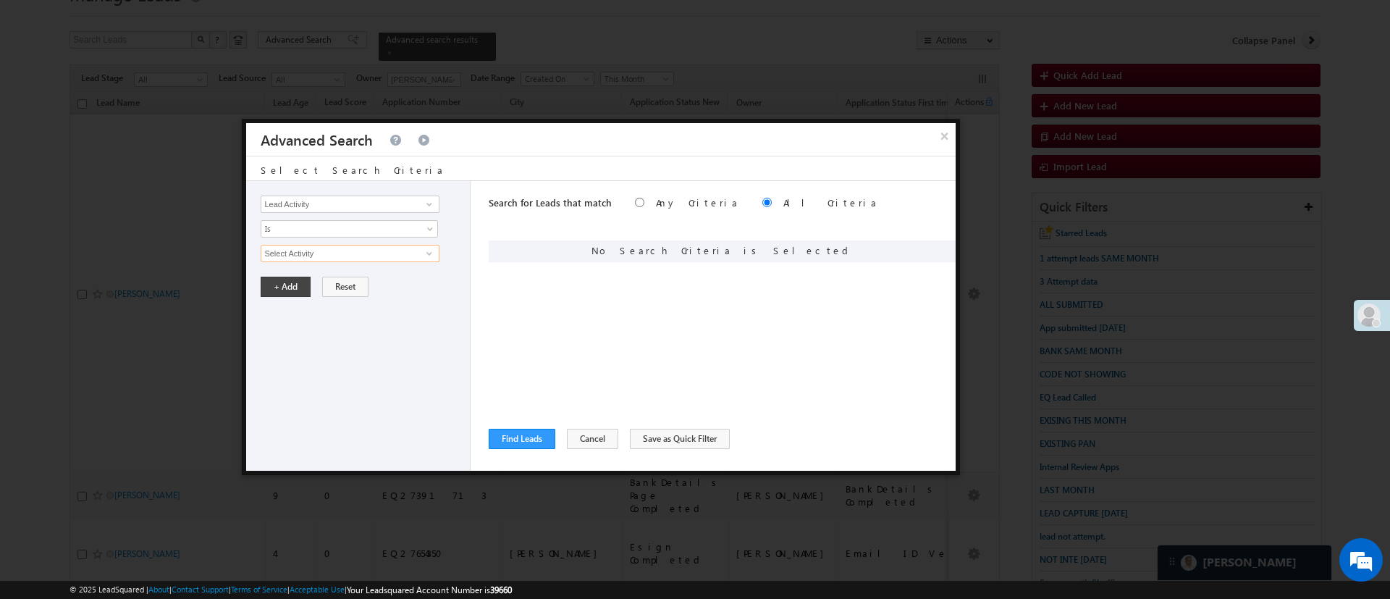
click at [394, 254] on input "Select Activity" at bounding box center [350, 253] width 178 height 17
click at [426, 253] on span at bounding box center [429, 254] width 12 height 12
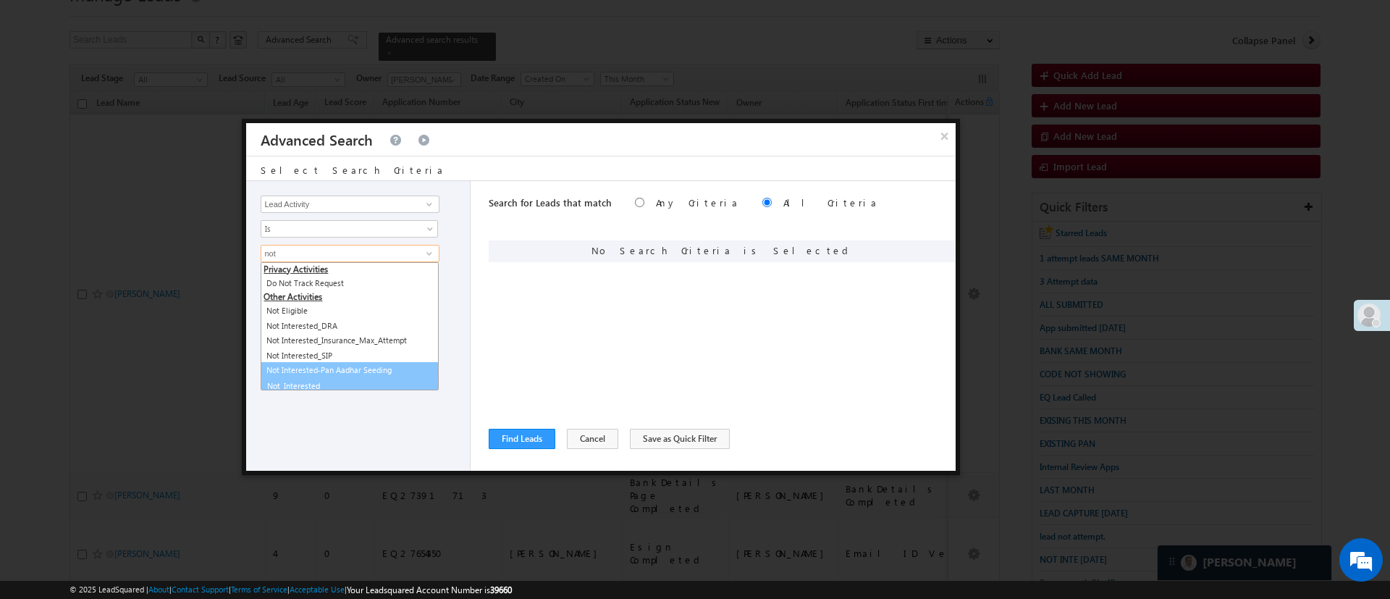
scroll to position [5, 0]
click at [377, 375] on link "Not_Interested" at bounding box center [350, 380] width 178 height 17
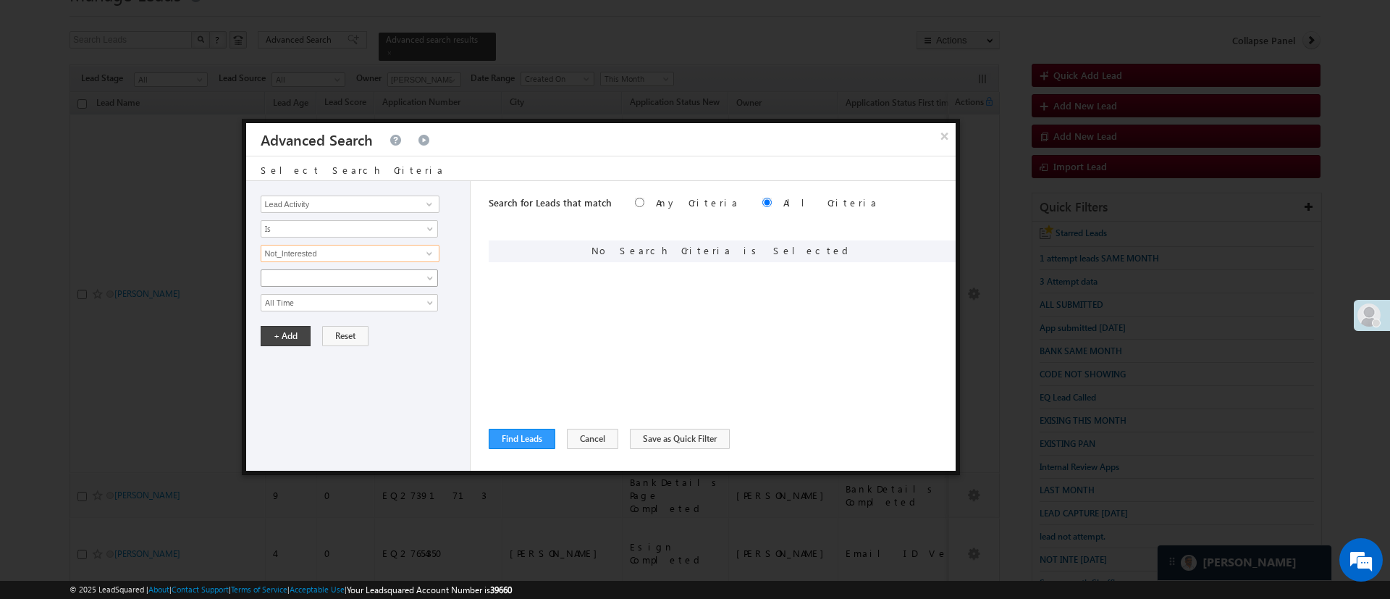
type input "Not_Interested"
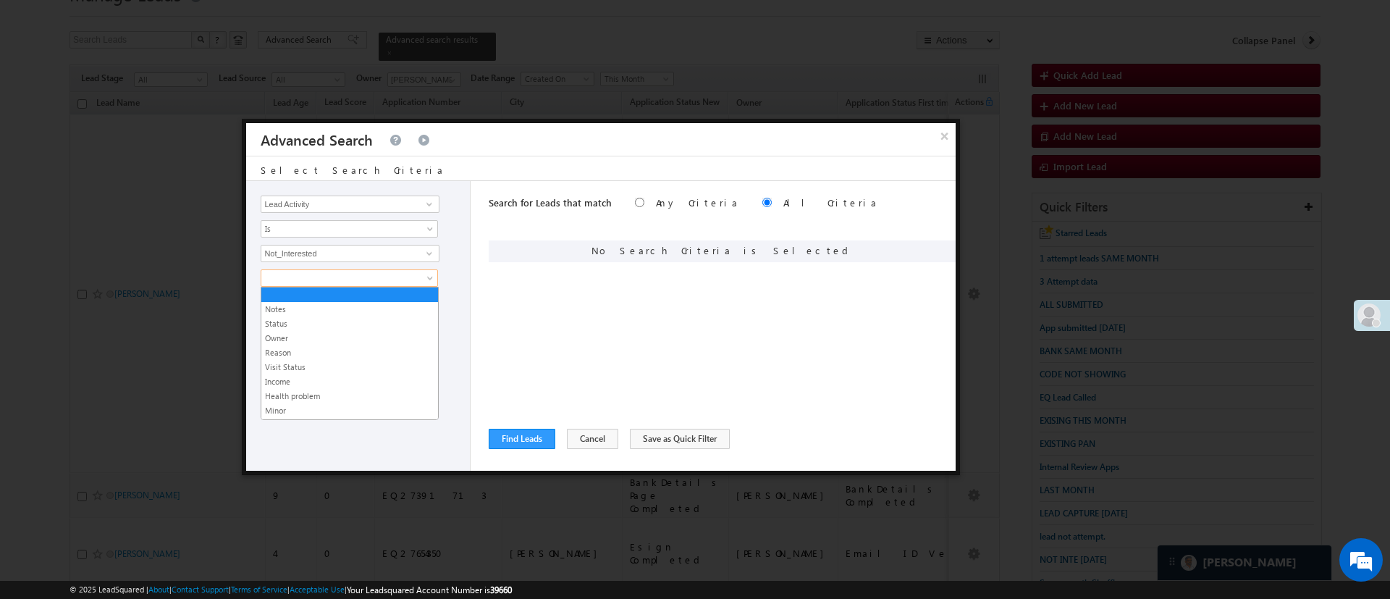
click at [386, 276] on span at bounding box center [339, 277] width 157 height 13
click at [358, 347] on link "Reason" at bounding box center [349, 352] width 177 height 13
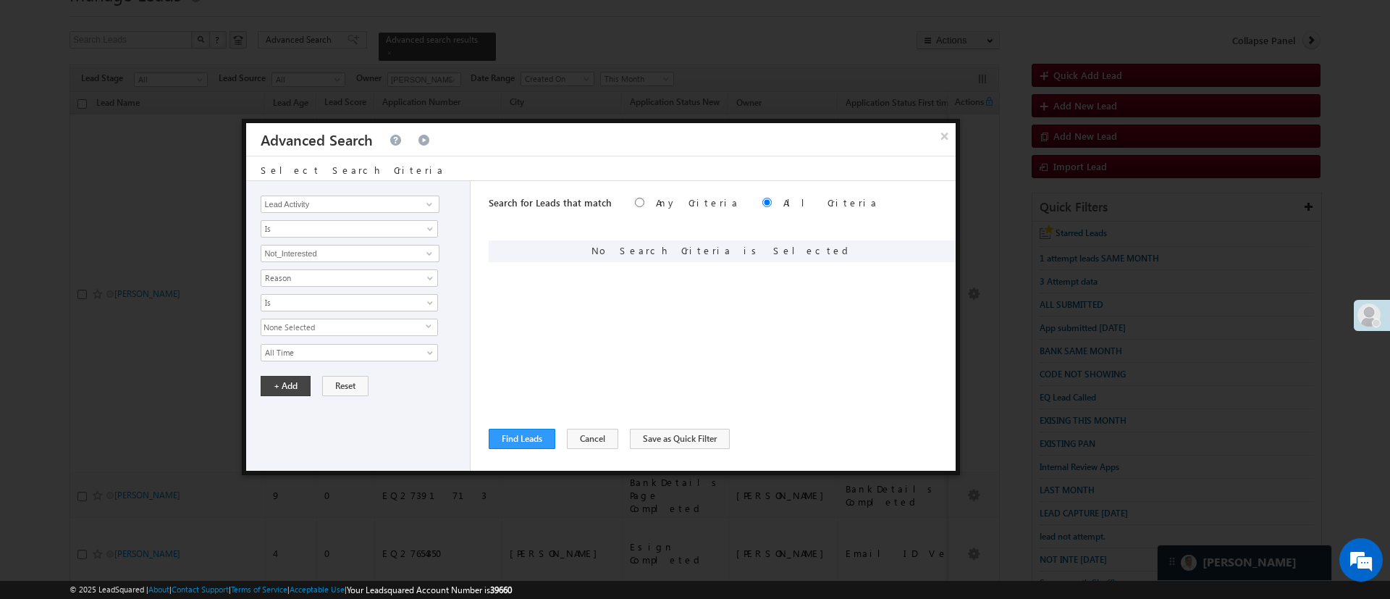
click at [360, 326] on span "None Selected" at bounding box center [343, 327] width 164 height 16
click at [333, 392] on label "Interested in Loan" at bounding box center [310, 383] width 99 height 22
click at [274, 386] on input "Interested in Loan" at bounding box center [269, 380] width 9 height 9
checkbox input "true"
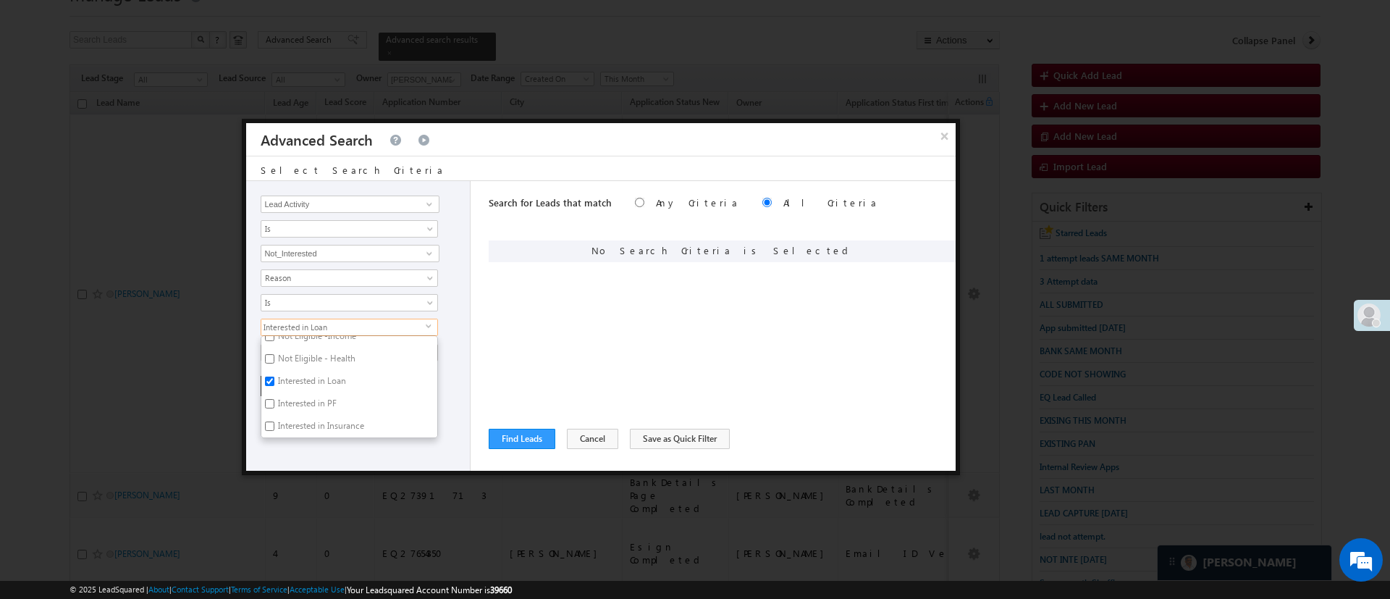
click at [351, 452] on div "Lead Activity Task Sales Group Prospect Id WA Last Message Timestamp 4th Day Di…" at bounding box center [358, 326] width 224 height 290
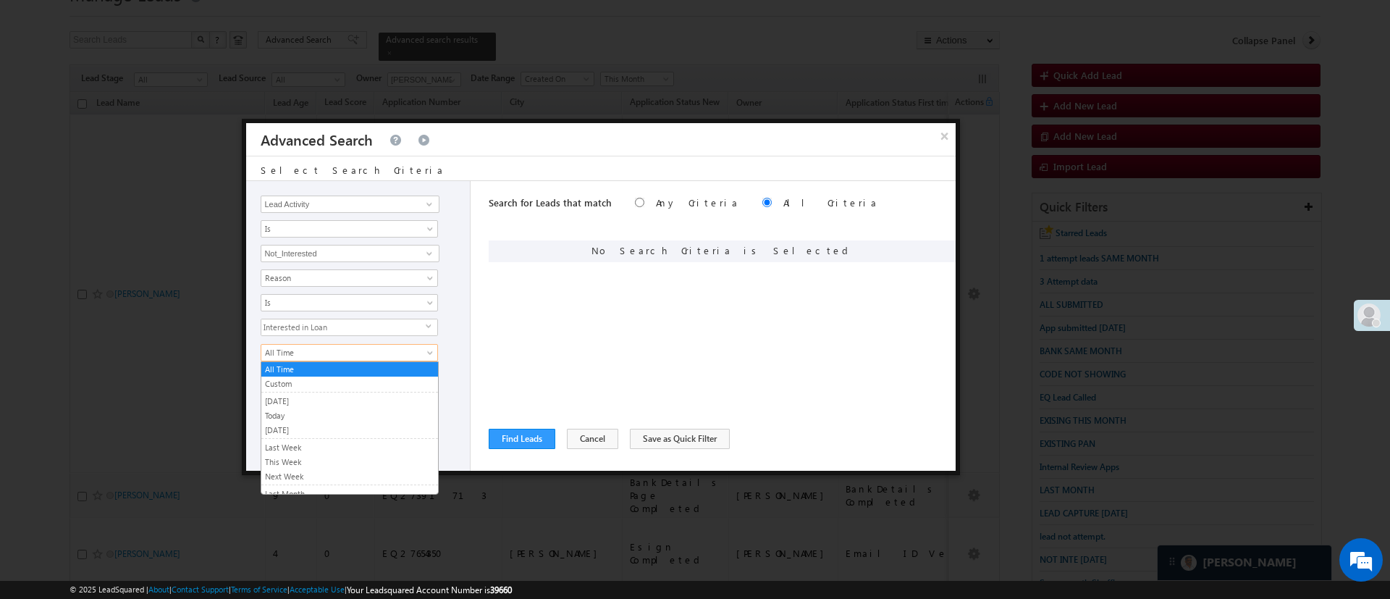
click at [347, 360] on link "All Time" at bounding box center [349, 352] width 177 height 17
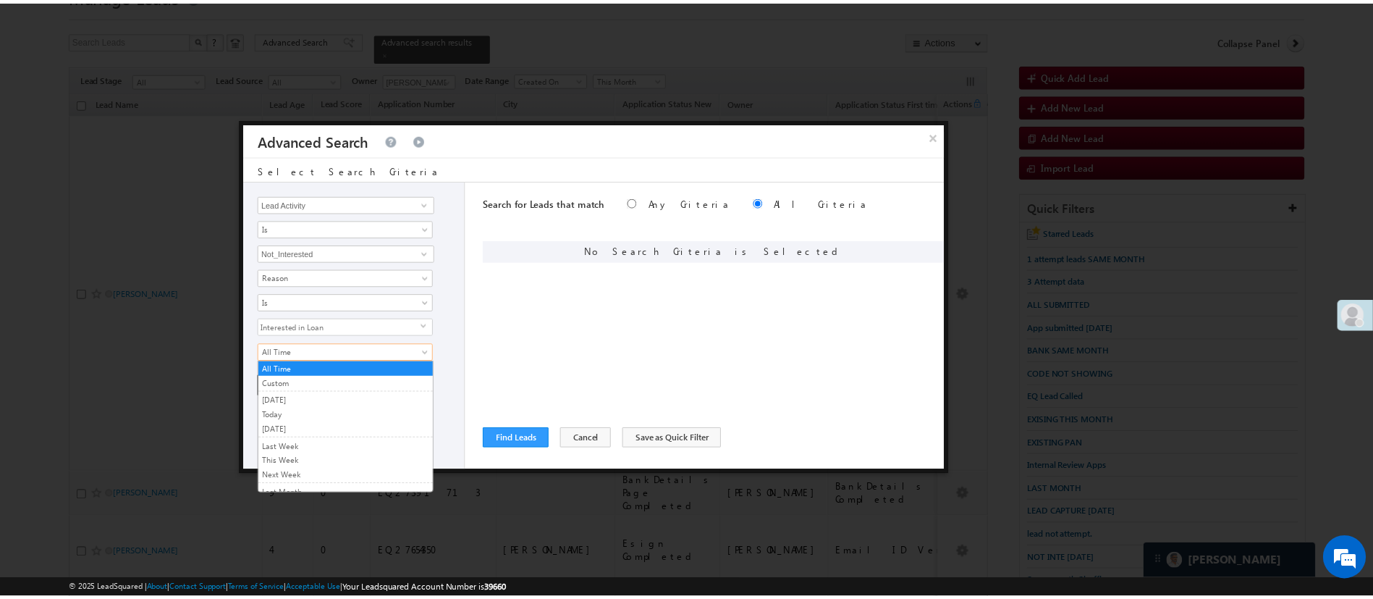
scroll to position [97, 0]
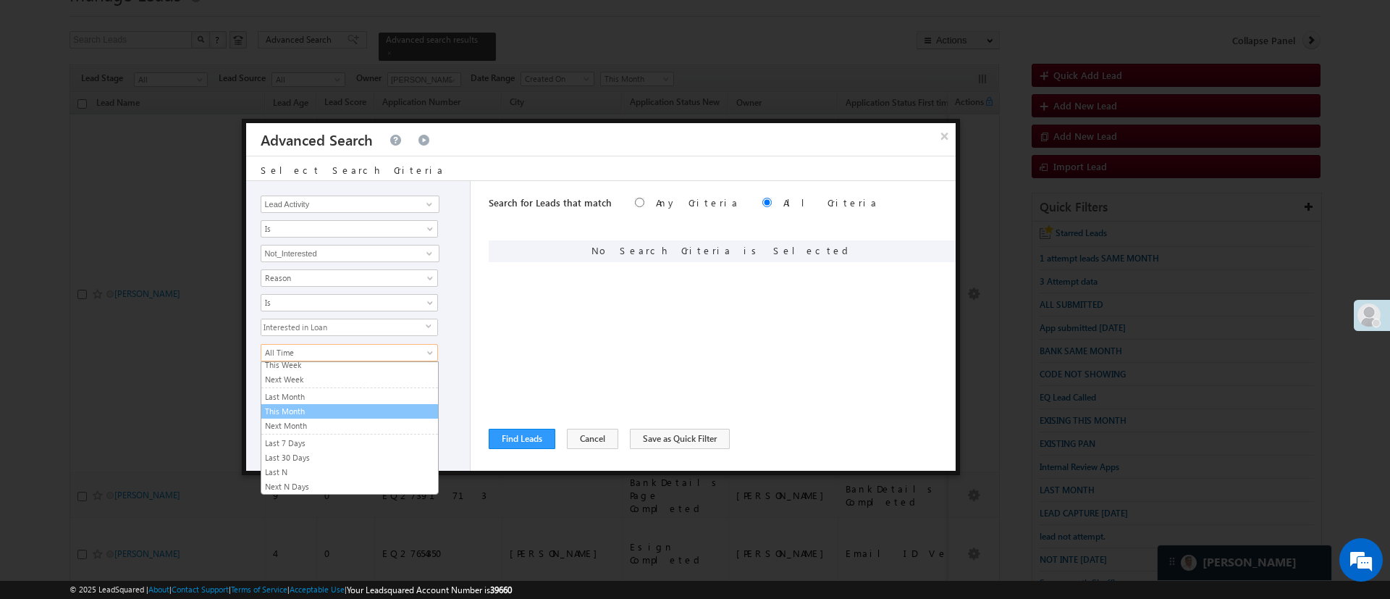
click at [379, 410] on link "This Month" at bounding box center [349, 411] width 177 height 13
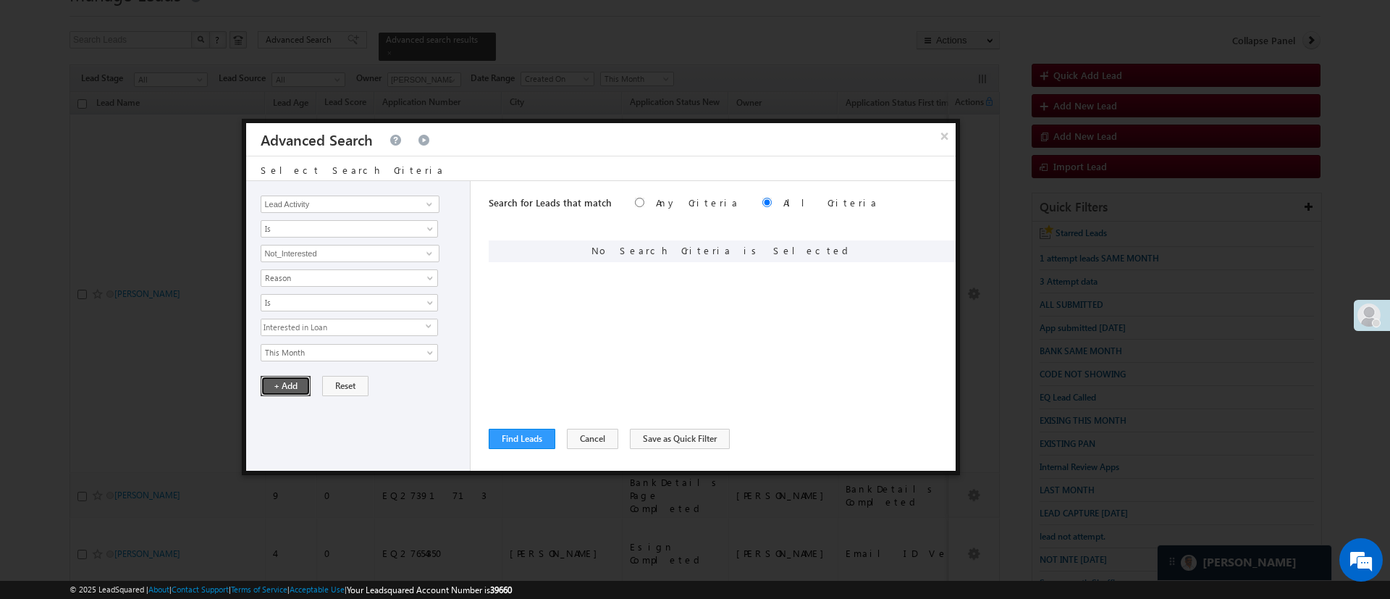
click at [292, 382] on button "+ Add" at bounding box center [286, 386] width 50 height 20
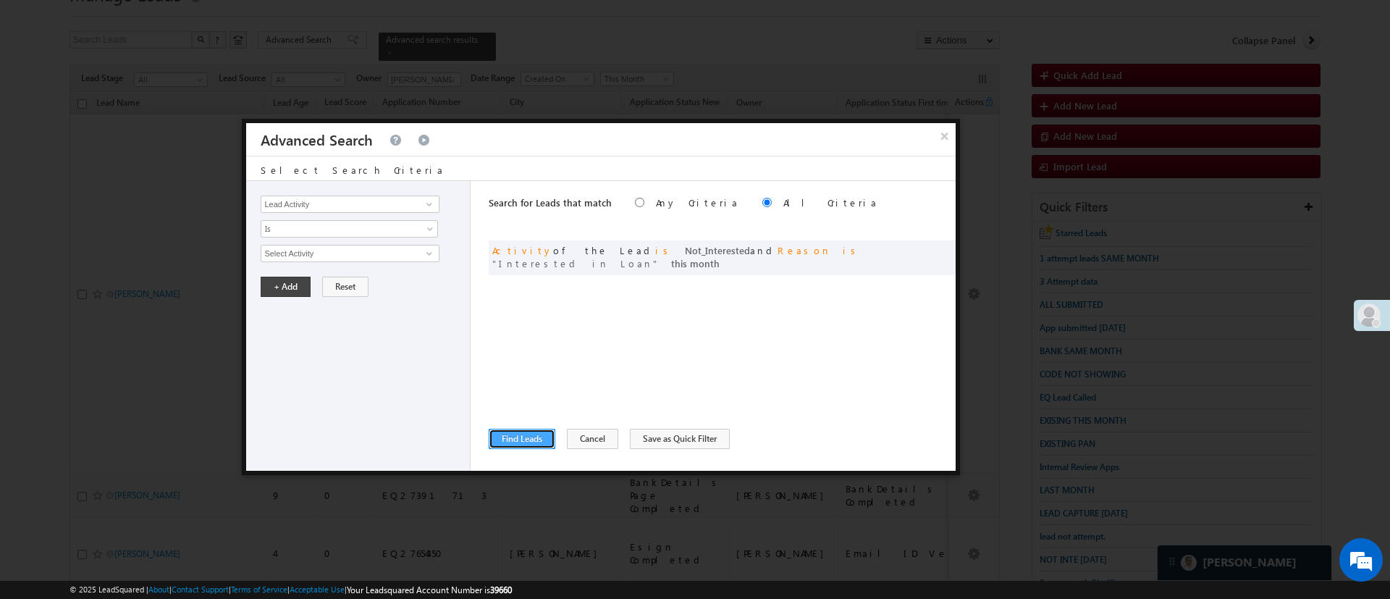
click at [539, 440] on button "Find Leads" at bounding box center [522, 439] width 67 height 20
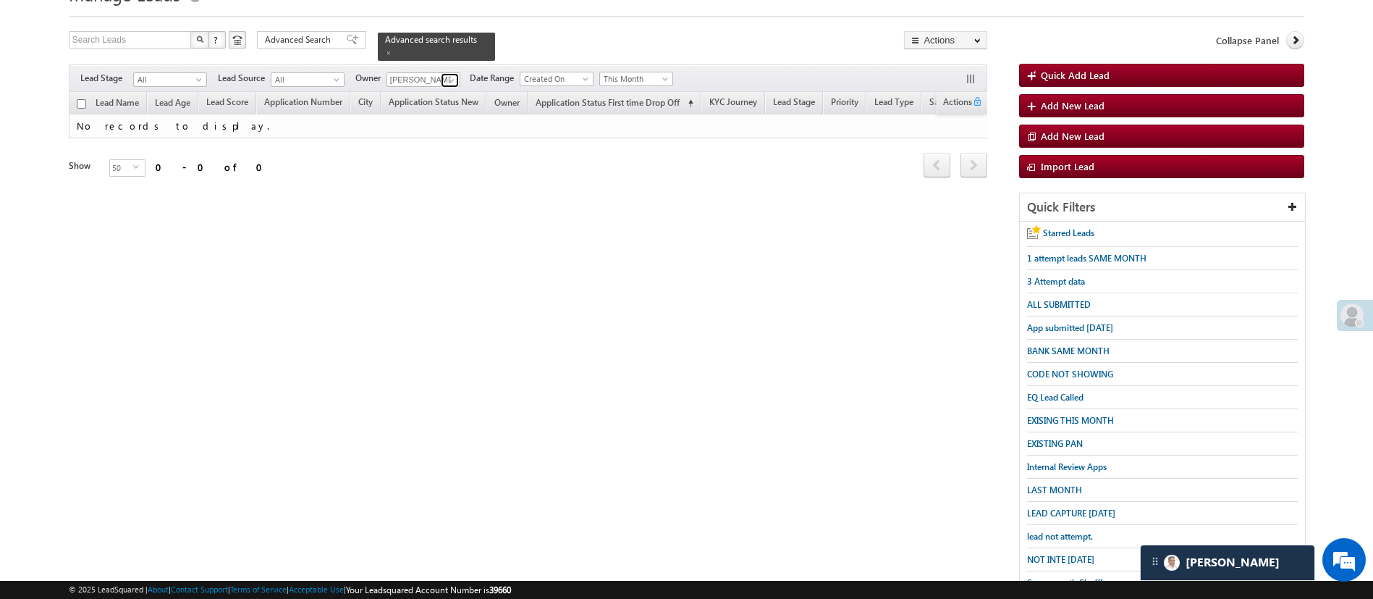
click at [450, 75] on span at bounding box center [452, 81] width 12 height 12
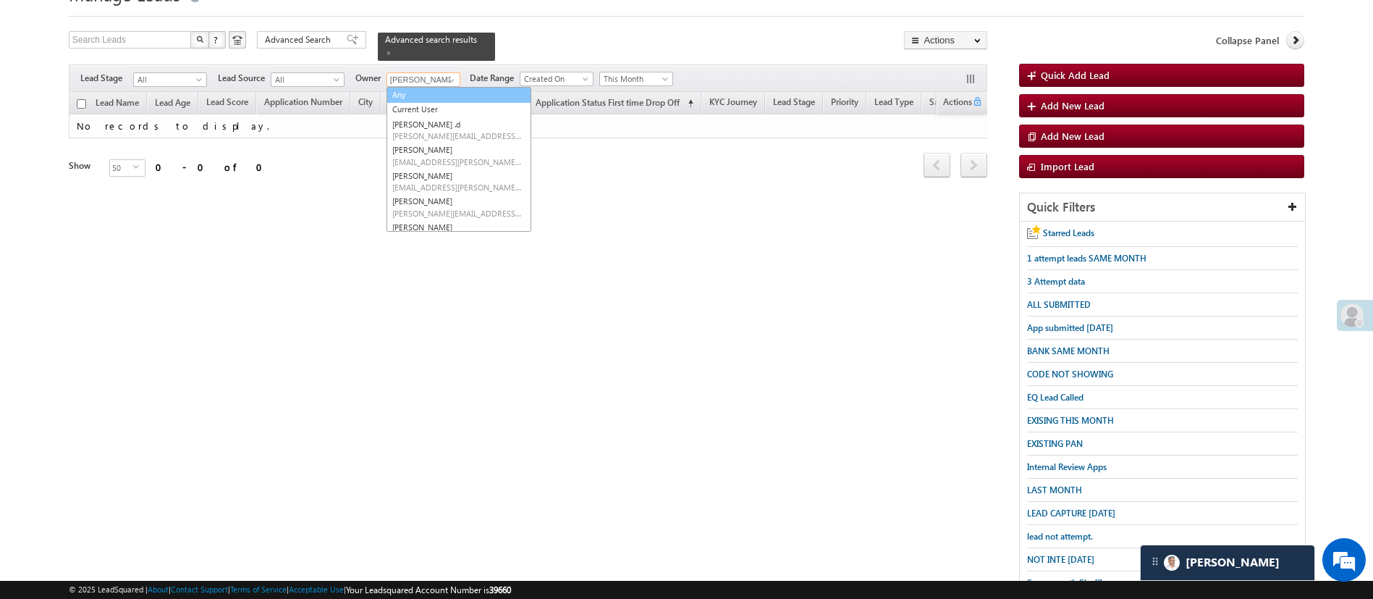
click at [447, 87] on link "Any" at bounding box center [459, 95] width 145 height 17
type input "Any"
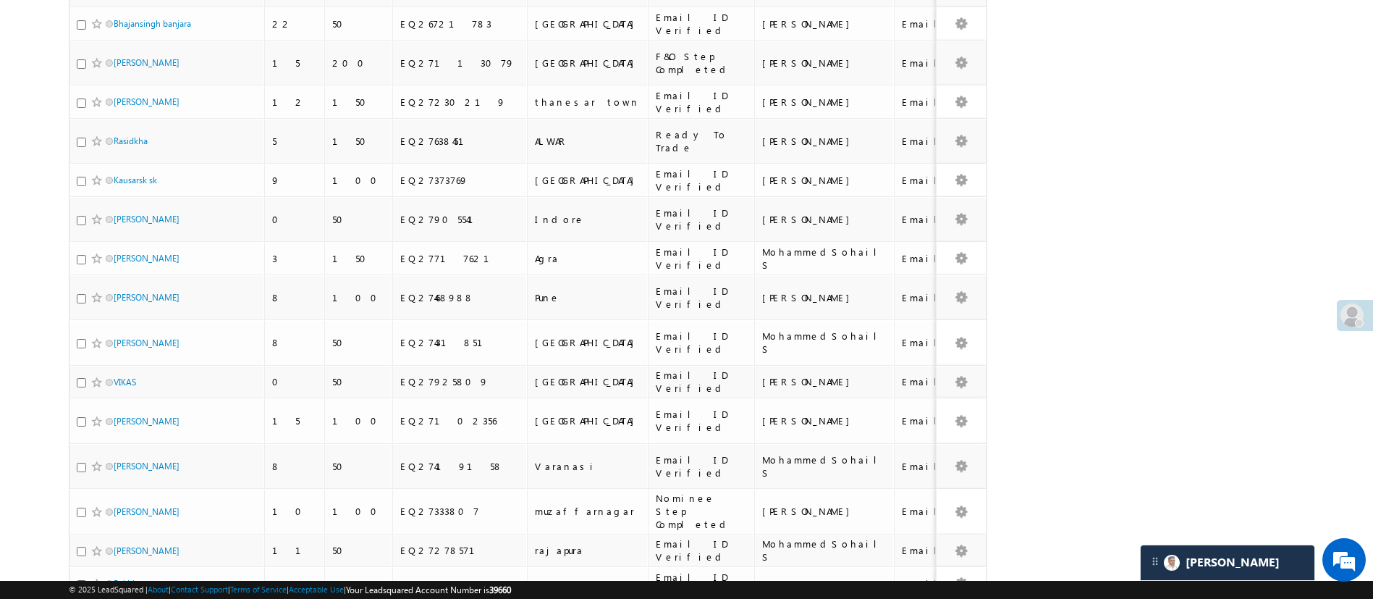
scroll to position [617, 0]
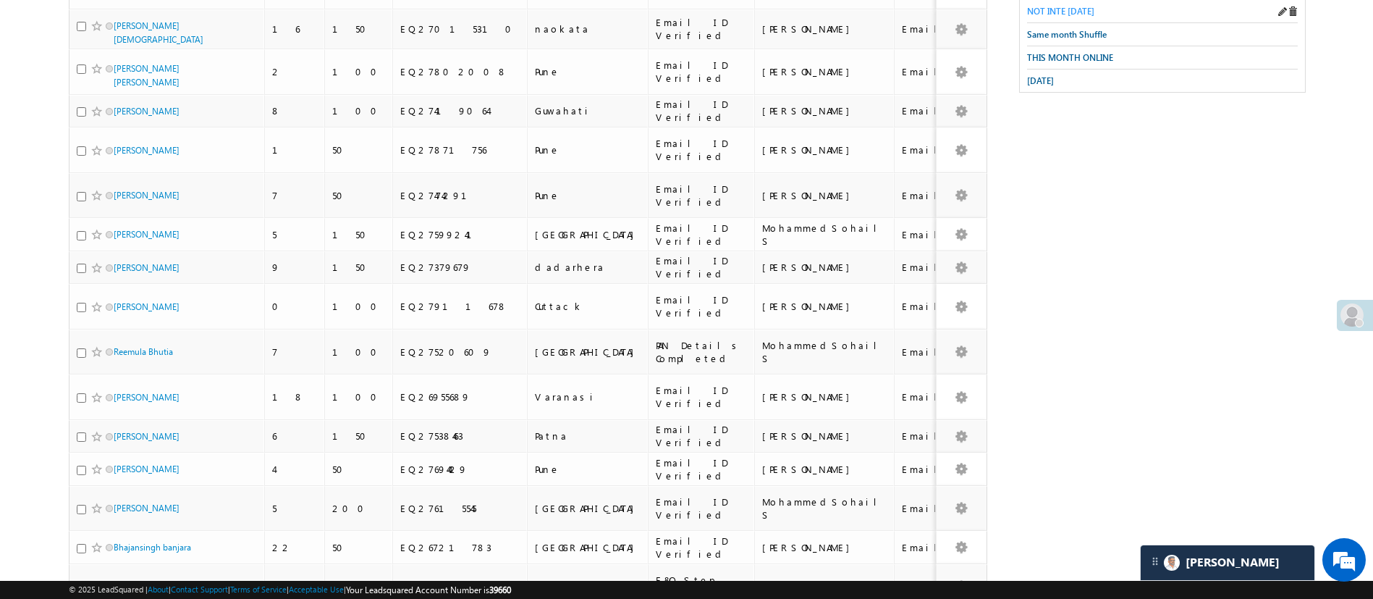
click at [1045, 6] on span "NOT INTE TODAY" at bounding box center [1060, 11] width 67 height 11
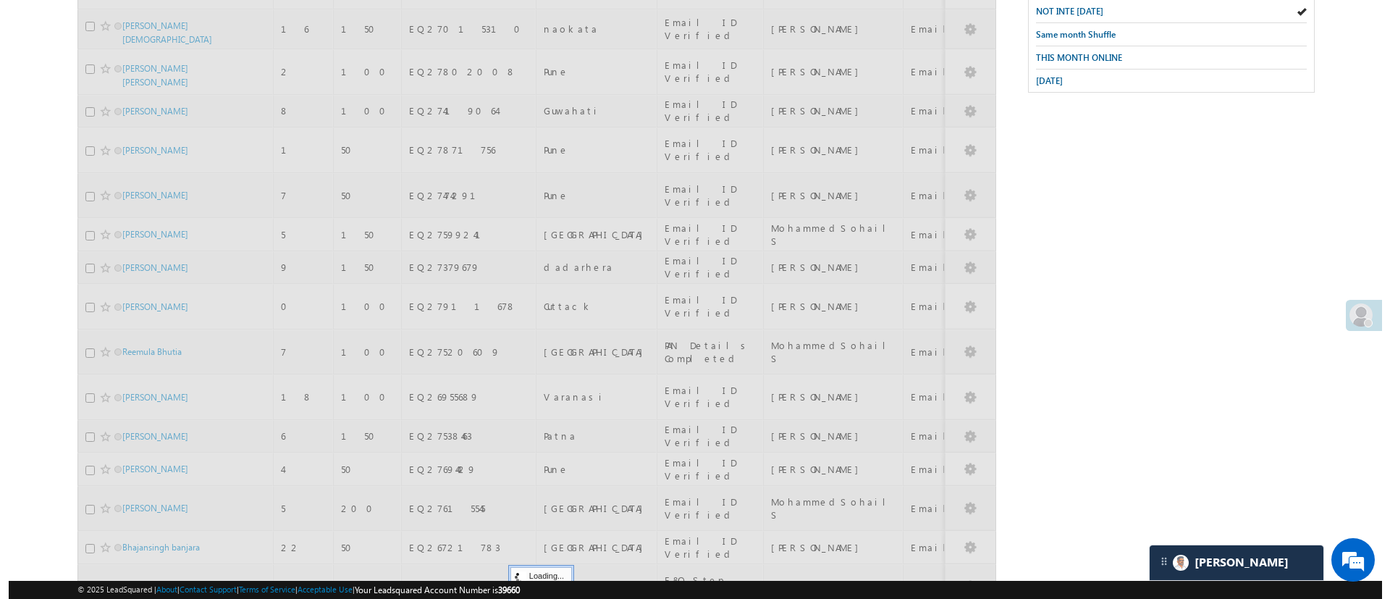
scroll to position [94, 0]
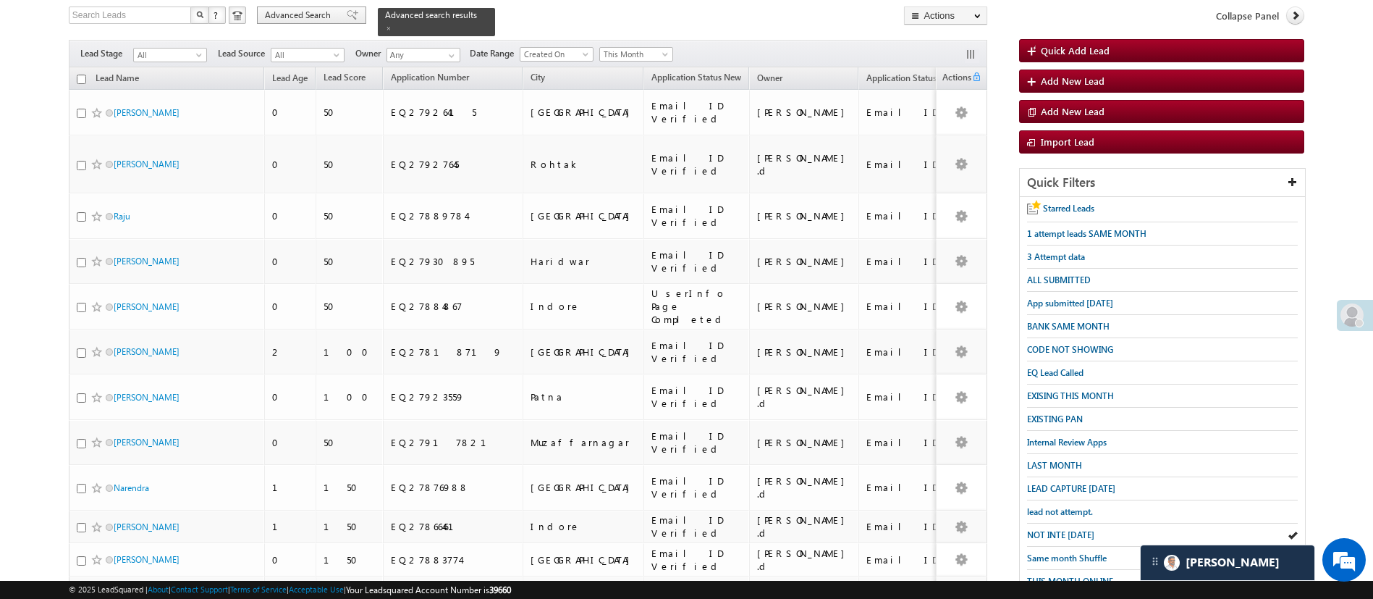
click at [300, 18] on span "Advanced Search" at bounding box center [300, 15] width 70 height 13
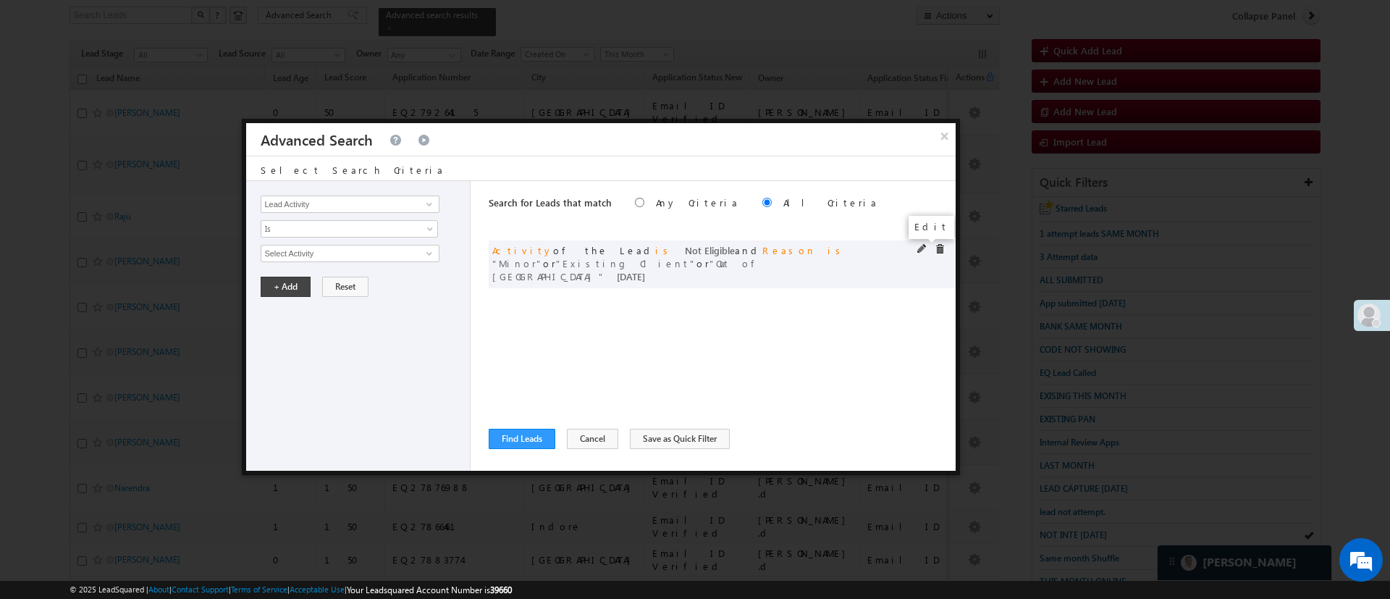
click at [922, 248] on span at bounding box center [922, 249] width 10 height 10
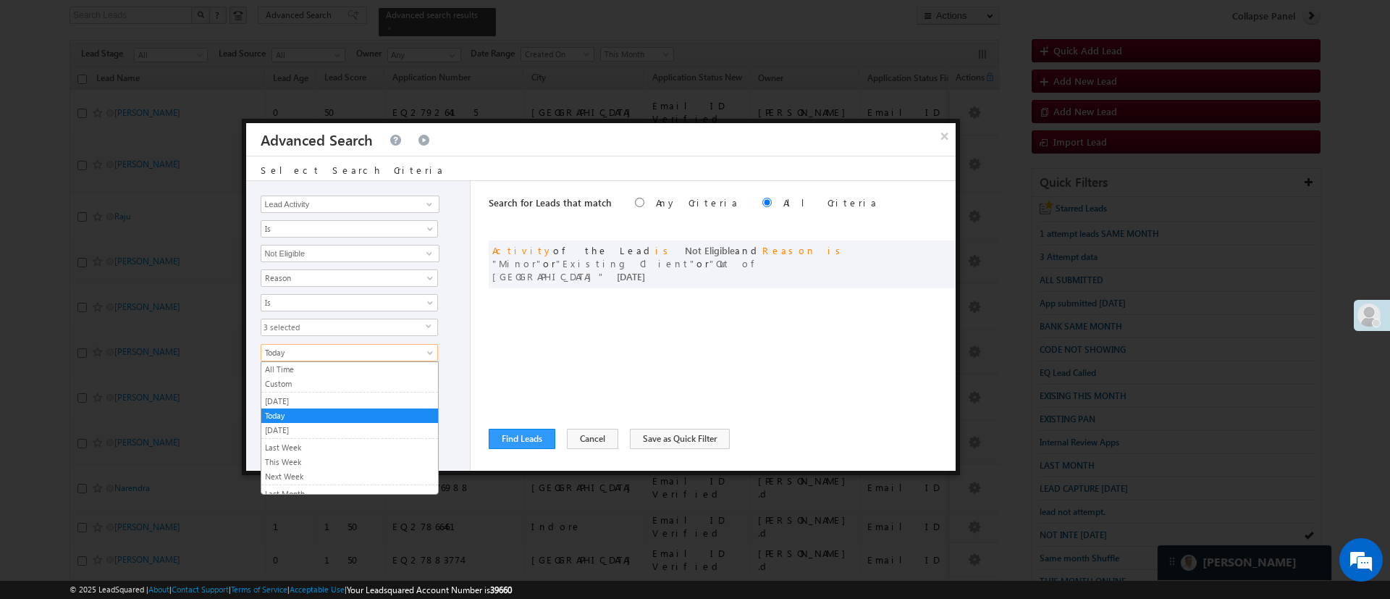
click at [335, 355] on span "Today" at bounding box center [339, 352] width 157 height 13
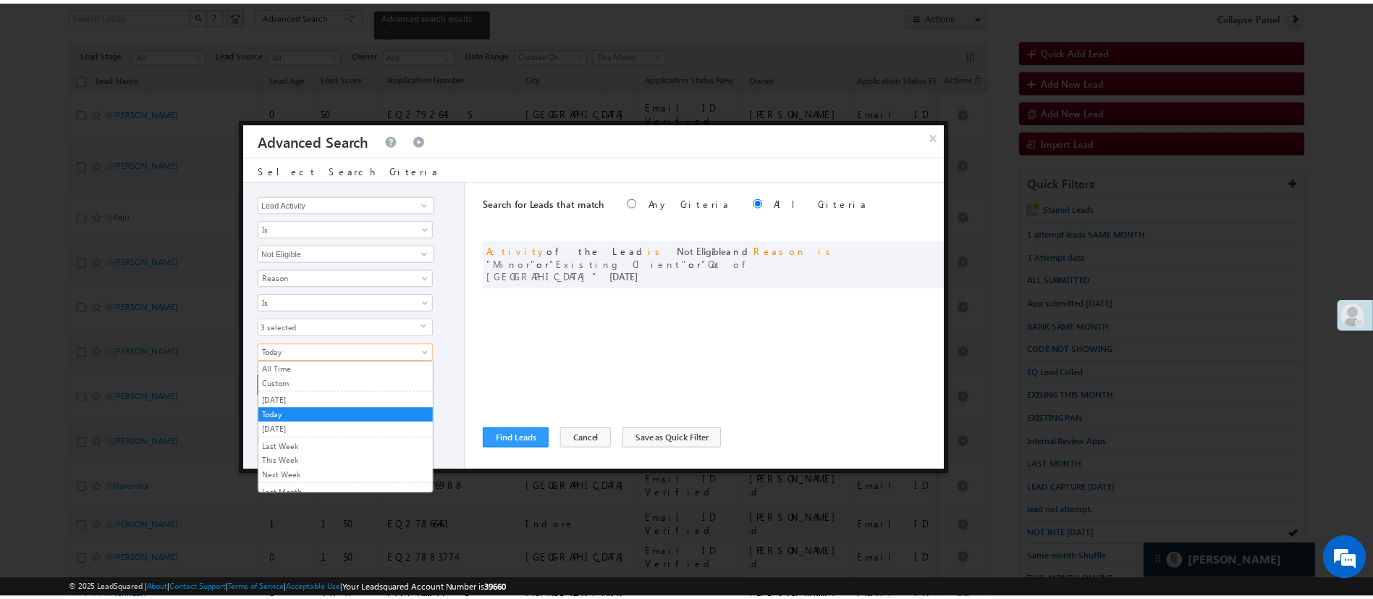
scroll to position [97, 0]
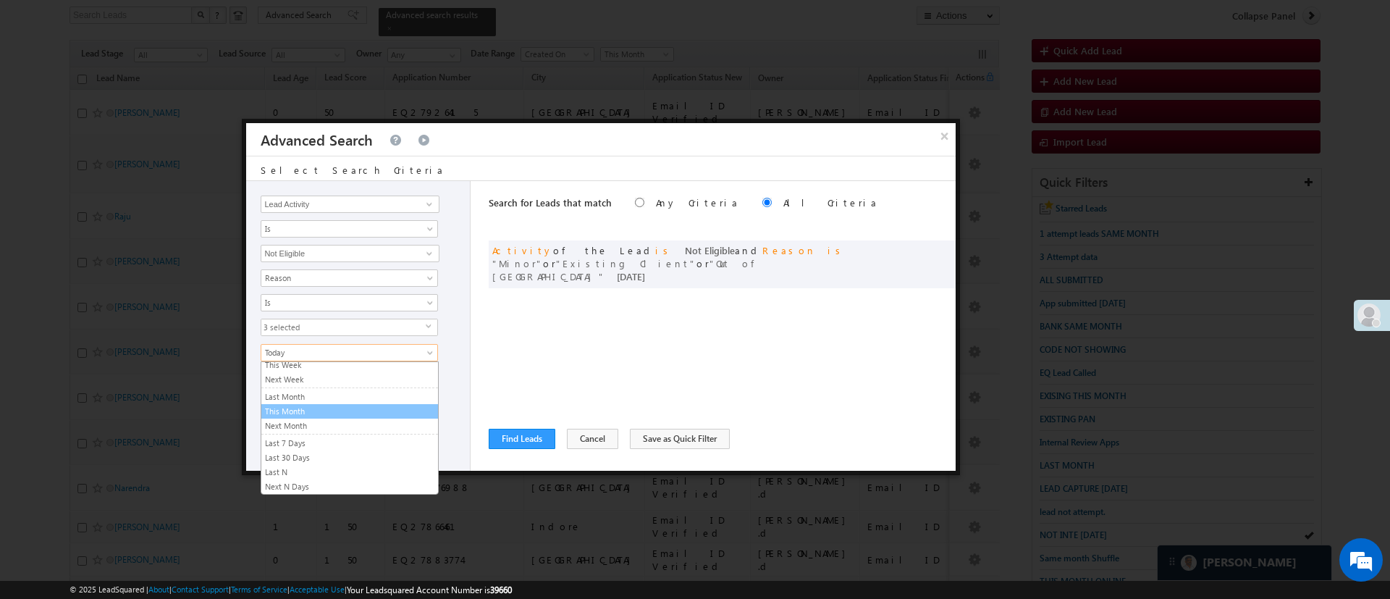
click at [378, 409] on link "This Month" at bounding box center [349, 411] width 177 height 13
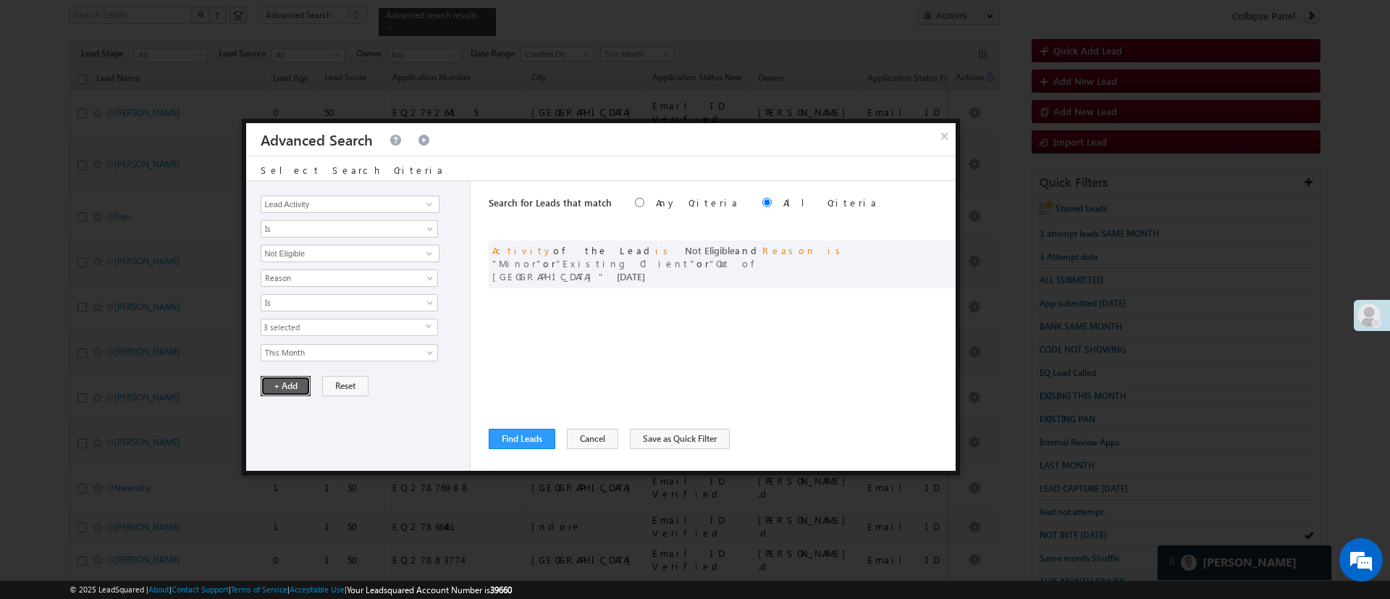
click at [296, 377] on button "+ Add" at bounding box center [286, 386] width 50 height 20
click at [532, 443] on button "Find Leads" at bounding box center [522, 439] width 67 height 20
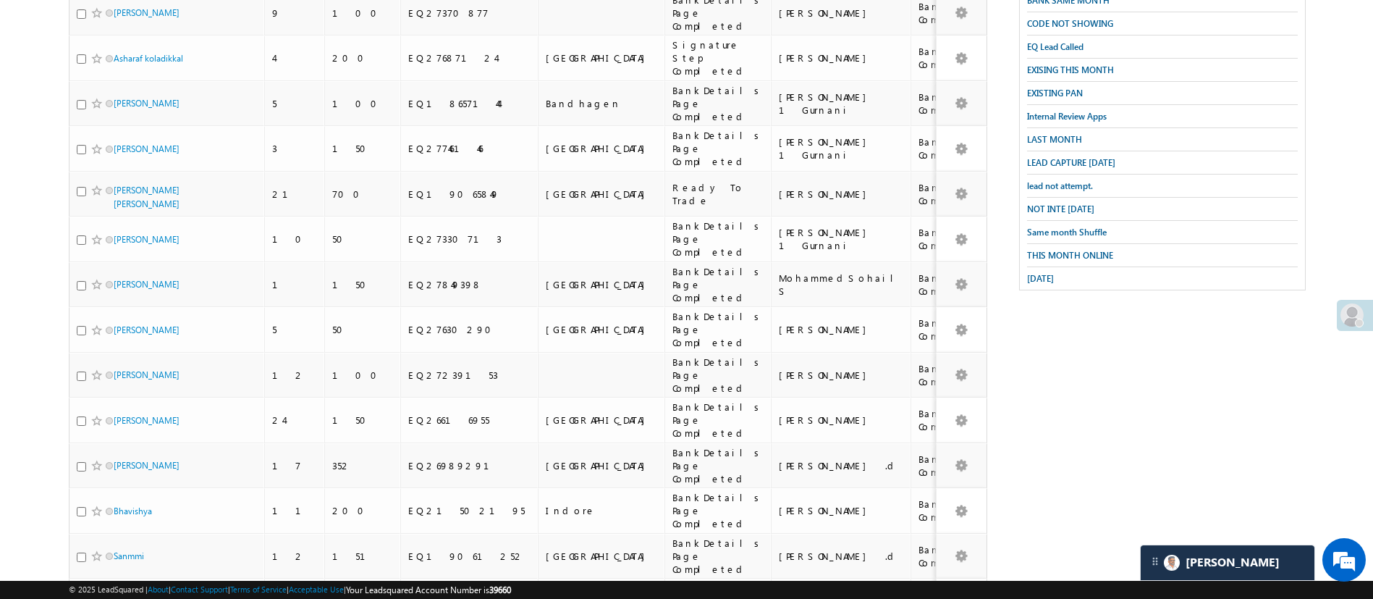
scroll to position [0, 0]
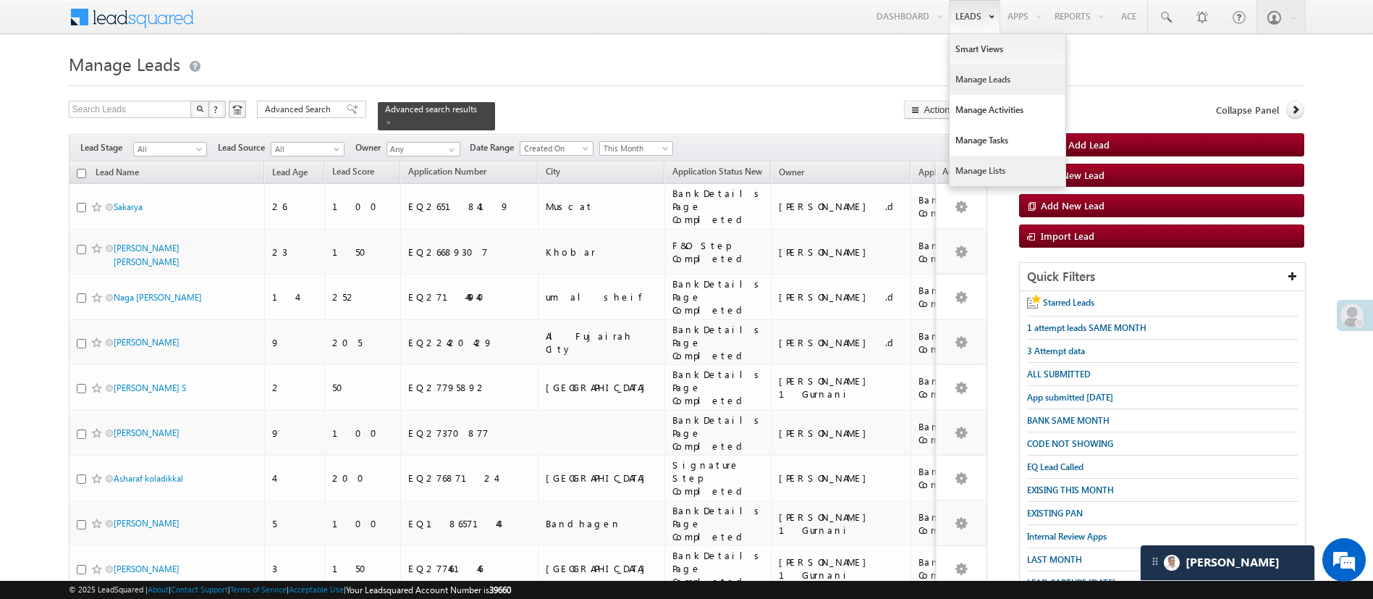
click at [995, 164] on link "Manage Lists" at bounding box center [1008, 171] width 116 height 30
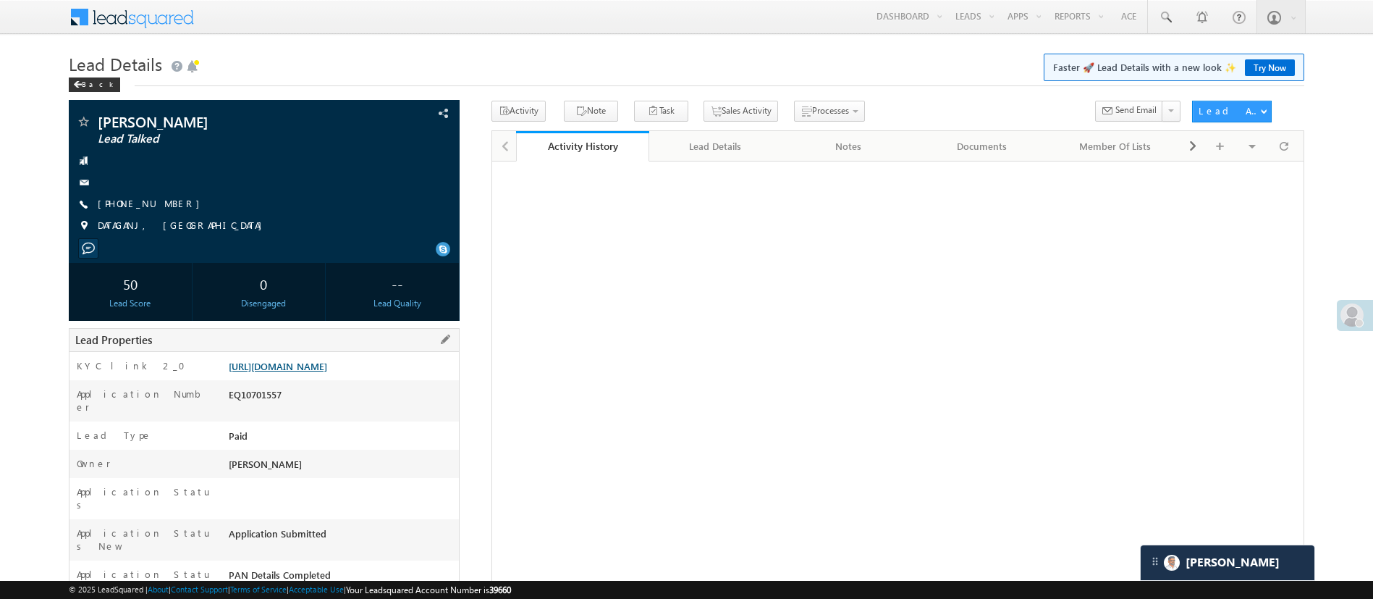
click at [327, 370] on link "https://angelbroking1-pk3em7sa.customui-test.leadsquared.com?leadId=cf3a5bc9-74…" at bounding box center [278, 366] width 98 height 12
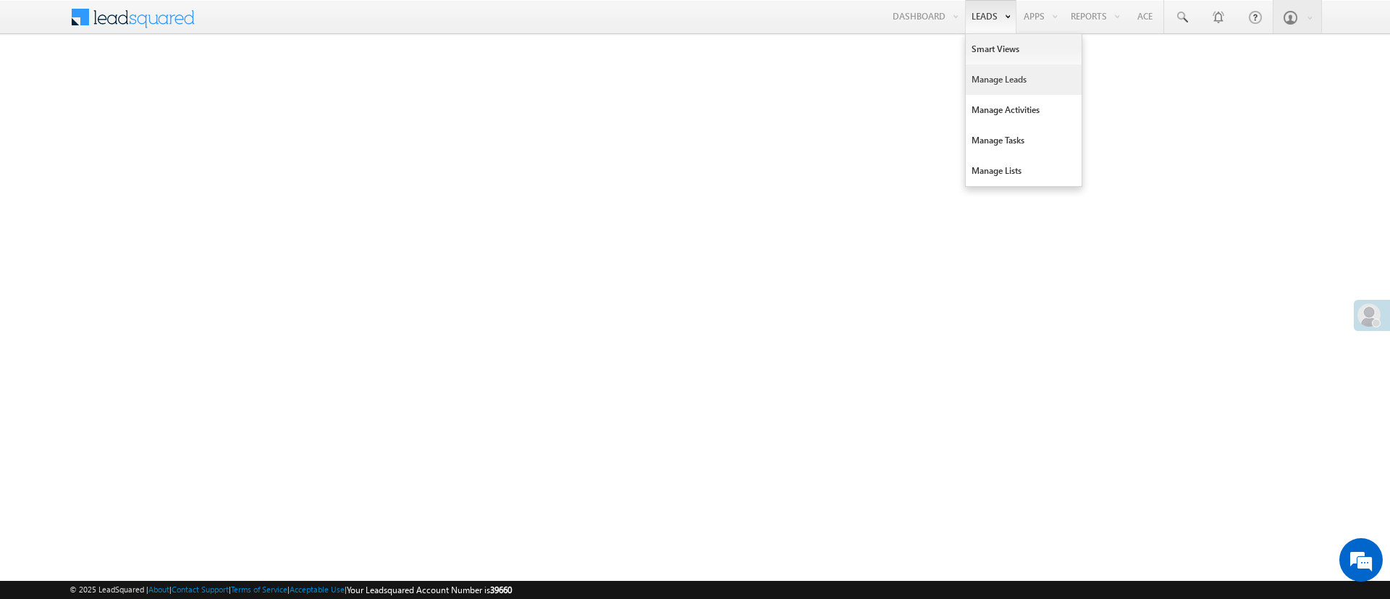
click at [1005, 89] on link "Manage Leads" at bounding box center [1024, 79] width 116 height 30
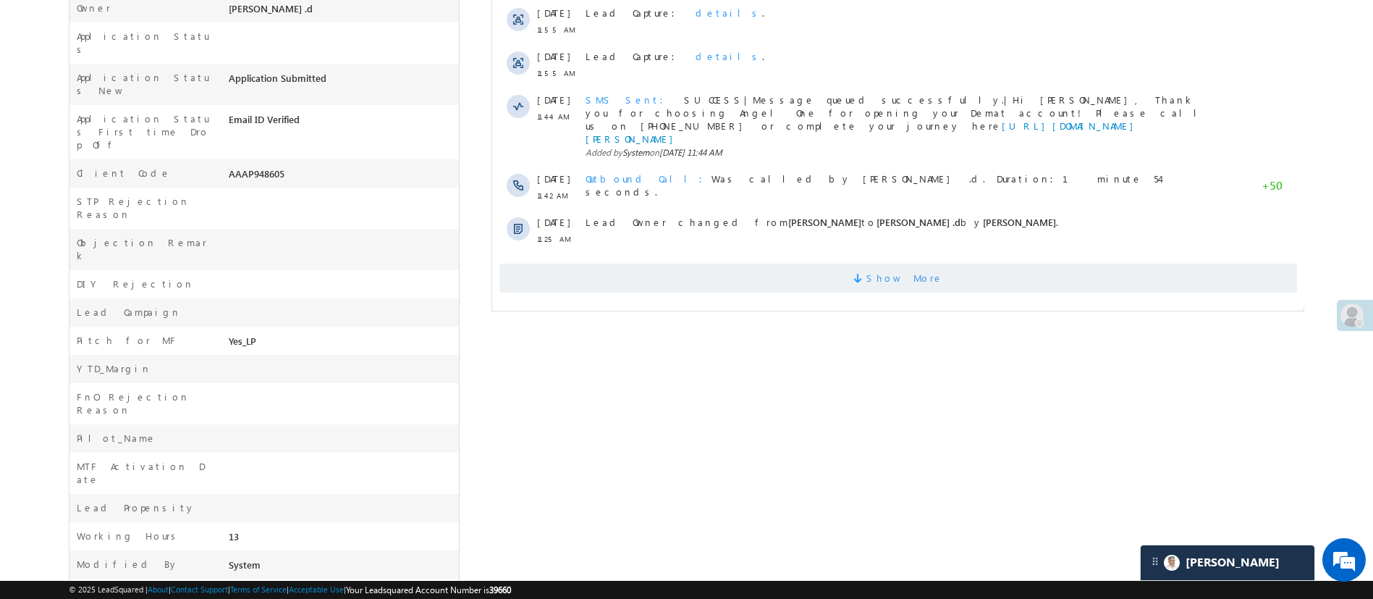
click at [1026, 263] on span "Show More" at bounding box center [898, 277] width 798 height 29
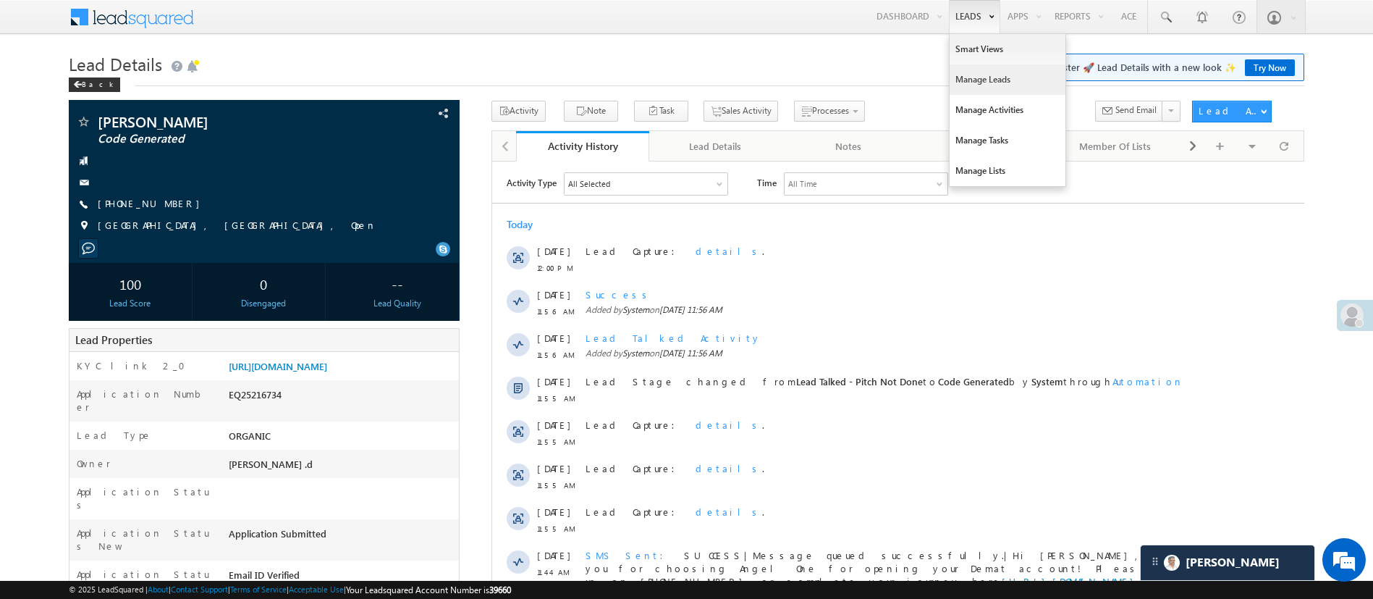
click at [974, 75] on link "Manage Leads" at bounding box center [1008, 79] width 116 height 30
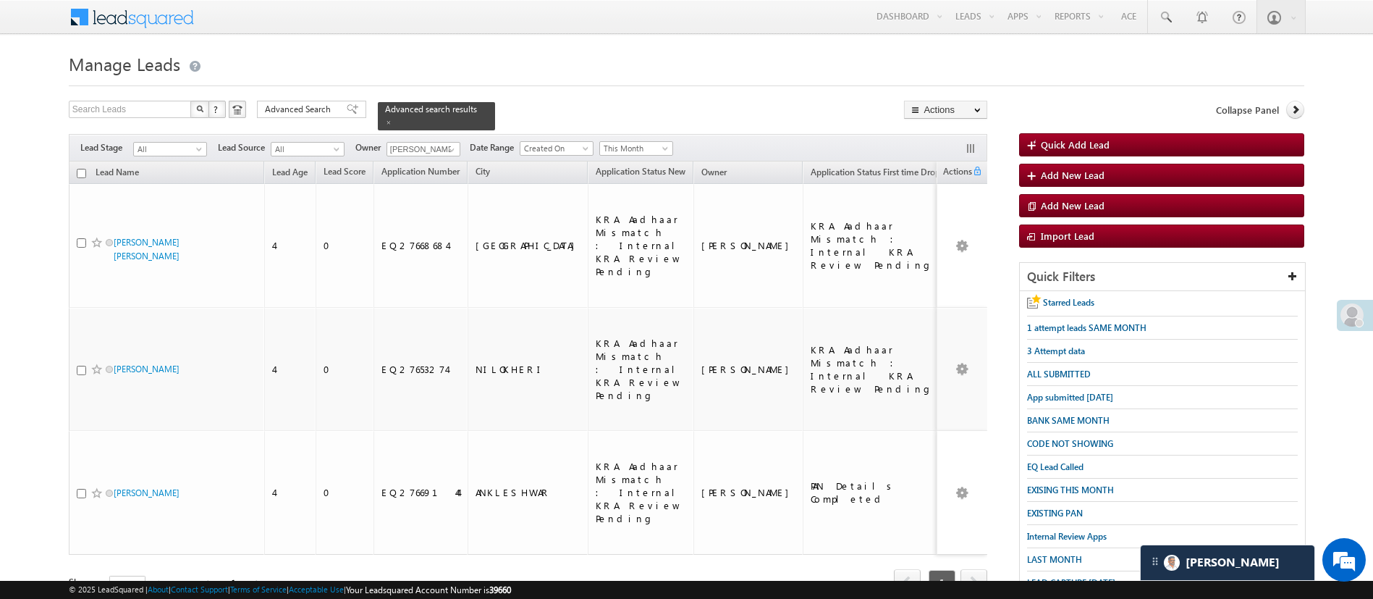
click at [77, 169] on input "checkbox" at bounding box center [81, 173] width 9 height 9
checkbox input "true"
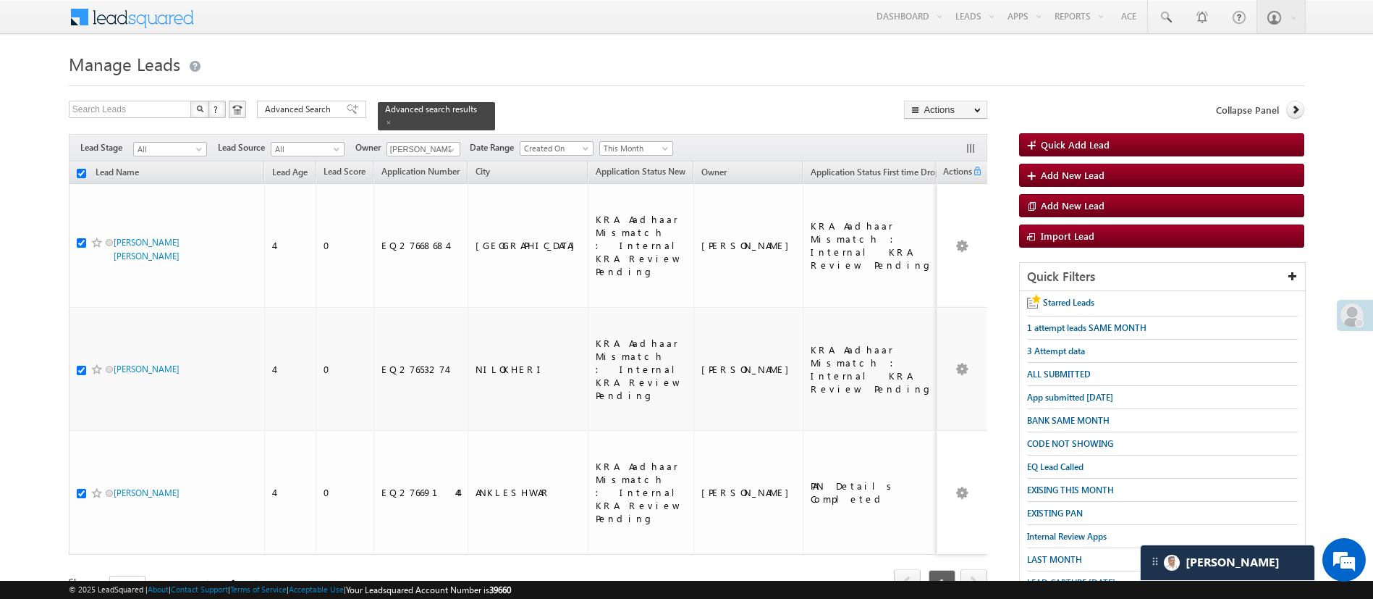
scroll to position [150, 0]
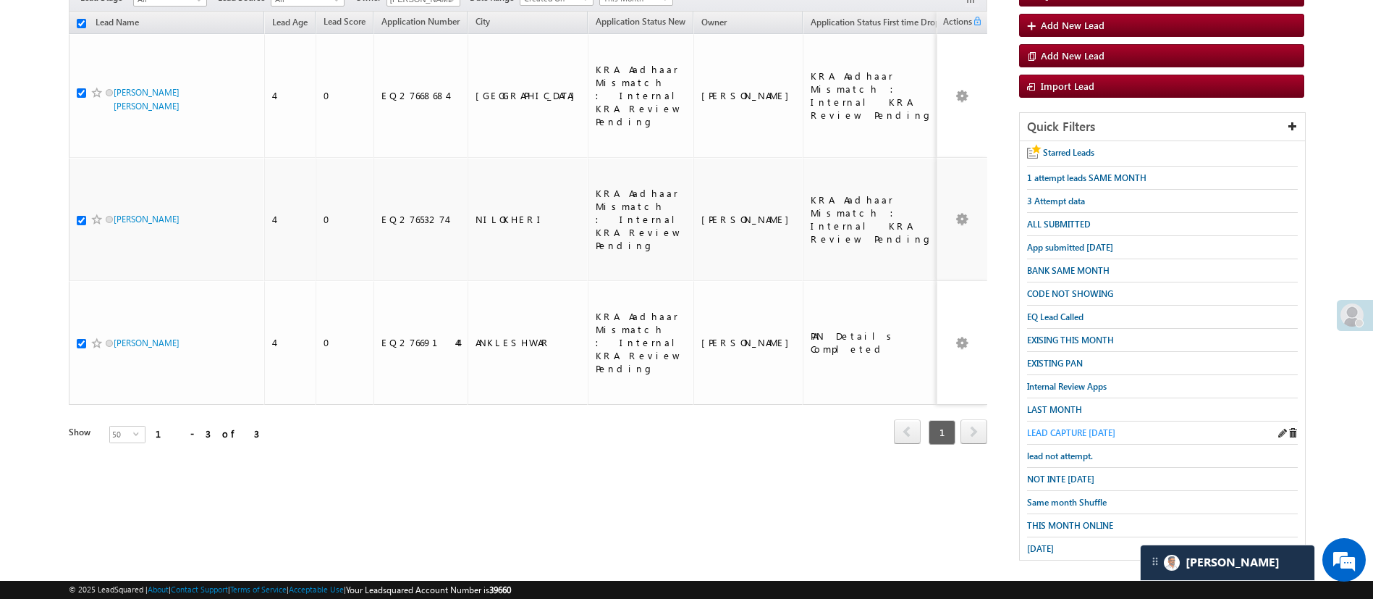
click at [1084, 427] on span "LEAD CAPTURE [DATE]" at bounding box center [1071, 432] width 88 height 11
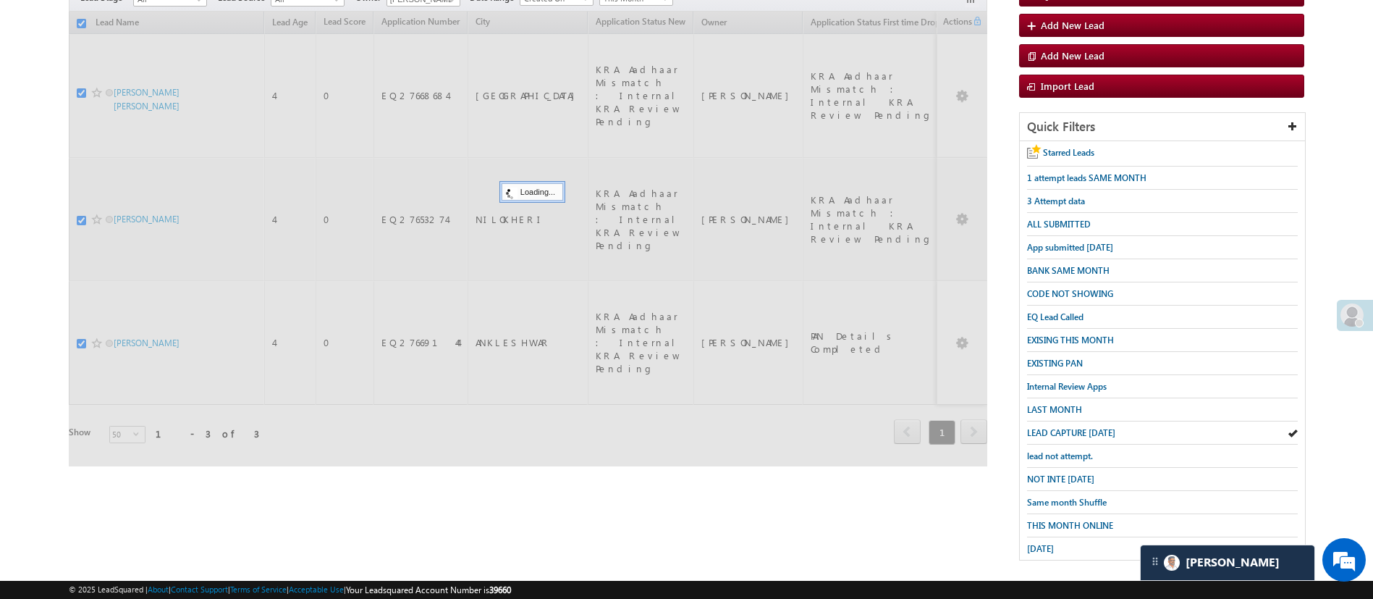
checkbox input "false"
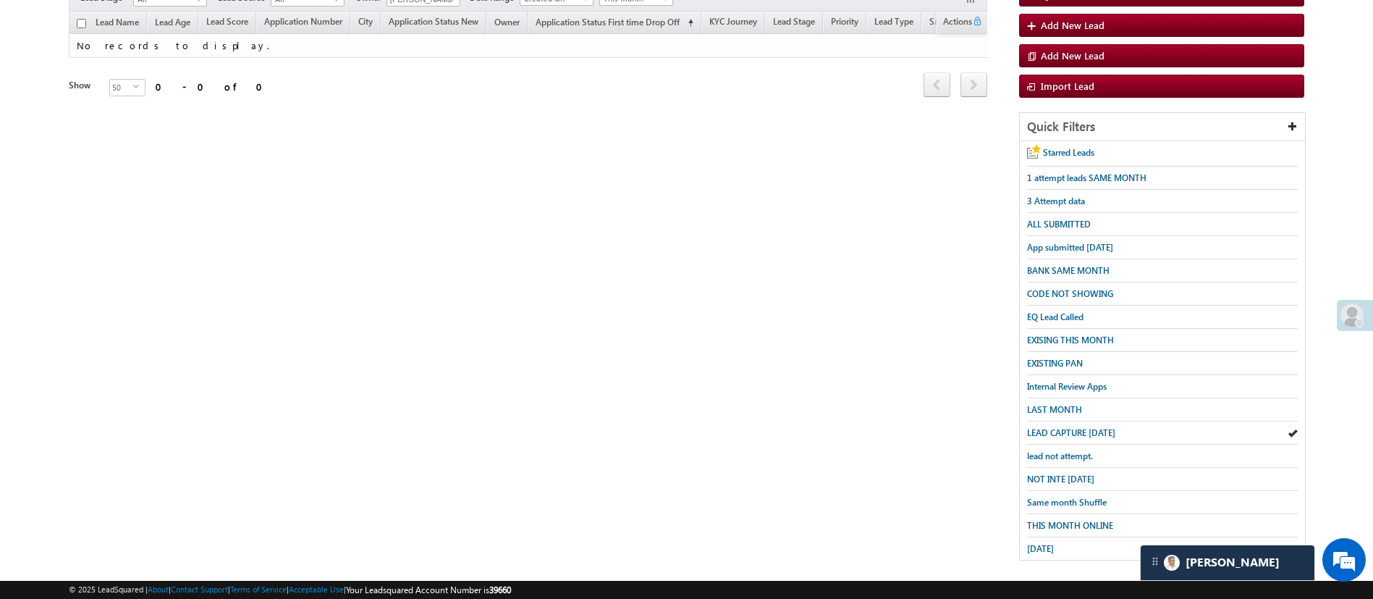
scroll to position [0, 0]
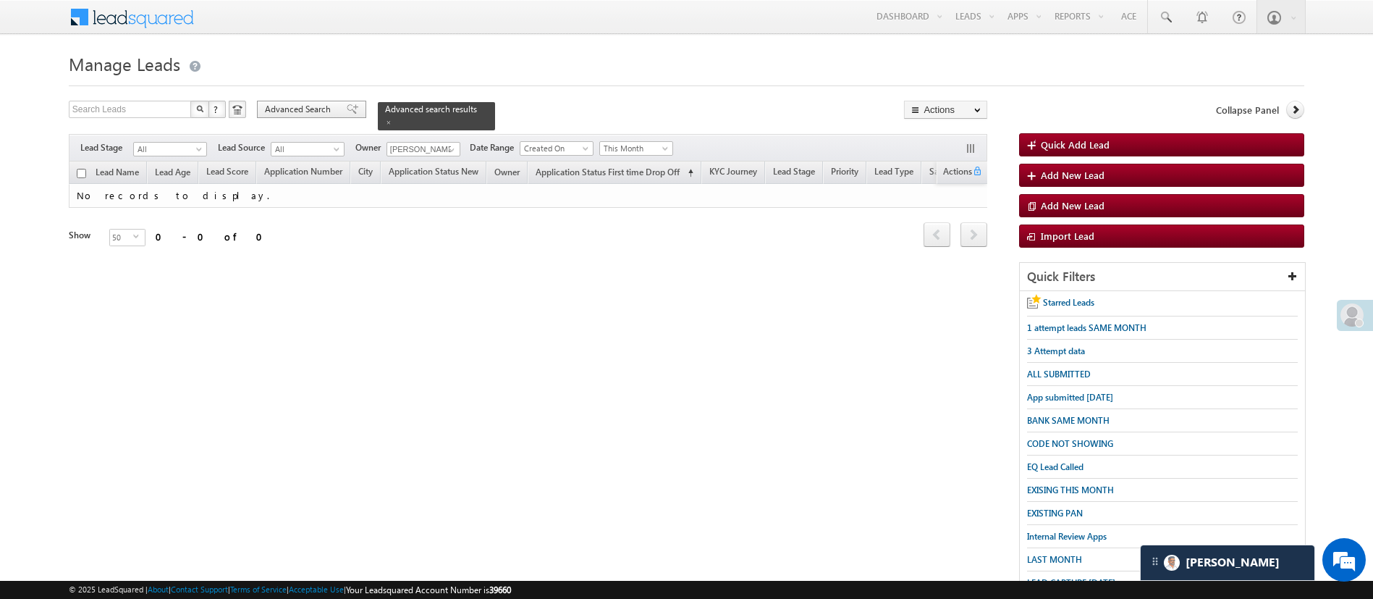
click at [288, 109] on span "Advanced Search" at bounding box center [300, 109] width 70 height 13
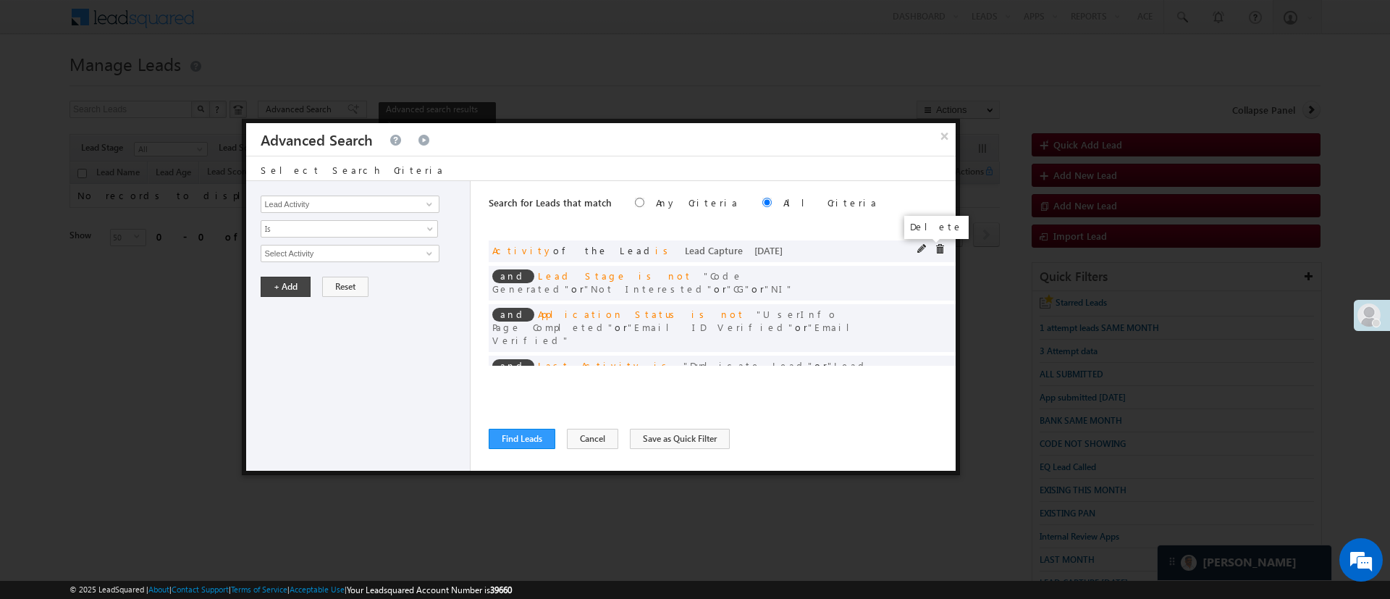
click at [935, 248] on span at bounding box center [940, 249] width 10 height 10
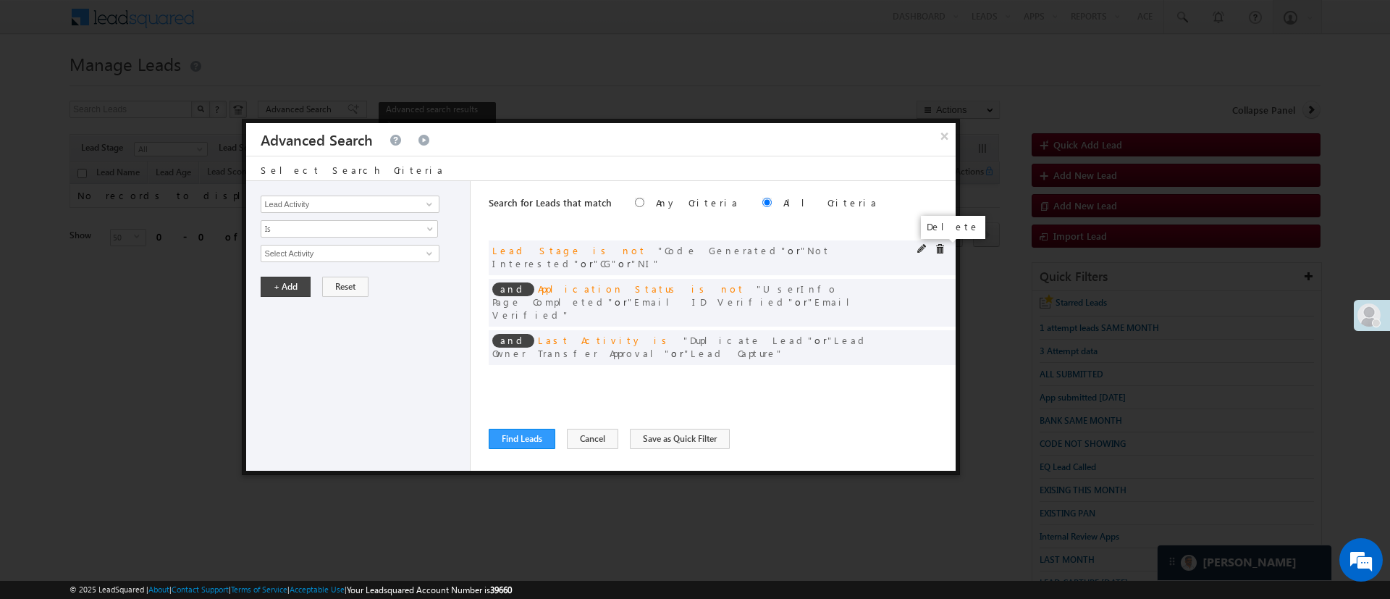
click at [940, 249] on span at bounding box center [940, 249] width 10 height 10
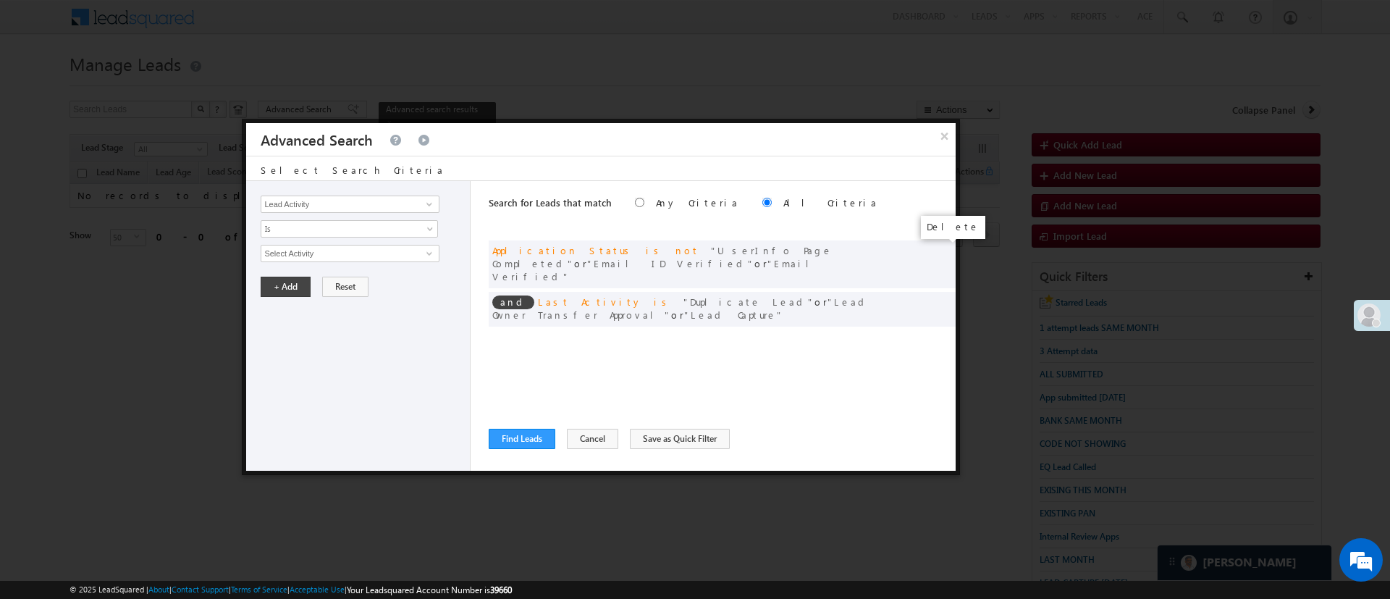
click at [0, 0] on span at bounding box center [0, 0] width 0 height 0
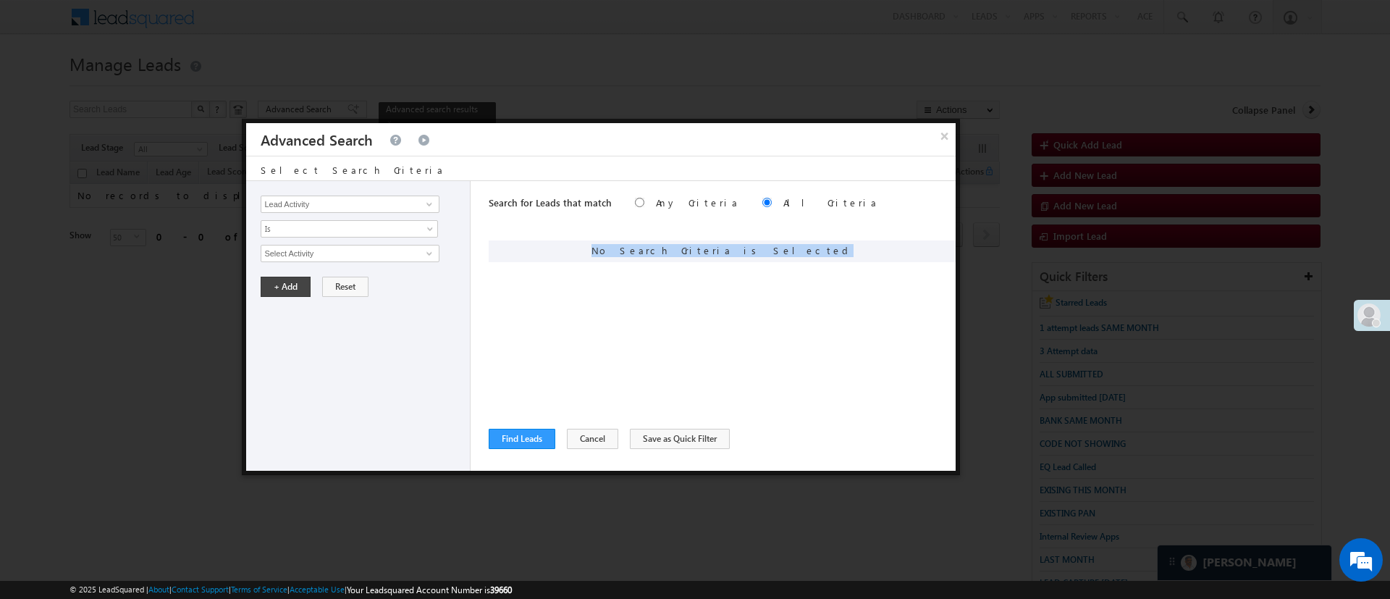
click at [940, 249] on div "No Search Criteria is Selected" at bounding box center [722, 251] width 467 height 22
click at [535, 448] on div "Search for Leads that match Any Criteria All Criteria Note that the current tri…" at bounding box center [722, 326] width 467 height 290
click at [535, 444] on button "Find Leads" at bounding box center [522, 439] width 67 height 20
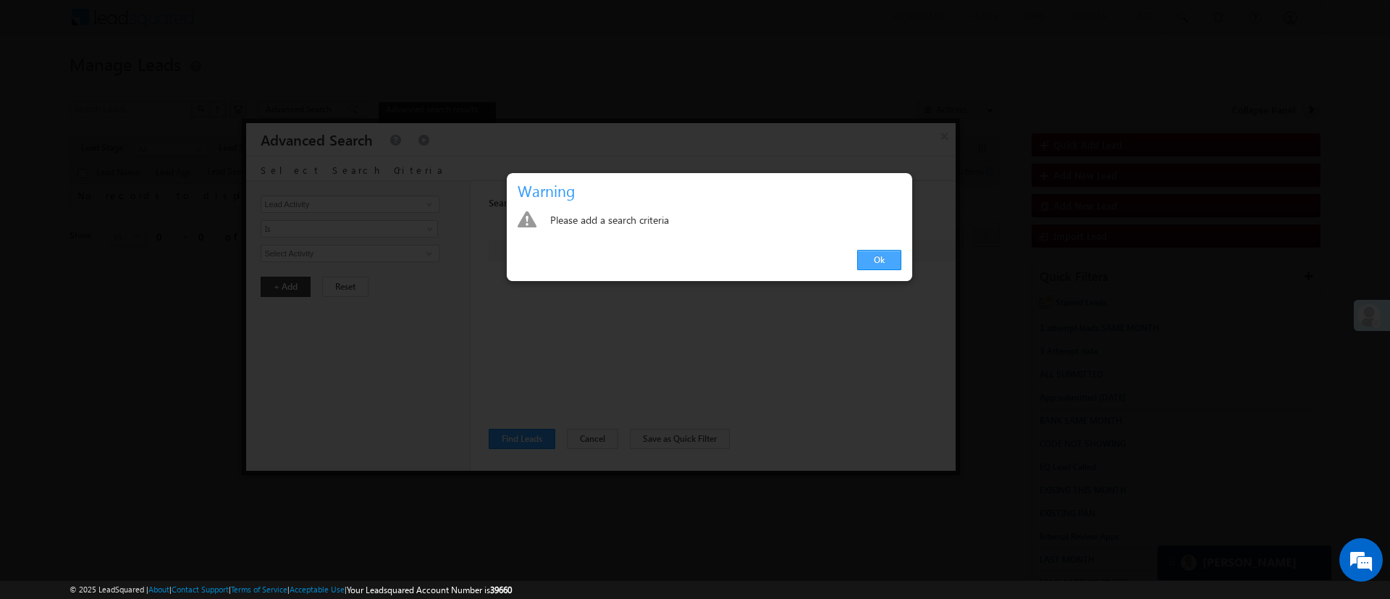
click at [868, 268] on link "Ok" at bounding box center [879, 260] width 44 height 20
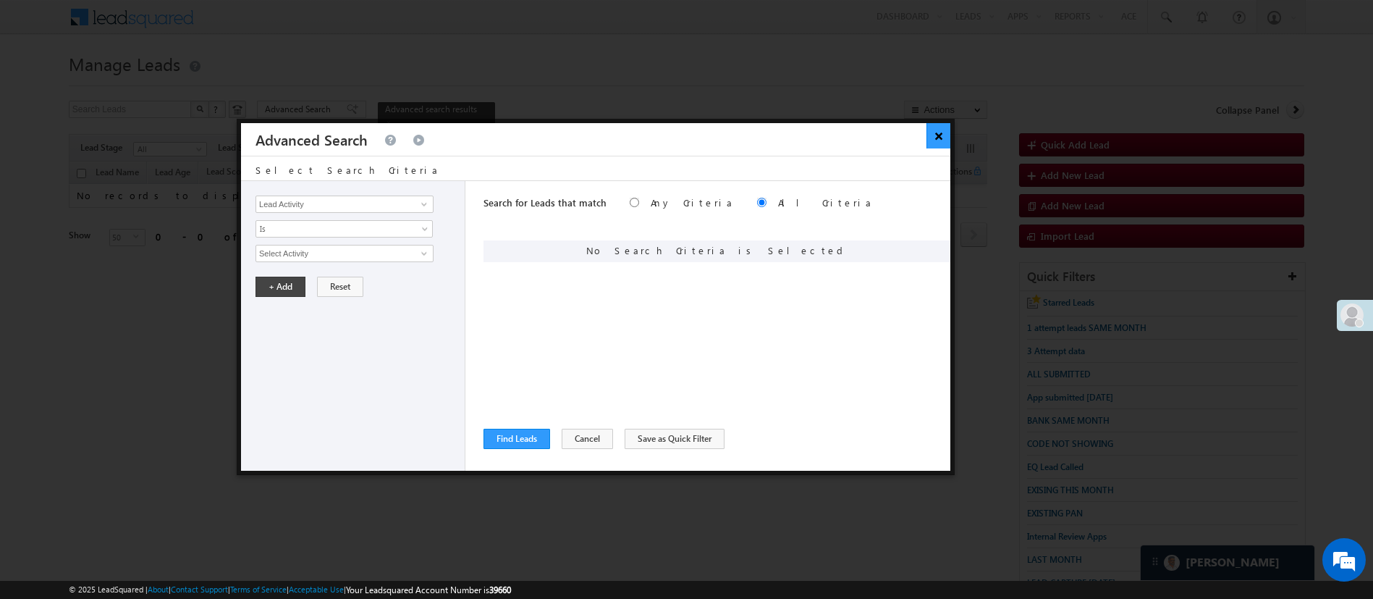
click at [950, 144] on button "×" at bounding box center [939, 135] width 24 height 25
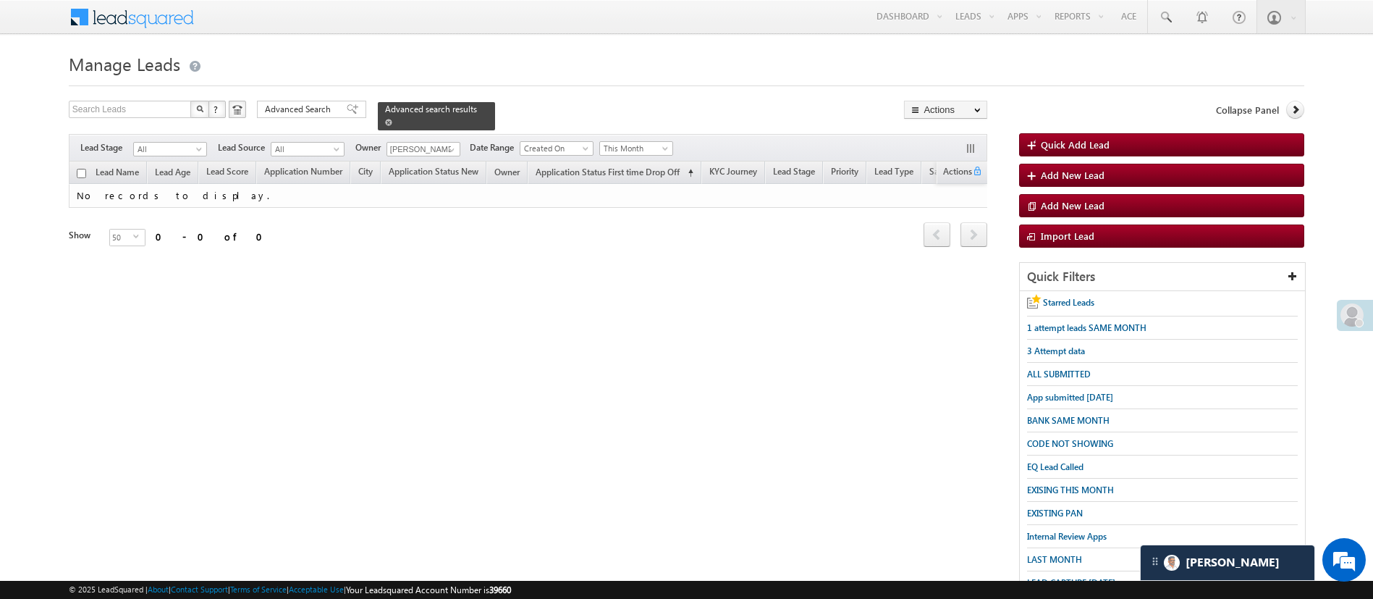
click at [392, 119] on span at bounding box center [388, 122] width 7 height 7
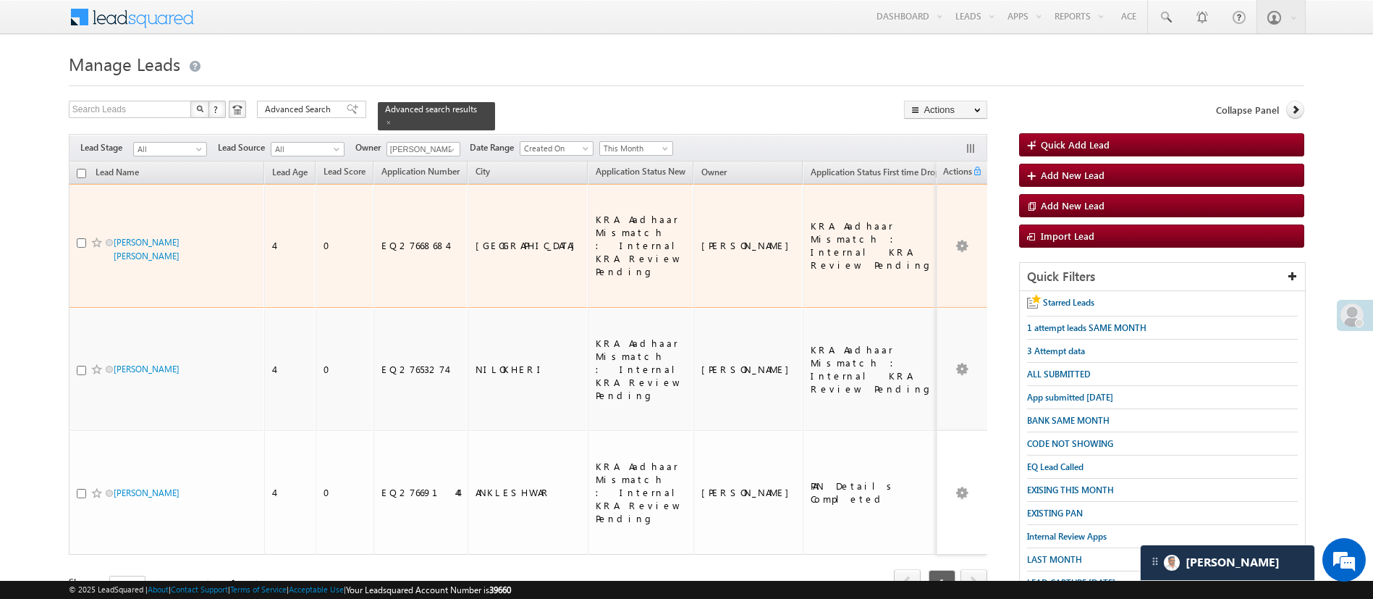
drag, startPoint x: 174, startPoint y: 214, endPoint x: 193, endPoint y: 227, distance: 22.5
click at [193, 235] on div "[PERSON_NAME] [PERSON_NAME]" at bounding box center [167, 249] width 181 height 28
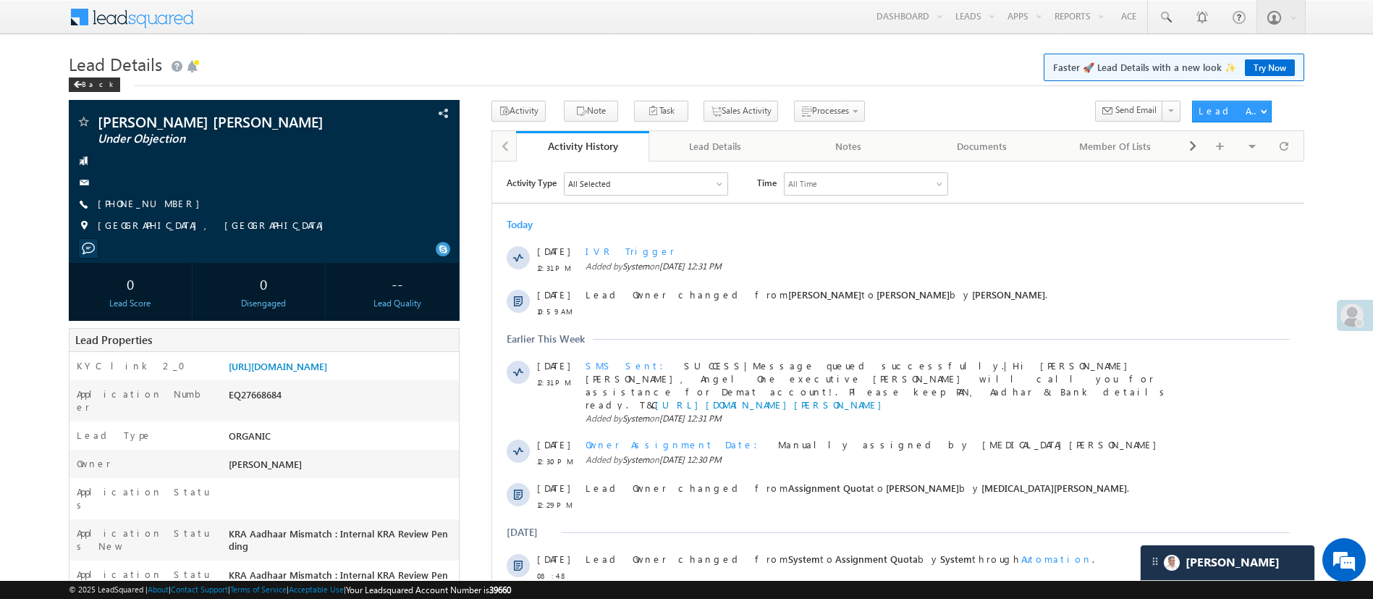
click at [814, 64] on h1 "Lead Details Faster 🚀 Lead Details with a new look ✨ Try Now" at bounding box center [687, 63] width 1236 height 28
